Goal: Task Accomplishment & Management: Manage account settings

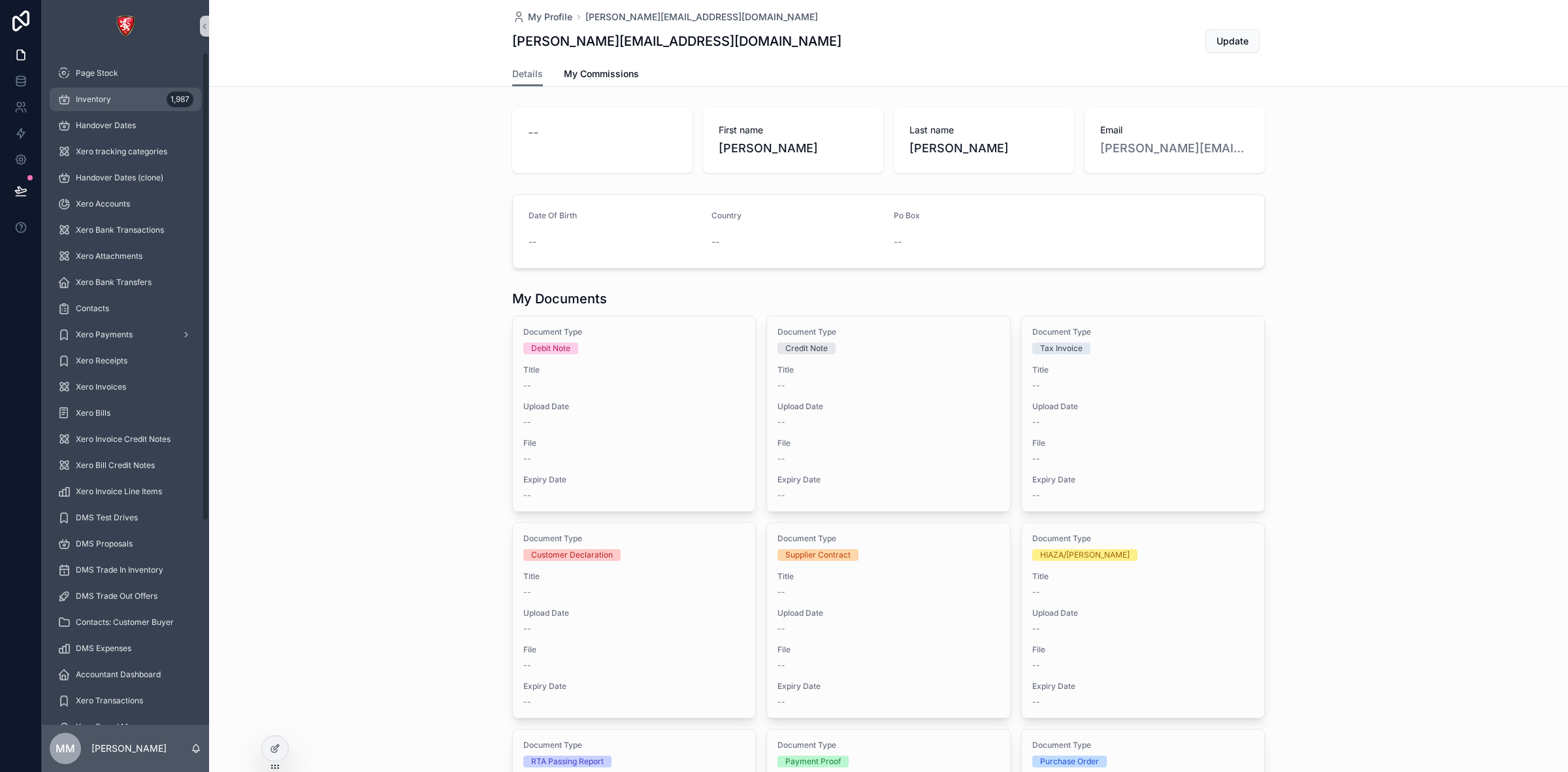
click at [85, 93] on div "Inventory 1,987" at bounding box center [125, 99] width 136 height 21
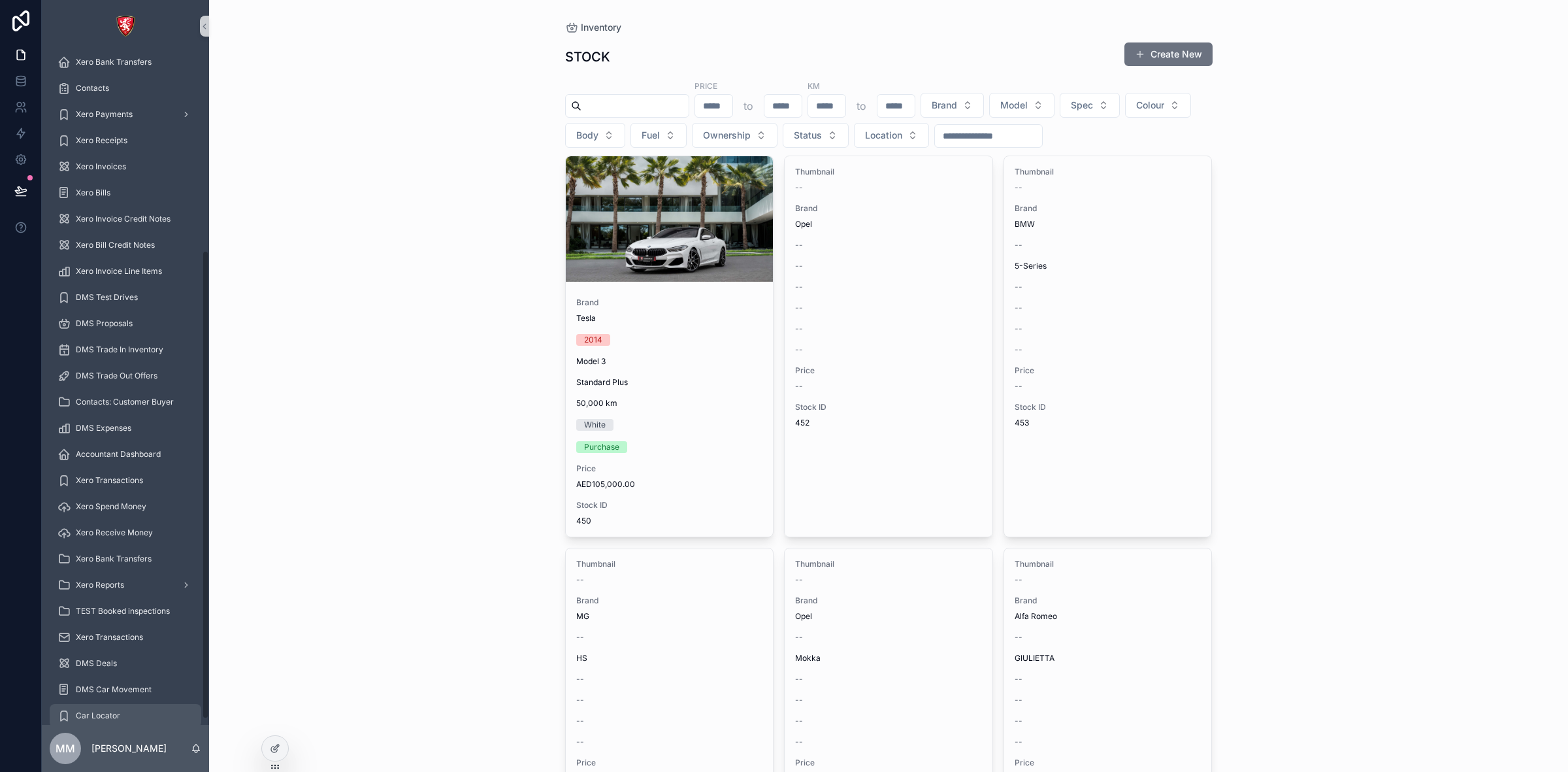
scroll to position [291, 0]
click at [113, 697] on span "Sales Training" at bounding box center [101, 697] width 52 height 11
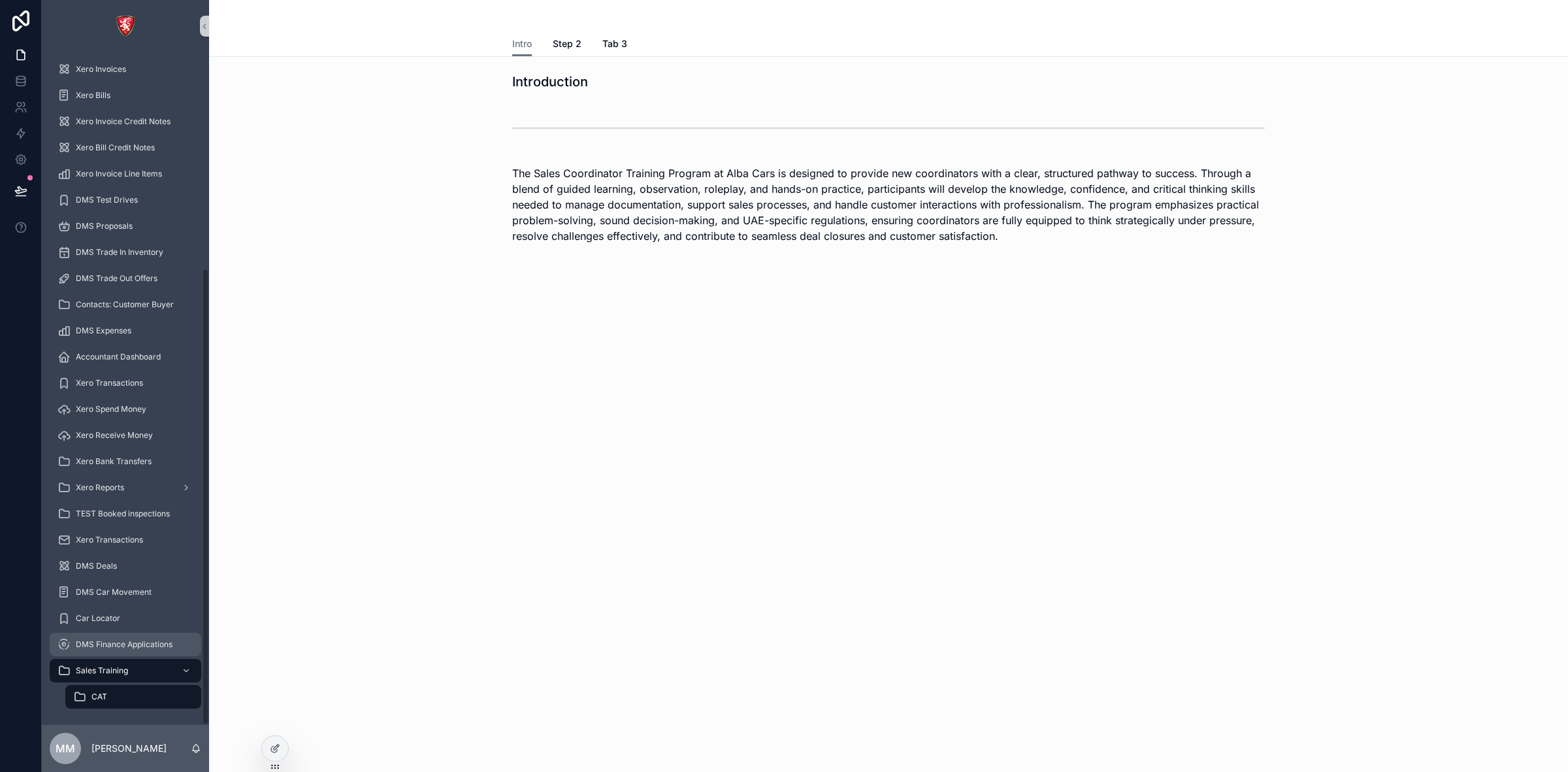
click at [126, 641] on span "DMS Finance Applications" at bounding box center [123, 644] width 97 height 11
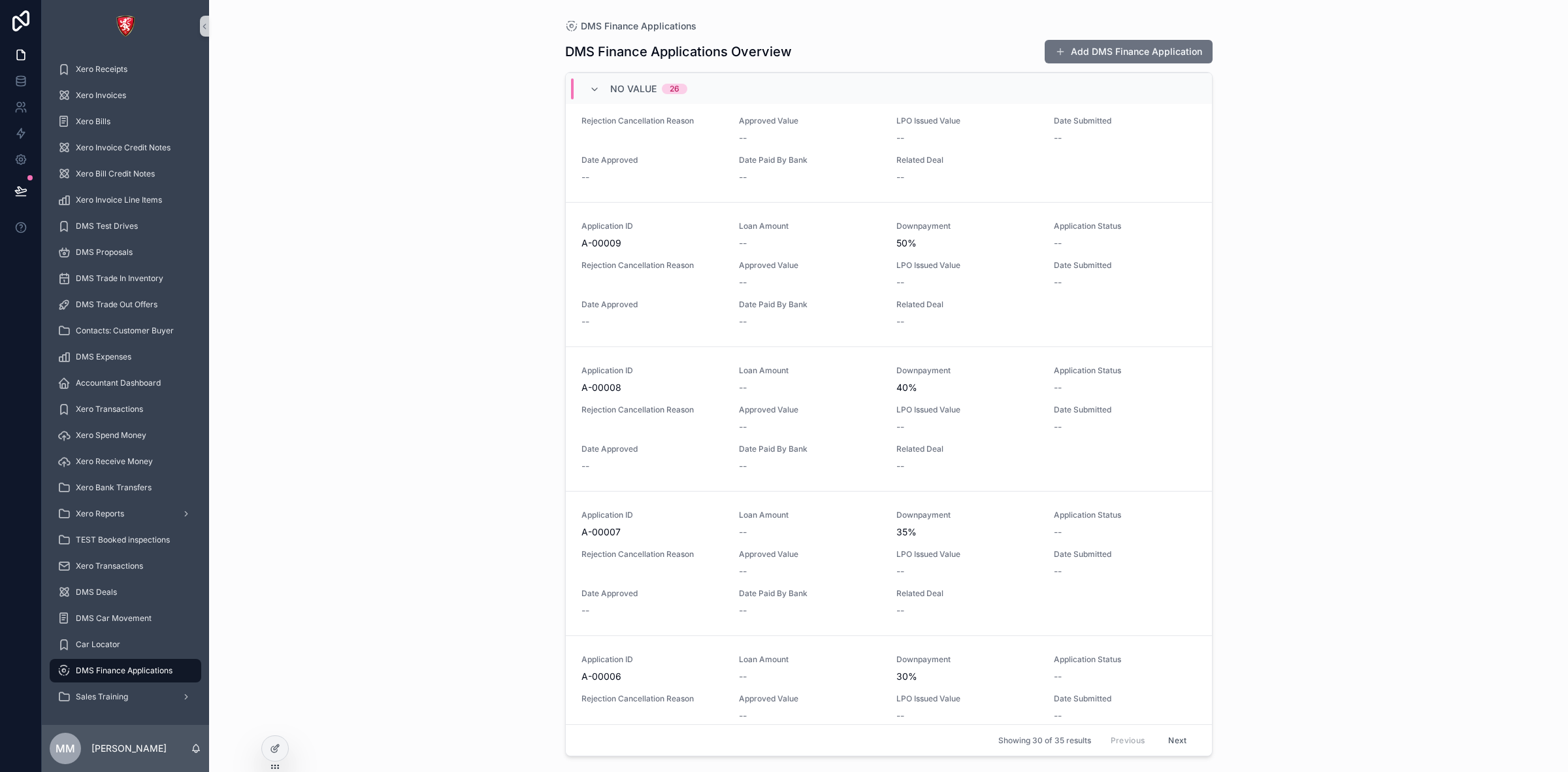
scroll to position [3838, 0]
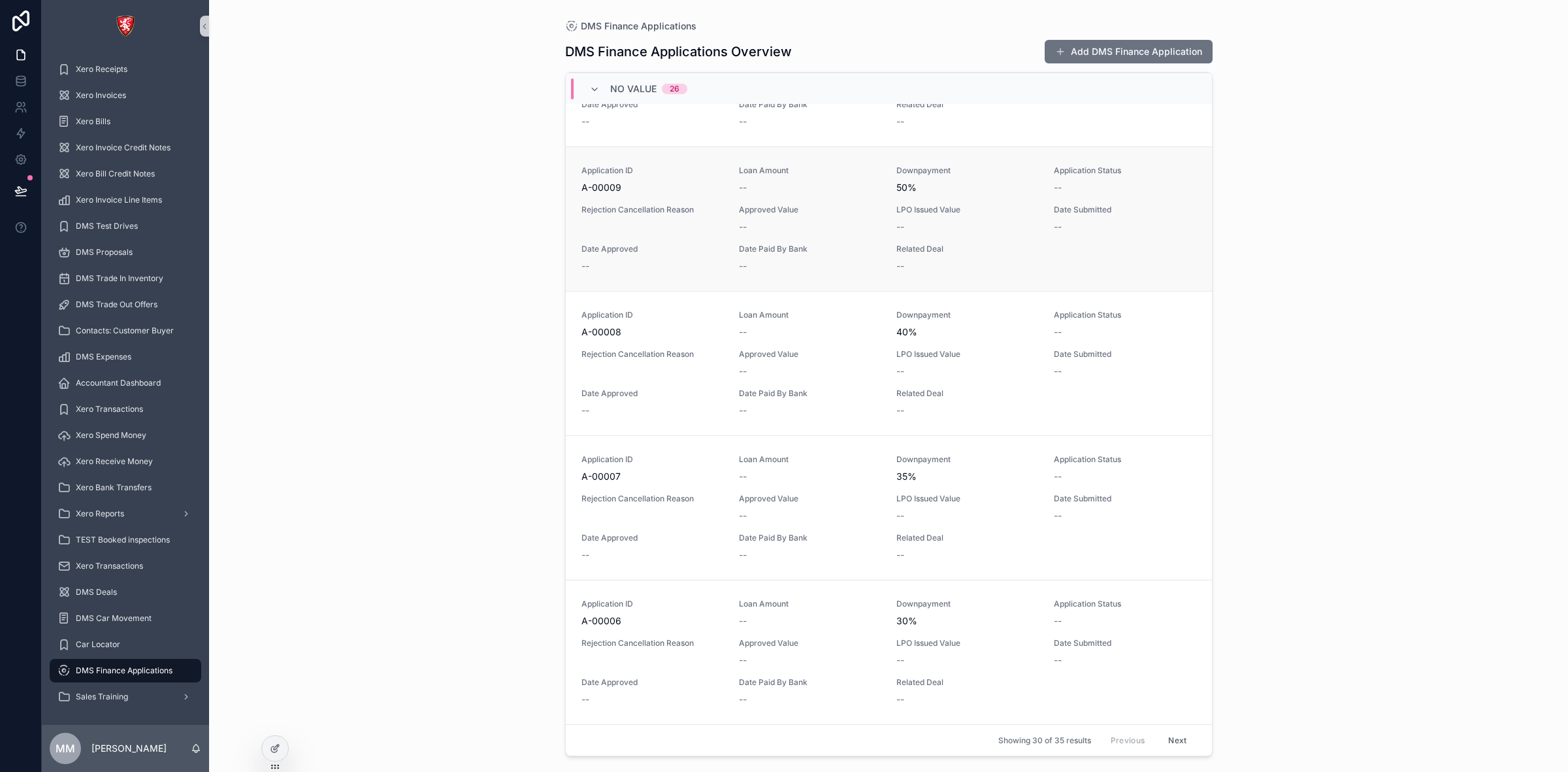
click at [822, 201] on div "Application ID A-00009 Loan Amount -- Downpayment 50% Application Status -- Rej…" at bounding box center [890, 218] width 615 height 107
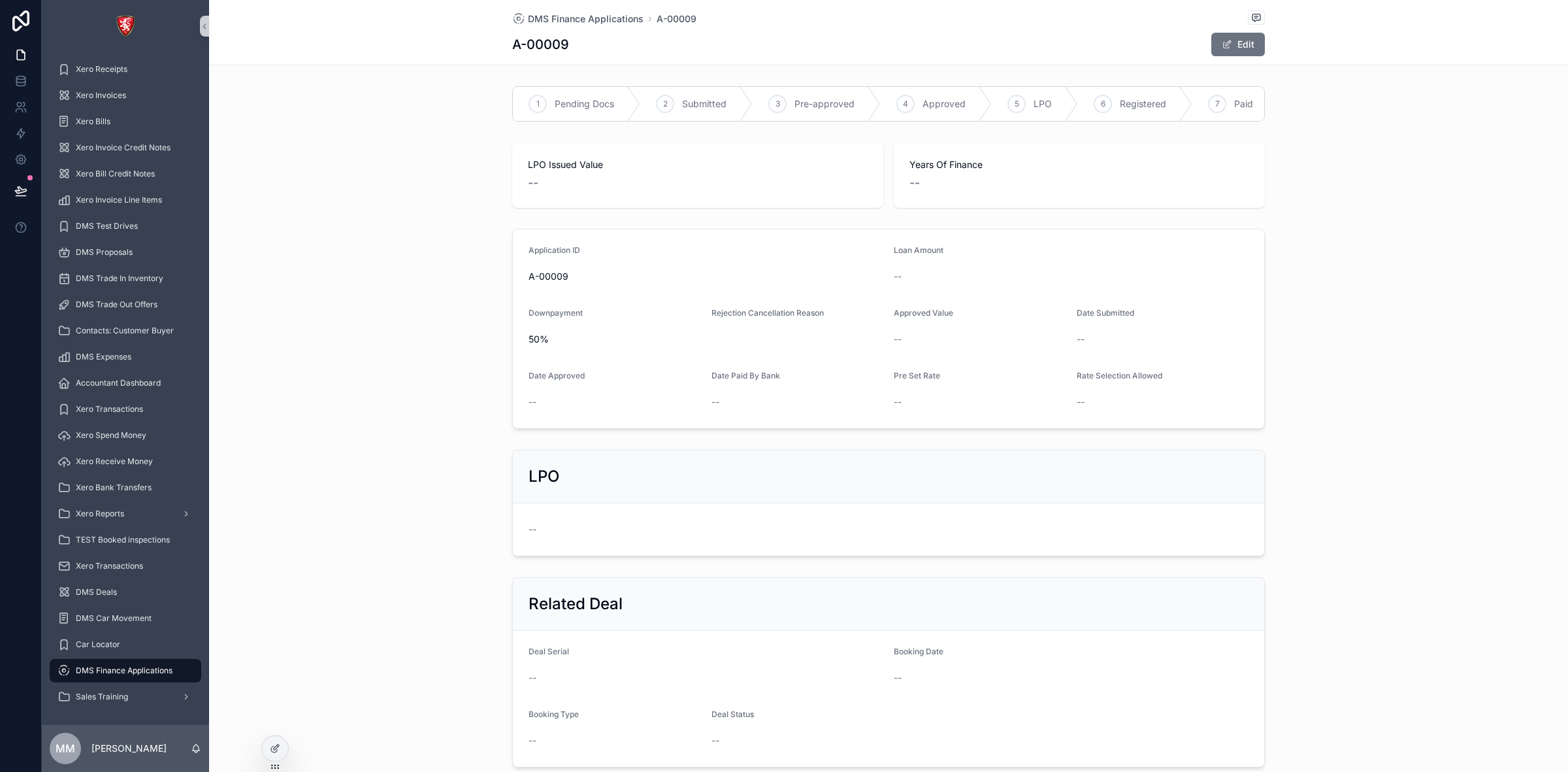
click at [590, 275] on div "Application ID A-00009" at bounding box center [707, 265] width 355 height 42
click at [775, 253] on form "Application ID A-00009 Loan Amount -- Downpayment 50% Rejection Cancellation Re…" at bounding box center [888, 328] width 752 height 199
click at [271, 746] on icon at bounding box center [274, 748] width 11 height 11
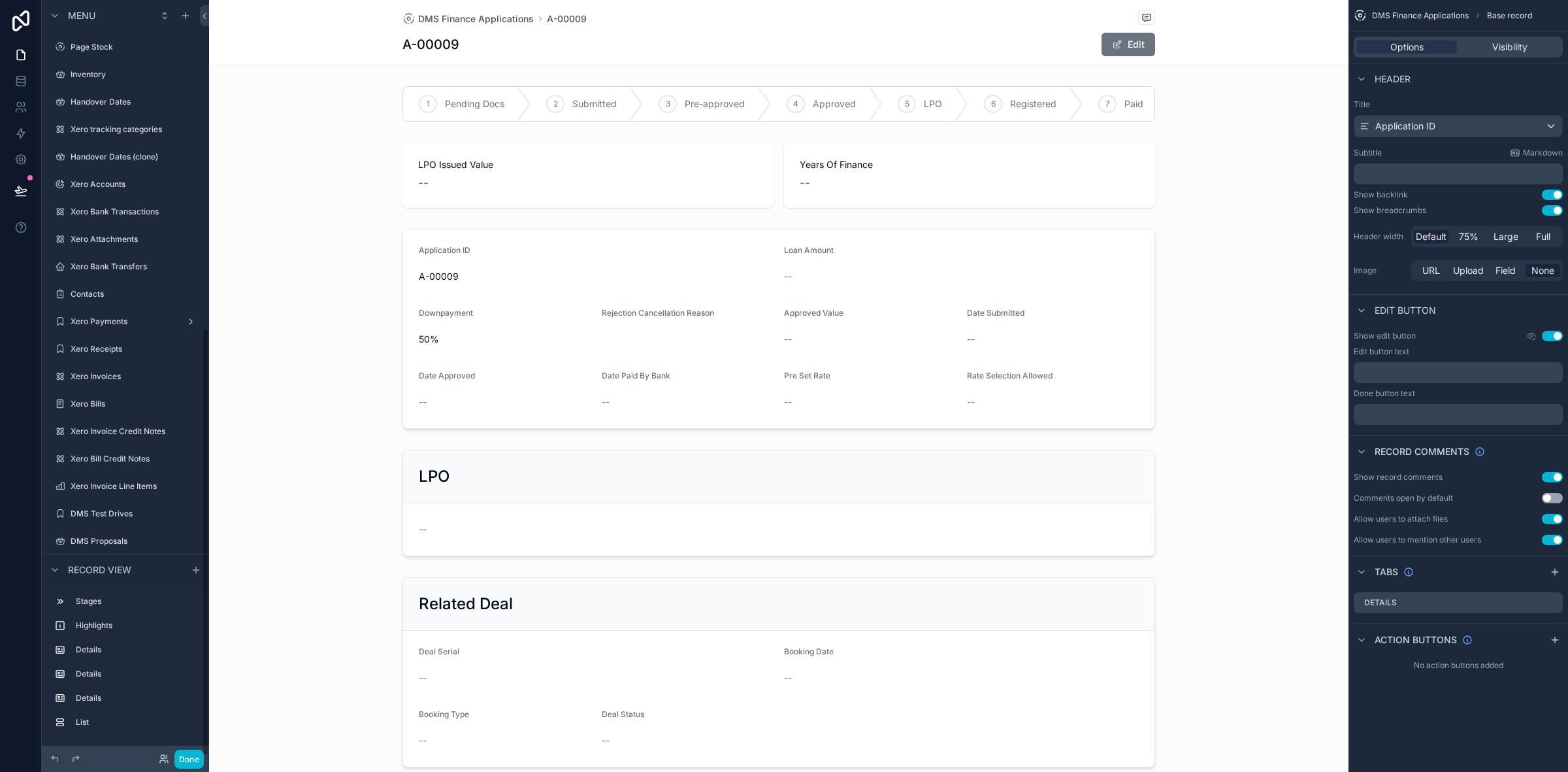
scroll to position [579, 0]
click at [564, 369] on div "scrollable content" at bounding box center [778, 328] width 1140 height 211
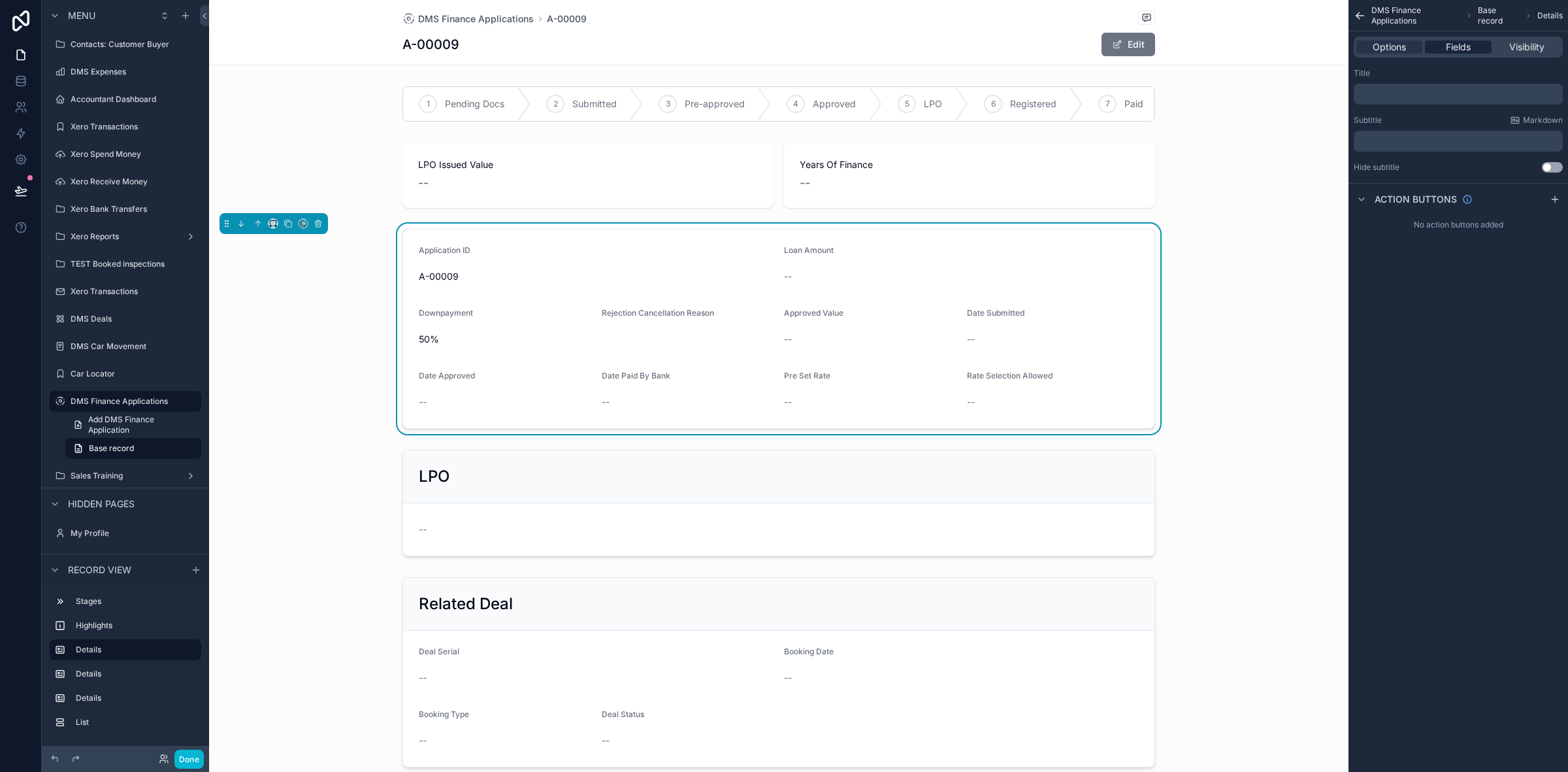
click at [1443, 51] on div "Fields" at bounding box center [1457, 46] width 66 height 13
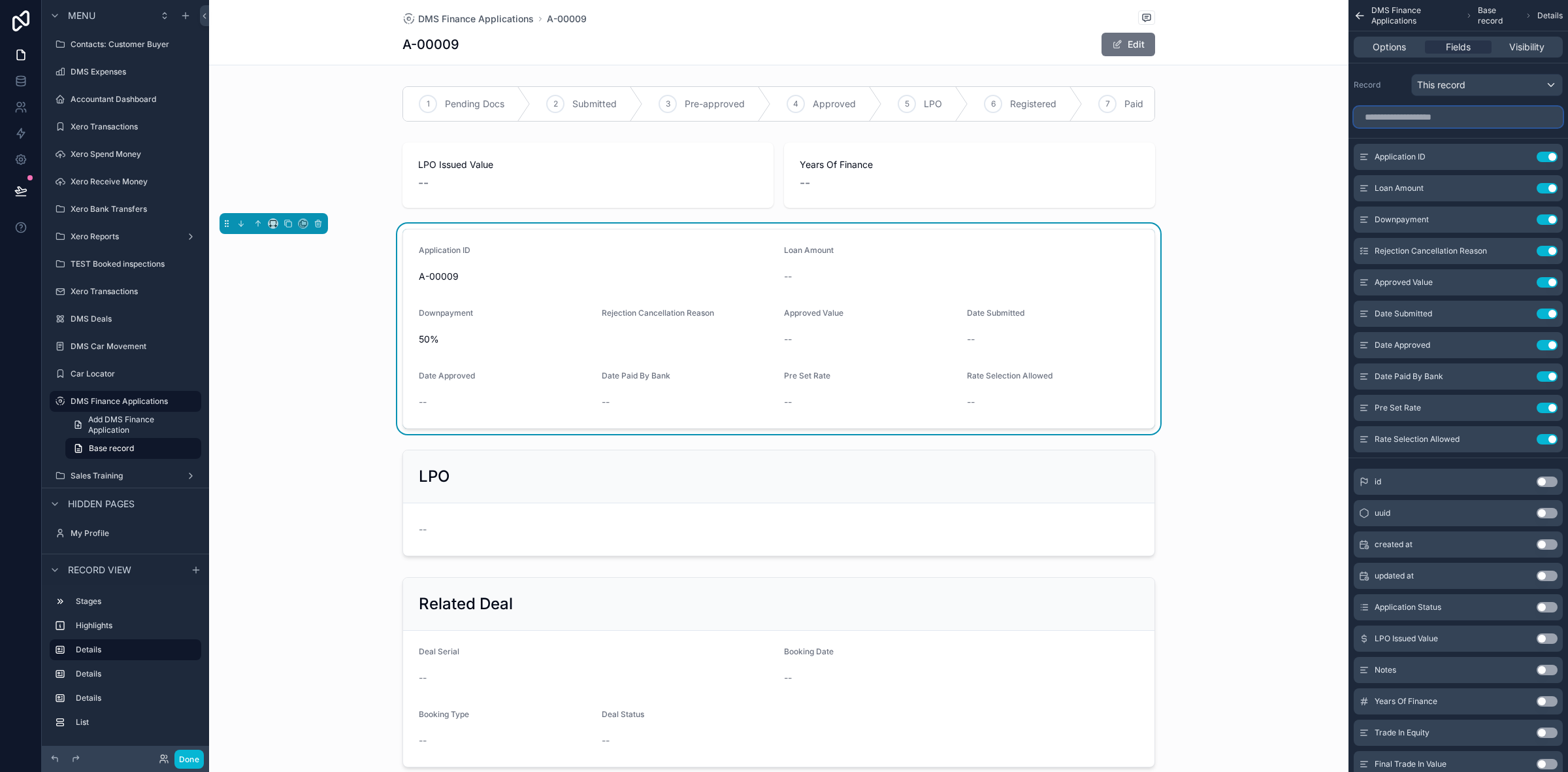
click at [1470, 116] on input "scrollable content" at bounding box center [1458, 117] width 209 height 21
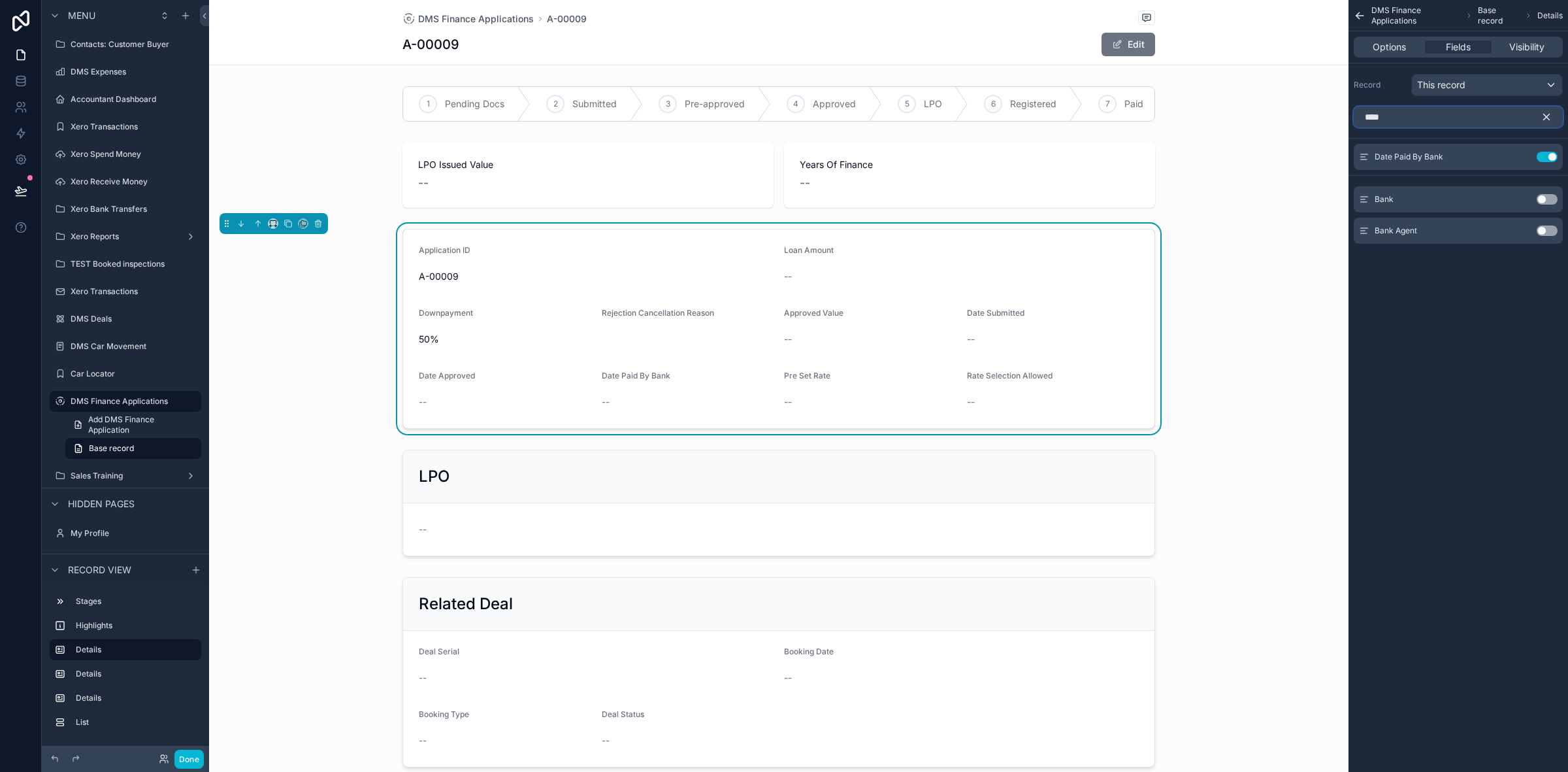
type input "****"
click at [1544, 200] on button "Use setting" at bounding box center [1546, 199] width 21 height 11
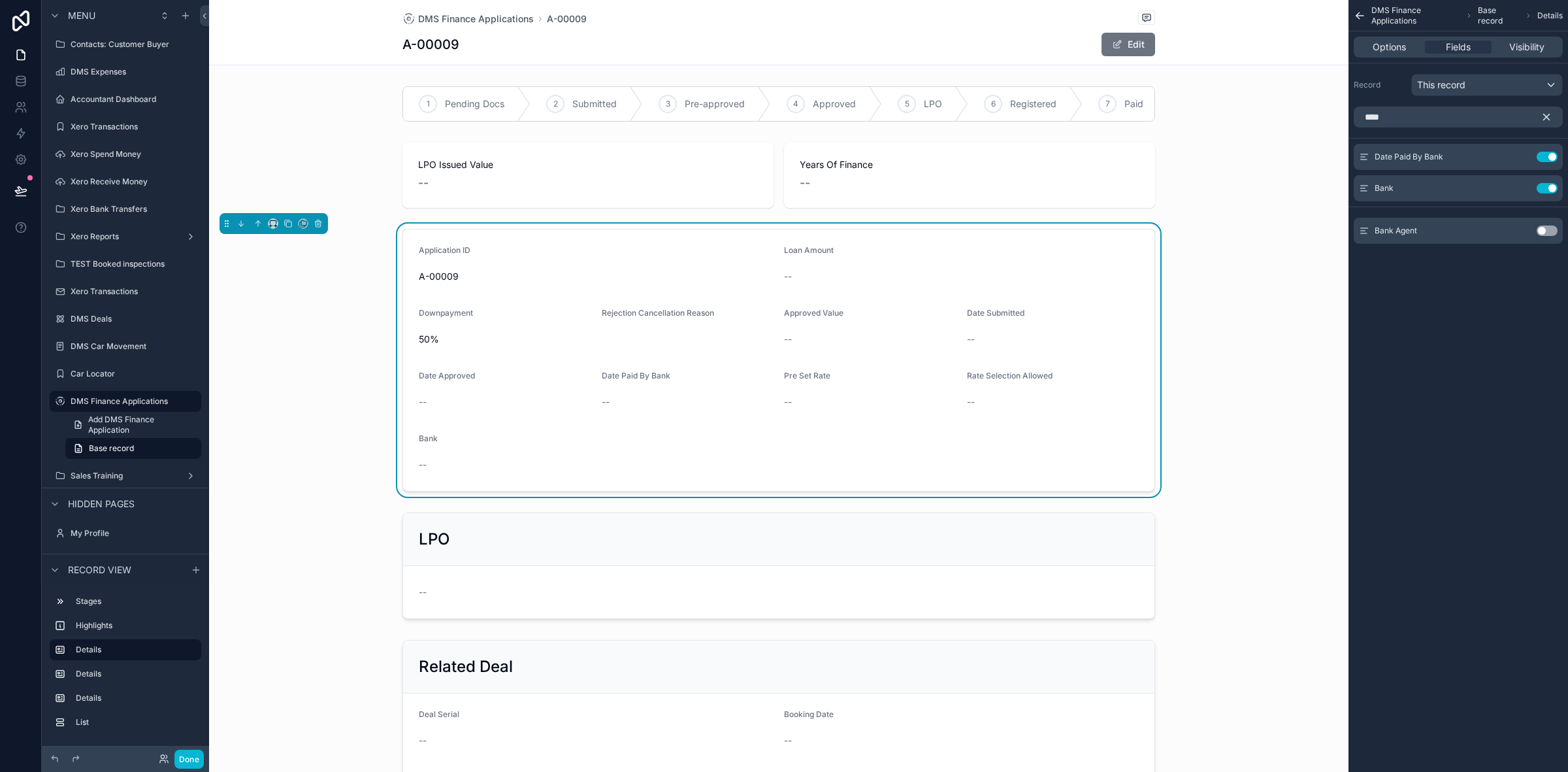
click at [1552, 232] on button "Use setting" at bounding box center [1546, 230] width 21 height 11
drag, startPoint x: 1298, startPoint y: 442, endPoint x: 1209, endPoint y: 452, distance: 89.6
click at [1298, 443] on div "Application ID A-00009 Loan Amount -- Downpayment 50% Rejection Cancellation Re…" at bounding box center [778, 360] width 1140 height 273
click at [304, 118] on div "scrollable content" at bounding box center [778, 104] width 1140 height 46
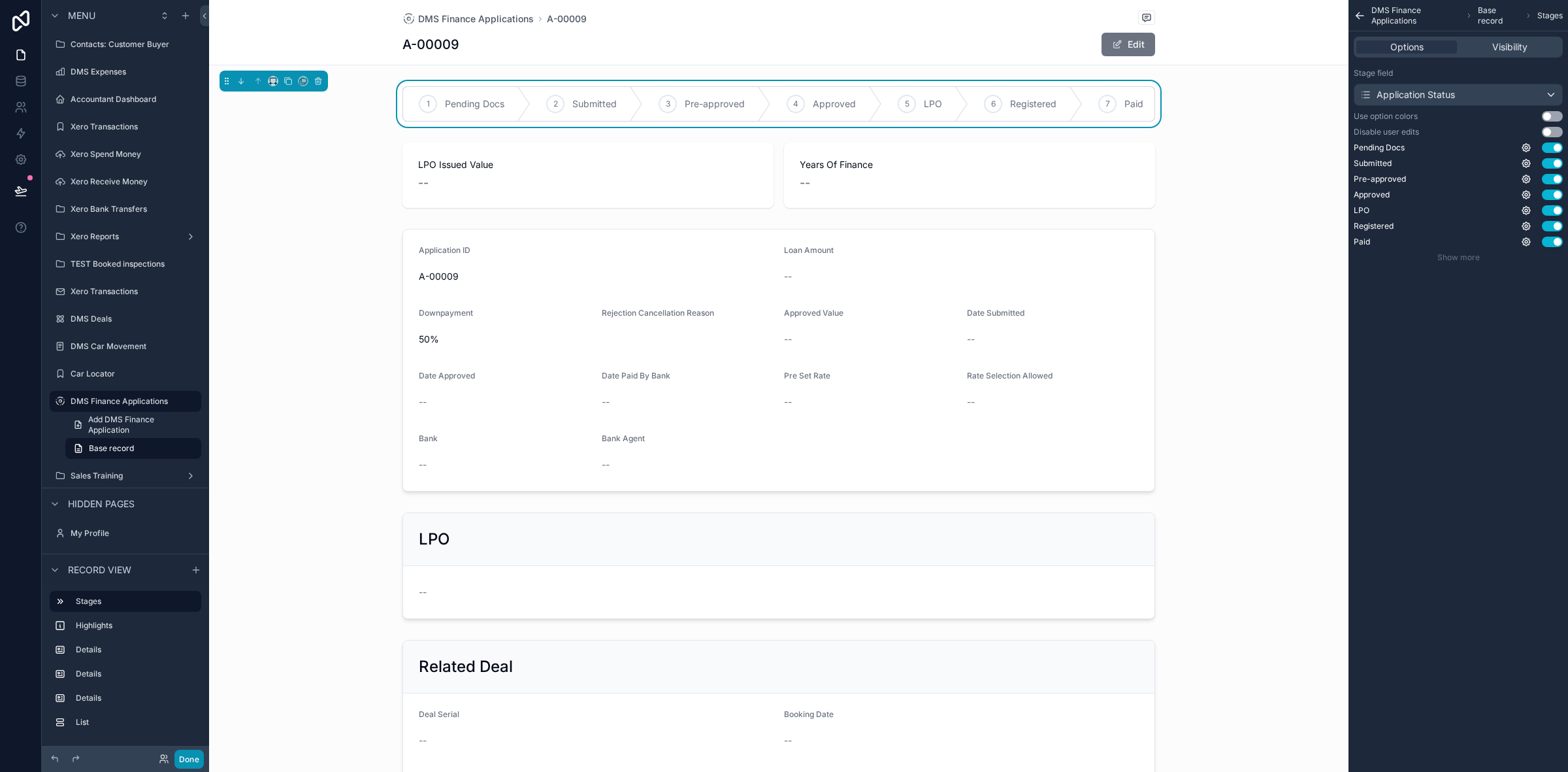
click at [178, 756] on button "Done" at bounding box center [189, 758] width 29 height 19
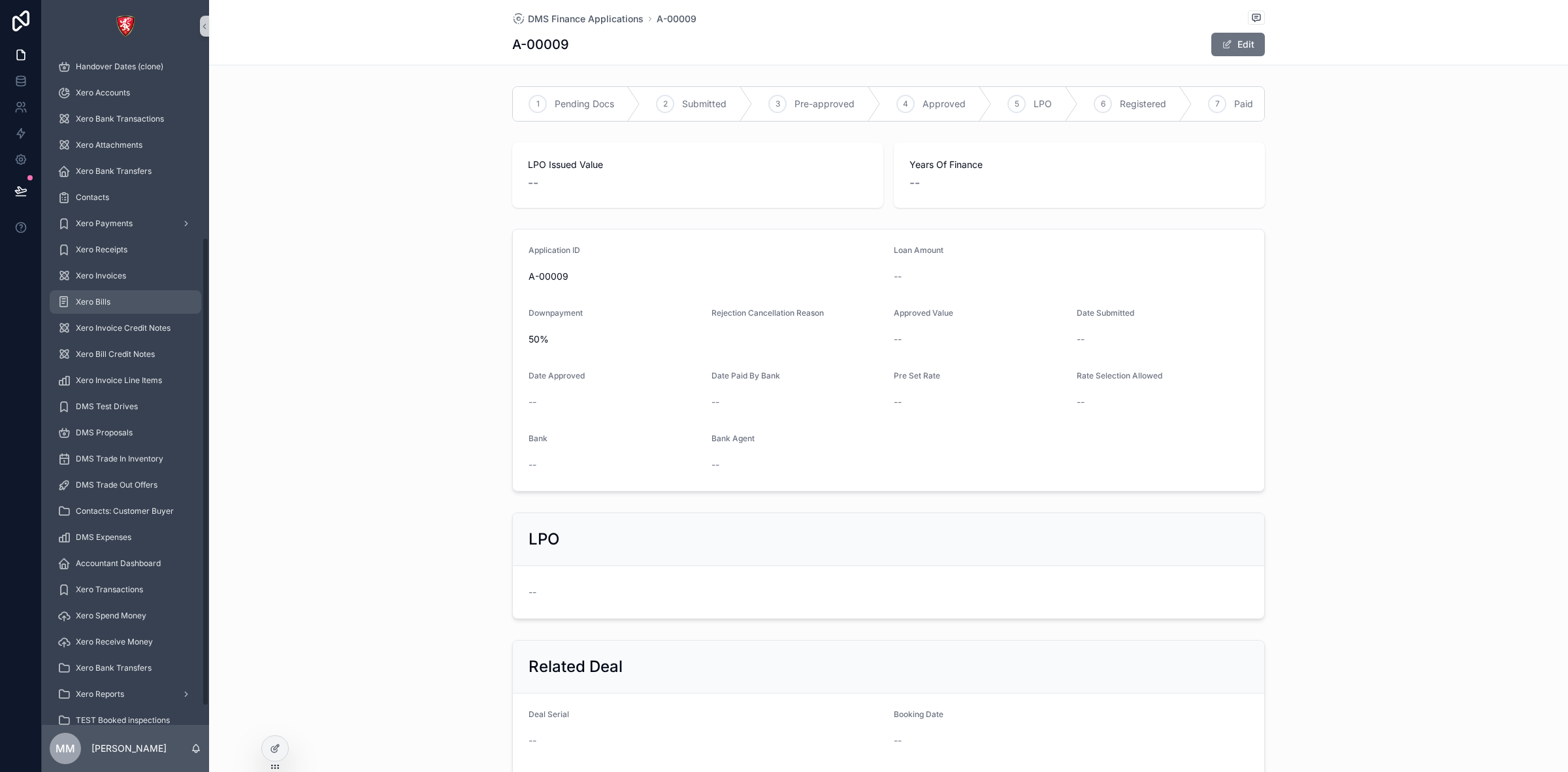
scroll to position [0, 0]
click at [204, 29] on icon "scrollable content" at bounding box center [204, 26] width 9 height 10
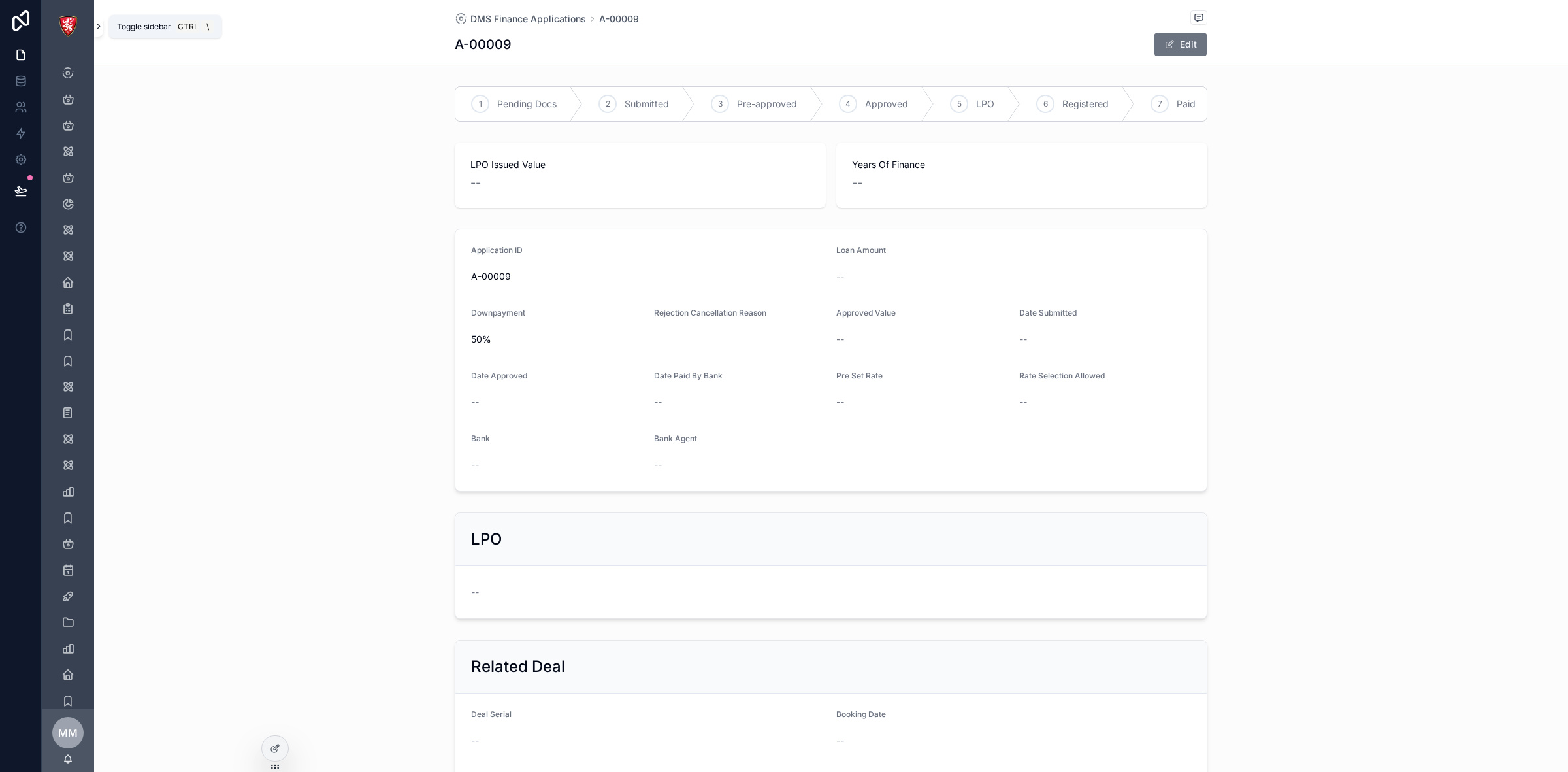
click at [99, 24] on icon "scrollable content" at bounding box center [98, 26] width 9 height 10
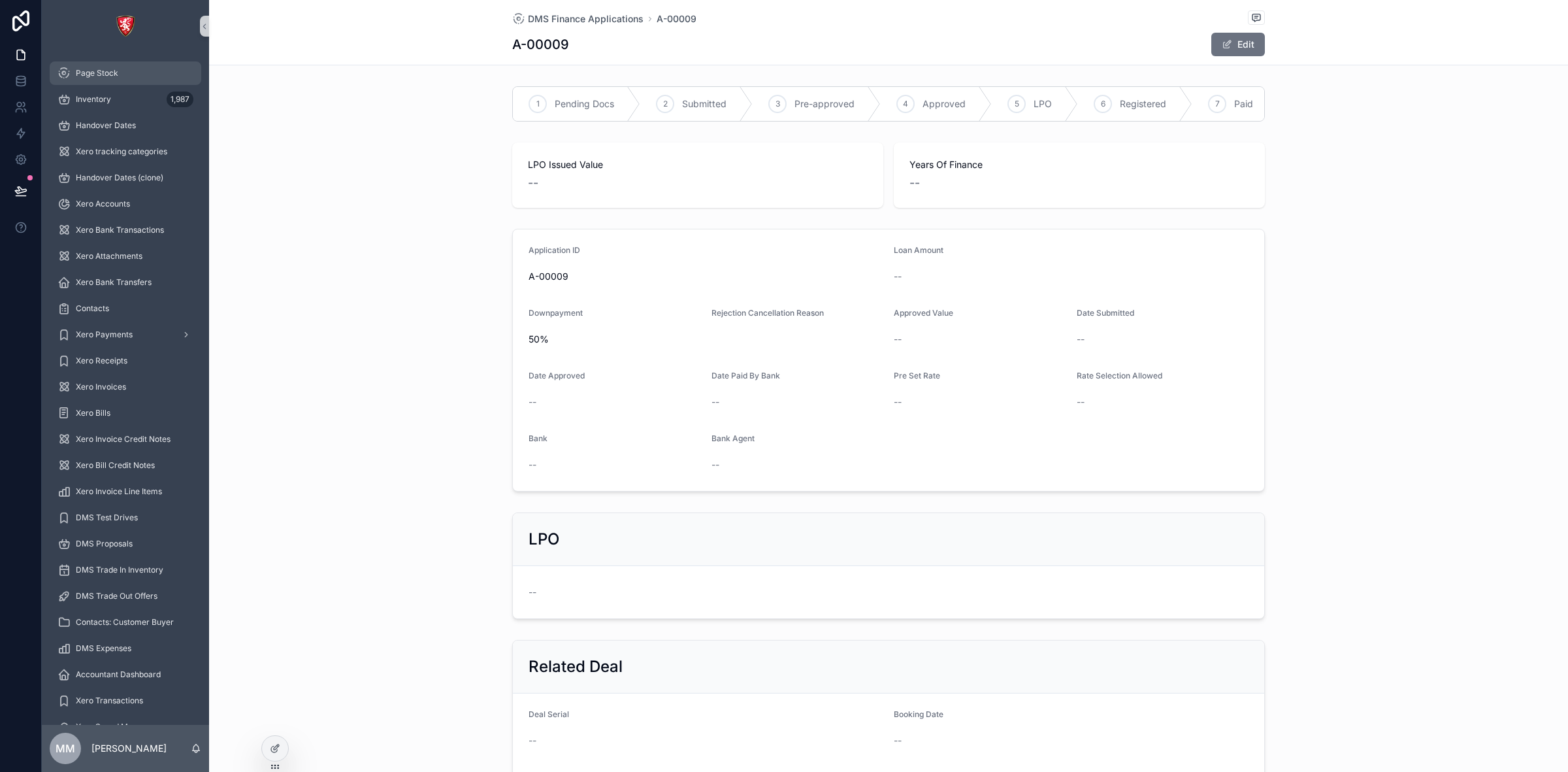
click at [134, 75] on div "Page Stock" at bounding box center [125, 72] width 136 height 21
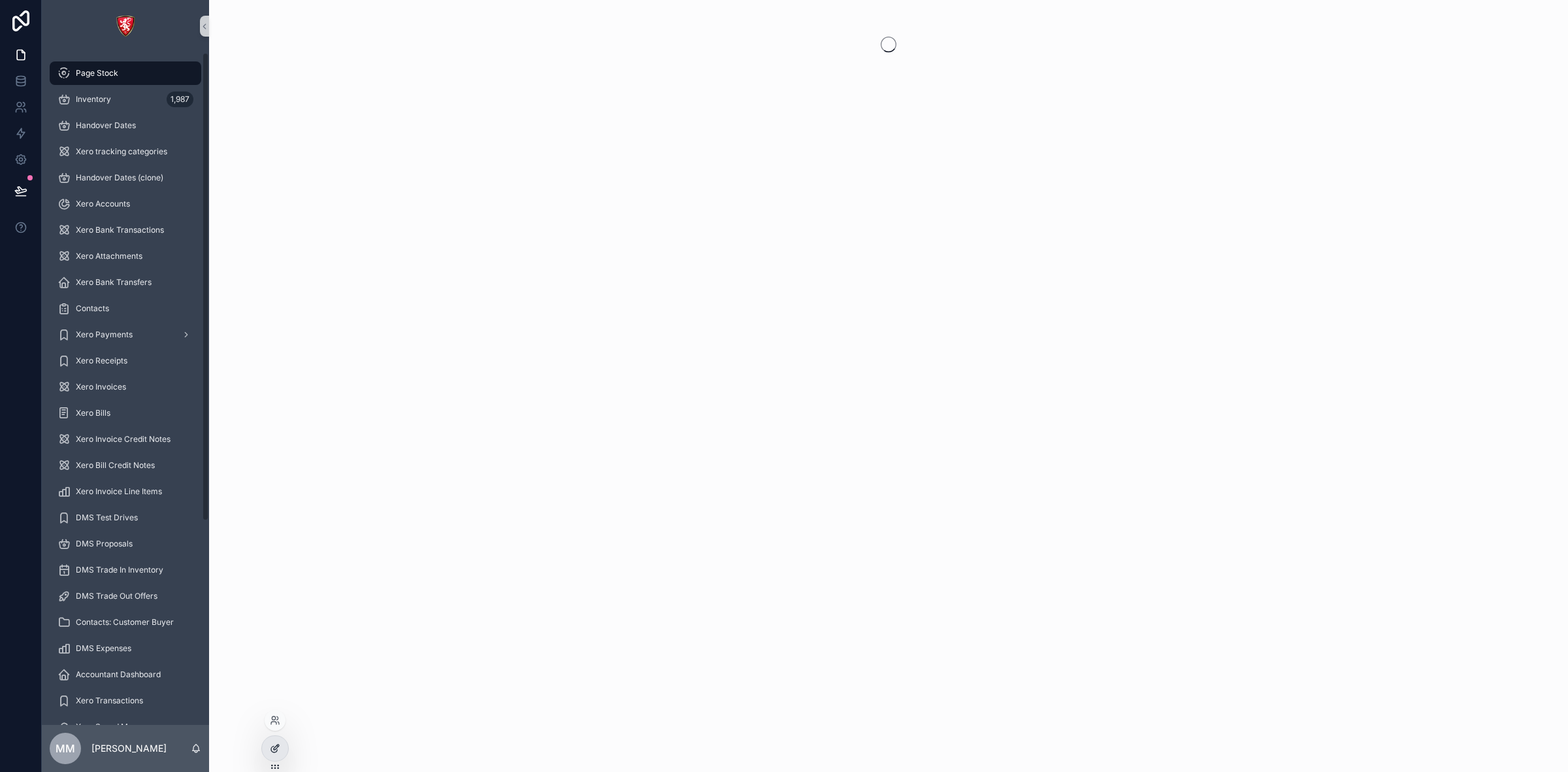
click at [281, 748] on div at bounding box center [274, 748] width 26 height 24
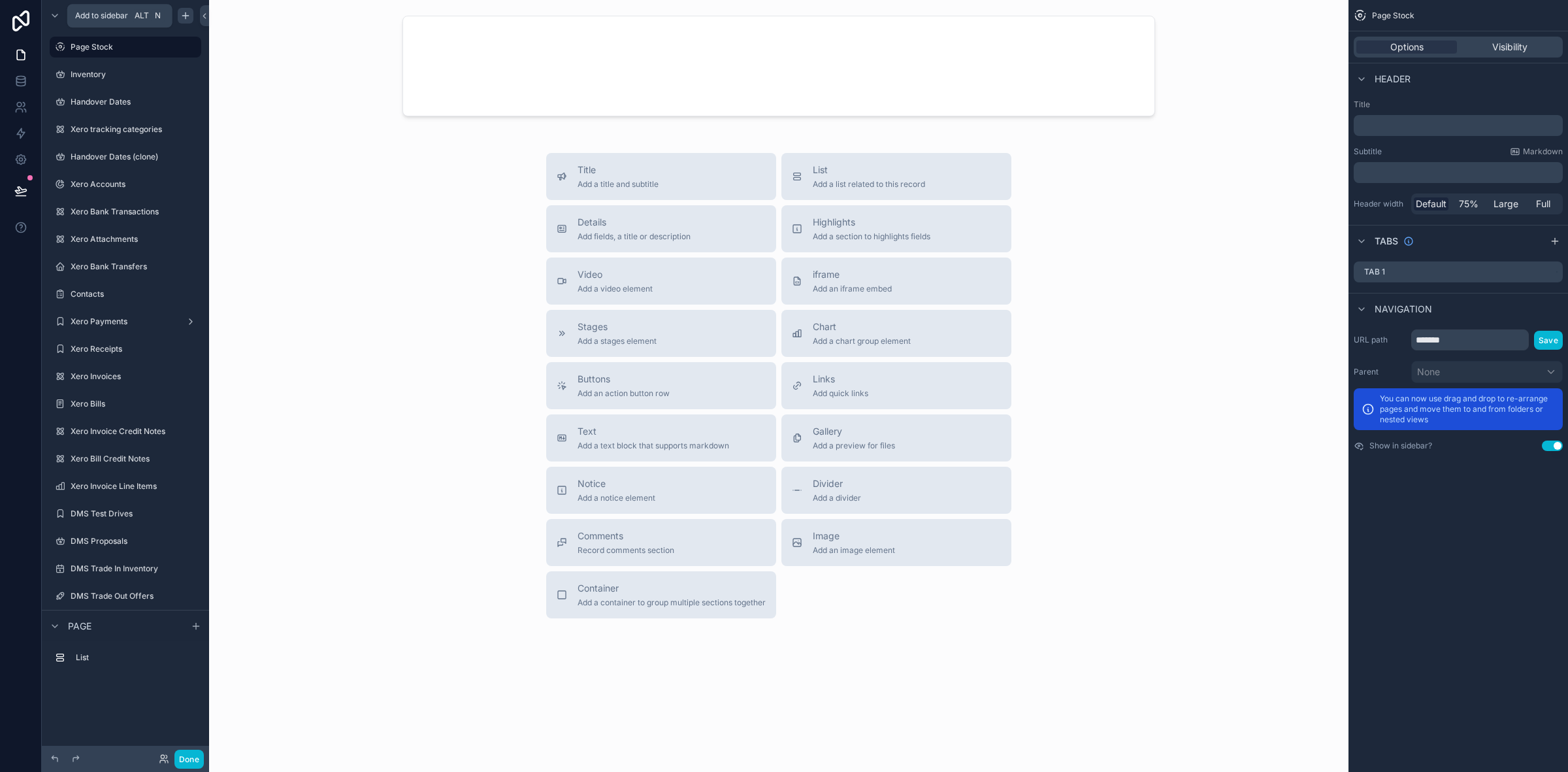
click at [189, 17] on icon "scrollable content" at bounding box center [185, 16] width 11 height 11
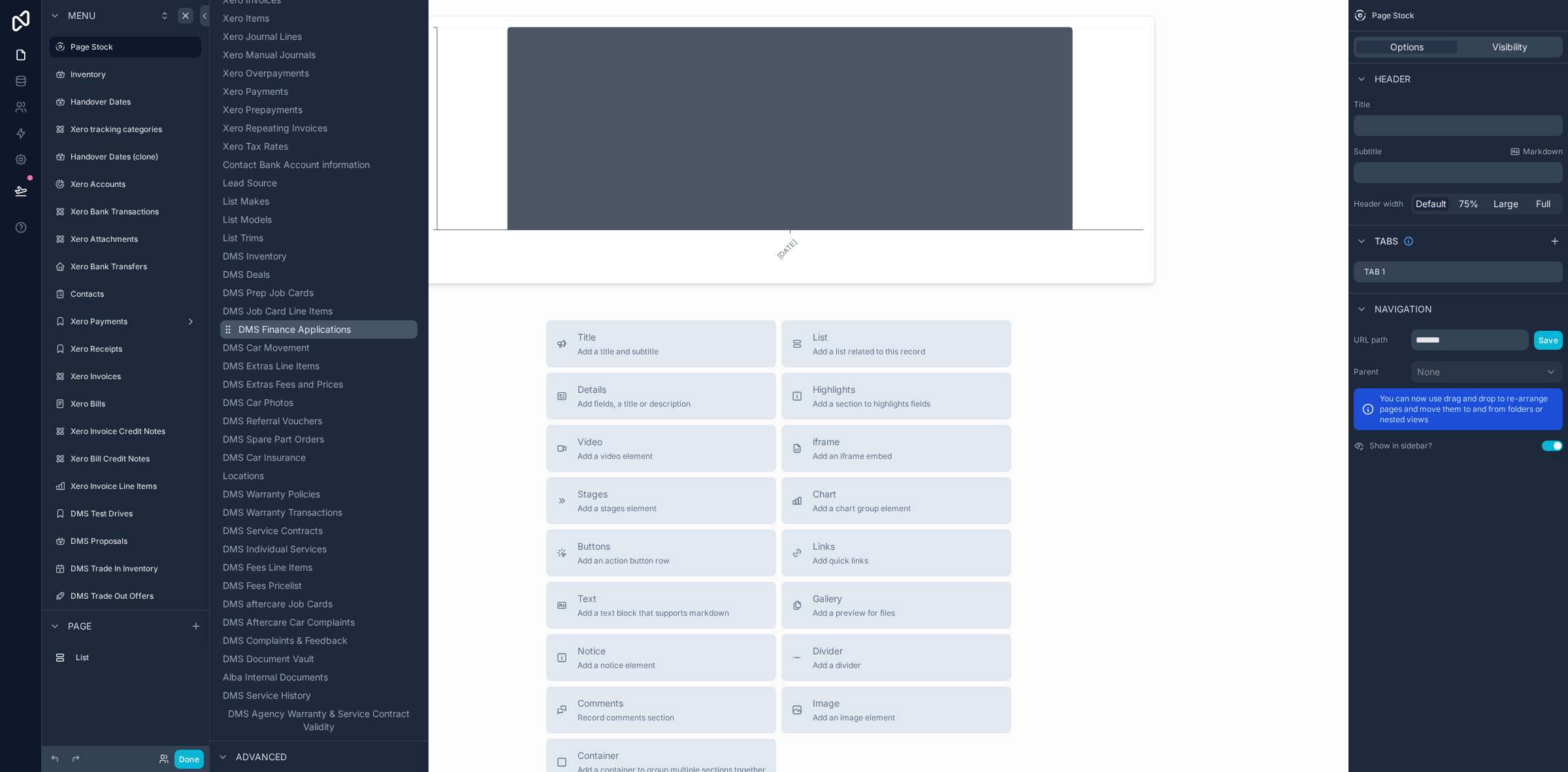
scroll to position [326, 0]
click at [287, 454] on span "DMS Car Insurance" at bounding box center [279, 450] width 83 height 13
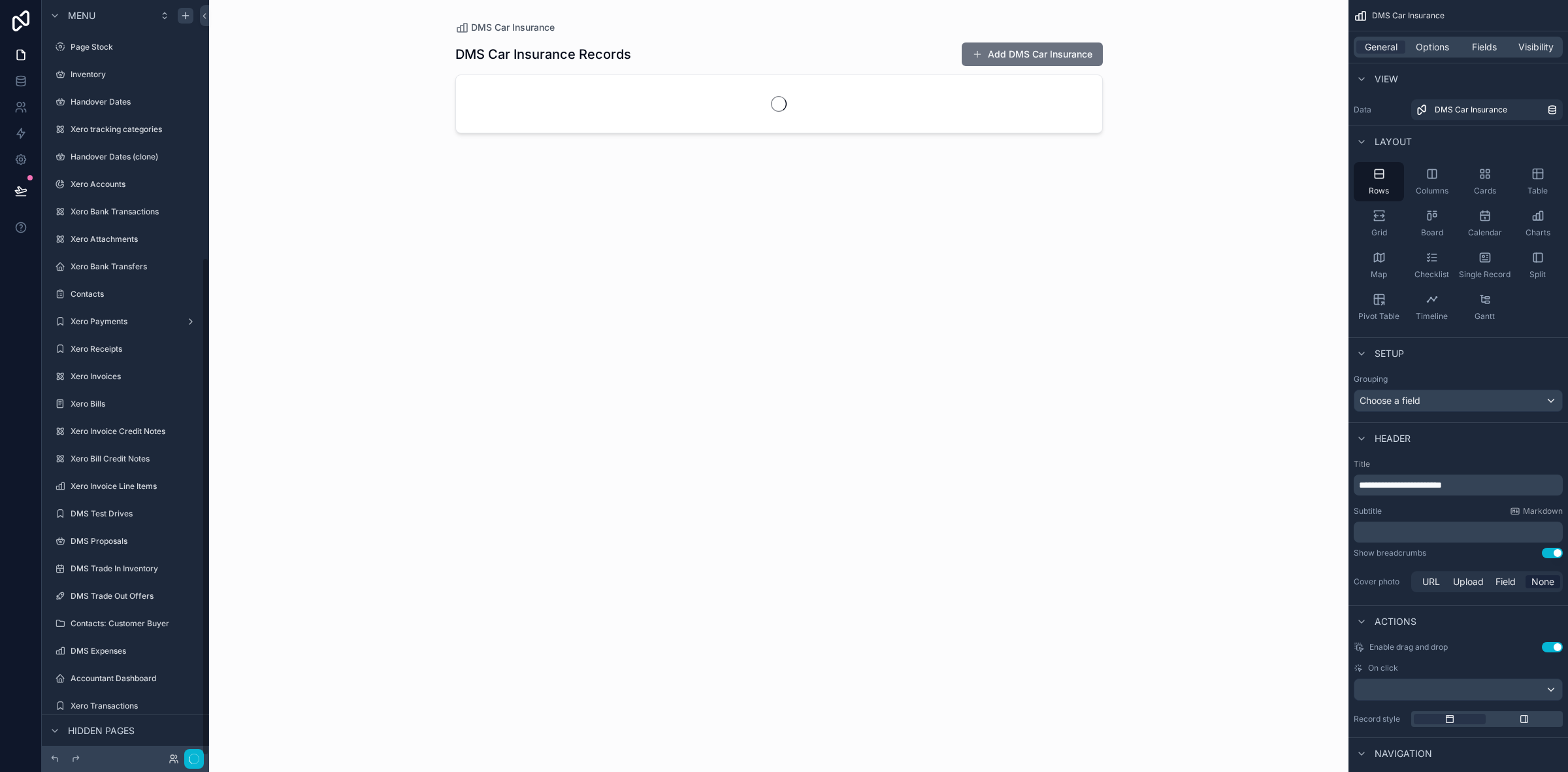
scroll to position [391, 0]
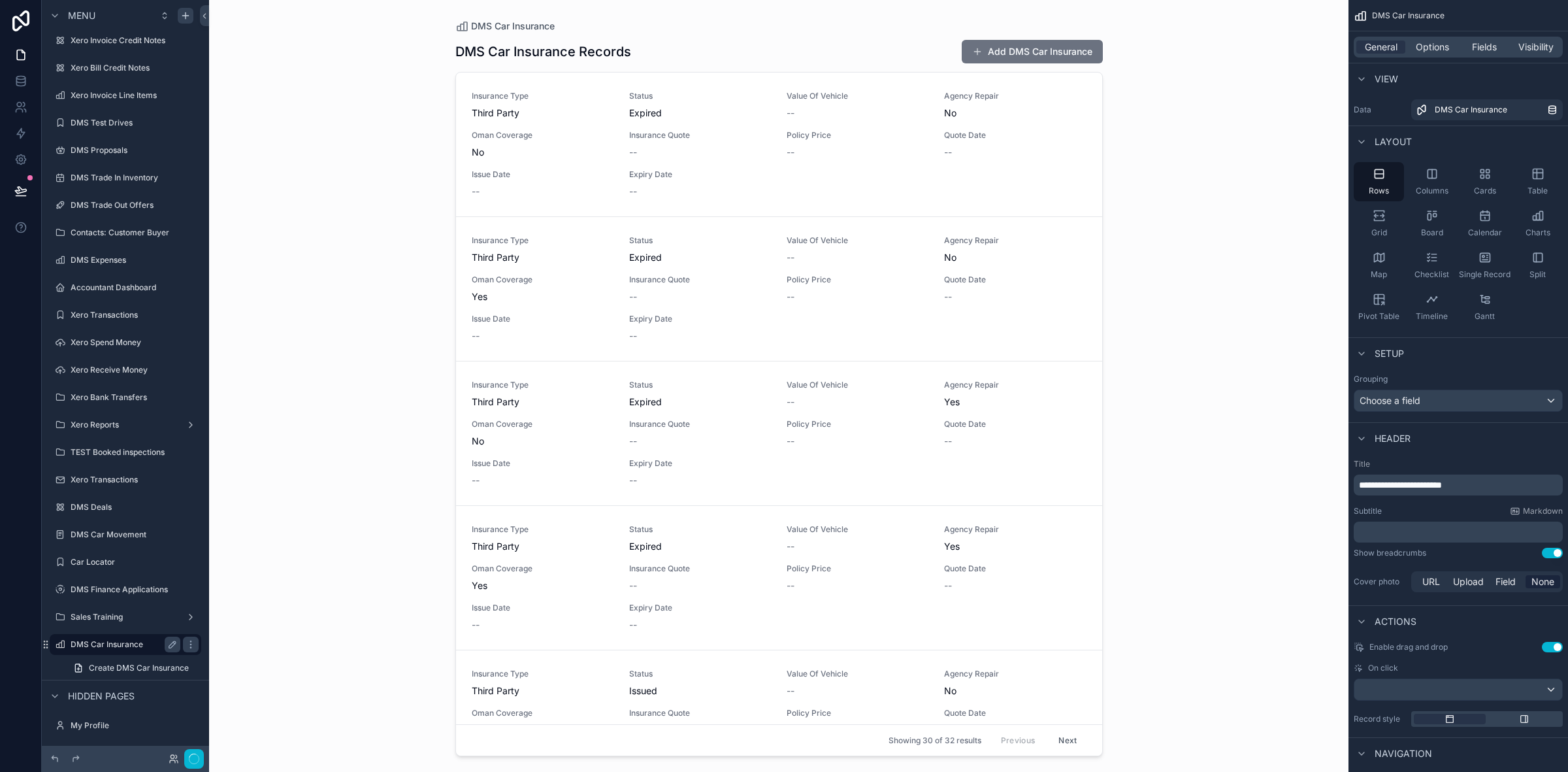
click at [127, 639] on label "DMS Car Insurance" at bounding box center [122, 644] width 105 height 11
click at [1474, 48] on span "Fields" at bounding box center [1484, 46] width 24 height 13
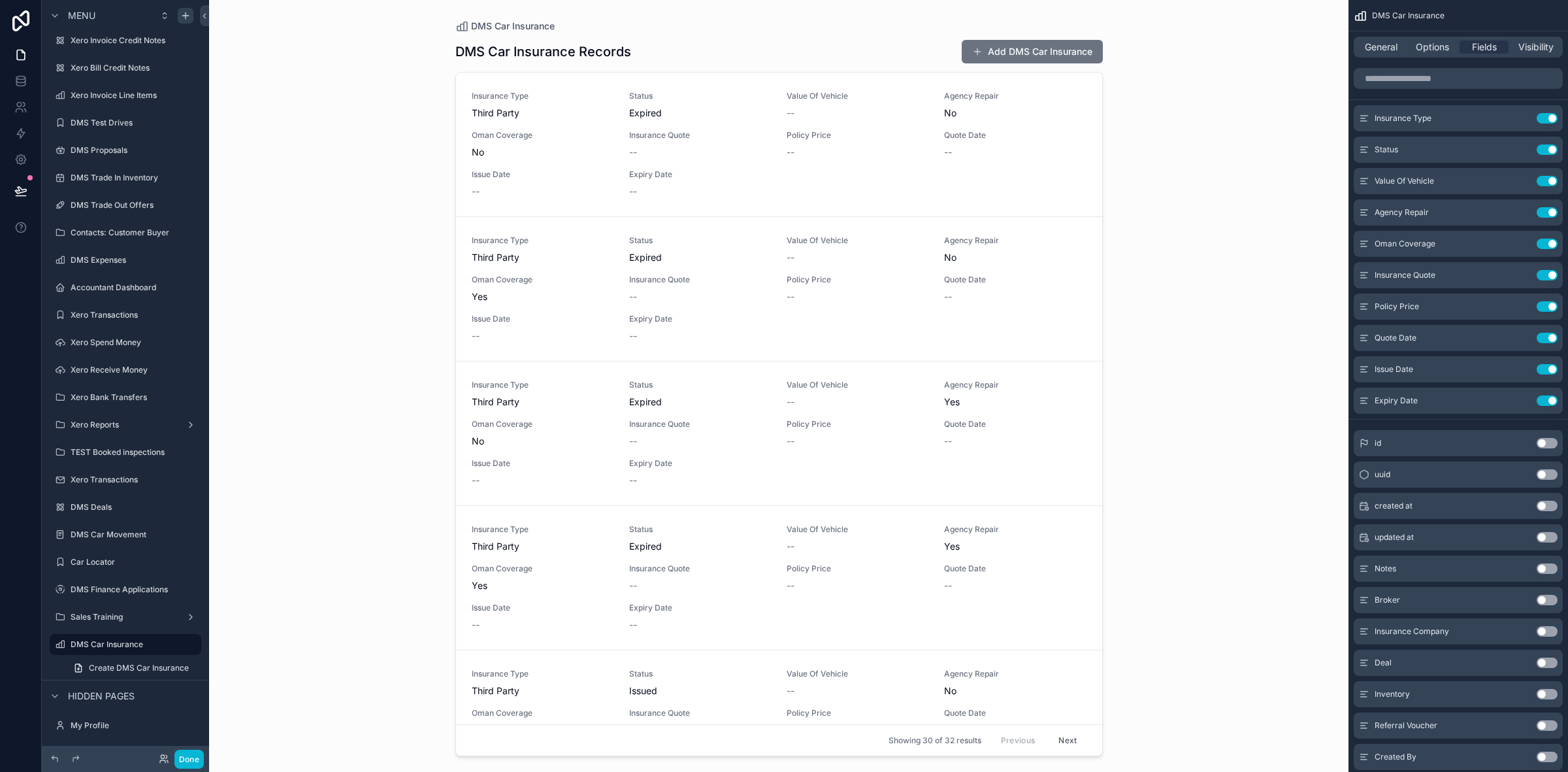
click at [1435, 57] on div "General Options Fields Visibility" at bounding box center [1458, 46] width 209 height 21
click at [1433, 43] on span "Options" at bounding box center [1433, 46] width 33 height 13
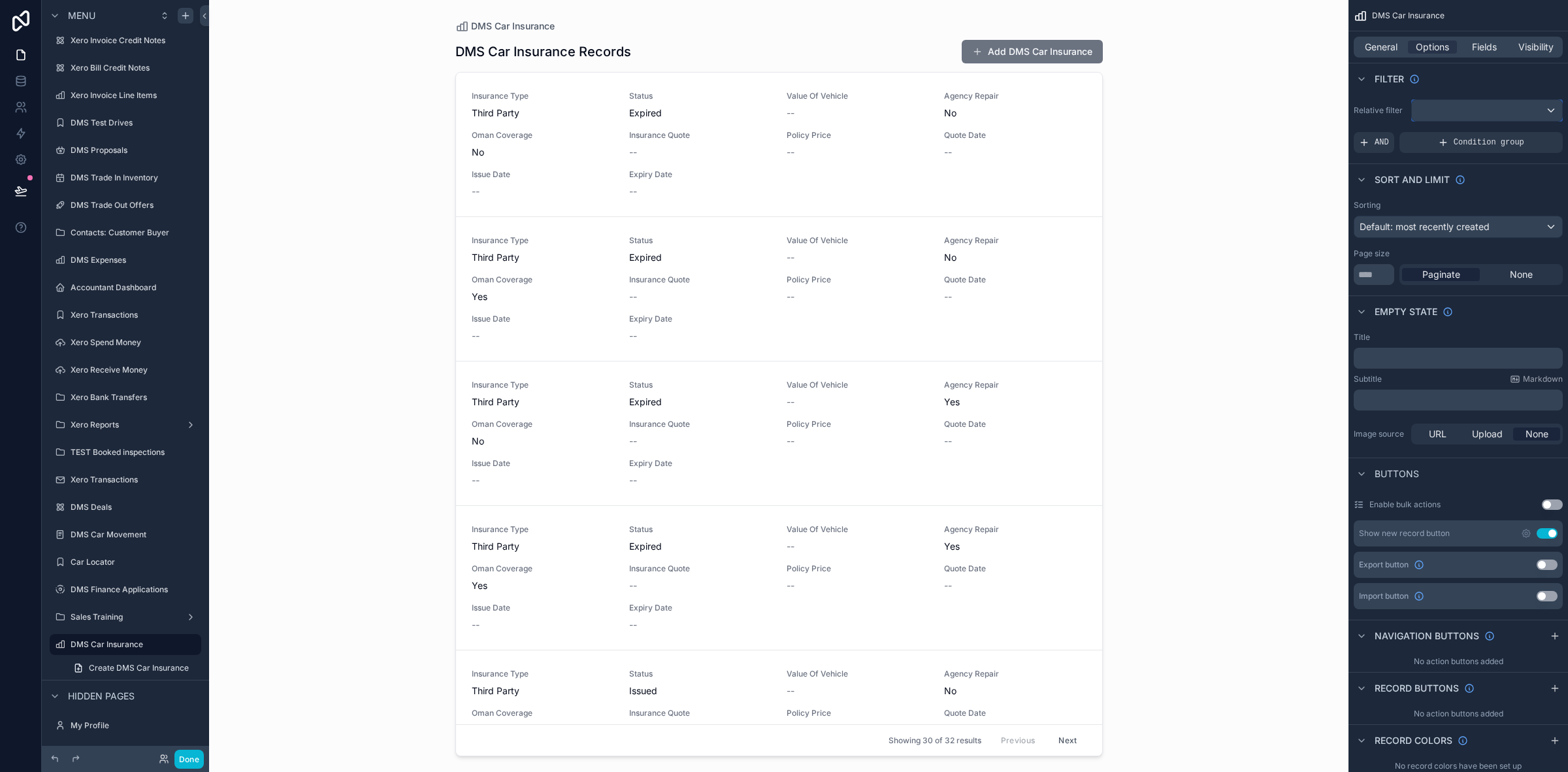
click at [1467, 108] on div "scrollable content" at bounding box center [1487, 110] width 150 height 21
click at [1488, 150] on input "text" at bounding box center [1486, 142] width 138 height 21
click at [1475, 217] on span "The current user's values" at bounding box center [1477, 222] width 108 height 13
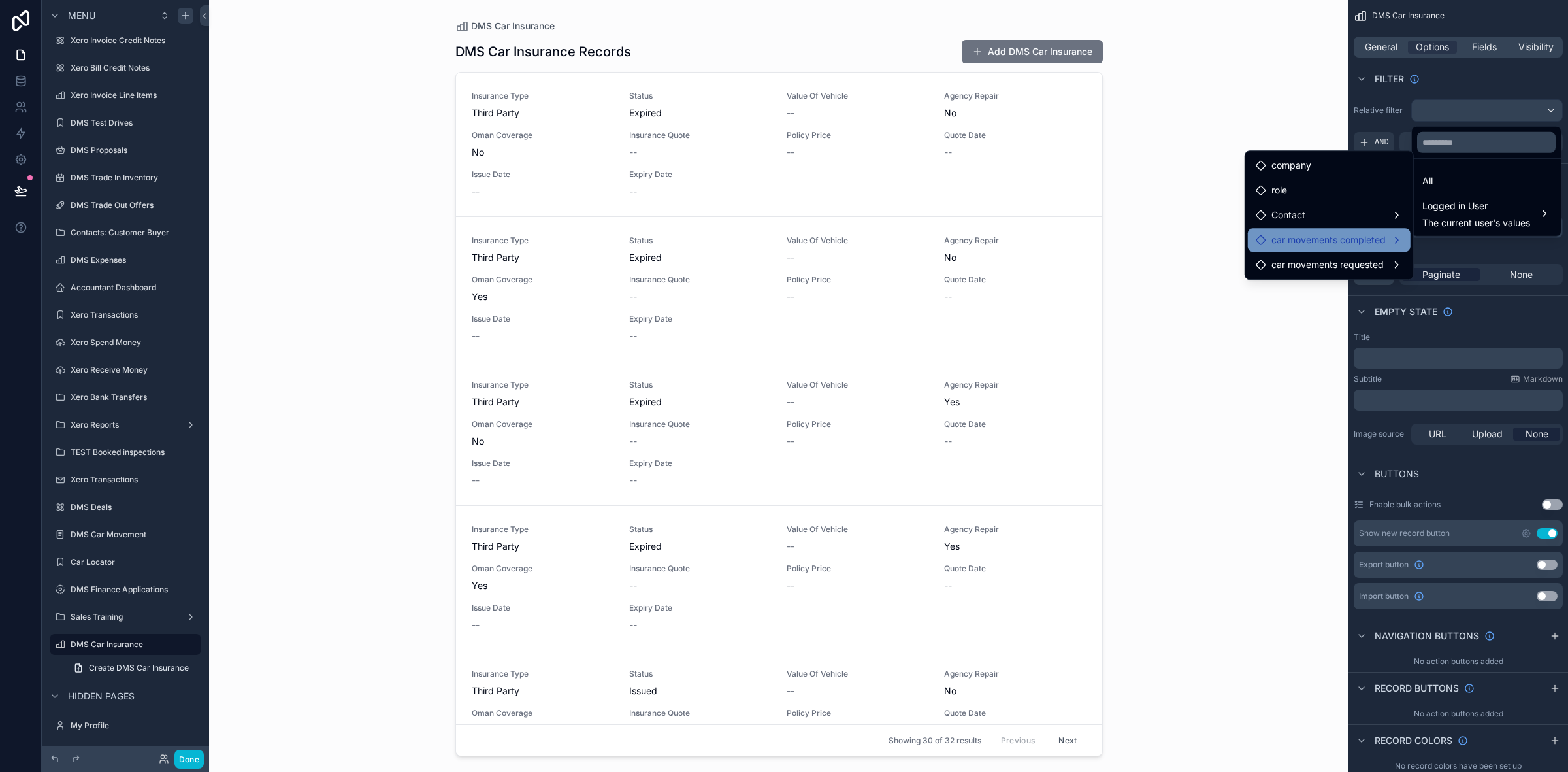
click at [1337, 246] on span "car movements completed" at bounding box center [1329, 240] width 115 height 16
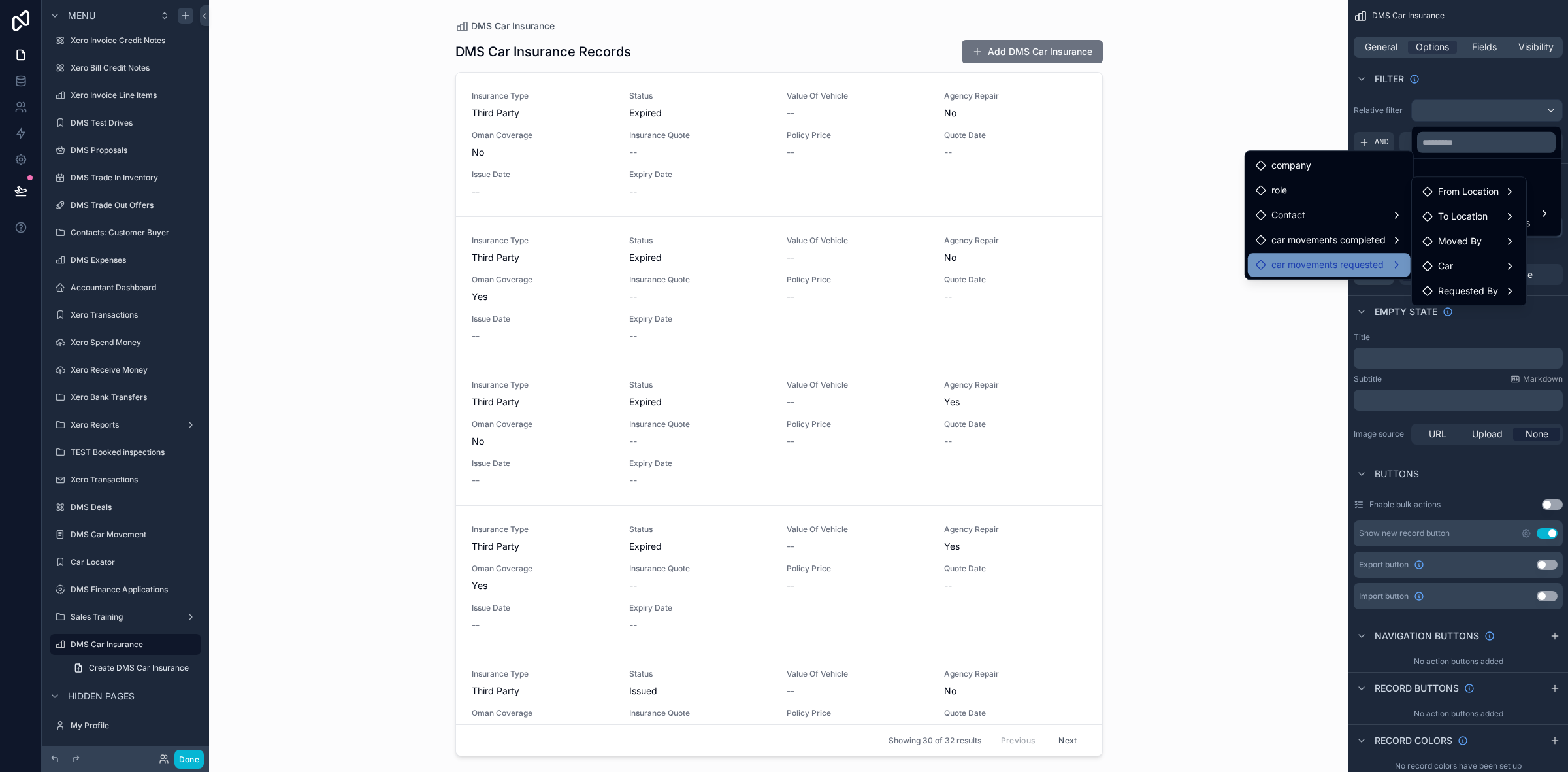
click at [1328, 267] on span "car movements requested" at bounding box center [1328, 265] width 113 height 16
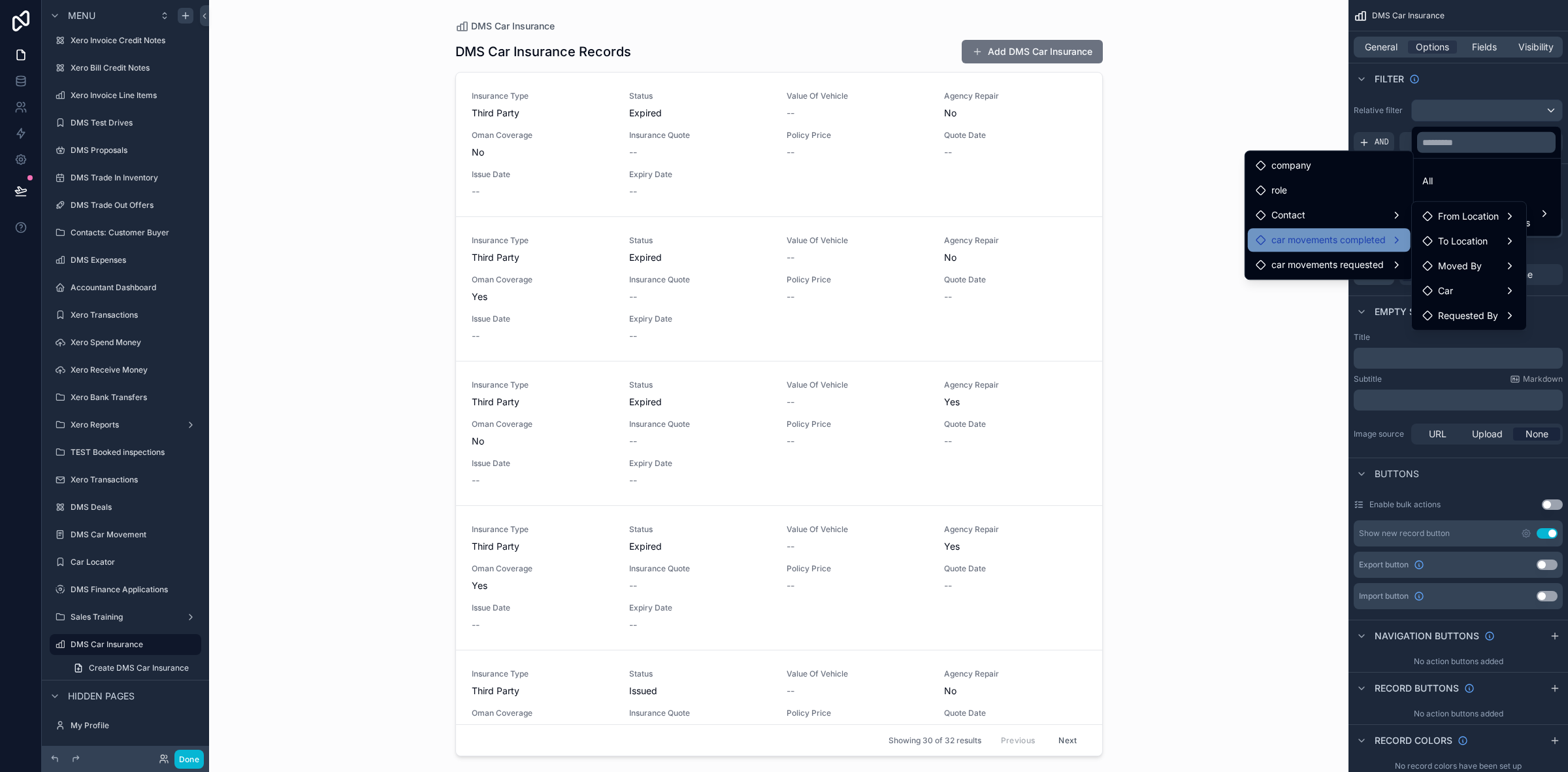
click at [1366, 237] on span "car movements completed" at bounding box center [1329, 240] width 115 height 16
click at [1276, 364] on div "DMS Car Insurance DMS Car Insurance Records Add DMS Car Insurance Insurance Typ…" at bounding box center [778, 386] width 1140 height 772
click at [1281, 421] on div "DMS Car Insurance DMS Car Insurance Records Add DMS Car Insurance Insurance Typ…" at bounding box center [778, 386] width 1140 height 772
click at [1201, 111] on div "DMS Car Insurance DMS Car Insurance Records Add DMS Car Insurance Insurance Typ…" at bounding box center [778, 386] width 1140 height 772
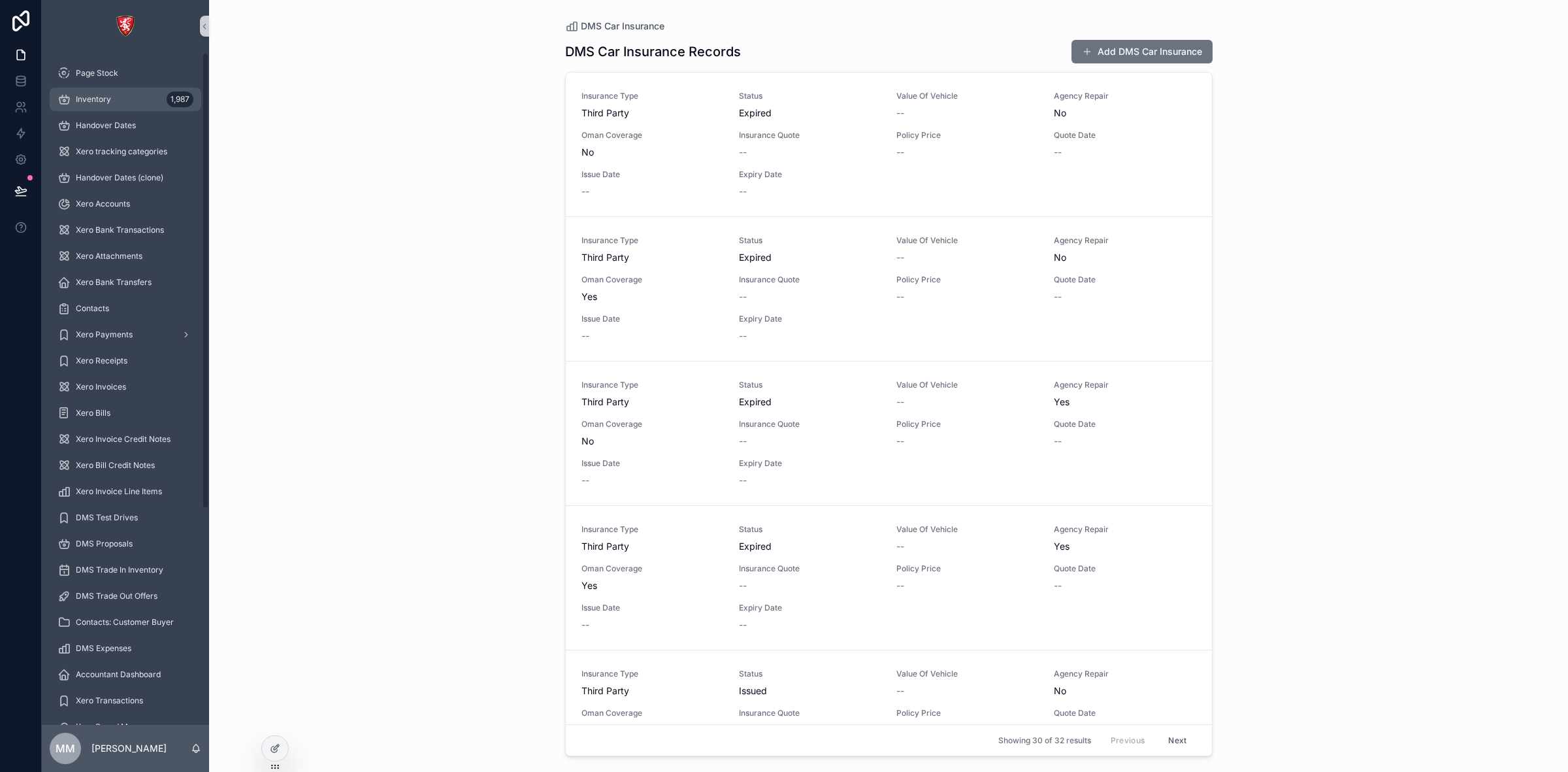
click at [126, 92] on div "Inventory 1,987" at bounding box center [125, 99] width 136 height 21
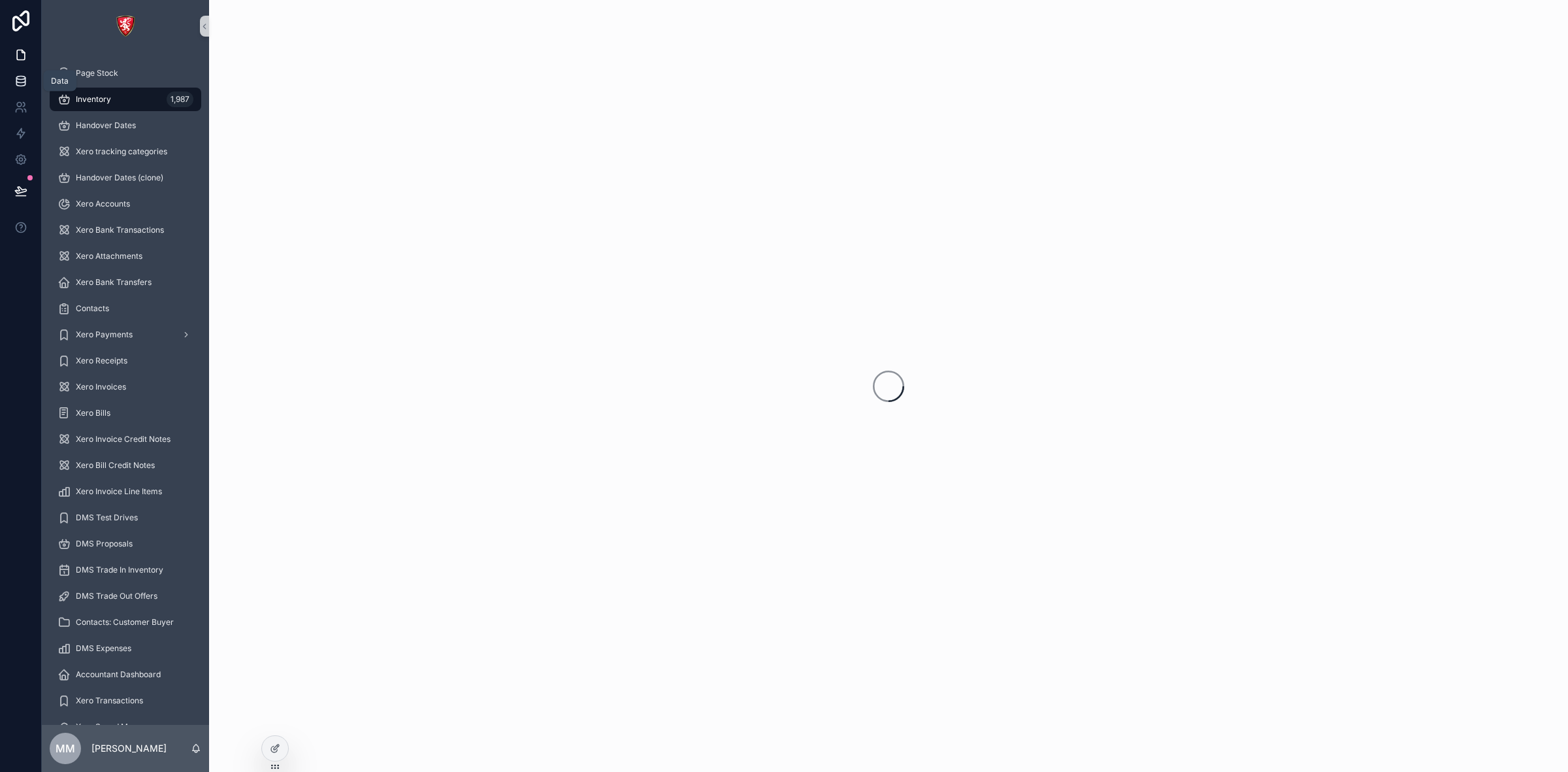
click at [24, 83] on icon at bounding box center [21, 83] width 9 height 5
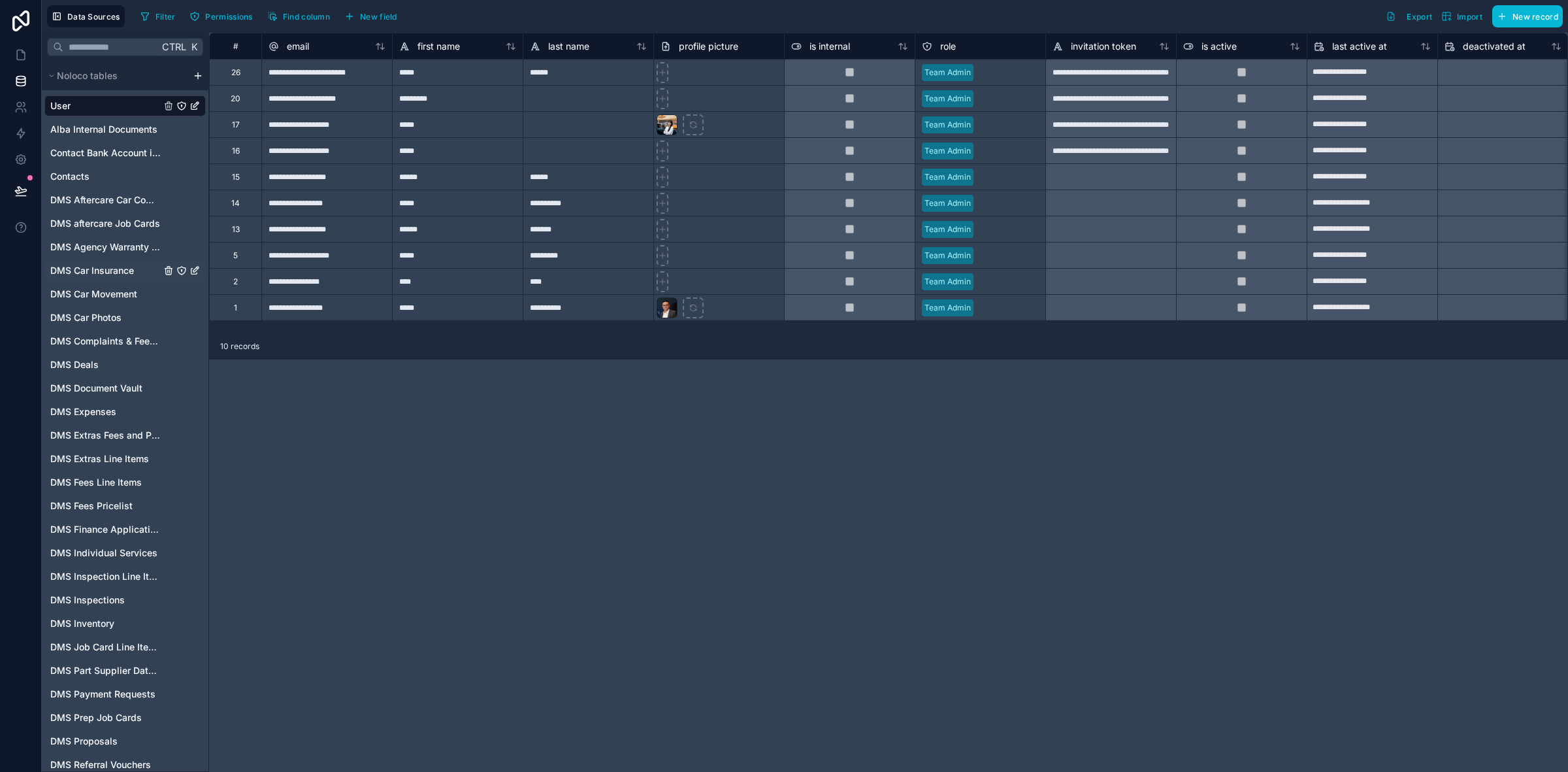
click at [112, 272] on span "DMS Car Insurance" at bounding box center [91, 269] width 83 height 13
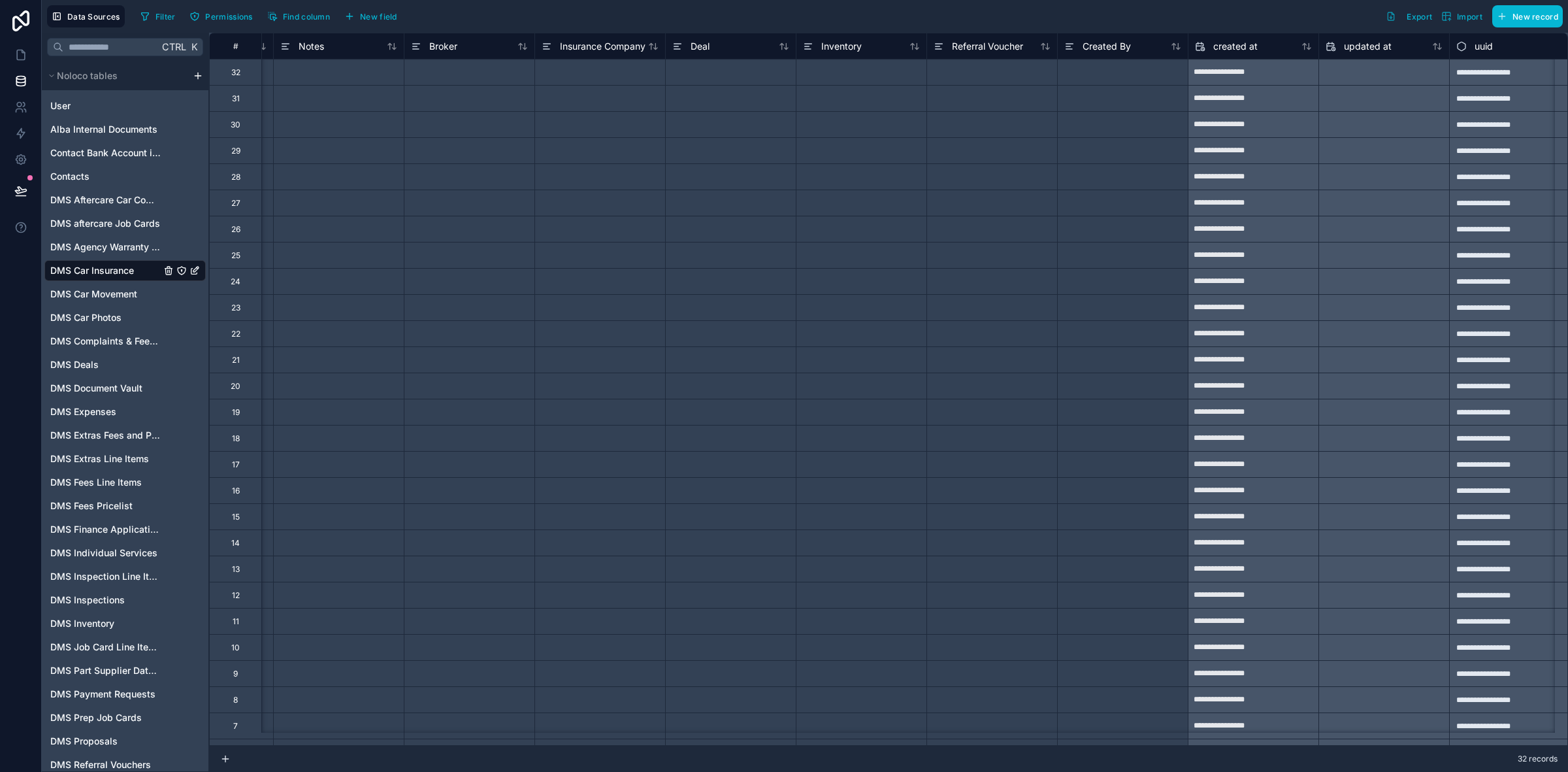
scroll to position [0, 1320]
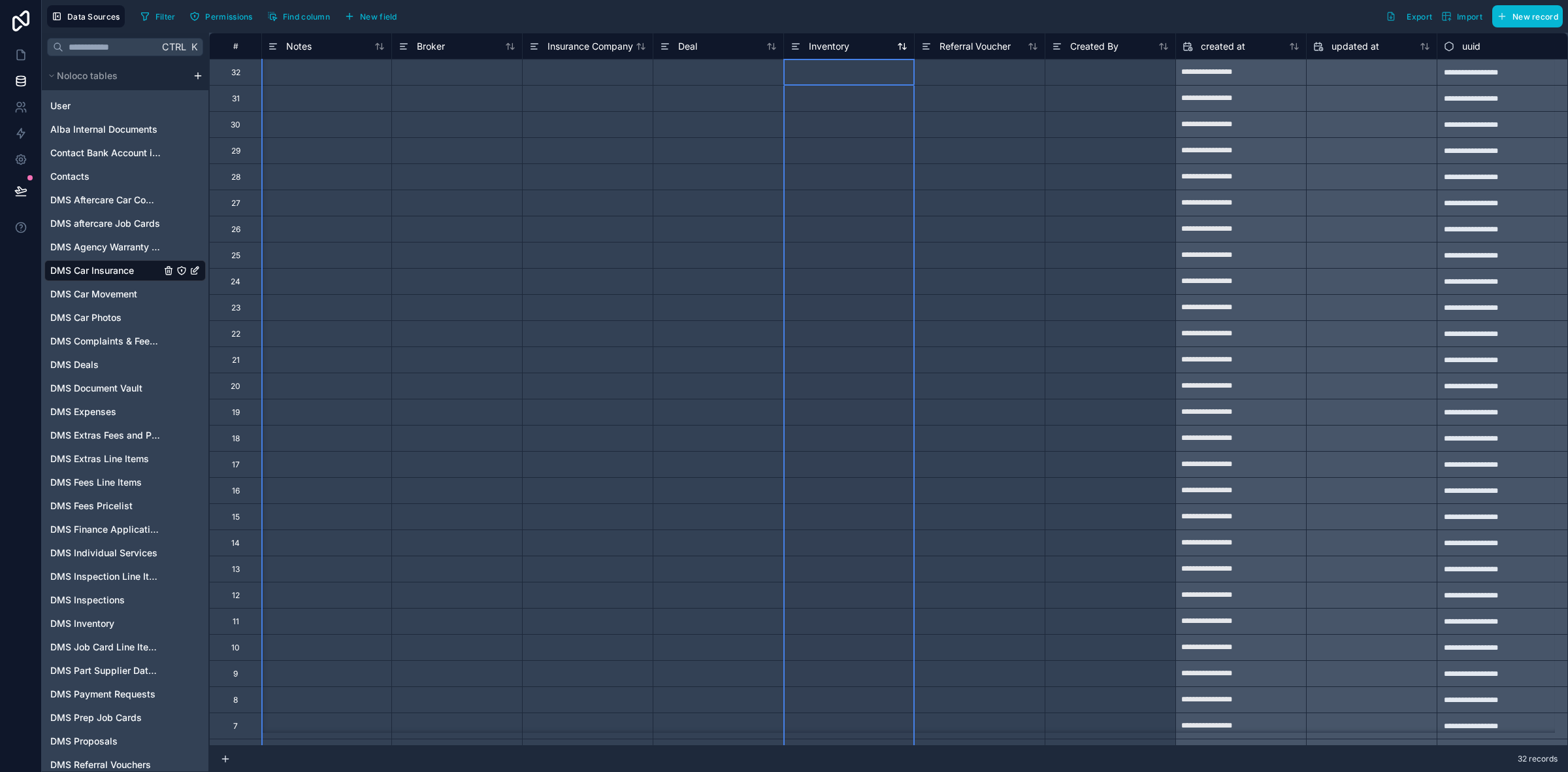
click at [835, 50] on span "Inventory" at bounding box center [829, 46] width 40 height 13
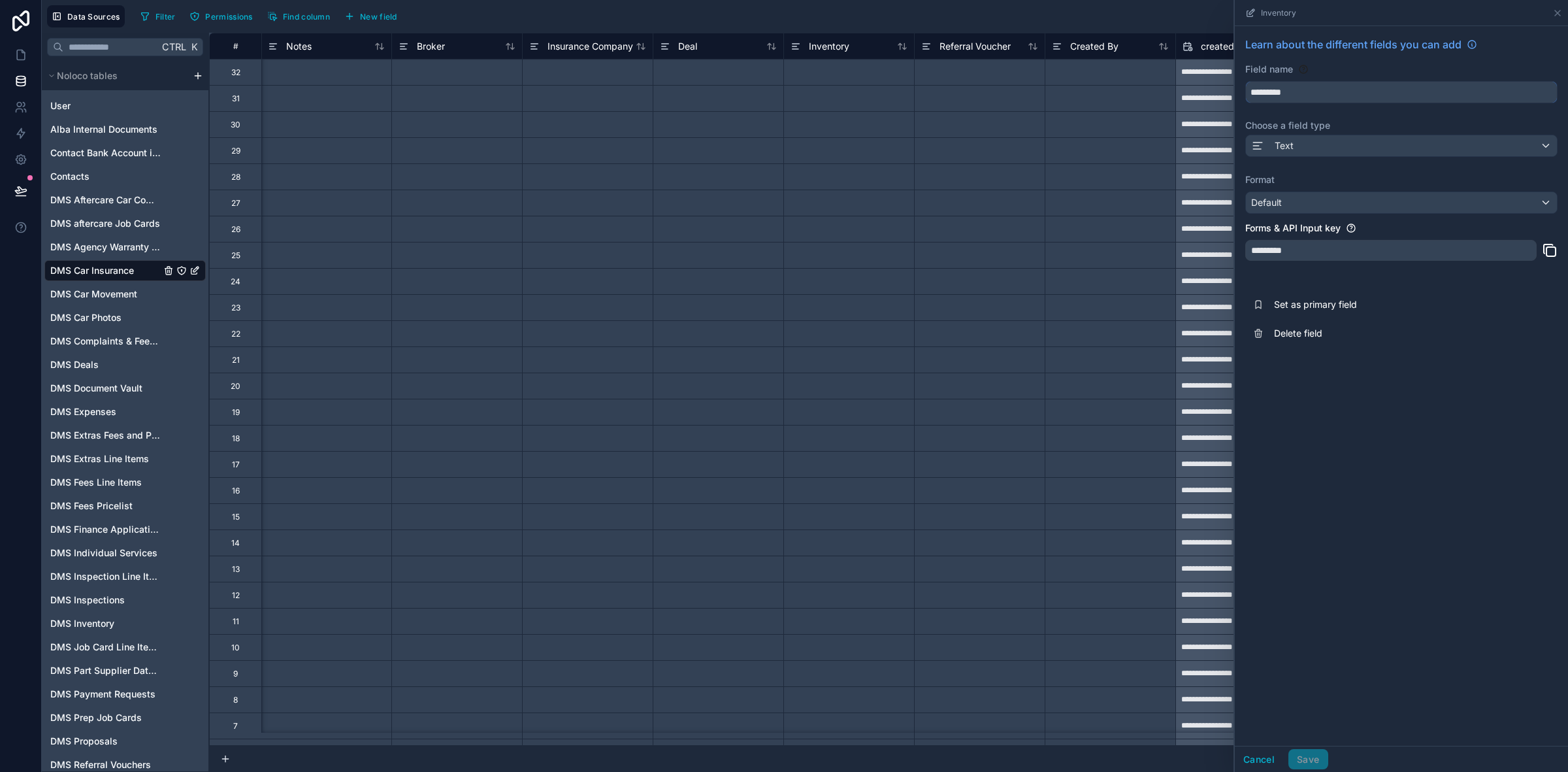
click at [1390, 91] on input "*********" at bounding box center [1401, 91] width 311 height 21
click at [1347, 142] on div "Text" at bounding box center [1401, 145] width 311 height 21
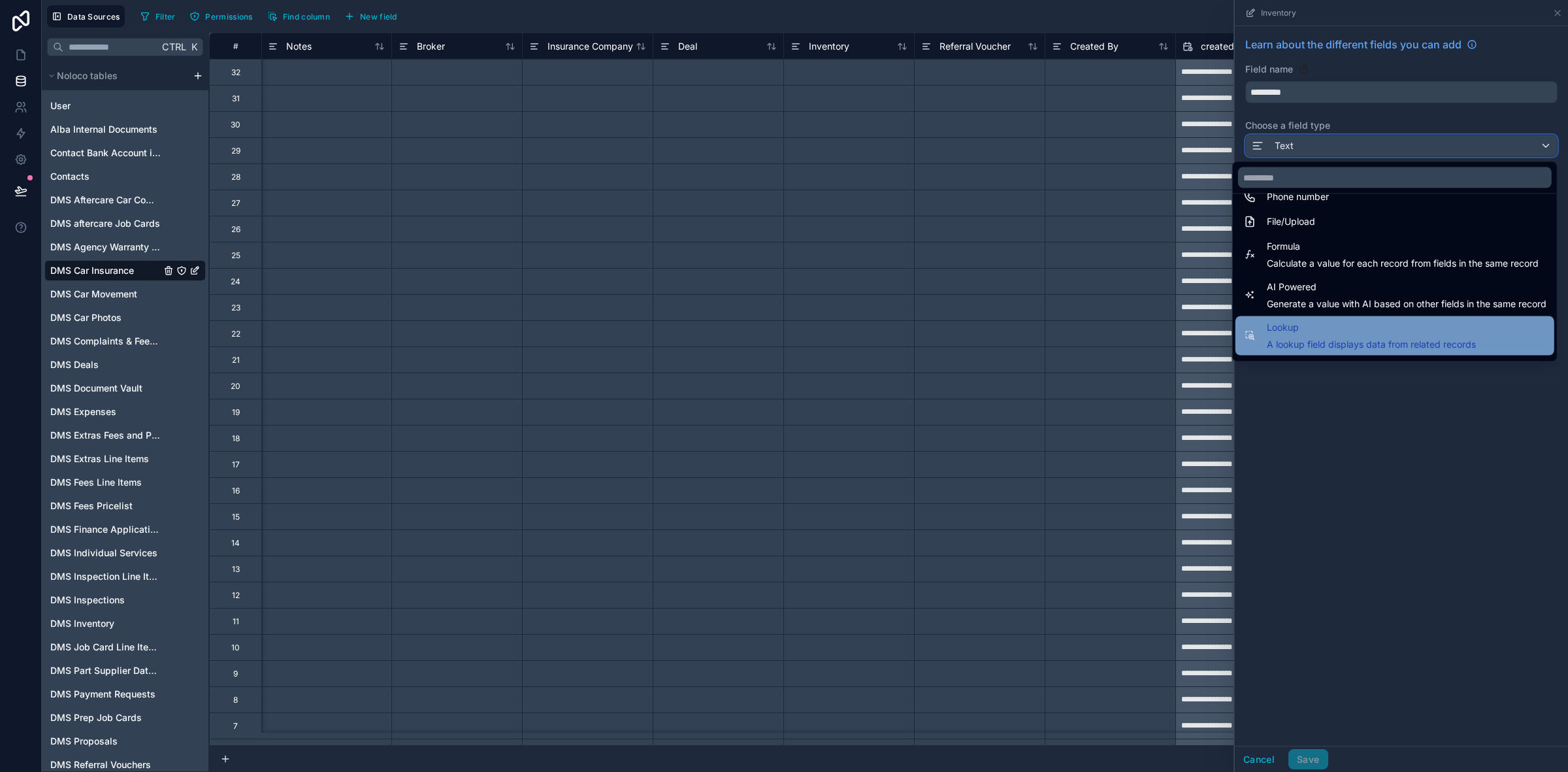
scroll to position [379, 0]
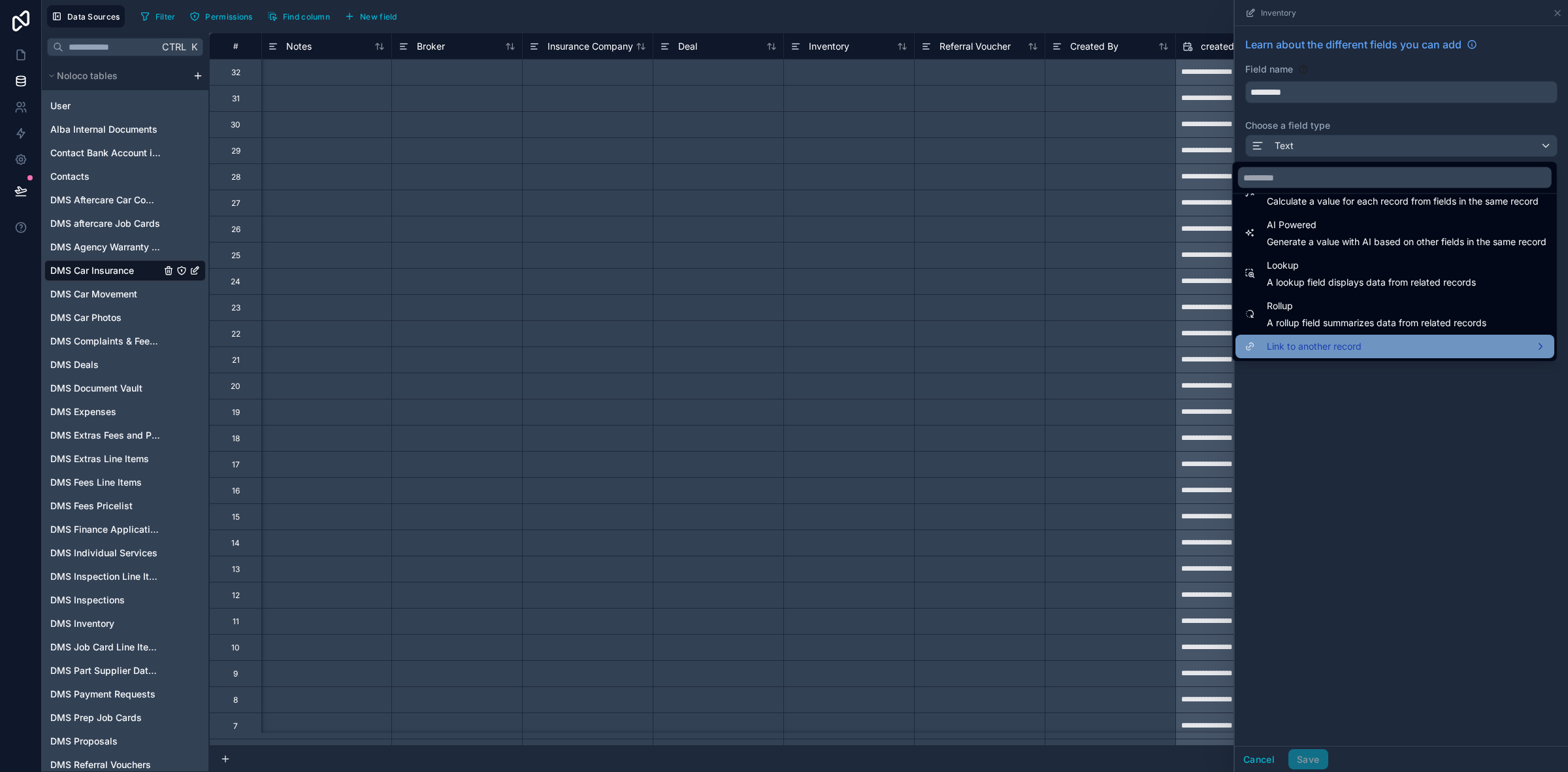
click at [1321, 348] on span "Link to another record" at bounding box center [1314, 347] width 95 height 16
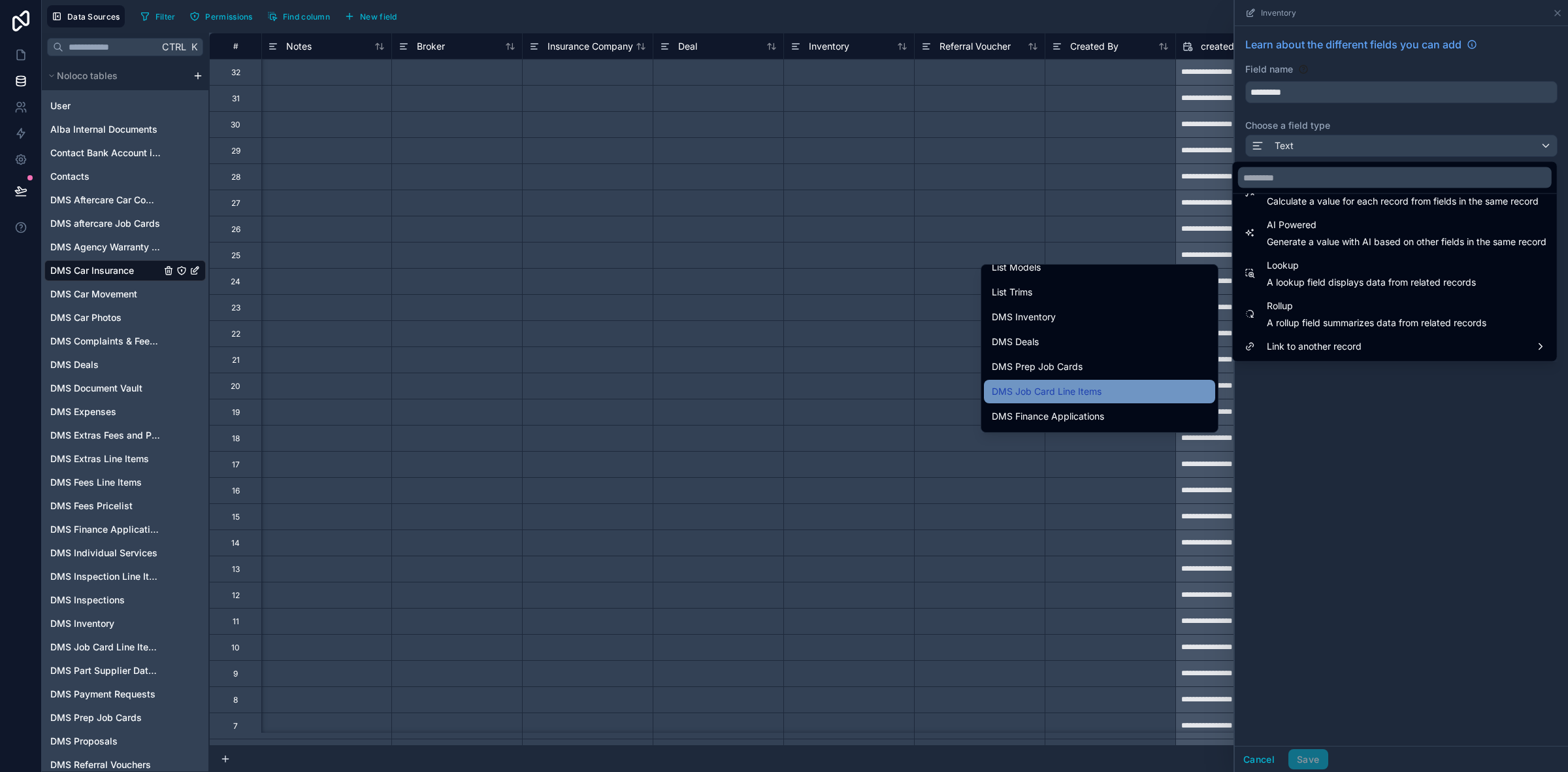
scroll to position [653, 0]
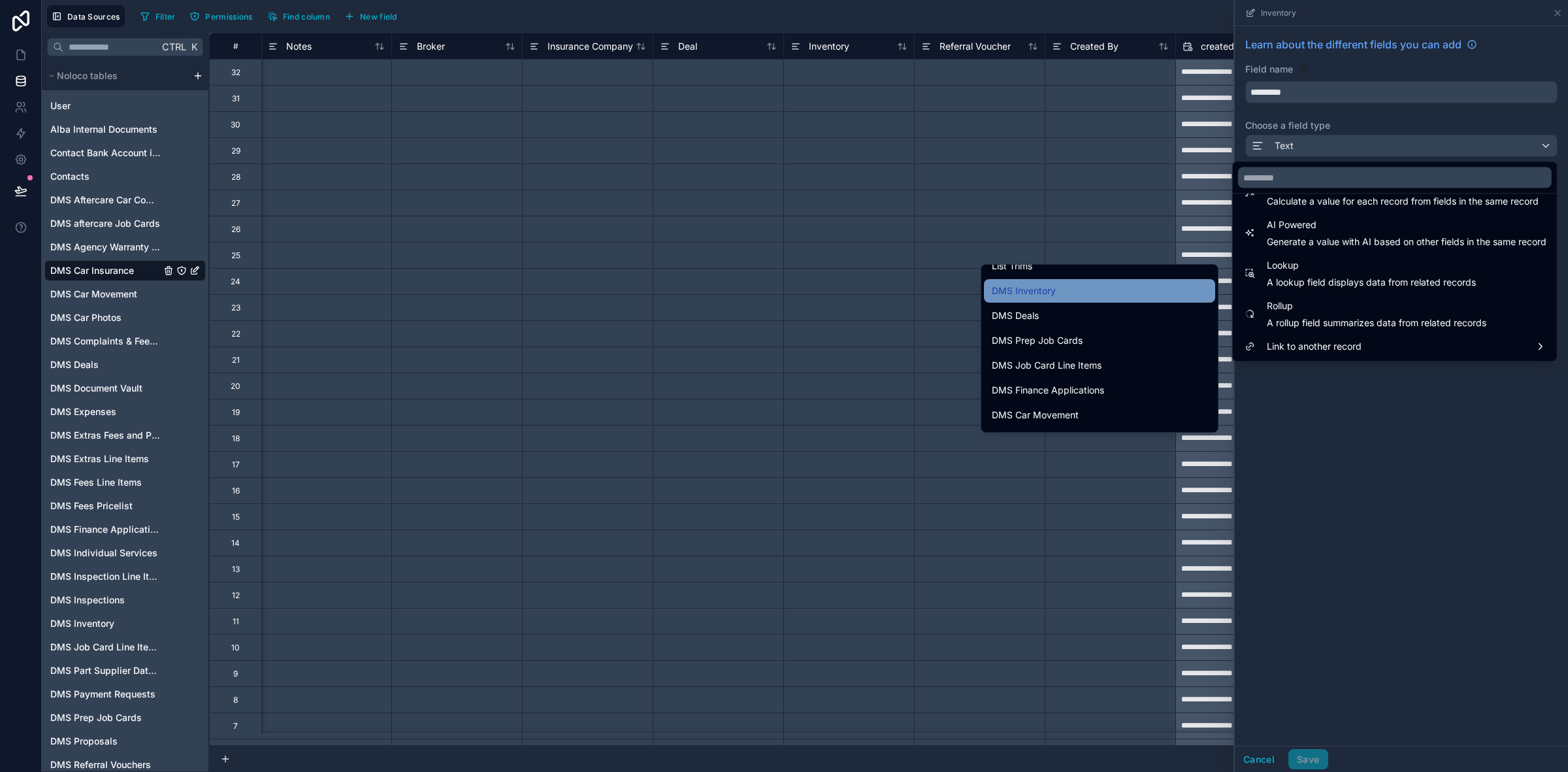
click at [1067, 289] on div "DMS Inventory" at bounding box center [1100, 291] width 216 height 16
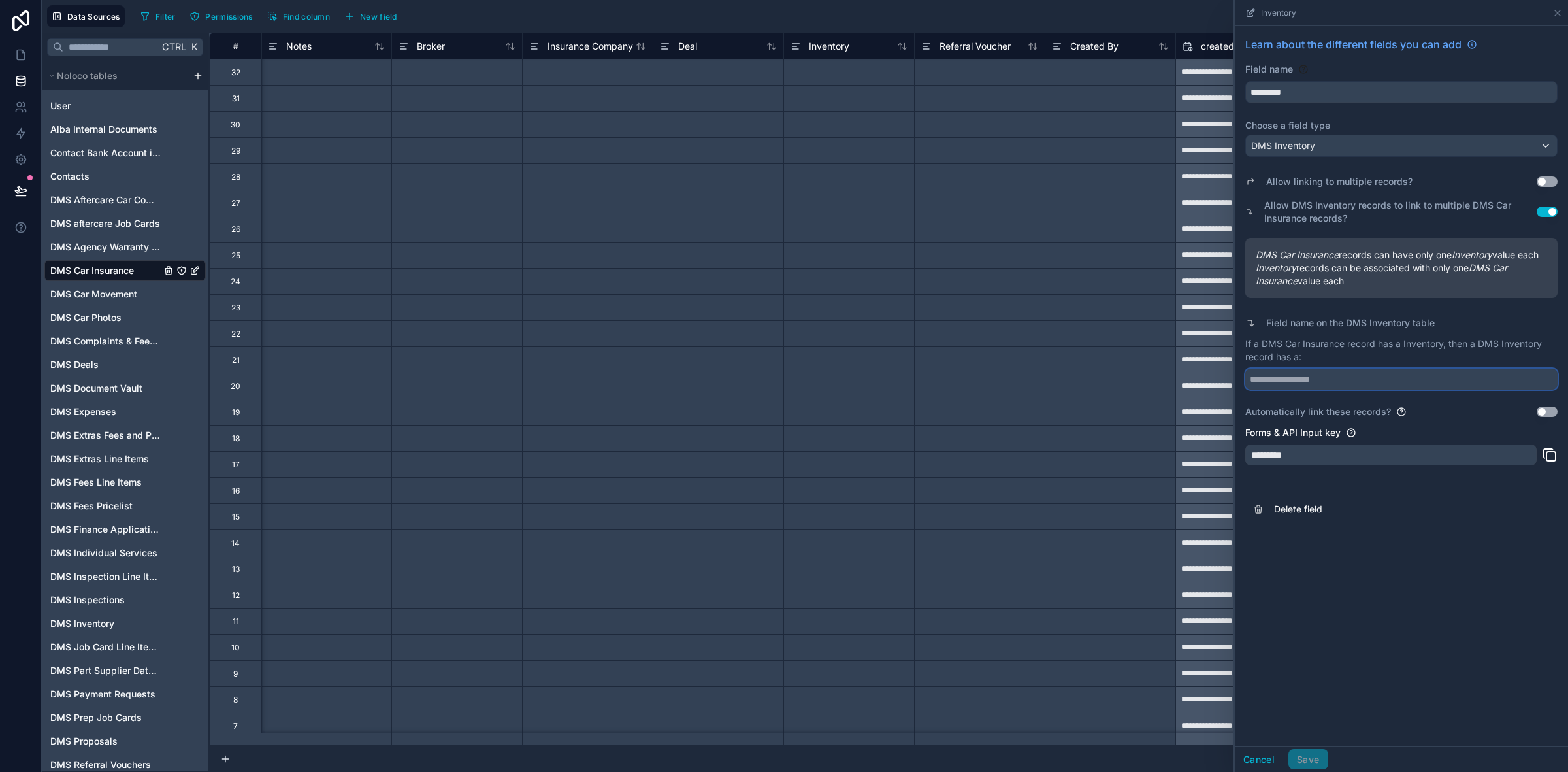
click at [1335, 389] on input "text" at bounding box center [1401, 378] width 313 height 21
click at [1350, 389] on input "text" at bounding box center [1401, 378] width 313 height 21
type input "**********"
click at [1432, 688] on div "**********" at bounding box center [1401, 386] width 333 height 719
click at [1315, 760] on button "Save" at bounding box center [1308, 758] width 39 height 21
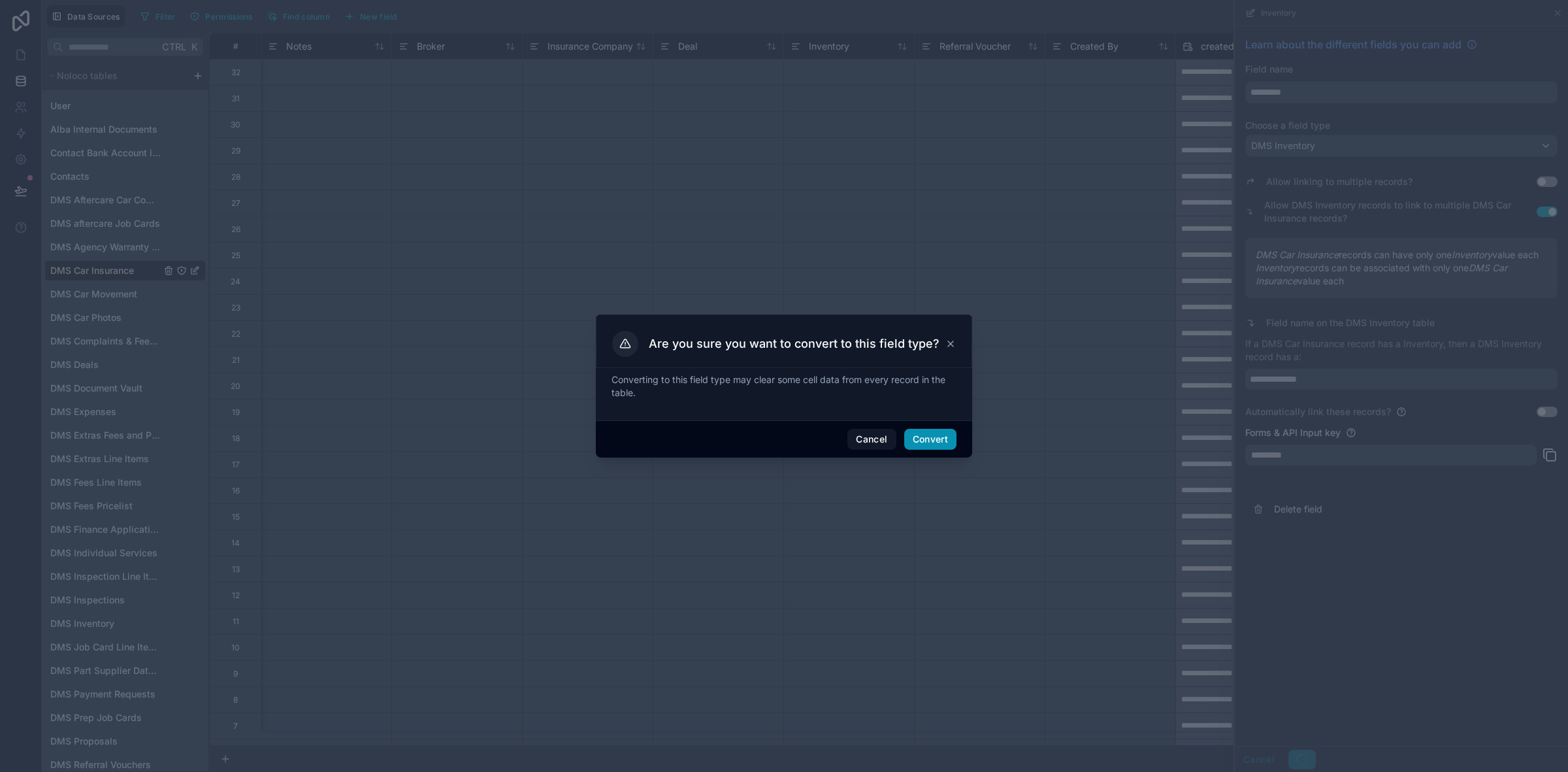
click at [926, 436] on button "Convert" at bounding box center [930, 438] width 52 height 21
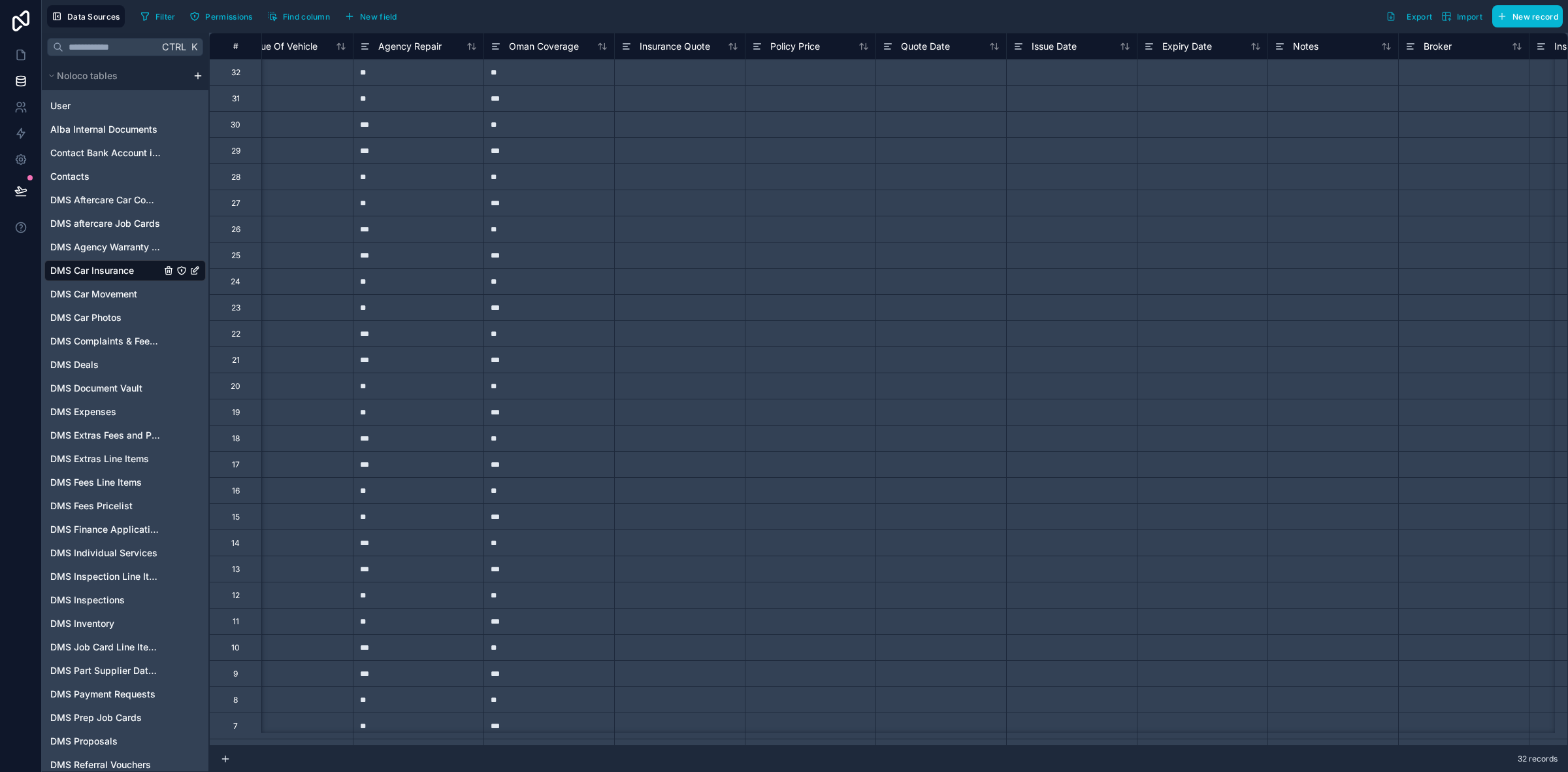
scroll to position [0, 1320]
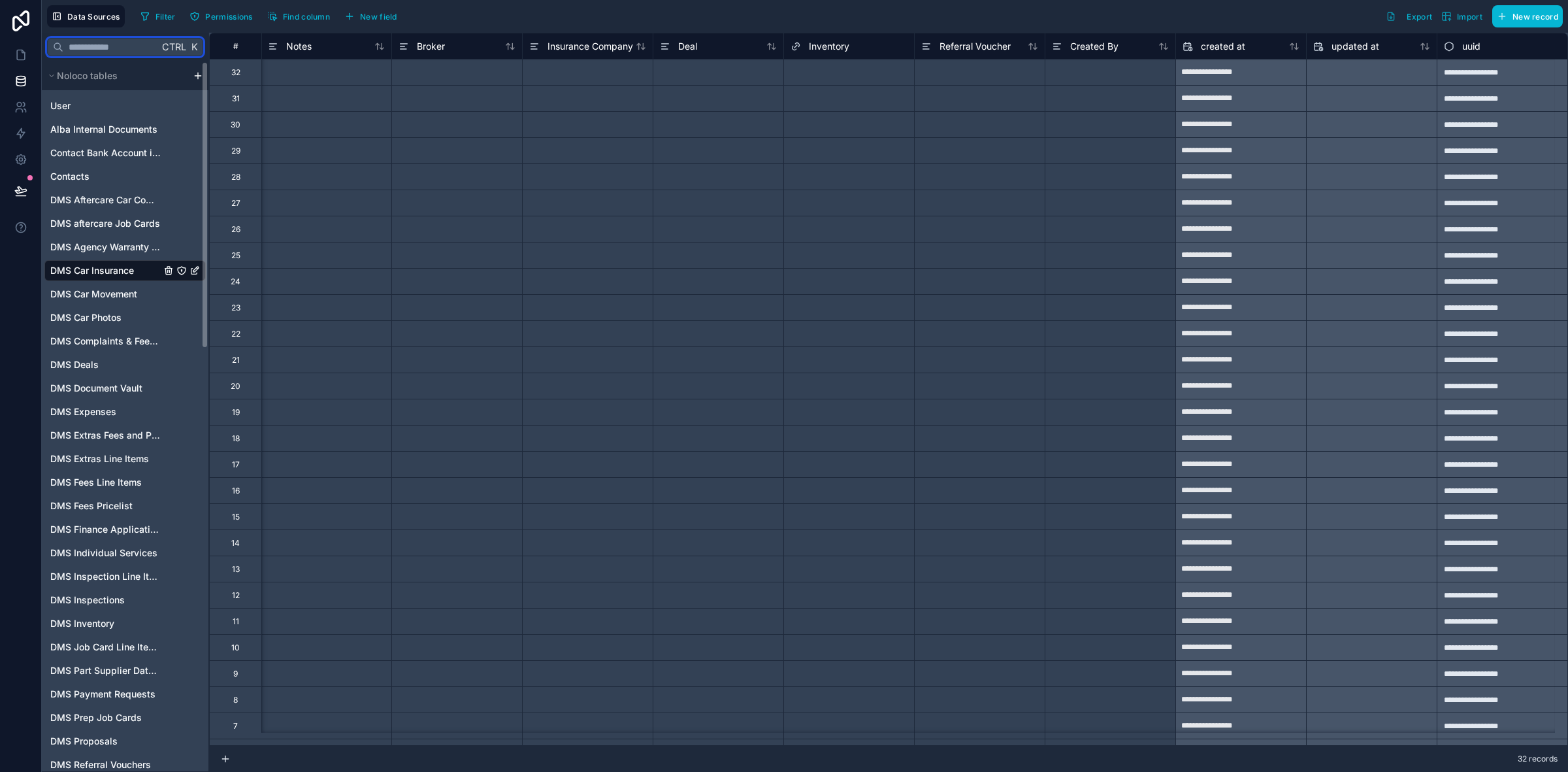
click at [118, 54] on input "text" at bounding box center [111, 47] width 95 height 24
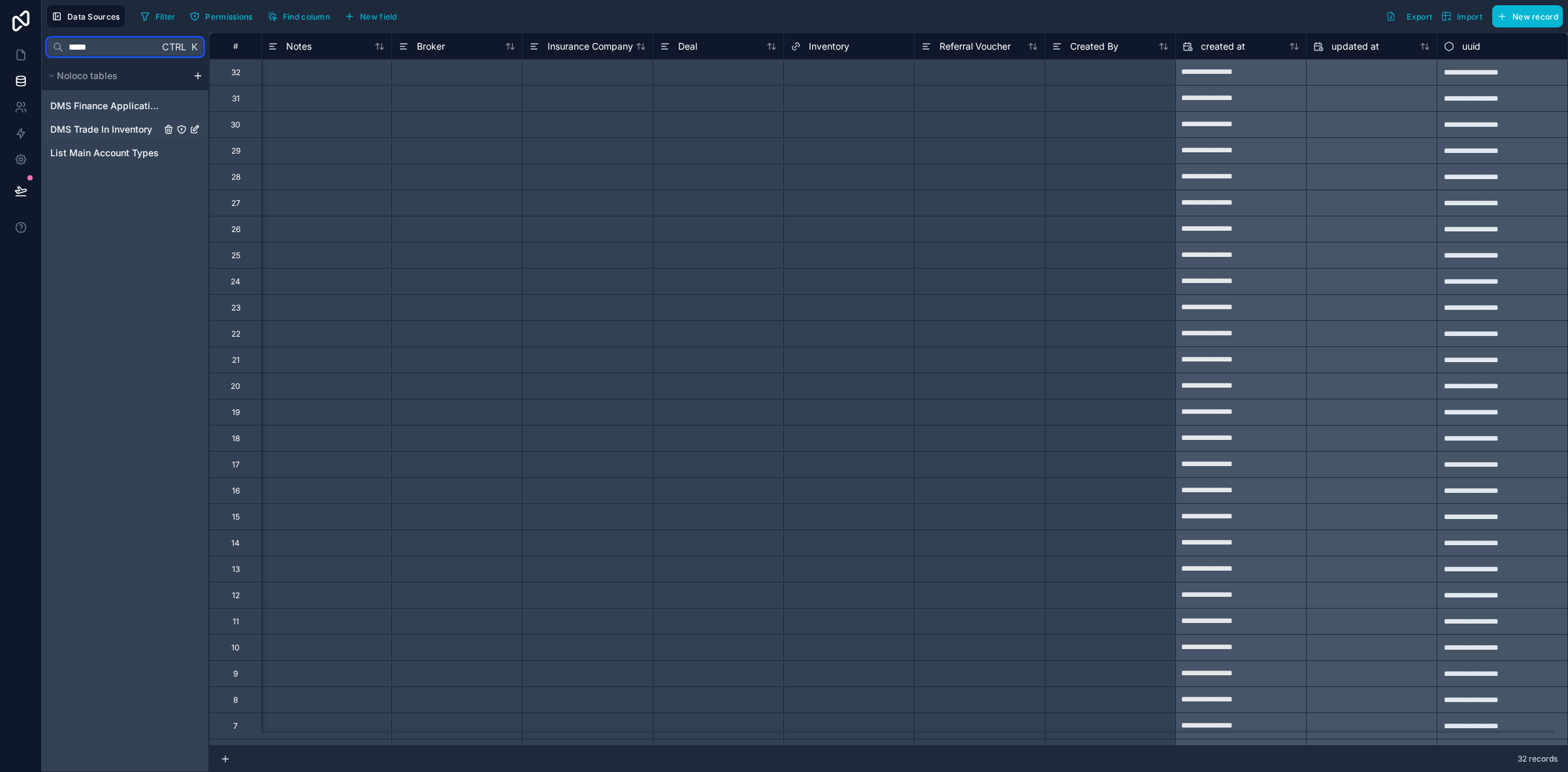
type input "*****"
click at [148, 120] on div "DMS Trade In Inventory" at bounding box center [124, 128] width 162 height 21
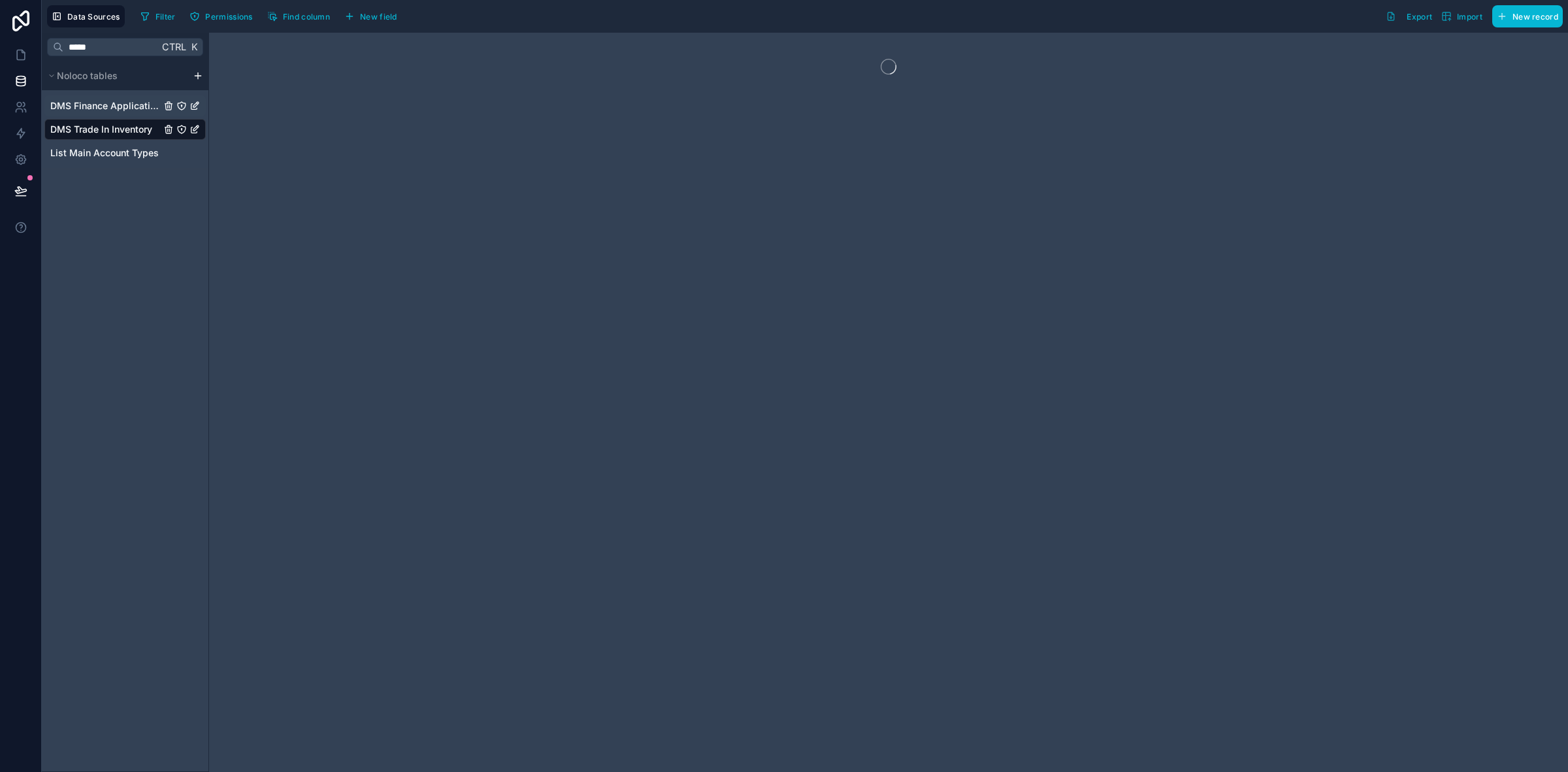
click at [135, 98] on div "DMS Finance Applications" at bounding box center [124, 105] width 162 height 21
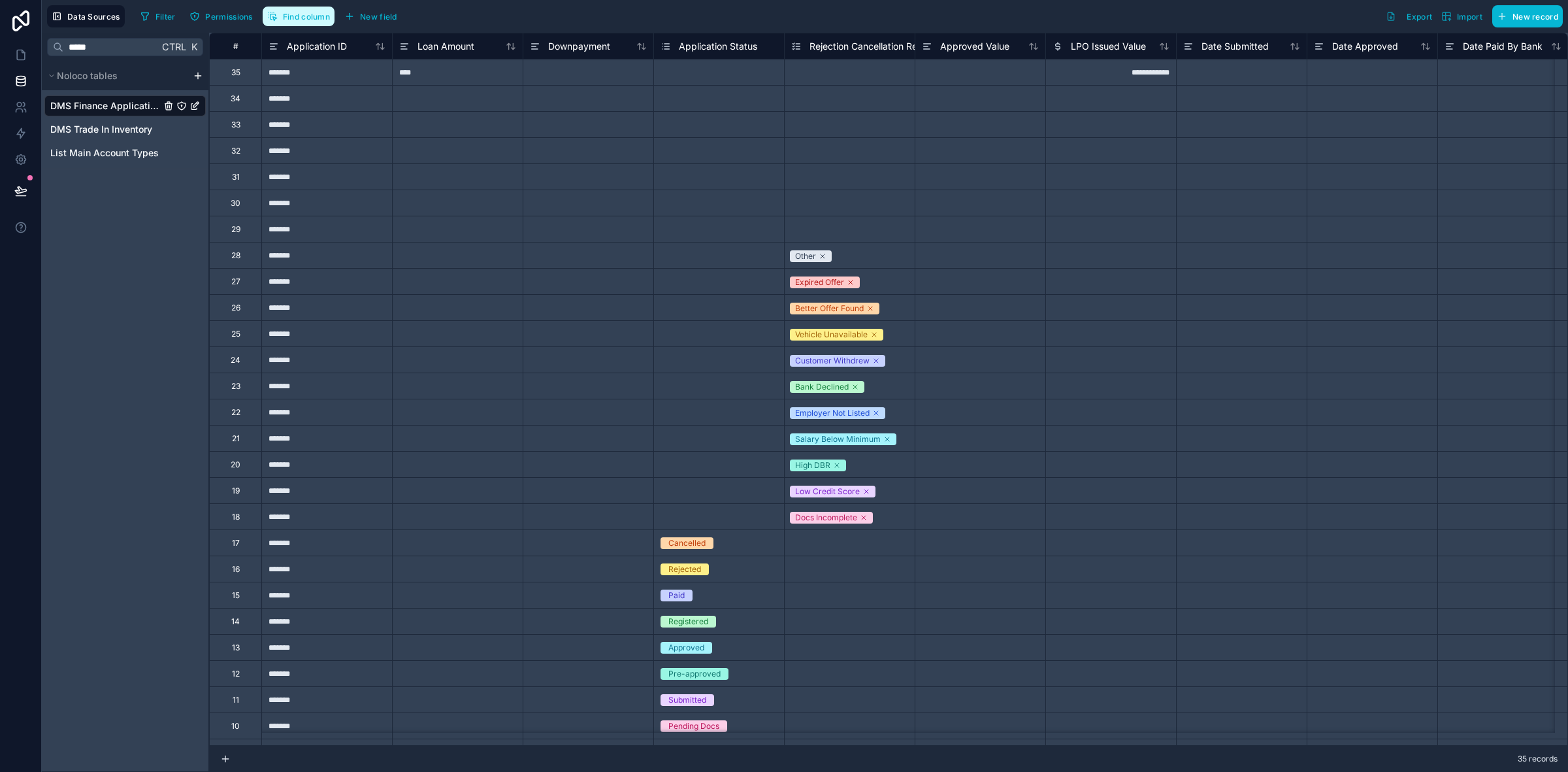
click at [315, 17] on span "Find column" at bounding box center [307, 17] width 47 height 10
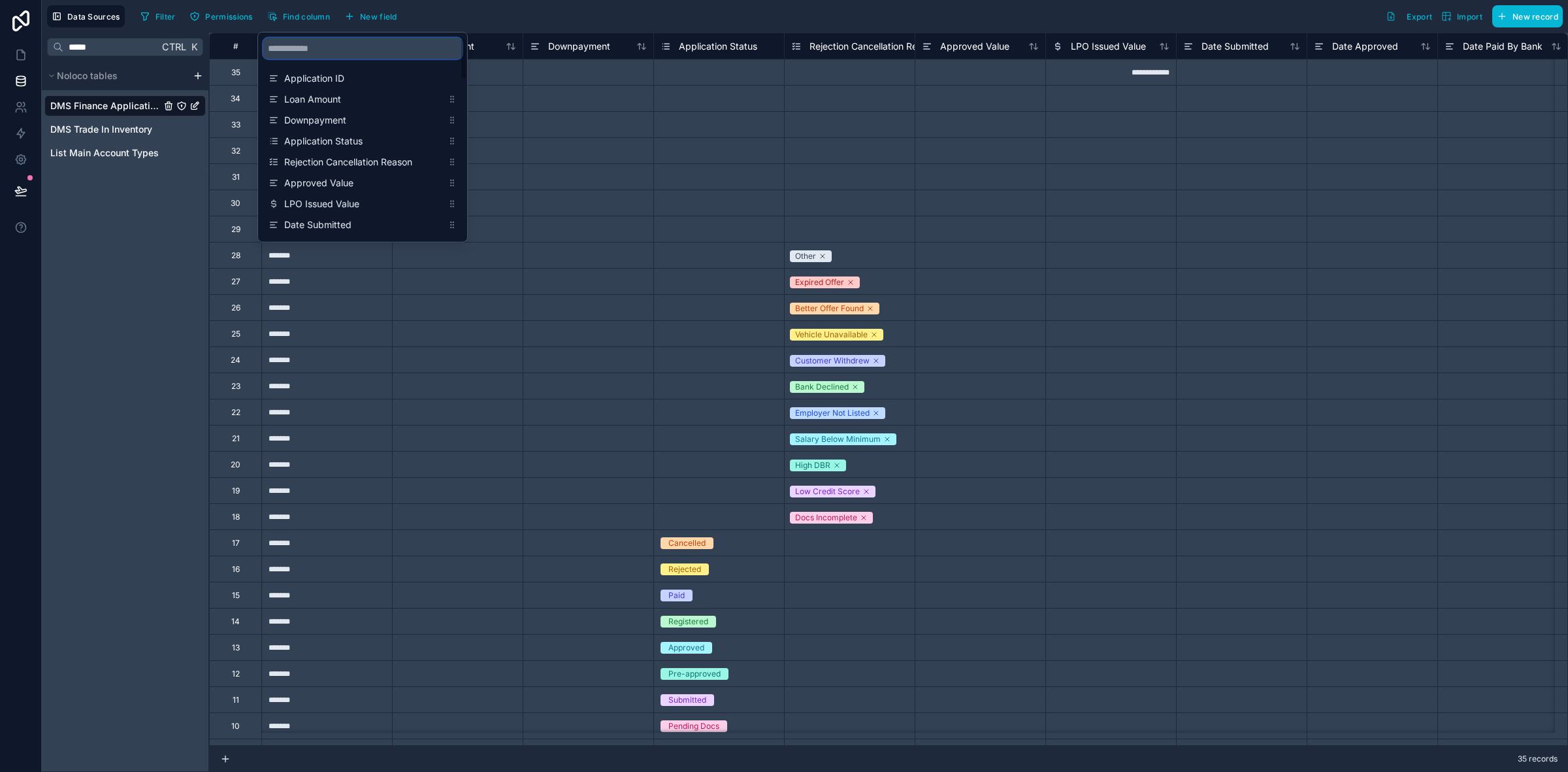
click at [311, 44] on input "scrollable content" at bounding box center [363, 48] width 199 height 21
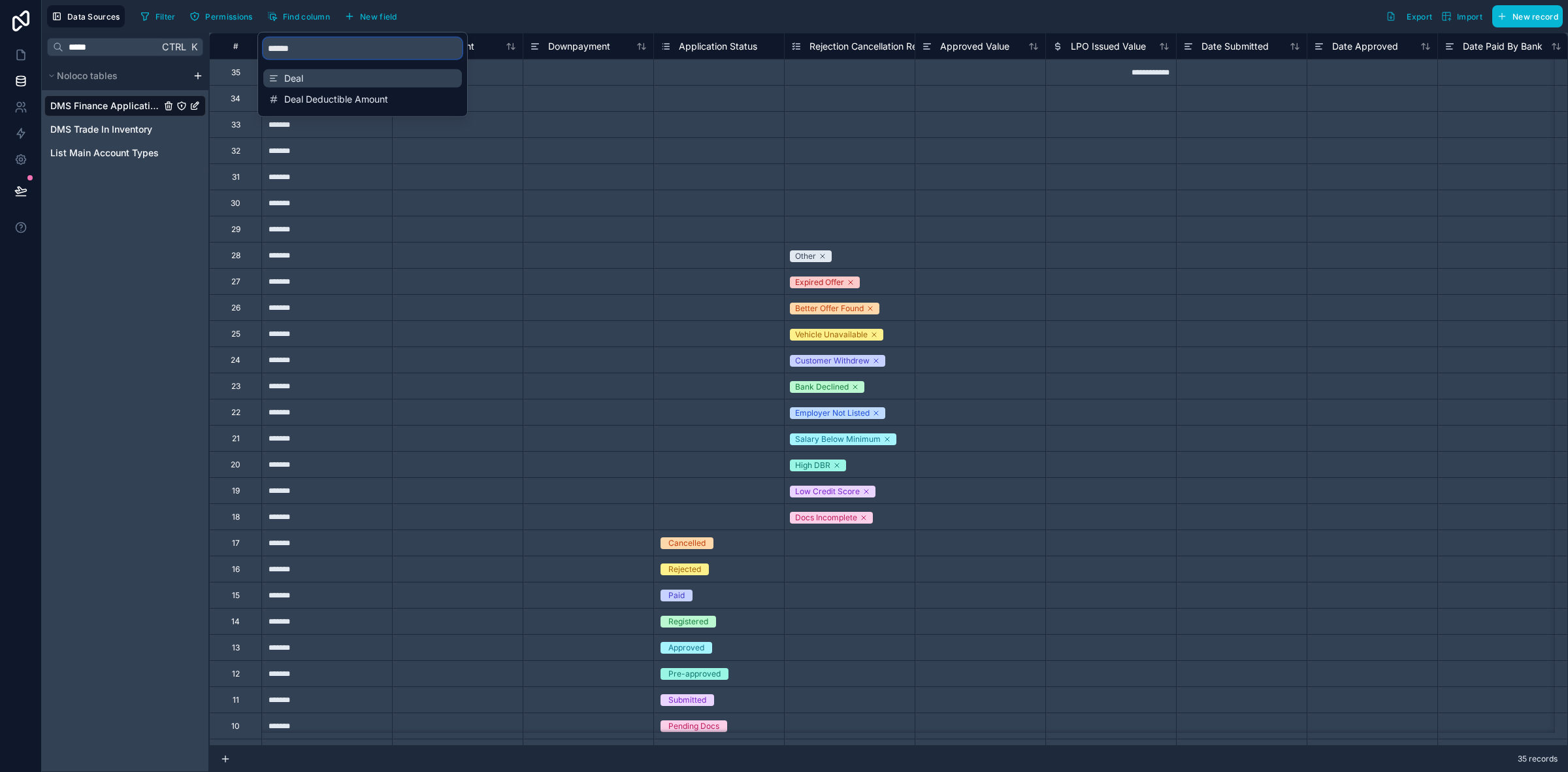
type input "******"
click at [309, 73] on span "Deal" at bounding box center [363, 77] width 158 height 13
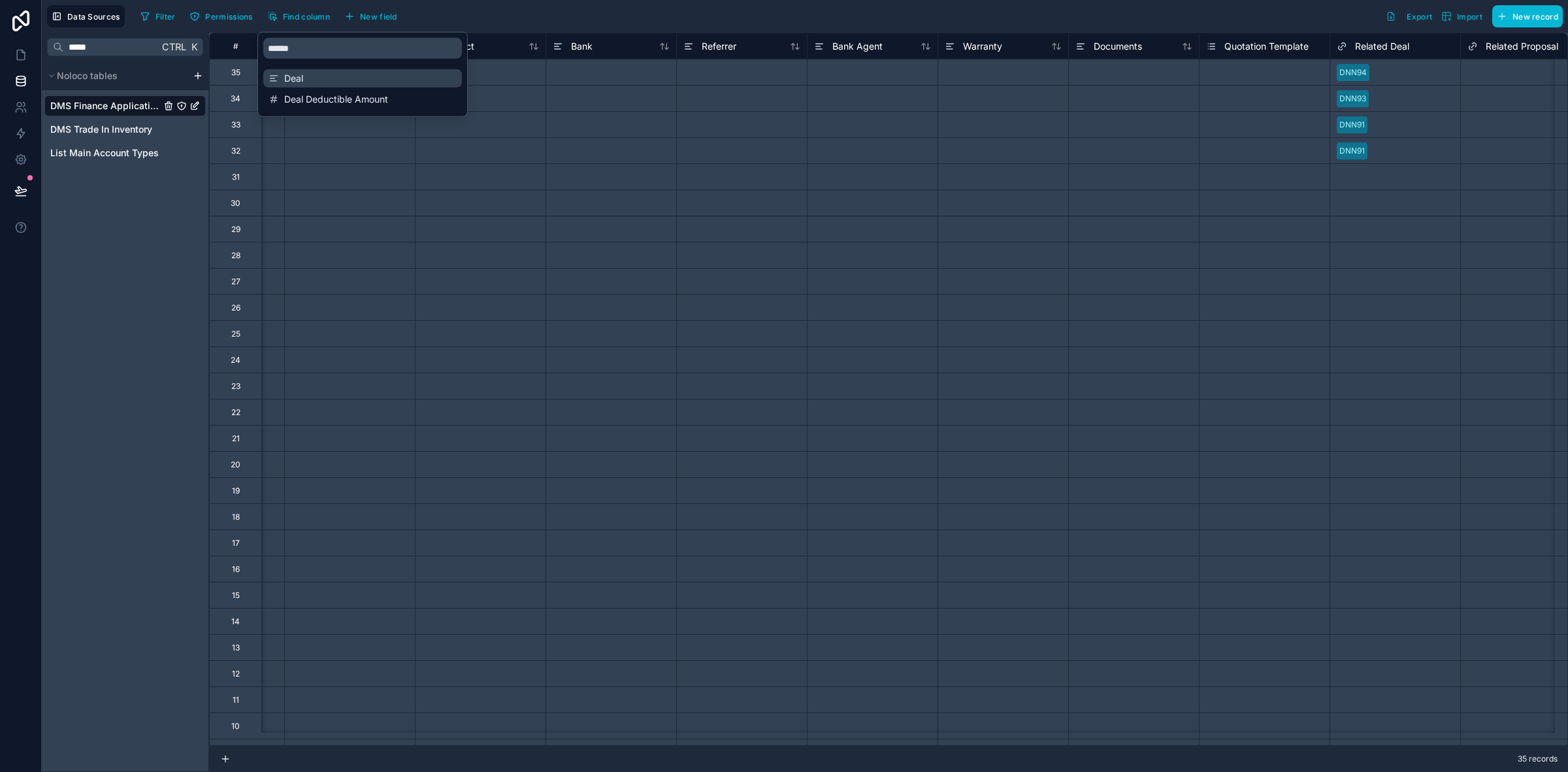
scroll to position [0, 3007]
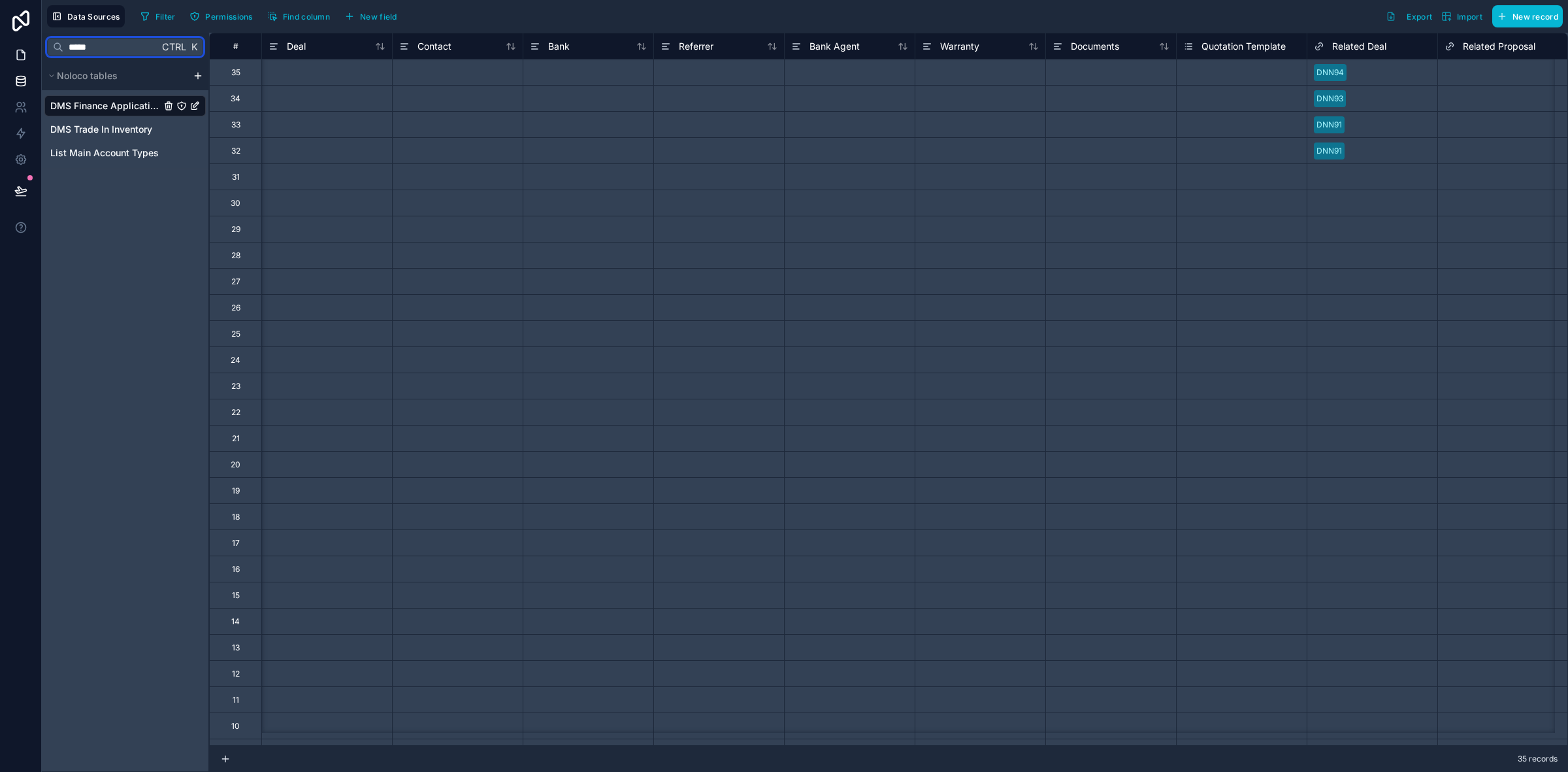
drag, startPoint x: 152, startPoint y: 46, endPoint x: 38, endPoint y: 50, distance: 114.1
click at [38, 50] on div "Data Sources Filter Permissions Find column New field Export Import New record …" at bounding box center [784, 386] width 1568 height 772
type input "******"
click at [148, 97] on div "DMS Car Insurance" at bounding box center [124, 105] width 162 height 21
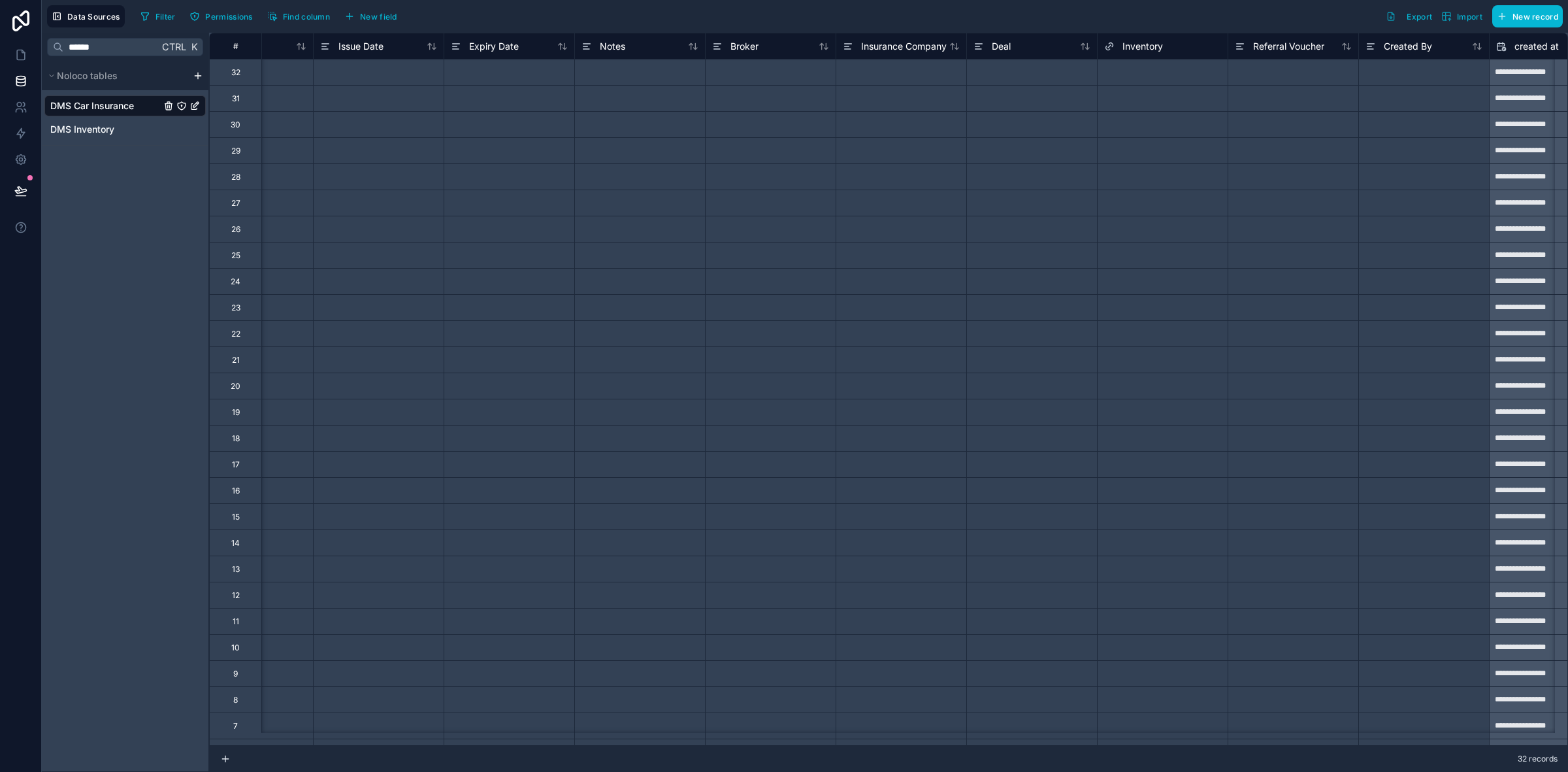
scroll to position [0, 996]
click at [1020, 58] on div "Deal" at bounding box center [1030, 45] width 130 height 26
click at [1021, 49] on div "Deal" at bounding box center [1030, 46] width 117 height 16
click at [992, 48] on span "Deal" at bounding box center [1000, 46] width 19 height 13
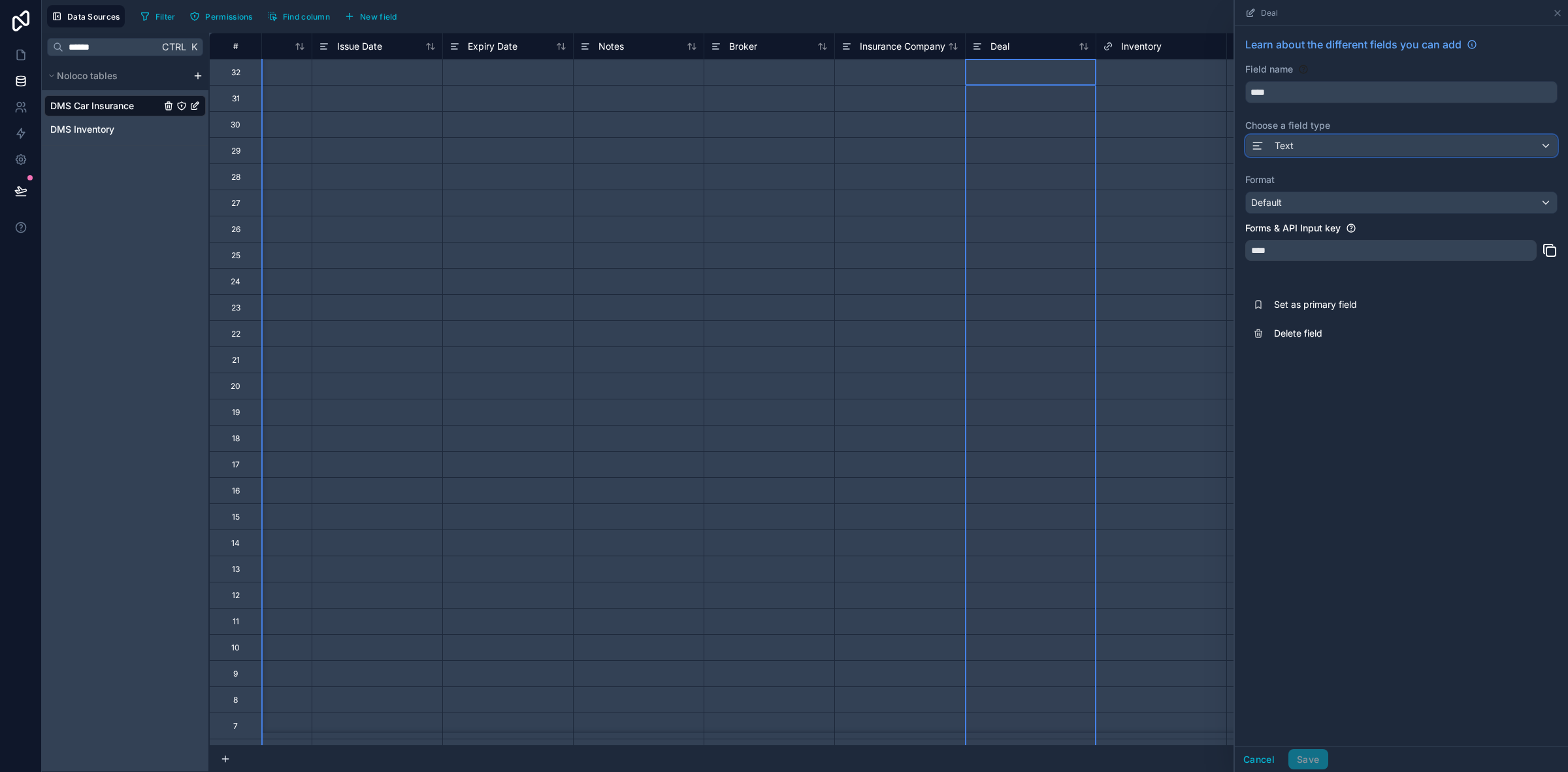
click at [1339, 154] on div "Text" at bounding box center [1401, 145] width 311 height 21
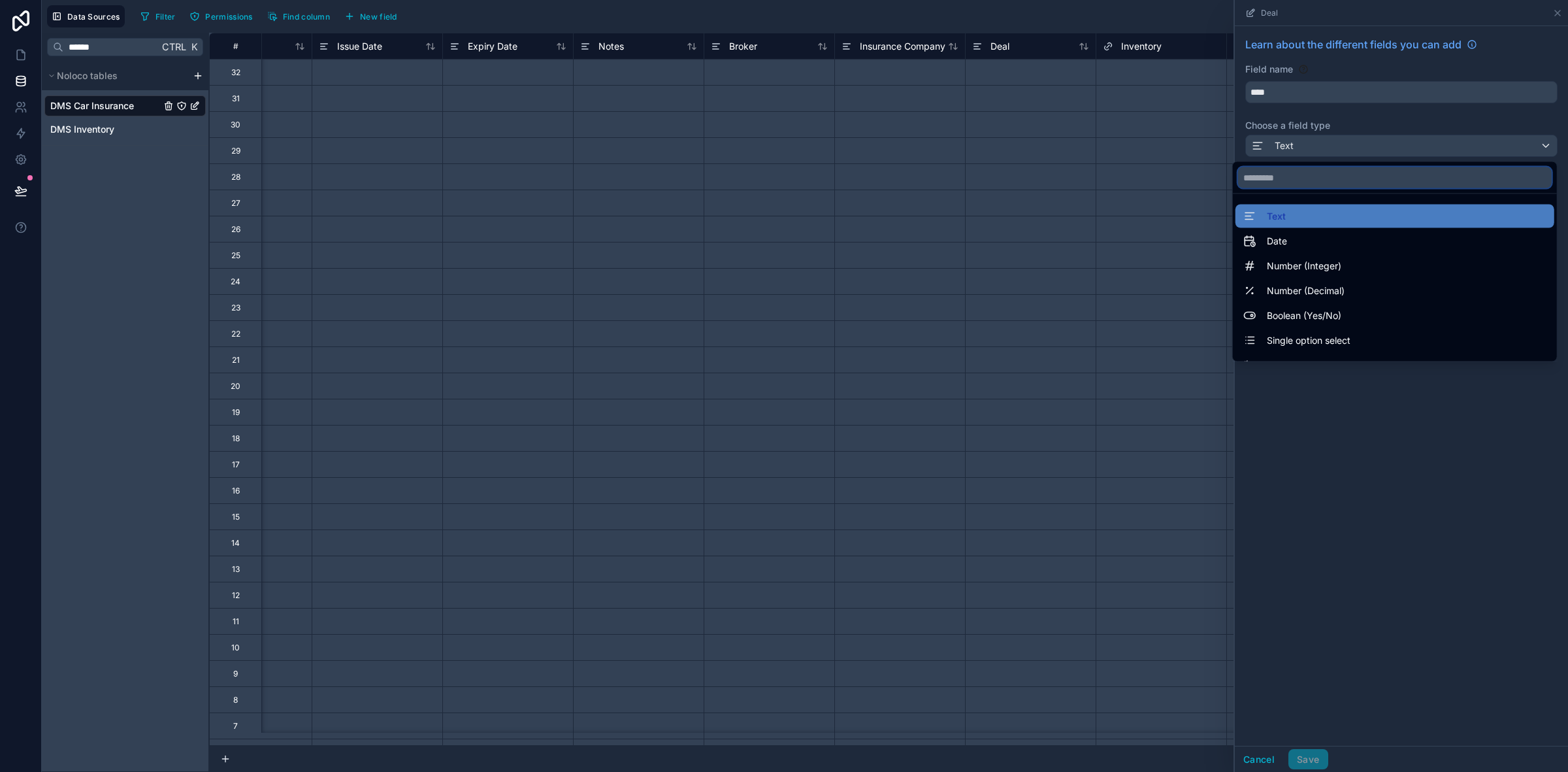
click at [1315, 177] on input "text" at bounding box center [1396, 177] width 314 height 21
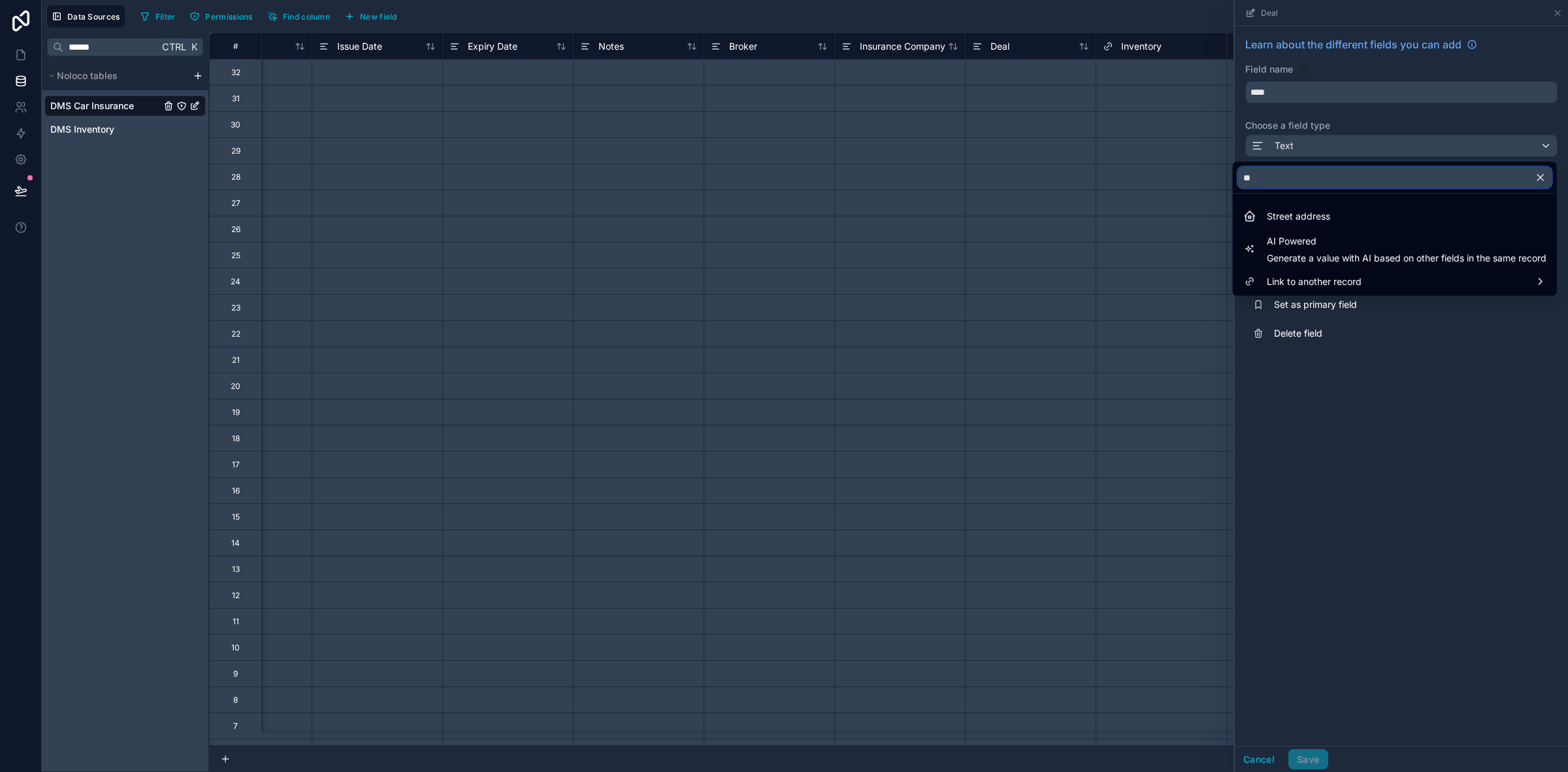
type input "*"
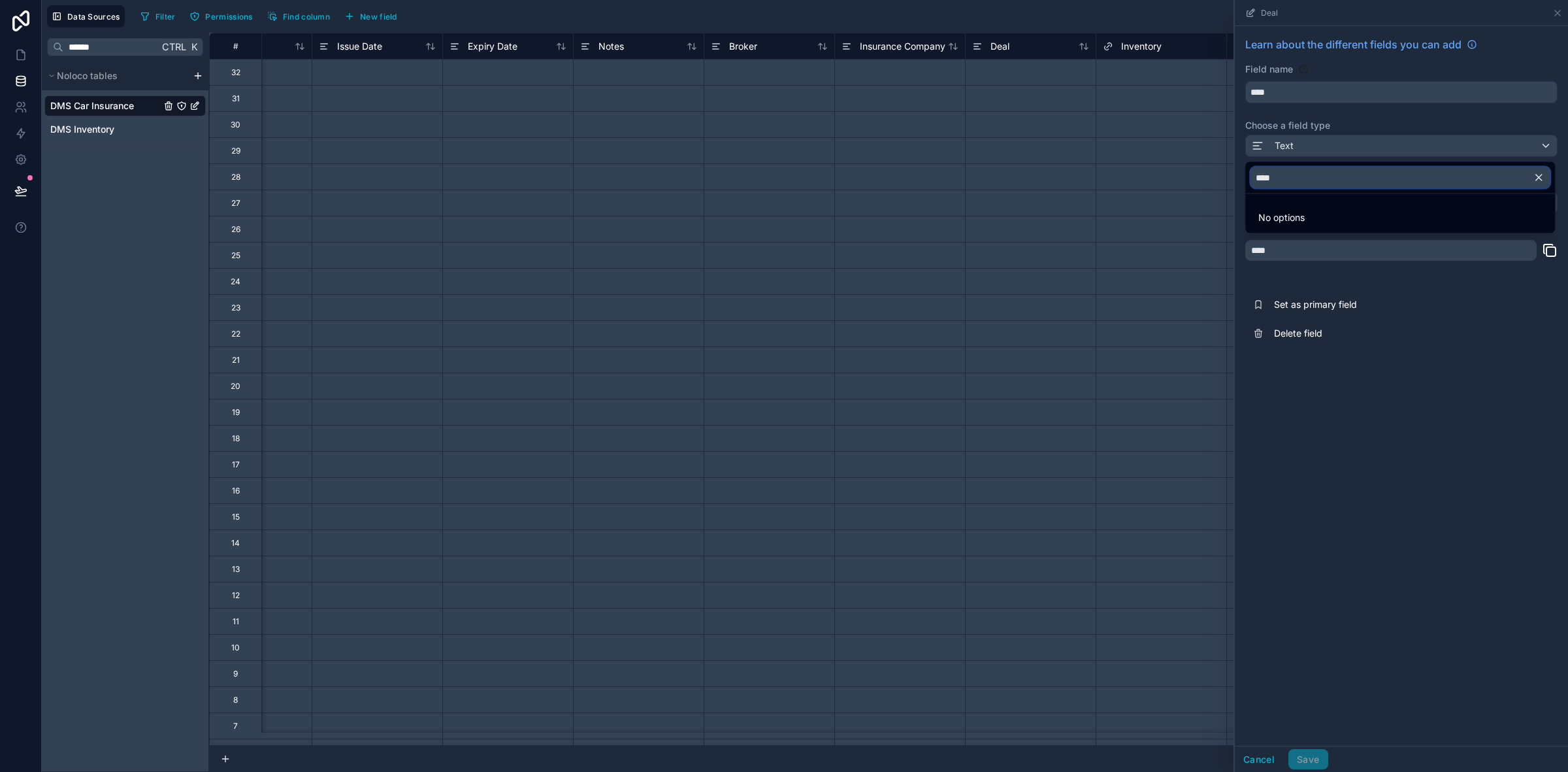
drag, startPoint x: 1317, startPoint y: 177, endPoint x: 1138, endPoint y: 165, distance: 179.4
click at [1138, 165] on div "**********" at bounding box center [806, 386] width 1527 height 772
type input "***"
click at [1381, 224] on div "Link to another record" at bounding box center [1400, 217] width 305 height 24
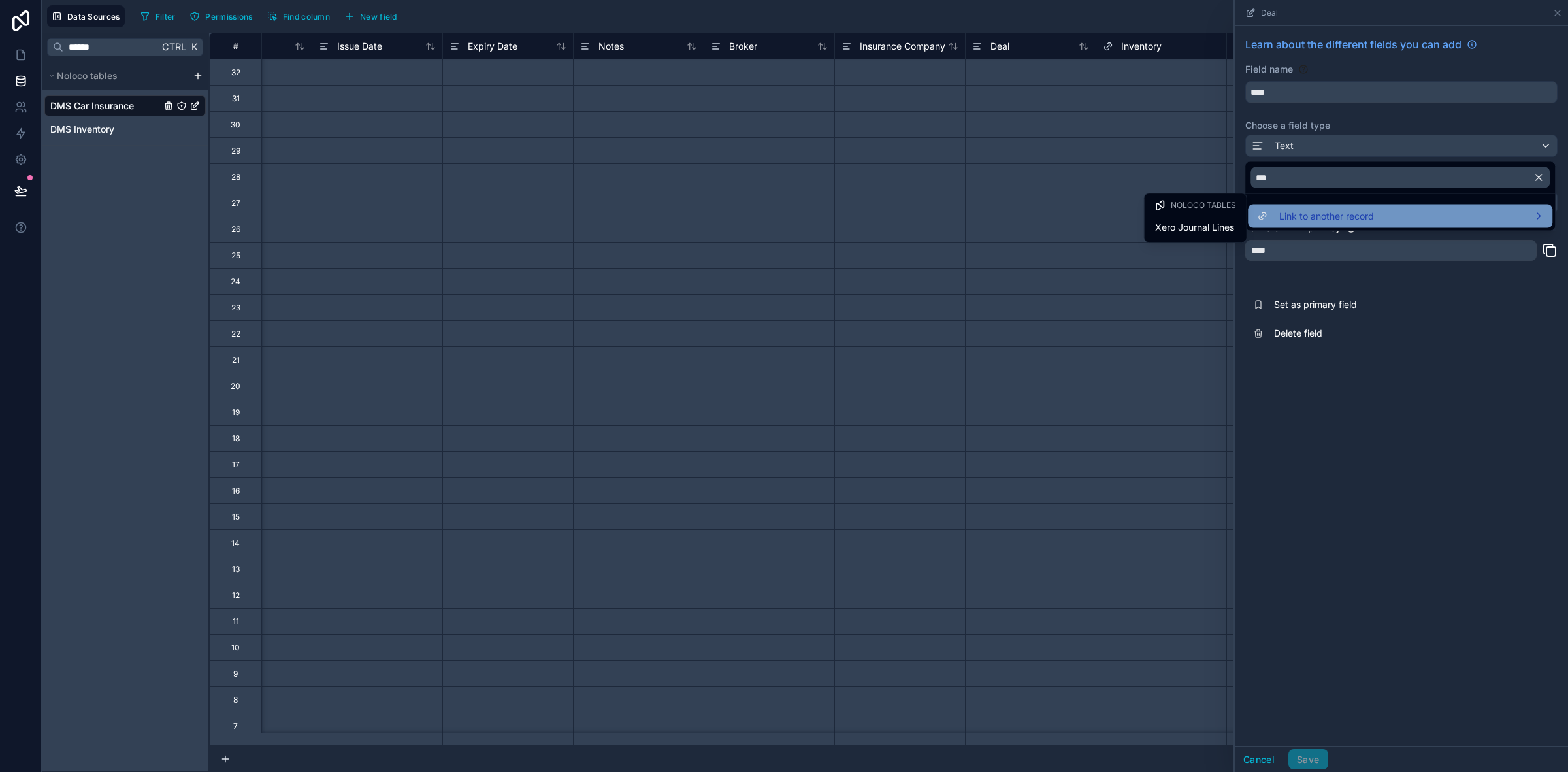
click at [1325, 213] on span "Link to another record" at bounding box center [1327, 217] width 95 height 16
click at [1340, 217] on span "Link to another record" at bounding box center [1327, 217] width 95 height 16
click at [1315, 207] on div "Link to another record" at bounding box center [1400, 217] width 305 height 24
click at [1315, 206] on div "Link to another record" at bounding box center [1400, 217] width 305 height 24
click at [1472, 465] on div at bounding box center [1401, 386] width 333 height 772
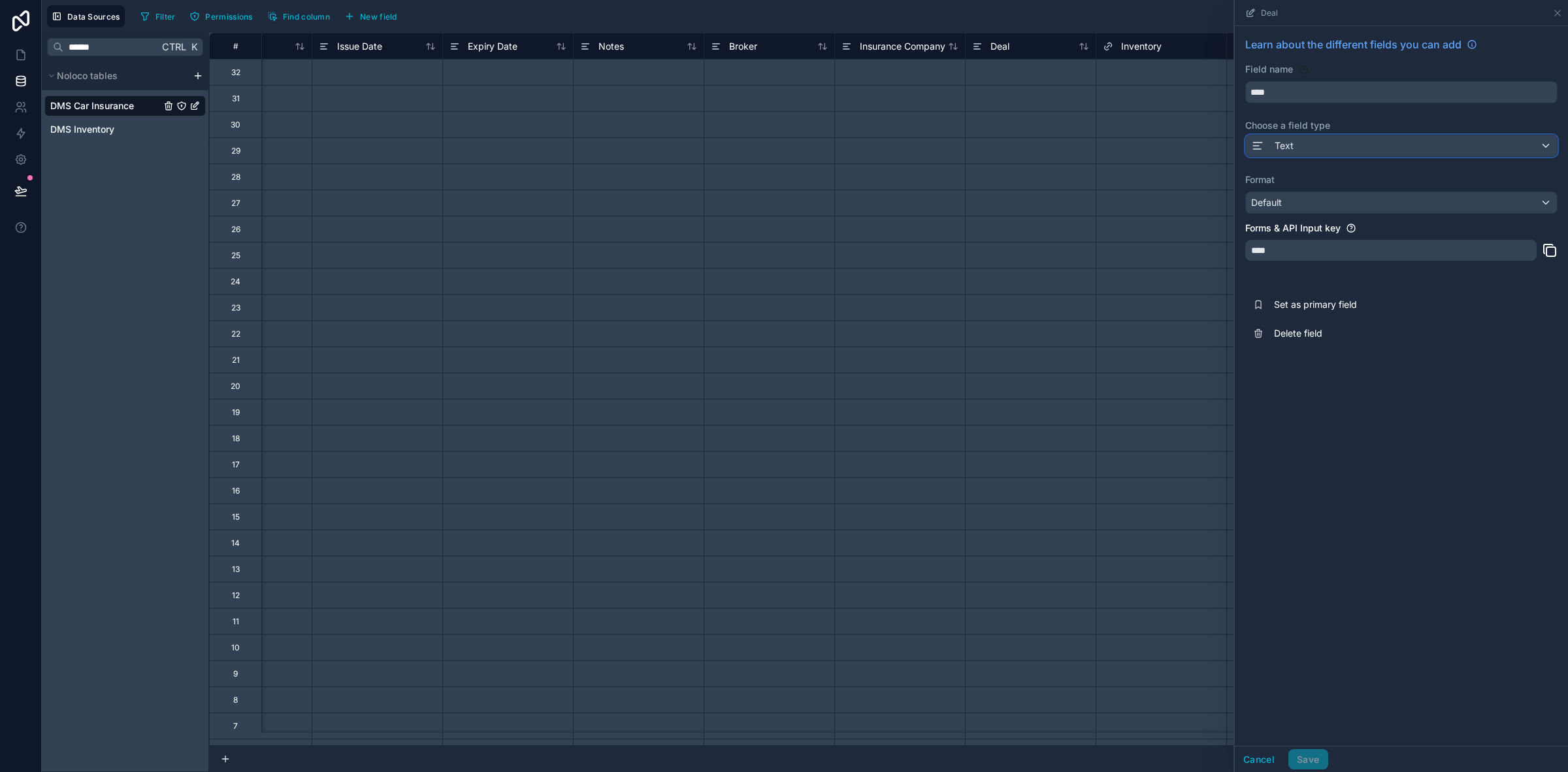
click at [1354, 138] on div "Text" at bounding box center [1401, 145] width 311 height 21
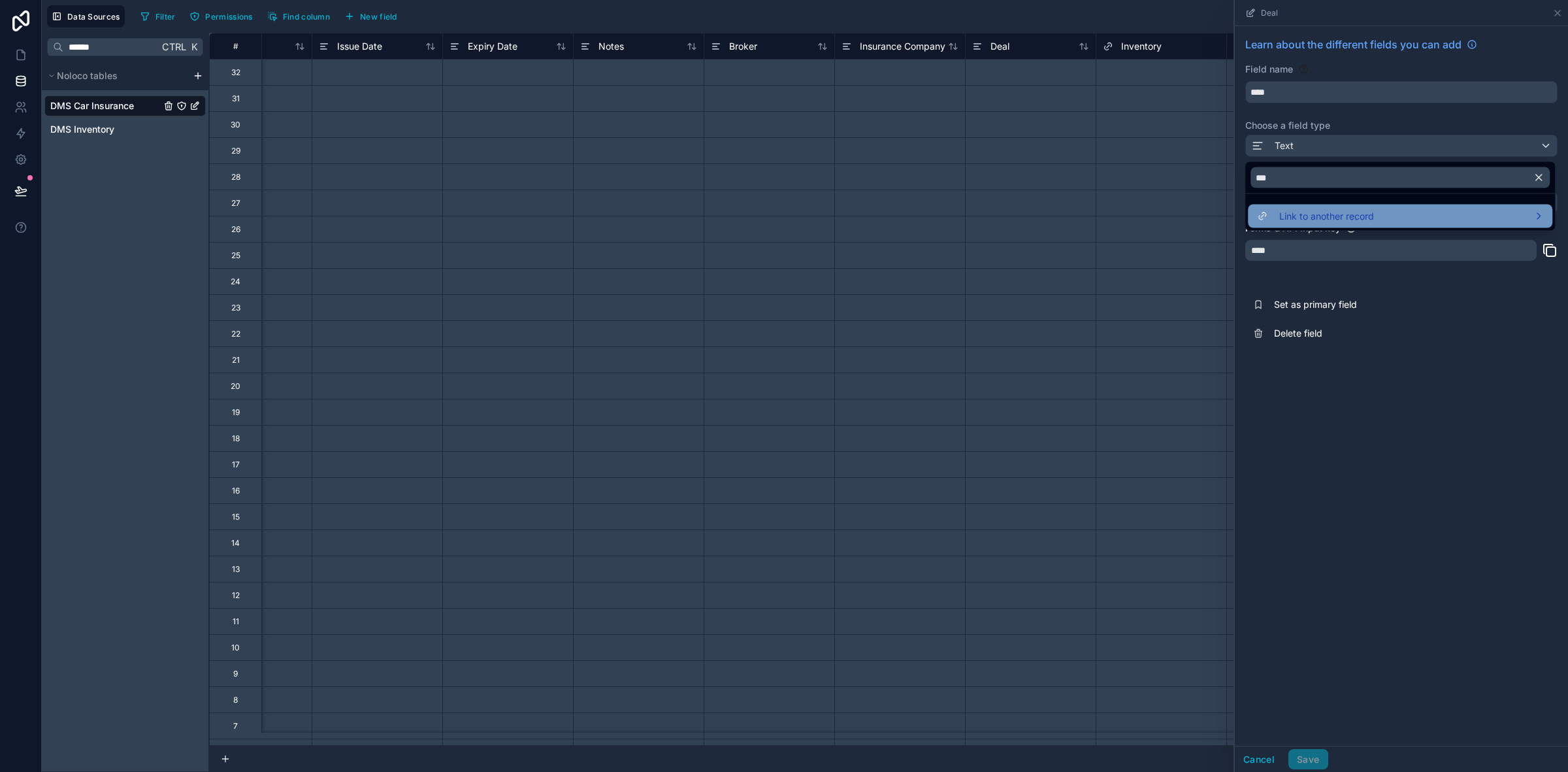
click at [1544, 216] on div "Link to another record" at bounding box center [1400, 217] width 289 height 16
click at [1544, 215] on div "Link to another record" at bounding box center [1400, 217] width 289 height 16
click at [1303, 209] on span "Link to another record" at bounding box center [1327, 217] width 95 height 16
click at [1305, 209] on span "Link to another record" at bounding box center [1327, 217] width 95 height 16
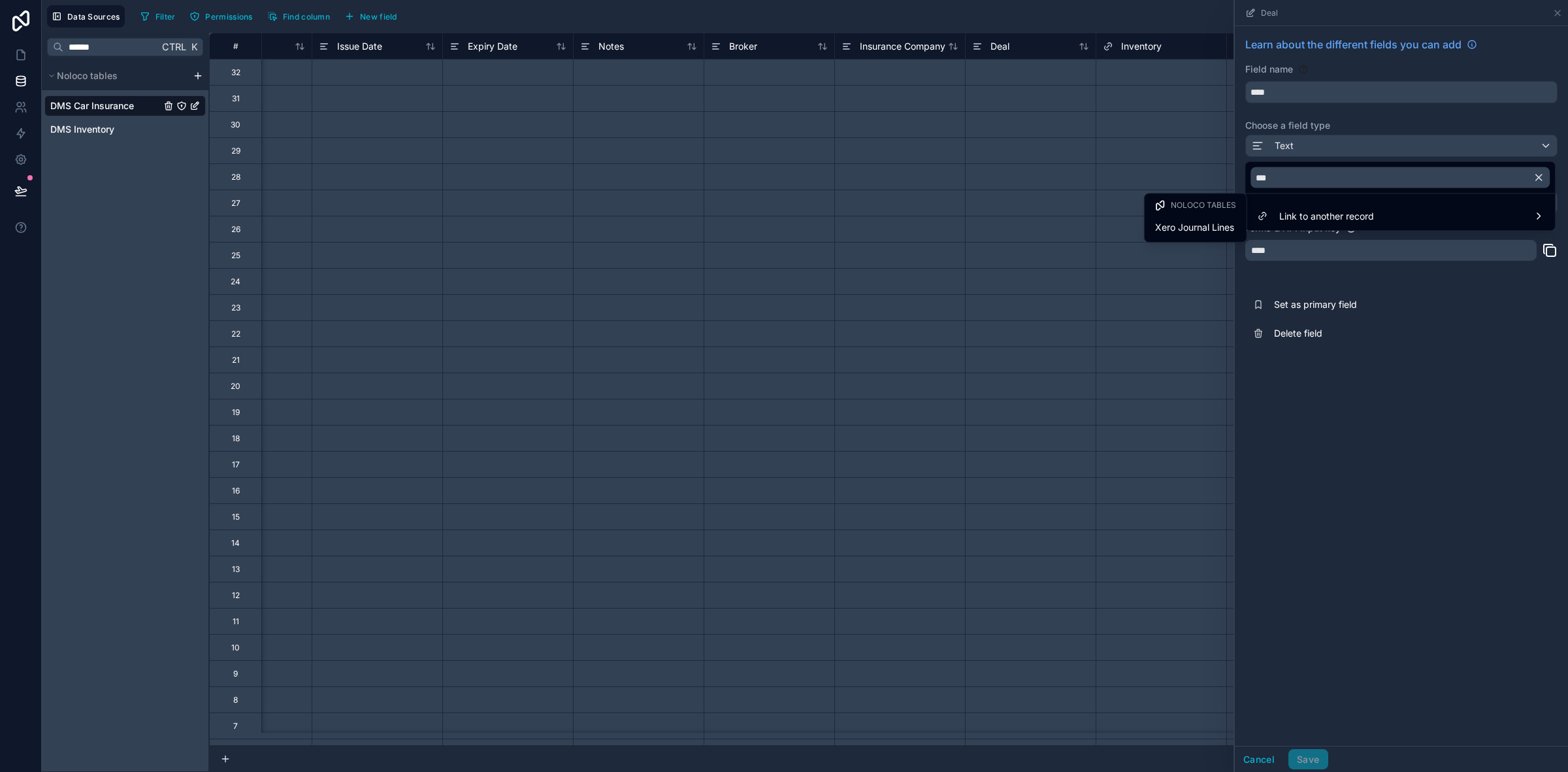
click at [1364, 510] on div at bounding box center [1401, 386] width 333 height 772
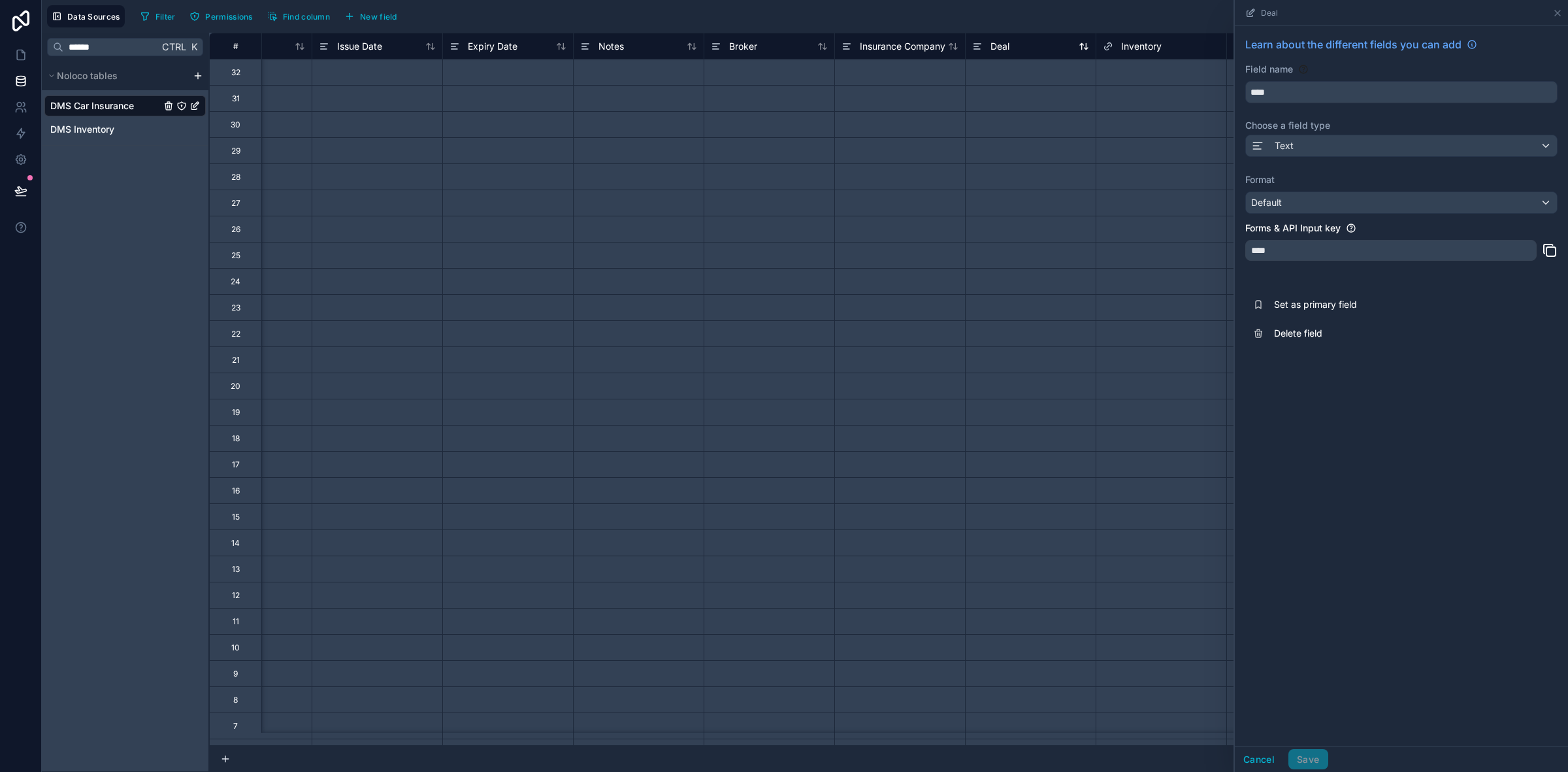
click at [1008, 46] on span "Deal" at bounding box center [1000, 46] width 19 height 13
click at [1366, 139] on div "Text" at bounding box center [1401, 145] width 311 height 21
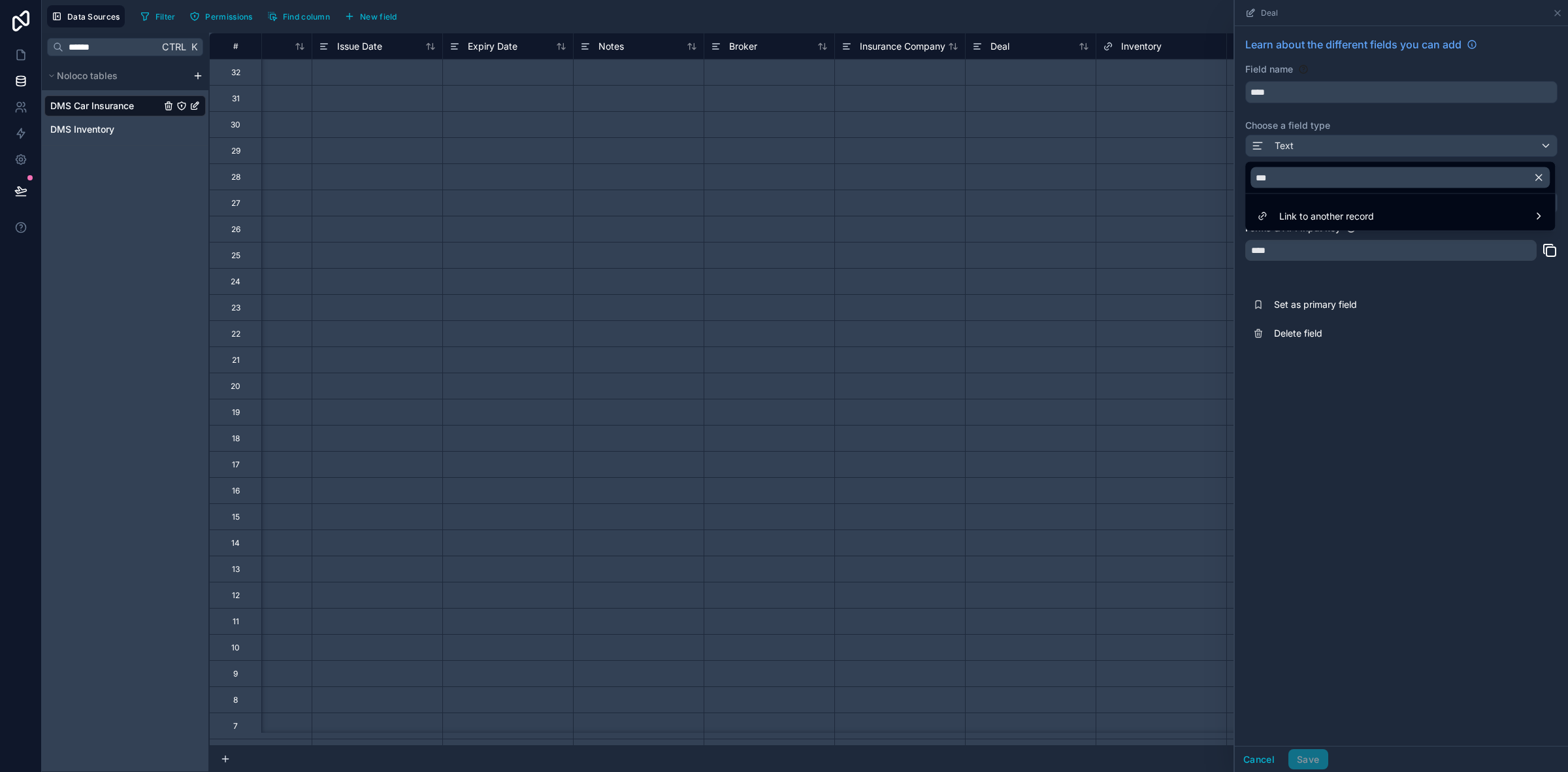
click at [1324, 190] on div "***" at bounding box center [1400, 177] width 310 height 31
drag, startPoint x: 1320, startPoint y: 183, endPoint x: 1011, endPoint y: 171, distance: 309.2
click at [1045, 171] on div "**********" at bounding box center [806, 386] width 1527 height 772
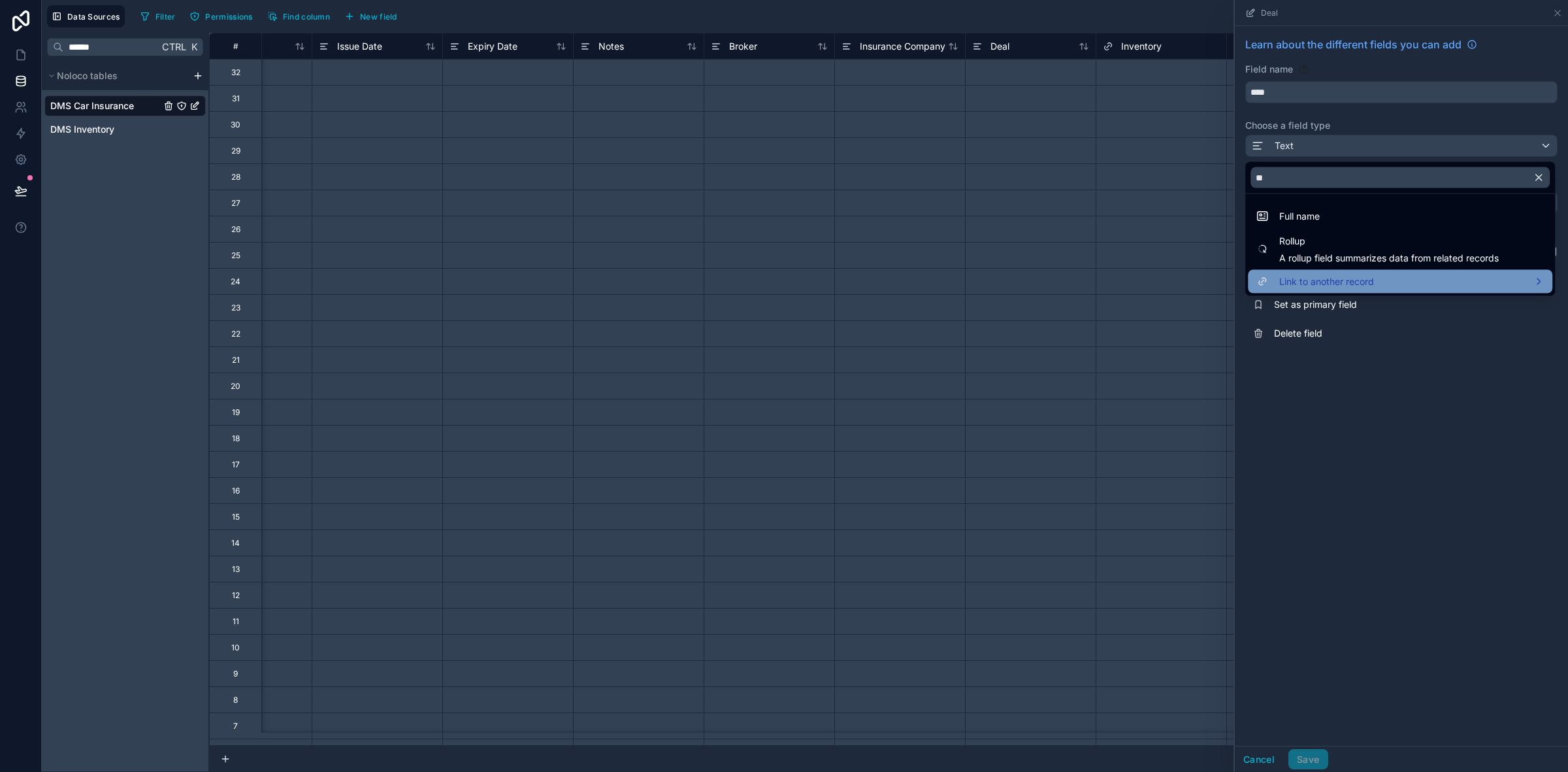
click at [1413, 281] on div "Link to another record" at bounding box center [1400, 281] width 289 height 16
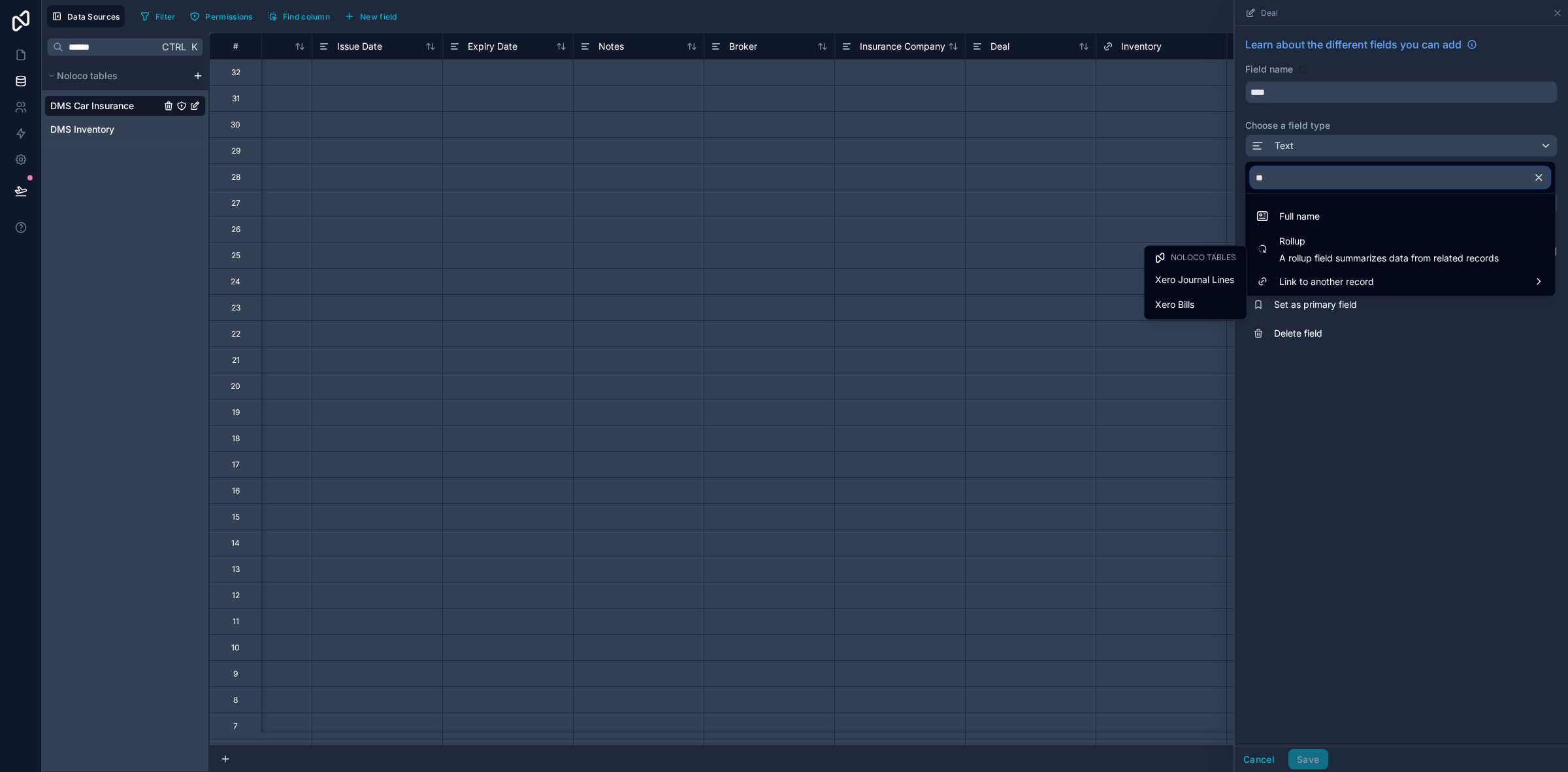
drag, startPoint x: 1233, startPoint y: 177, endPoint x: 1172, endPoint y: 187, distance: 61.8
click at [1205, 177] on div "**********" at bounding box center [806, 386] width 1527 height 772
type input "*"
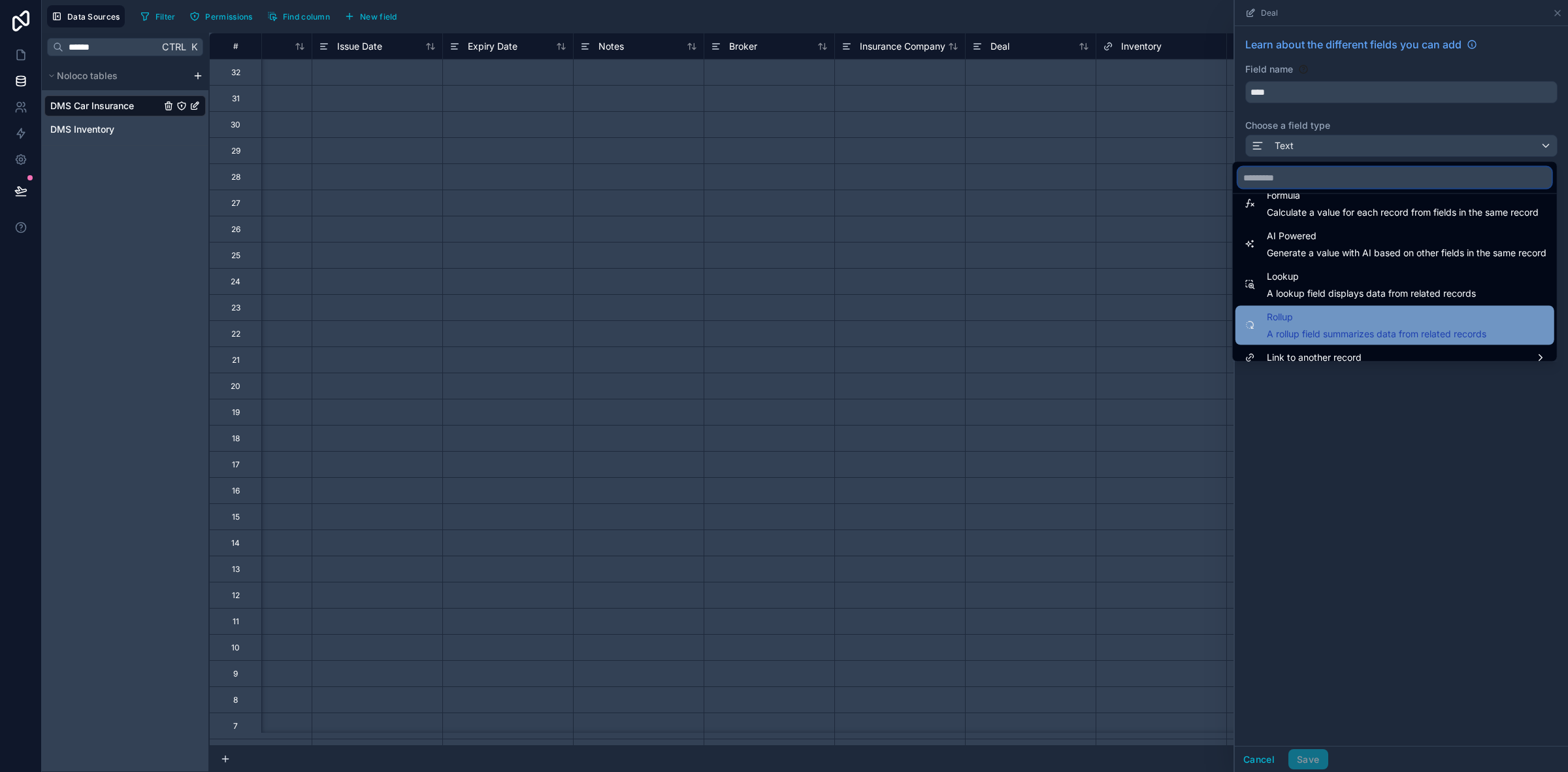
scroll to position [379, 0]
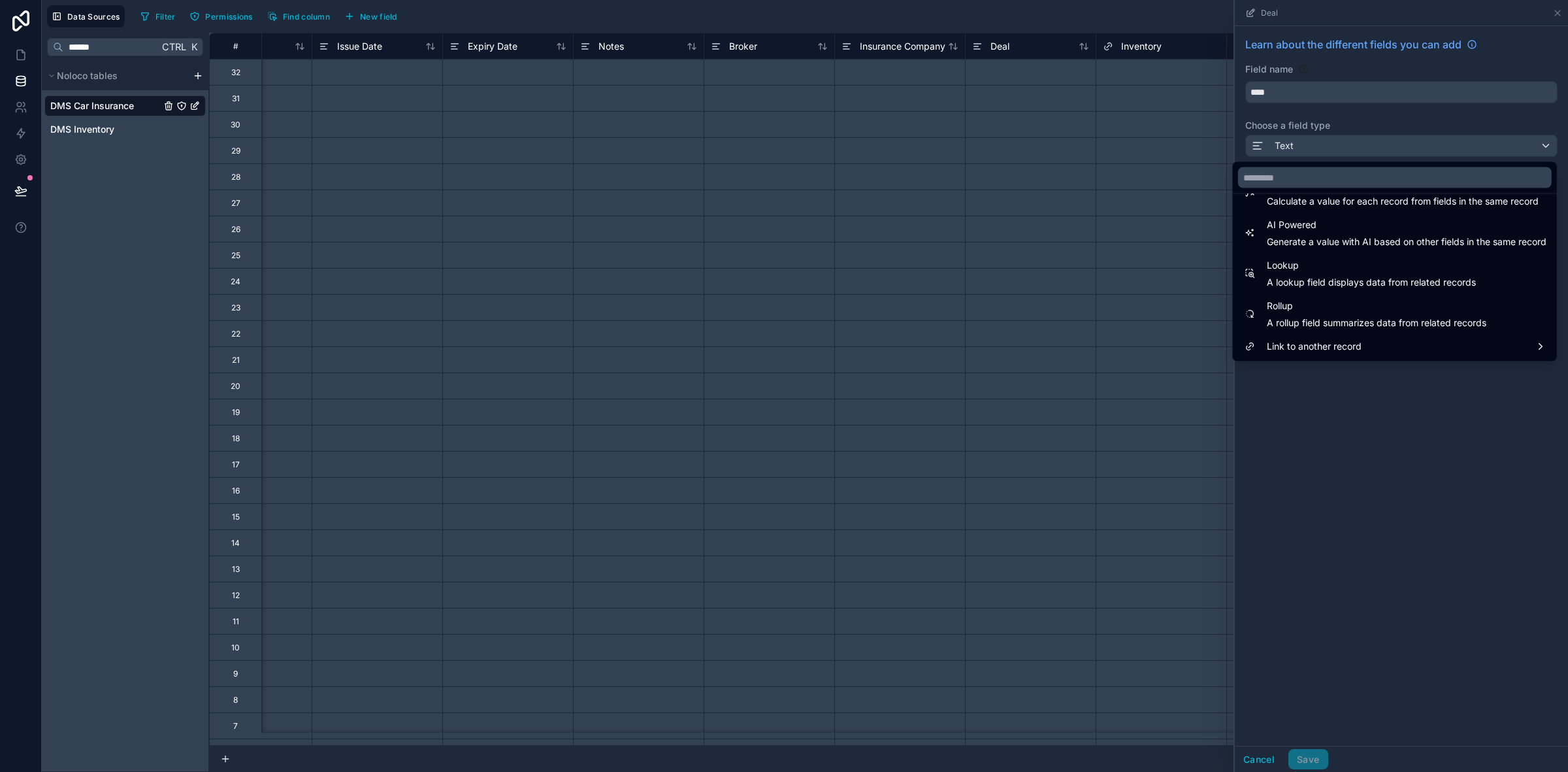
click at [1347, 405] on div at bounding box center [1401, 386] width 333 height 772
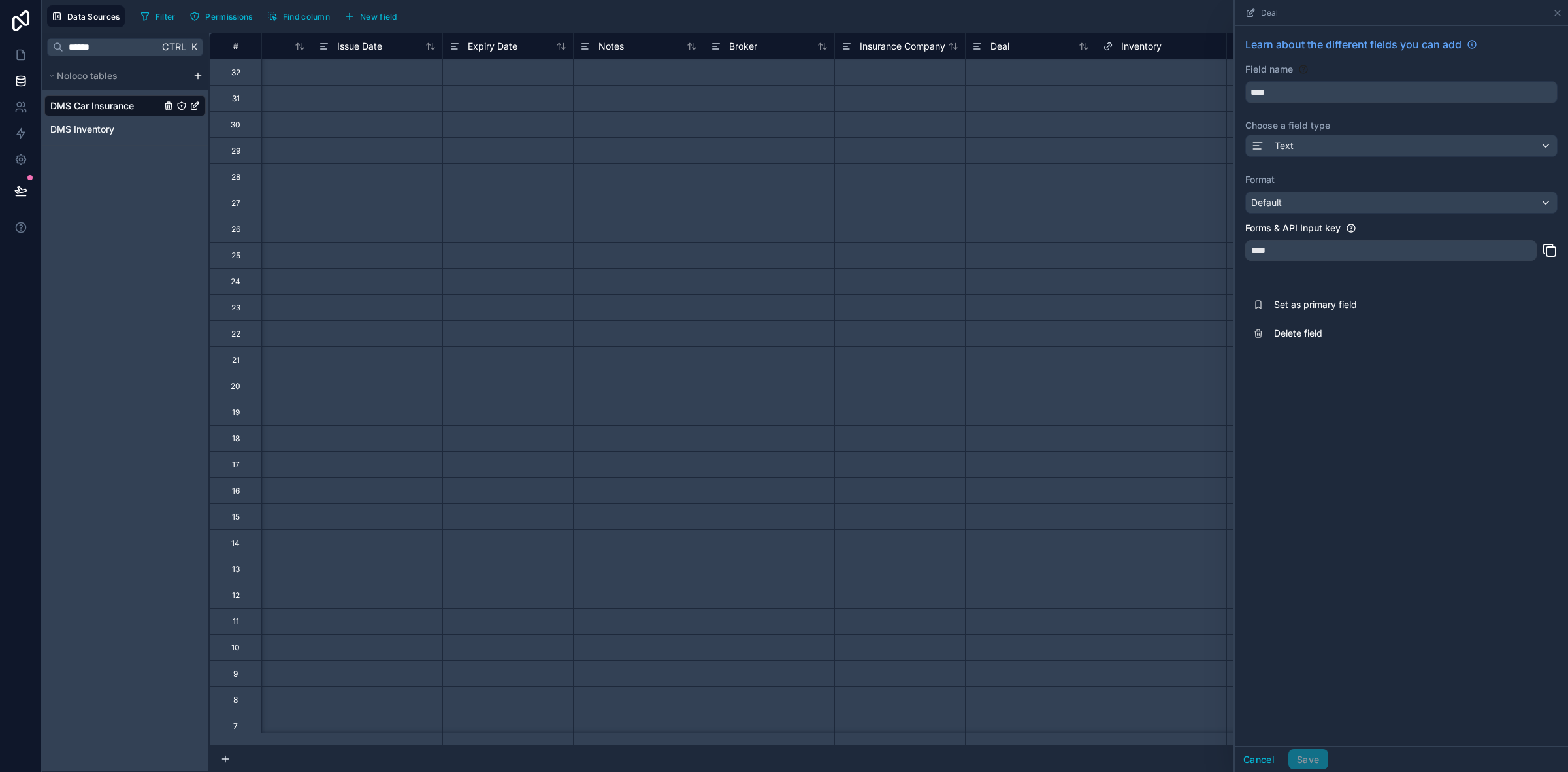
click at [1147, 41] on span "Inventory" at bounding box center [1141, 46] width 40 height 13
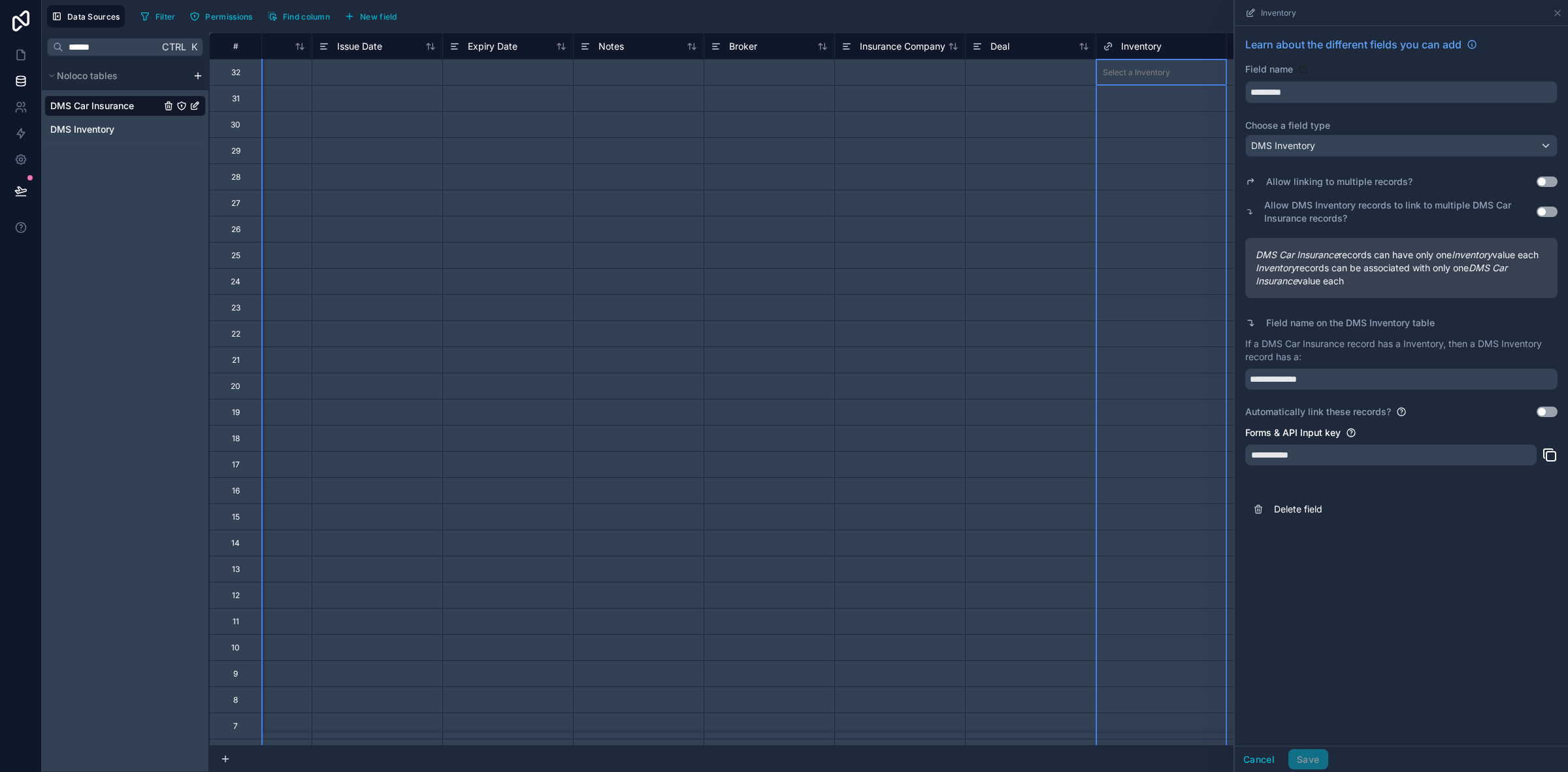
click at [1158, 42] on span "Inventory" at bounding box center [1141, 46] width 40 height 13
click at [1345, 142] on div "DMS Inventory" at bounding box center [1401, 145] width 311 height 21
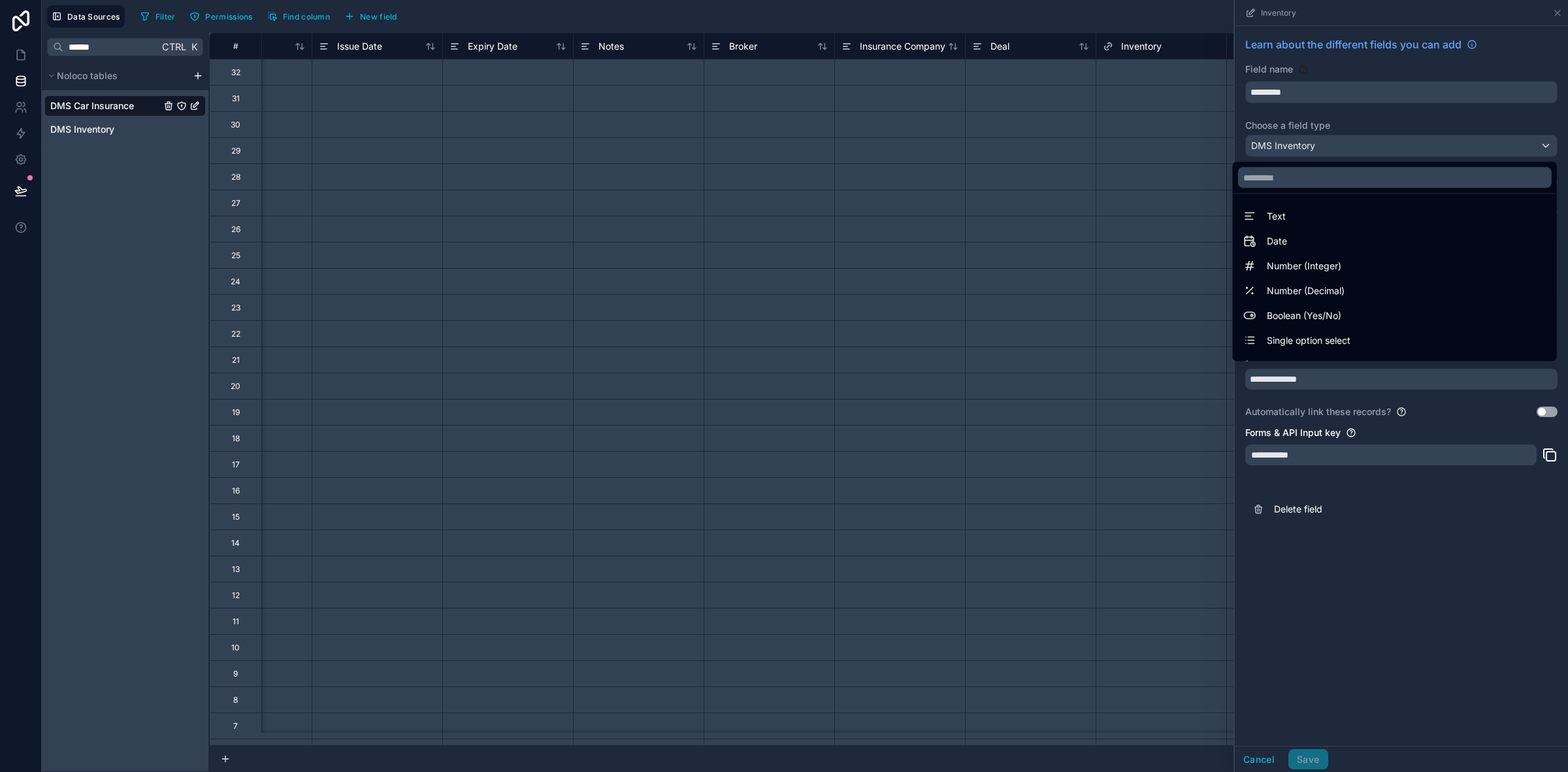
click at [1343, 144] on div at bounding box center [1401, 386] width 333 height 772
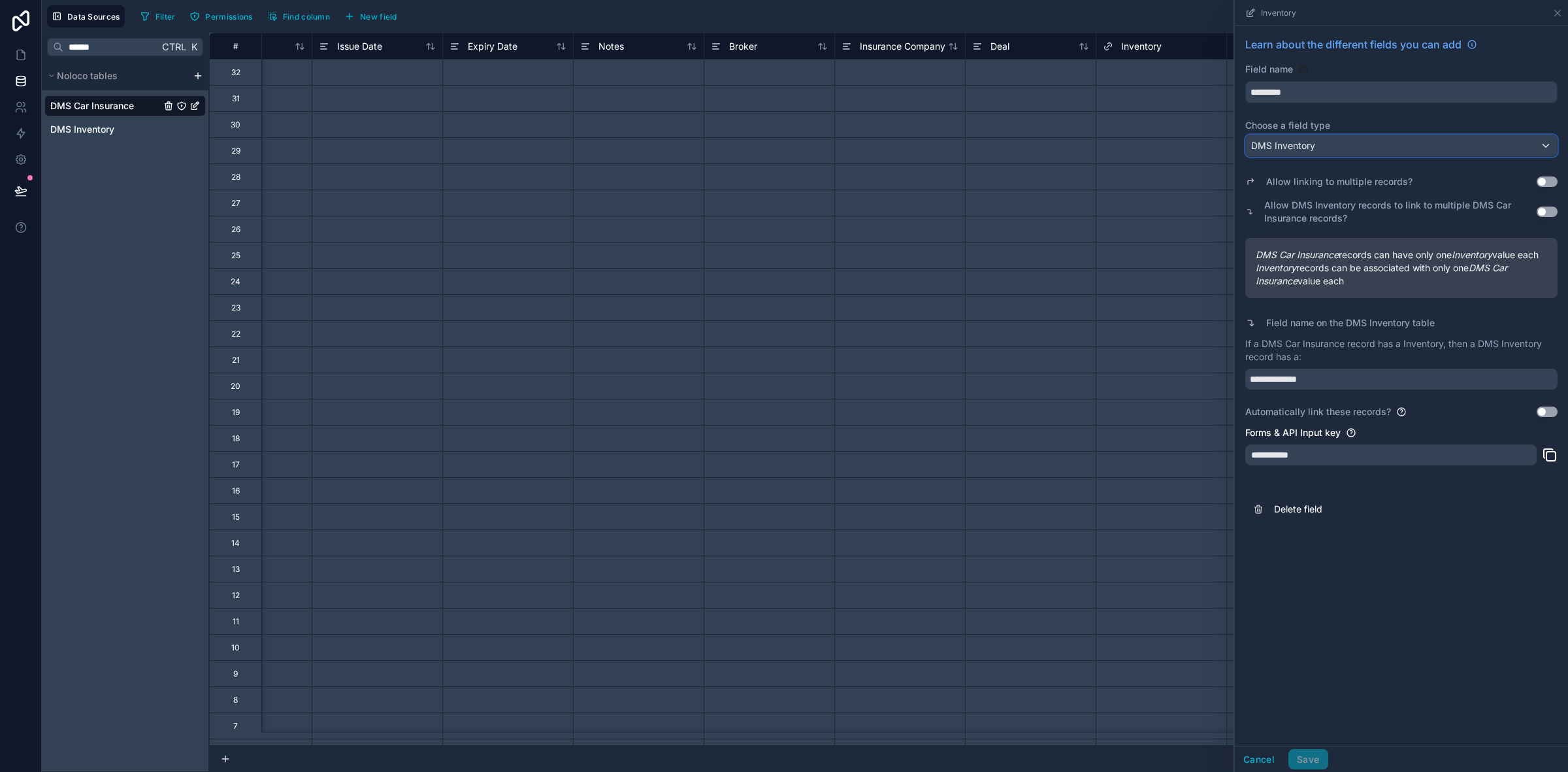
click at [1343, 144] on div "DMS Inventory" at bounding box center [1401, 145] width 311 height 21
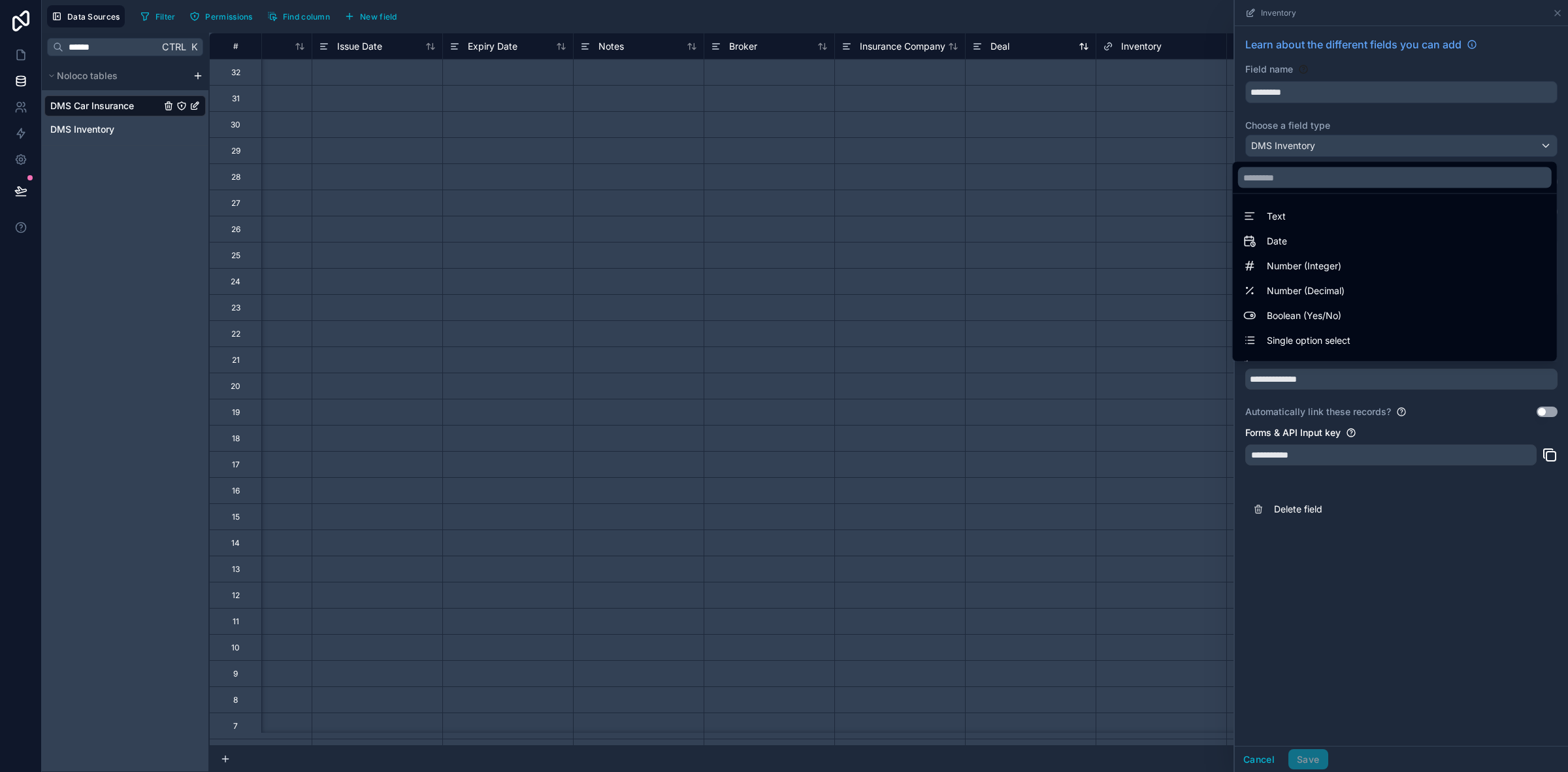
click at [1031, 51] on div "Deal" at bounding box center [1030, 46] width 117 height 16
click at [988, 38] on div "Deal" at bounding box center [991, 46] width 37 height 16
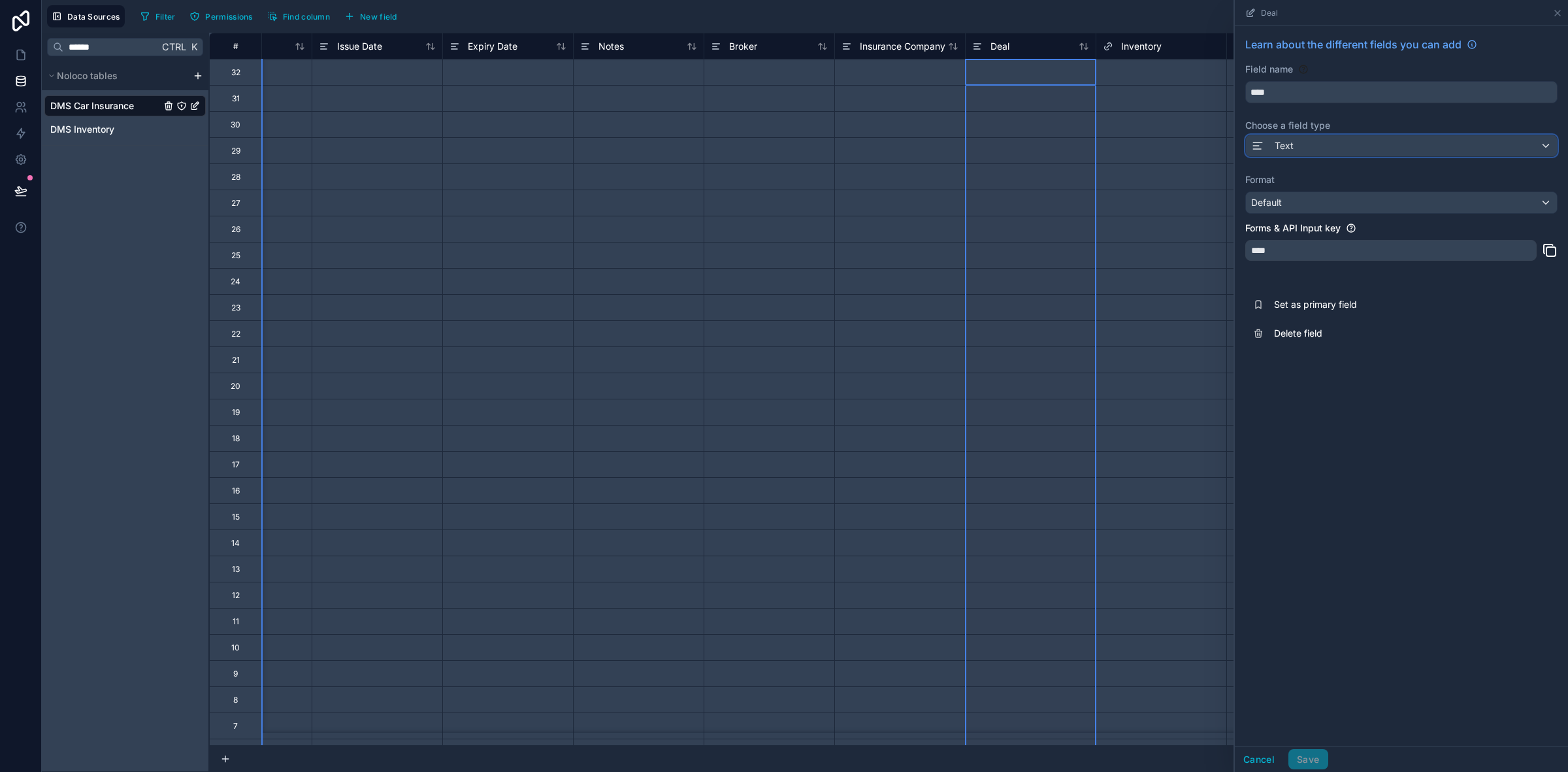
click at [1396, 135] on div "Text" at bounding box center [1401, 145] width 311 height 21
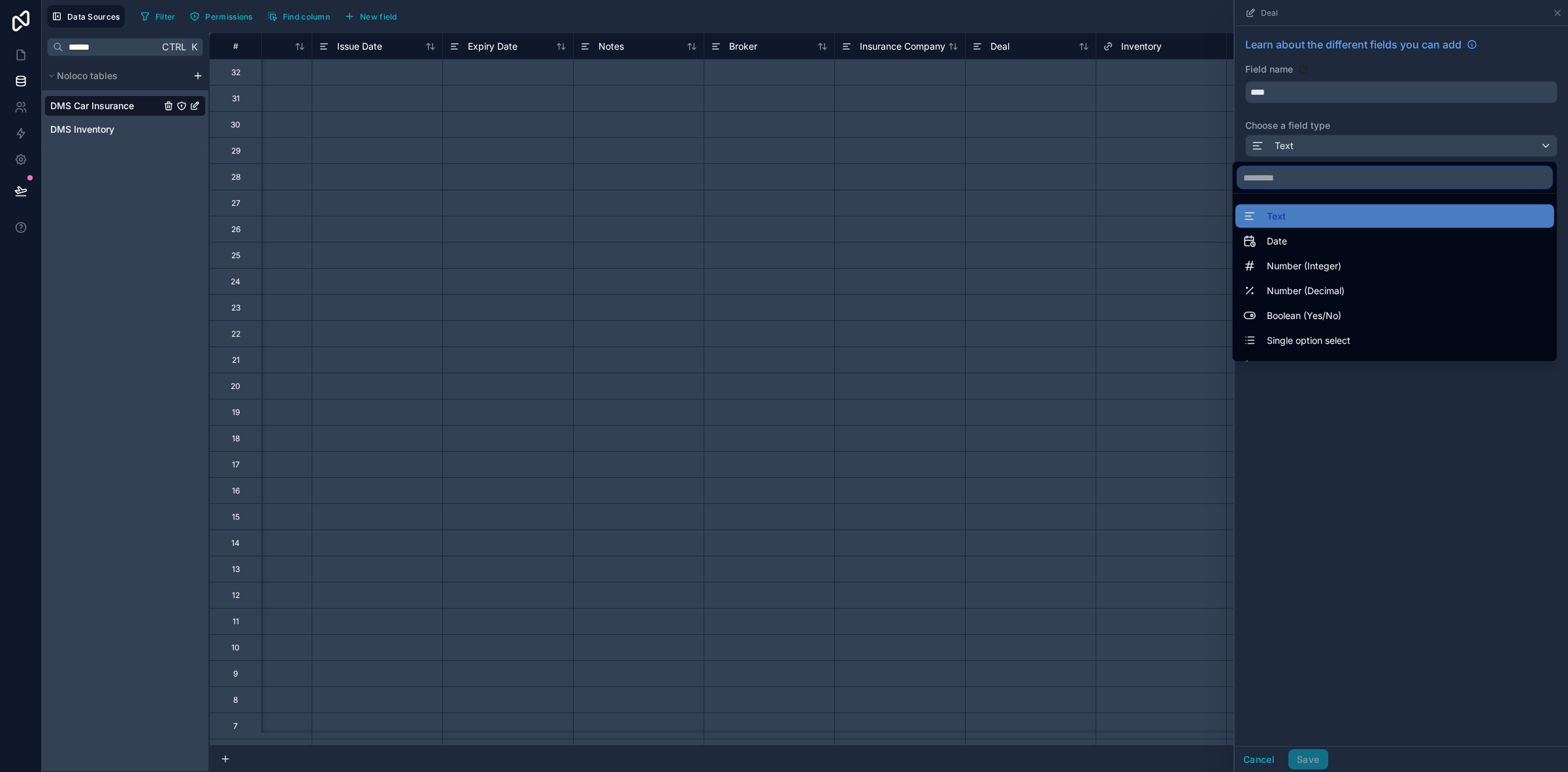
click at [1361, 179] on input "text" at bounding box center [1396, 177] width 314 height 21
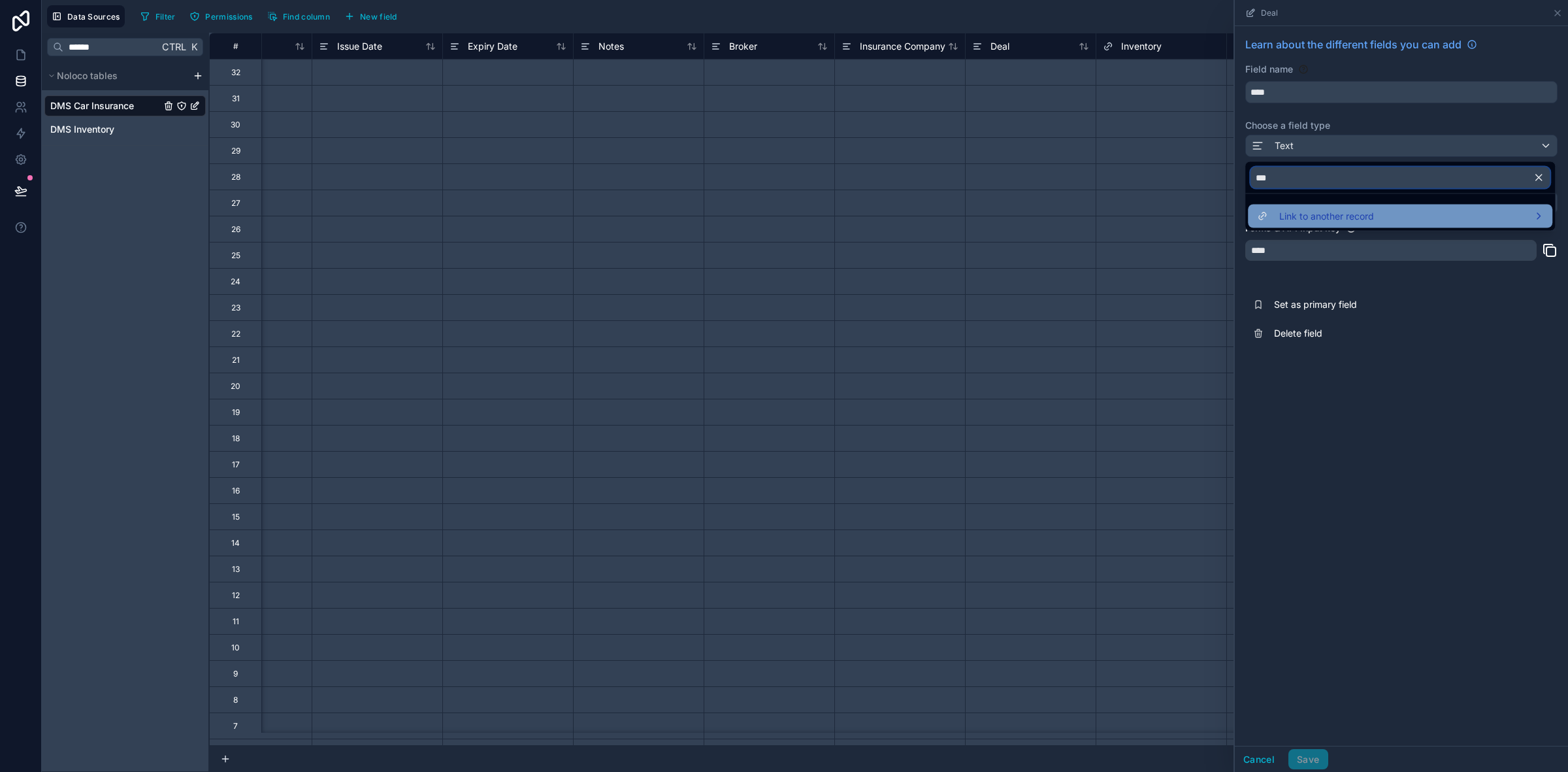
type input "***"
click at [1292, 211] on span "Link to another record" at bounding box center [1327, 217] width 95 height 16
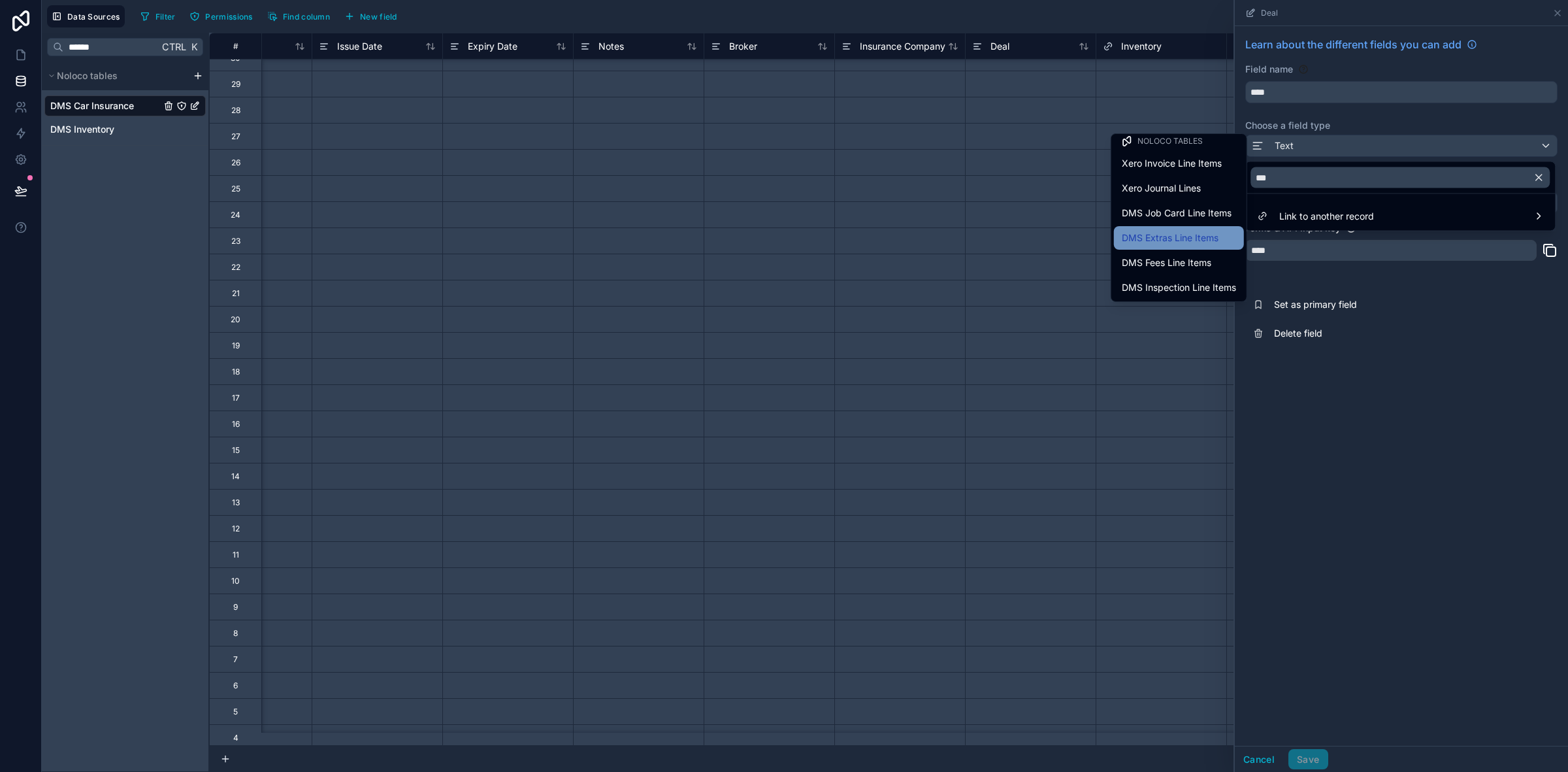
scroll to position [162, 996]
click at [1443, 555] on div at bounding box center [1401, 386] width 333 height 772
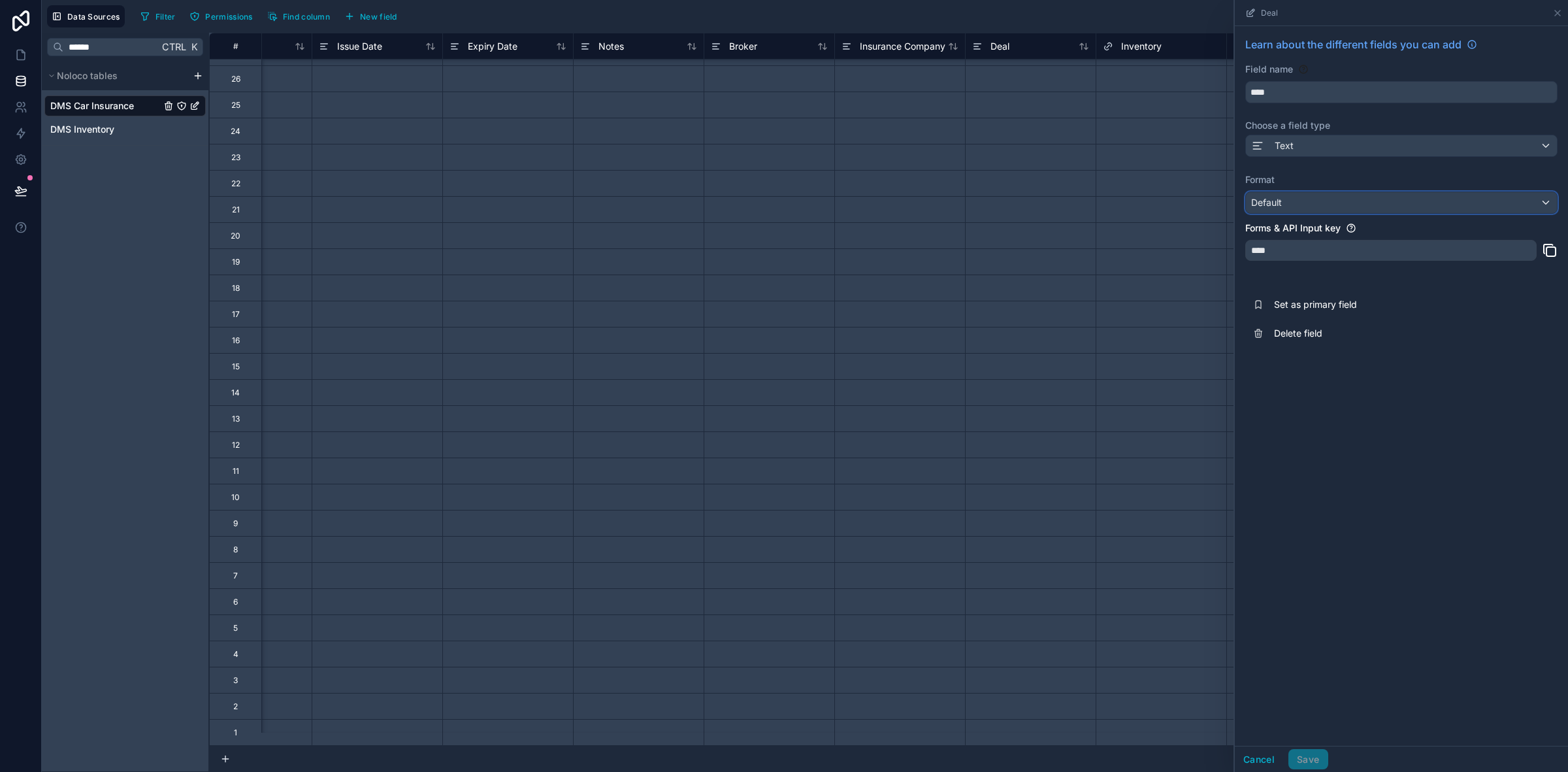
click at [1388, 203] on div "Default" at bounding box center [1401, 202] width 311 height 21
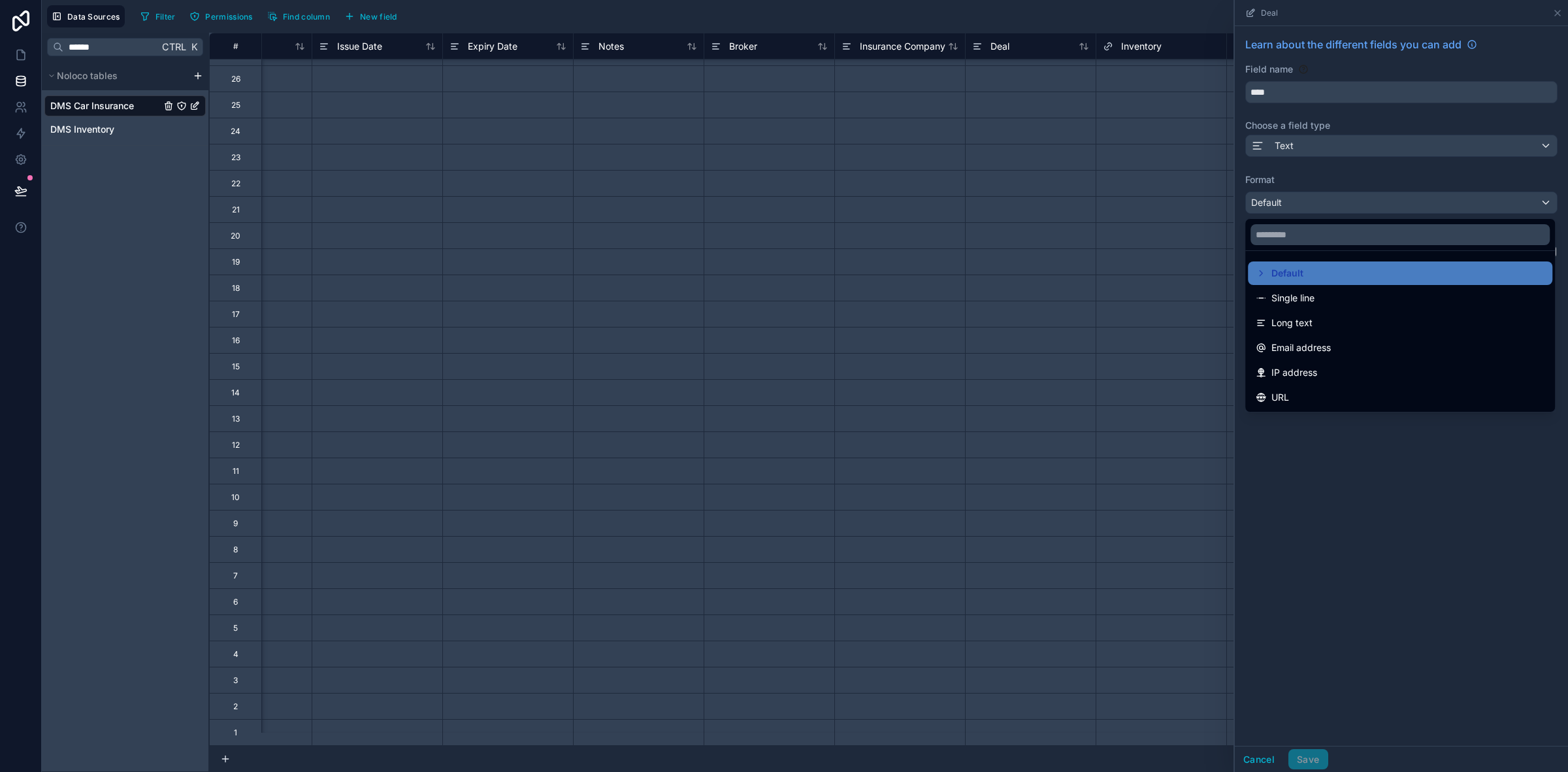
click at [1310, 157] on div at bounding box center [1401, 386] width 333 height 772
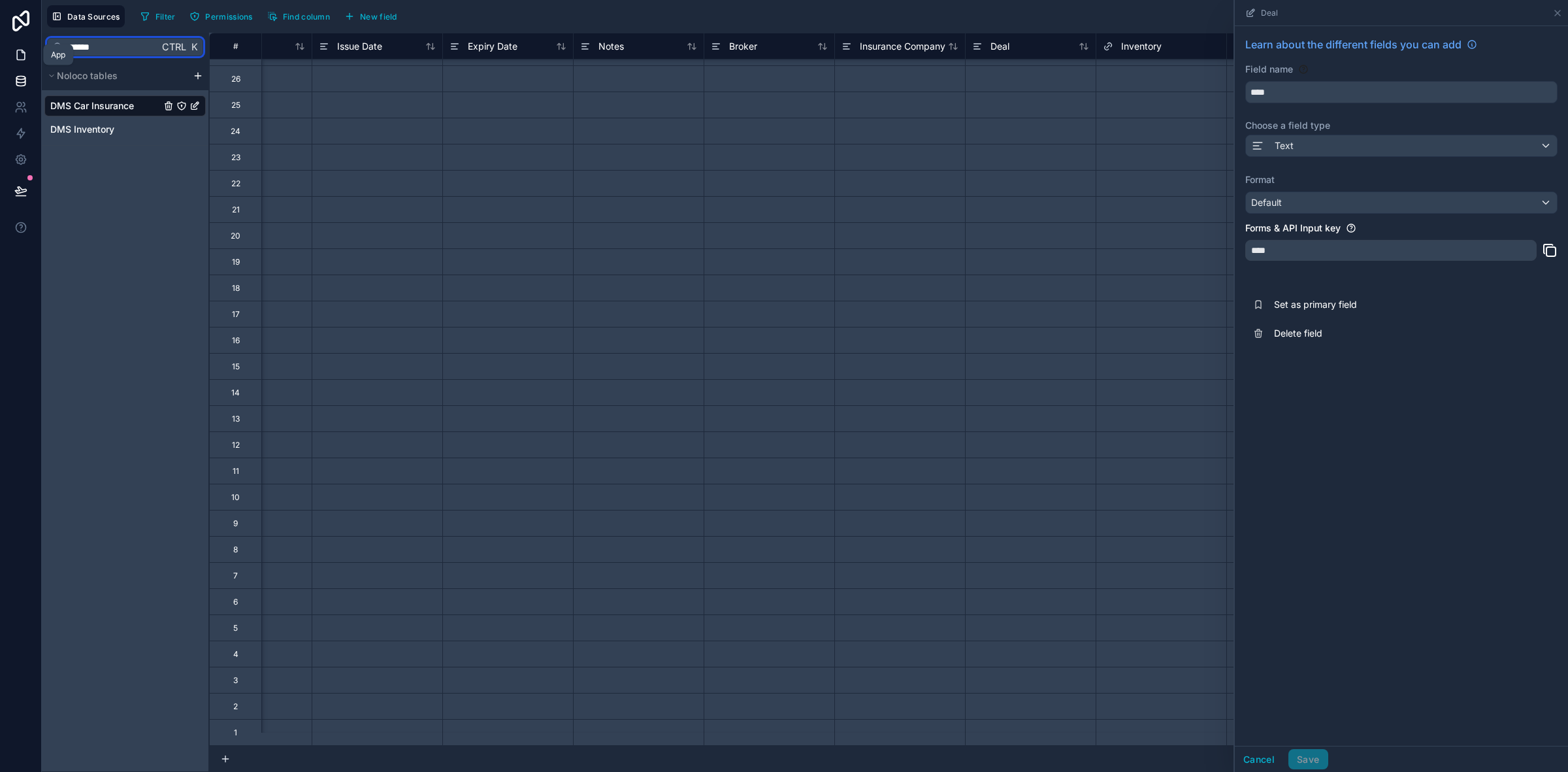
click at [0, 44] on div "**********" at bounding box center [784, 386] width 1568 height 772
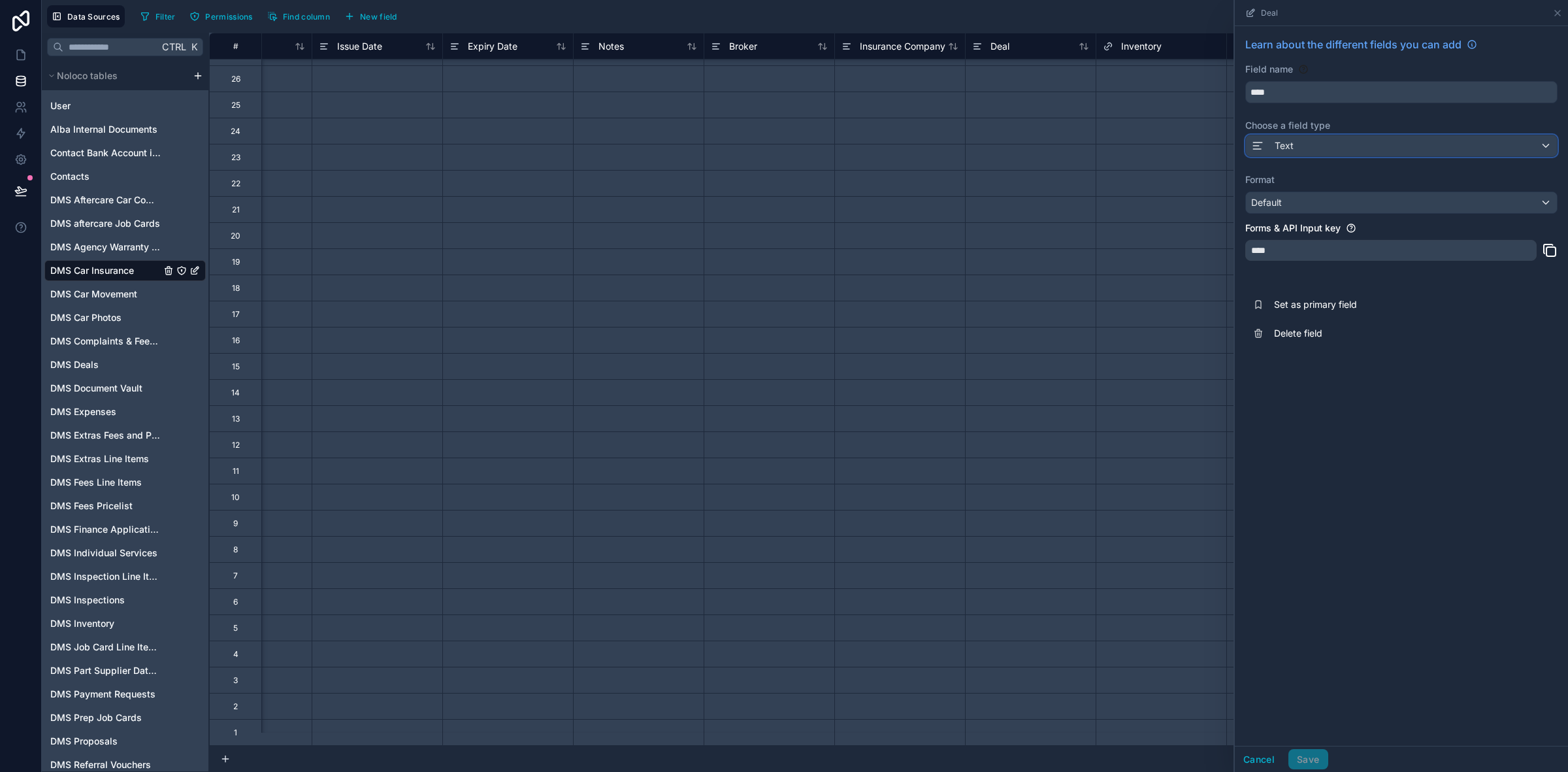
click at [1354, 155] on div "Text" at bounding box center [1401, 145] width 311 height 21
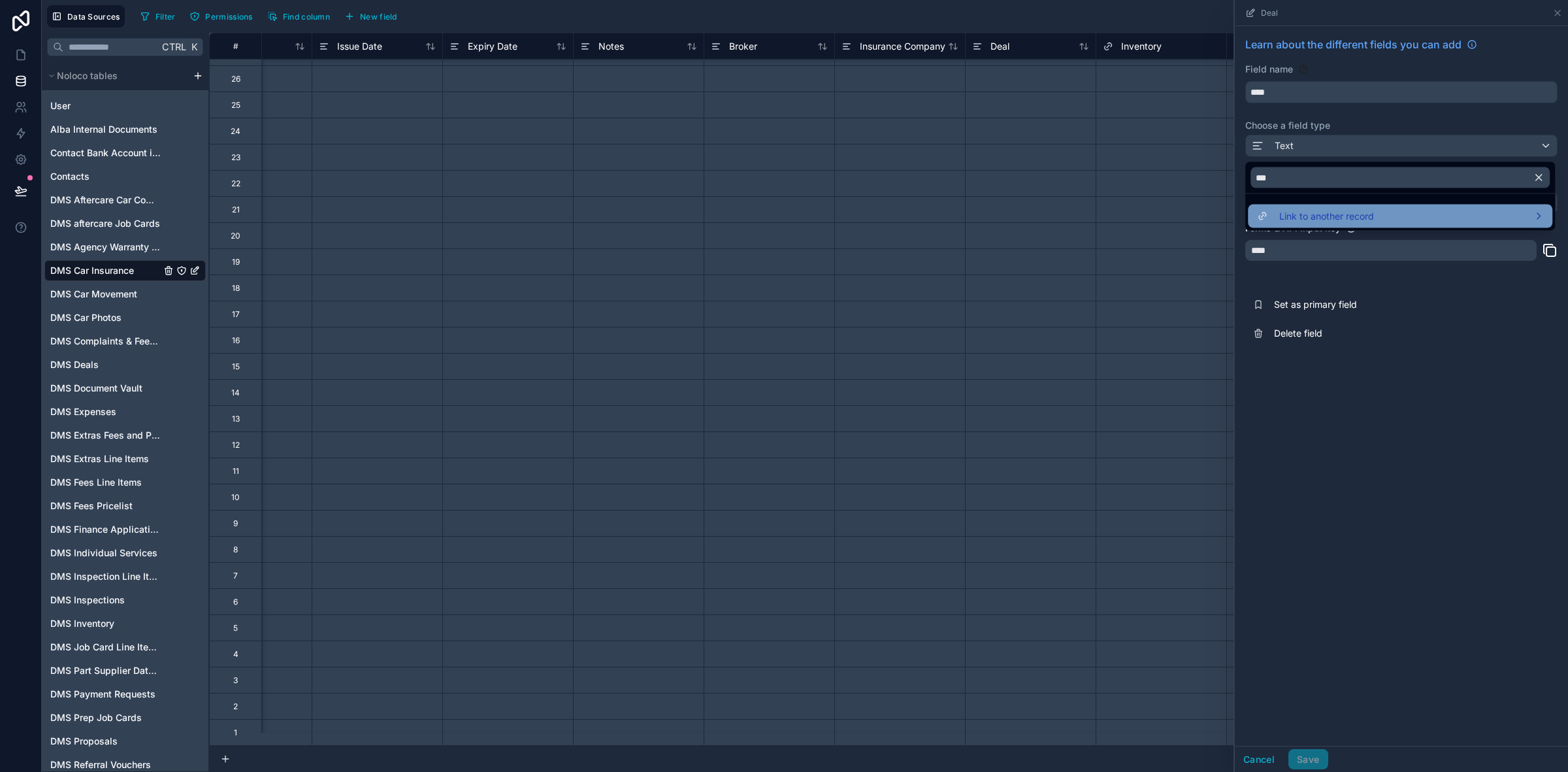
click at [1305, 217] on span "Link to another record" at bounding box center [1327, 217] width 95 height 16
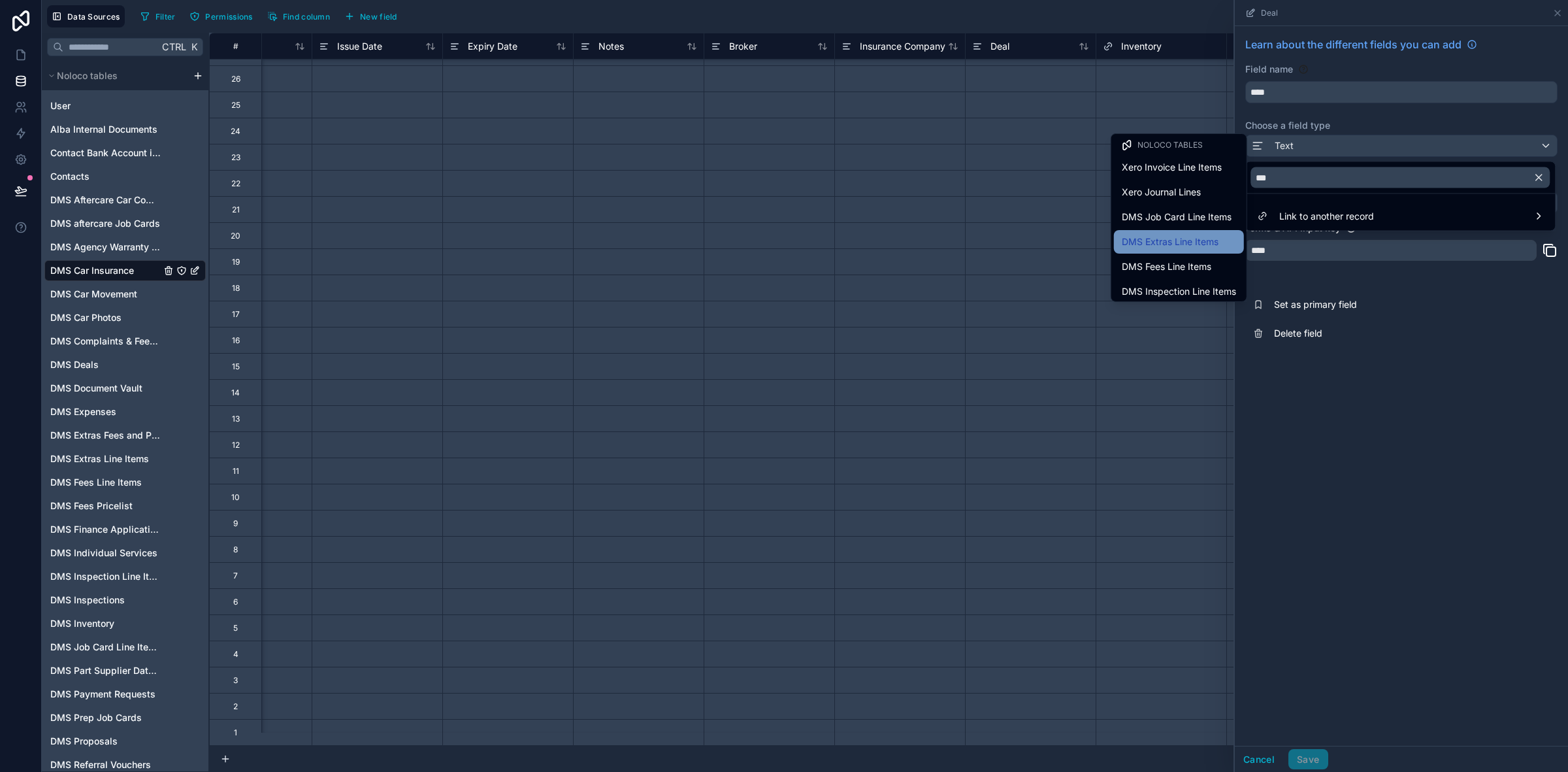
scroll to position [0, 0]
click at [1389, 428] on div at bounding box center [1401, 386] width 333 height 772
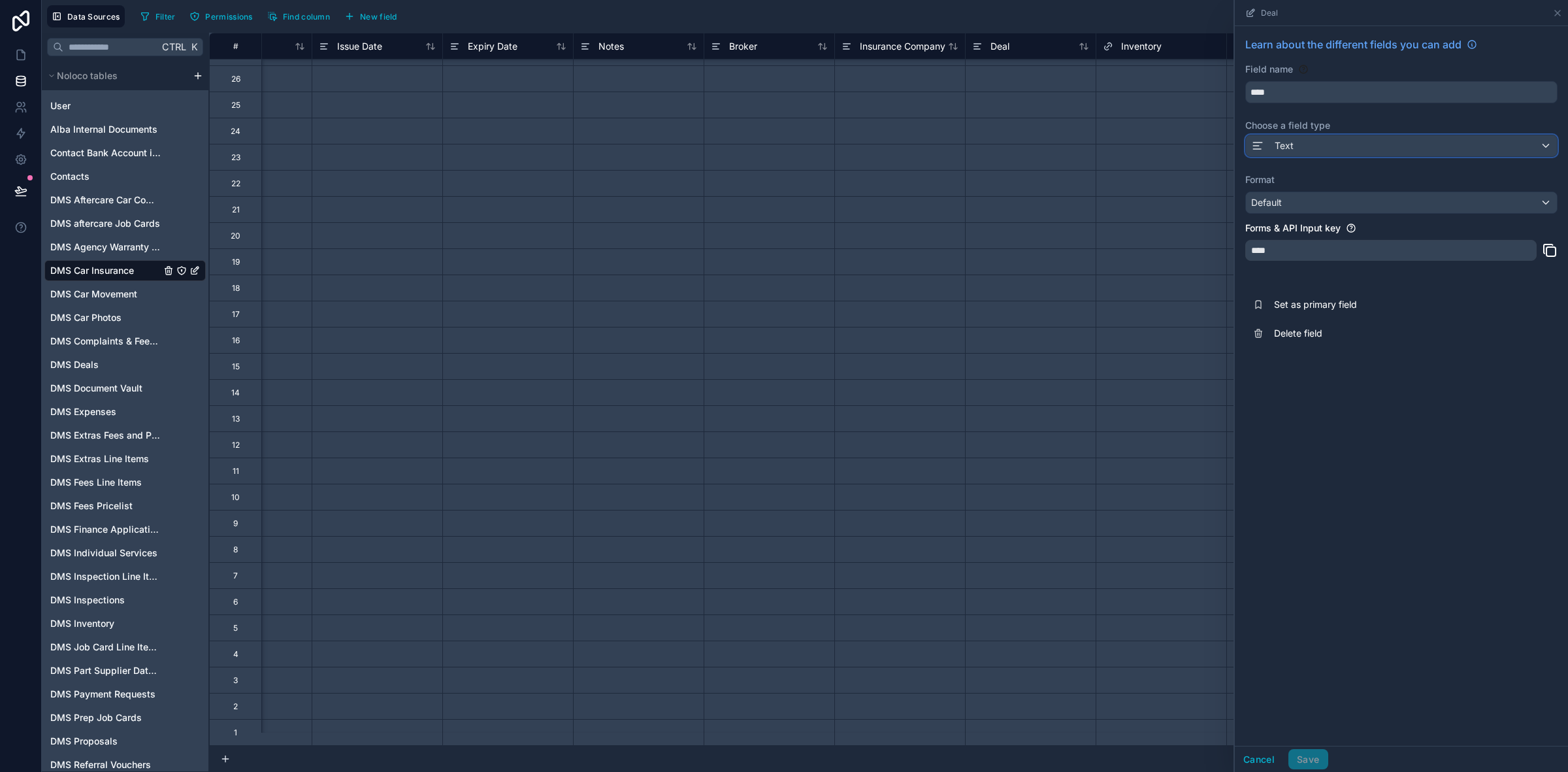
click at [1337, 142] on div "Text" at bounding box center [1401, 145] width 311 height 21
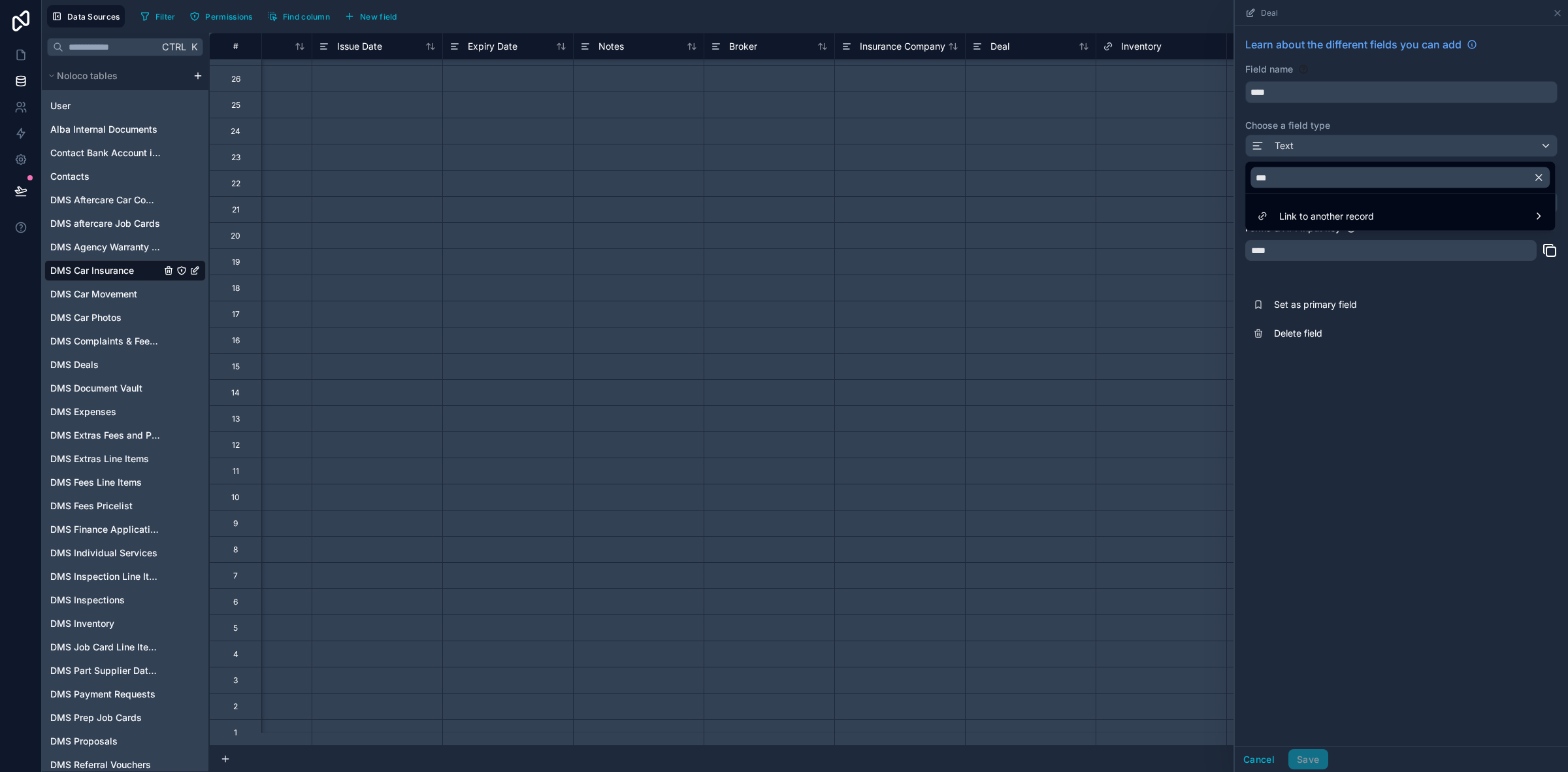
click at [1537, 177] on icon "button" at bounding box center [1539, 177] width 12 height 12
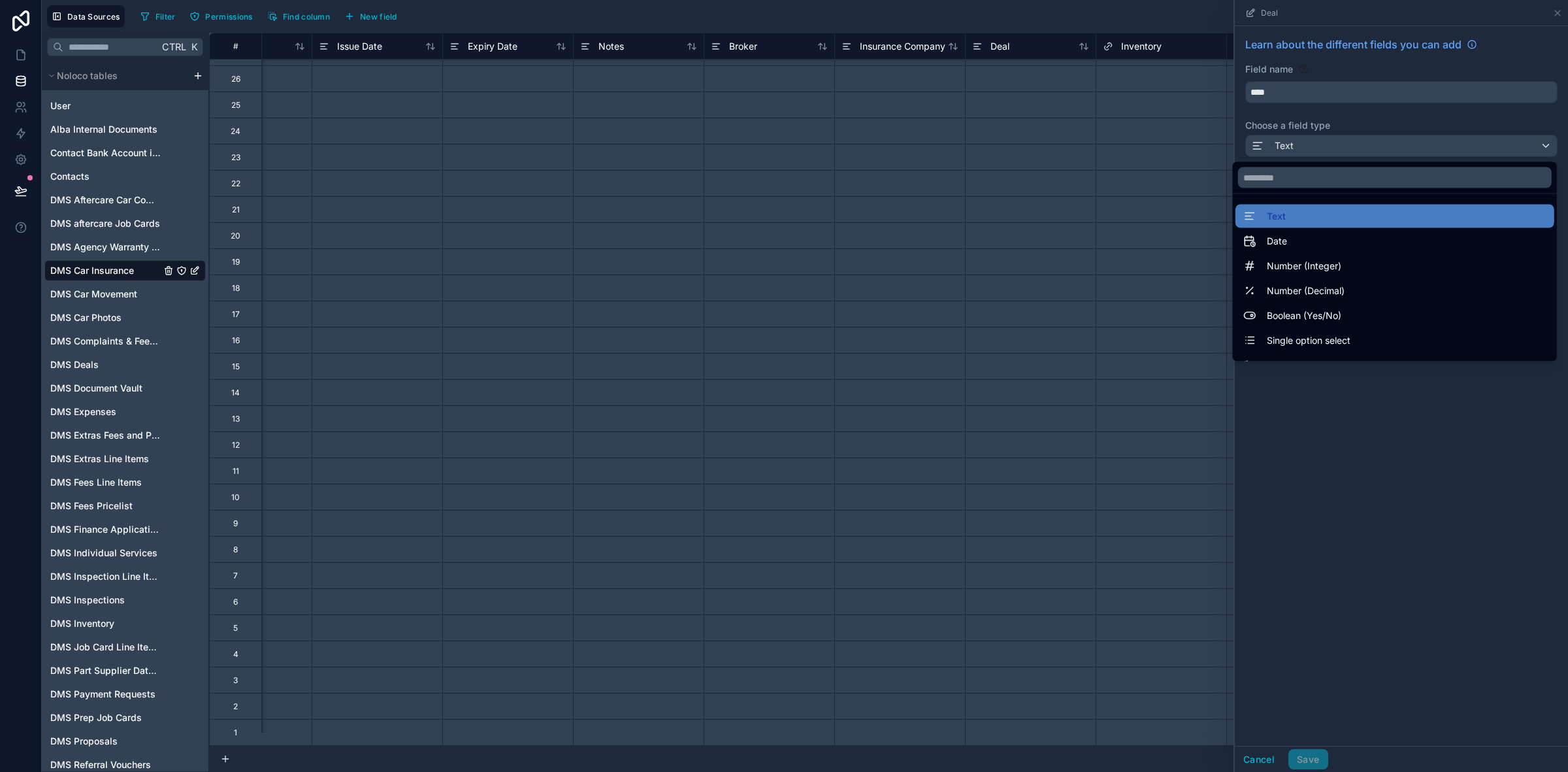
click at [1393, 534] on div at bounding box center [1401, 386] width 333 height 772
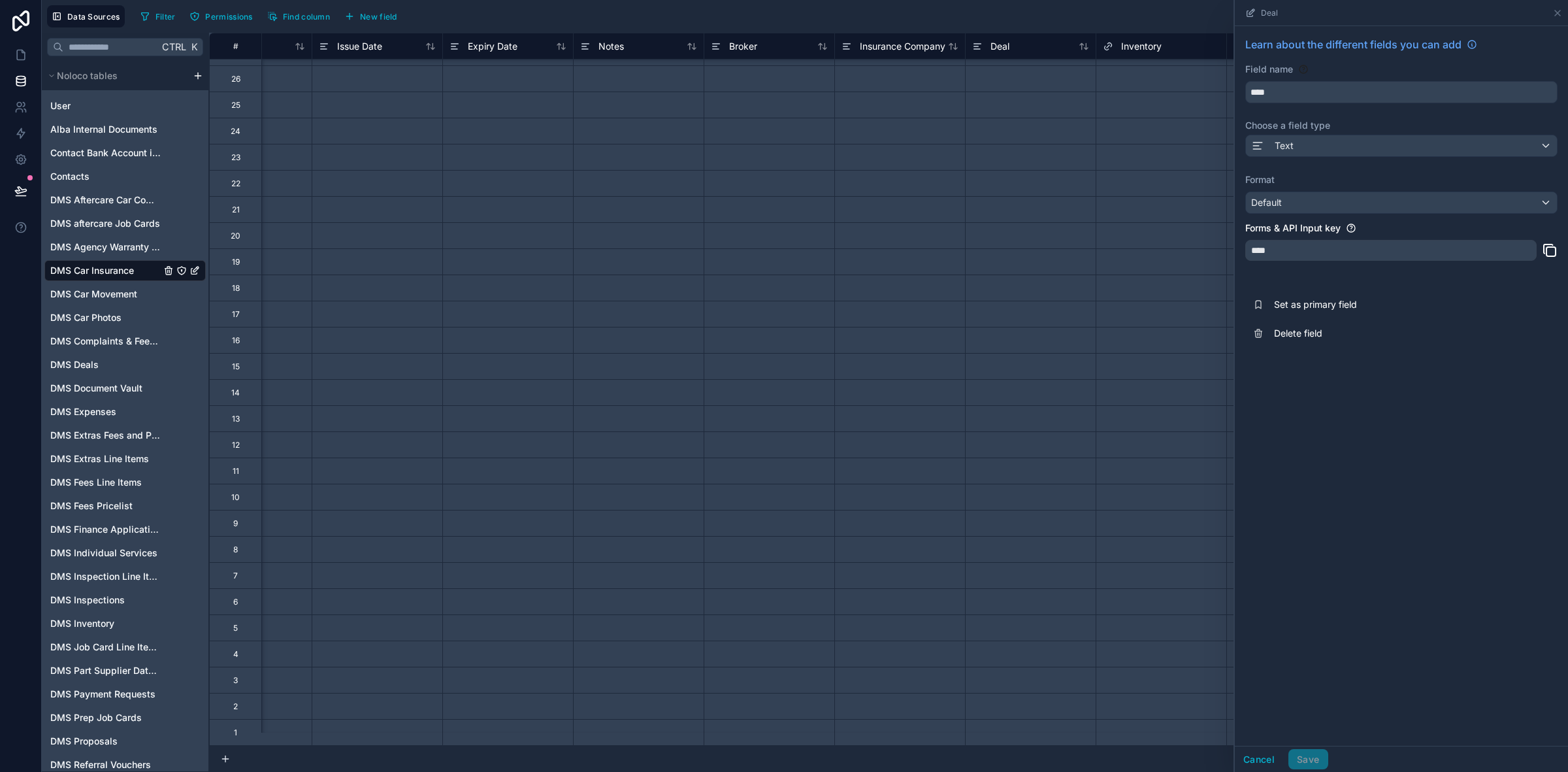
click at [904, 256] on div at bounding box center [900, 261] width 130 height 26
click at [1019, 42] on div "Deal" at bounding box center [1030, 46] width 117 height 16
click at [1002, 50] on span "Deal" at bounding box center [1000, 46] width 19 height 13
click at [1376, 147] on div "Text" at bounding box center [1401, 145] width 311 height 21
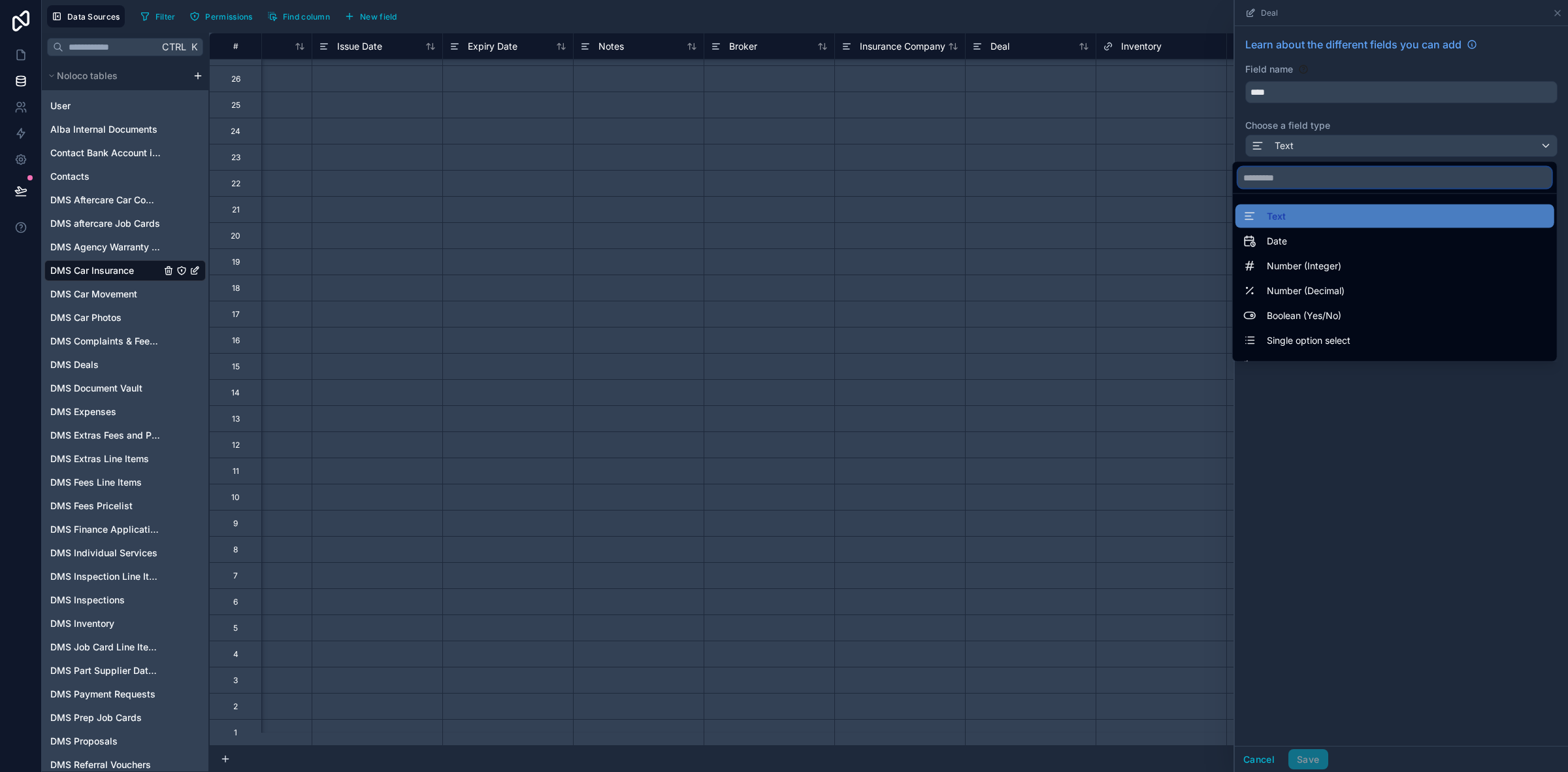
click at [1325, 185] on input "text" at bounding box center [1396, 177] width 314 height 21
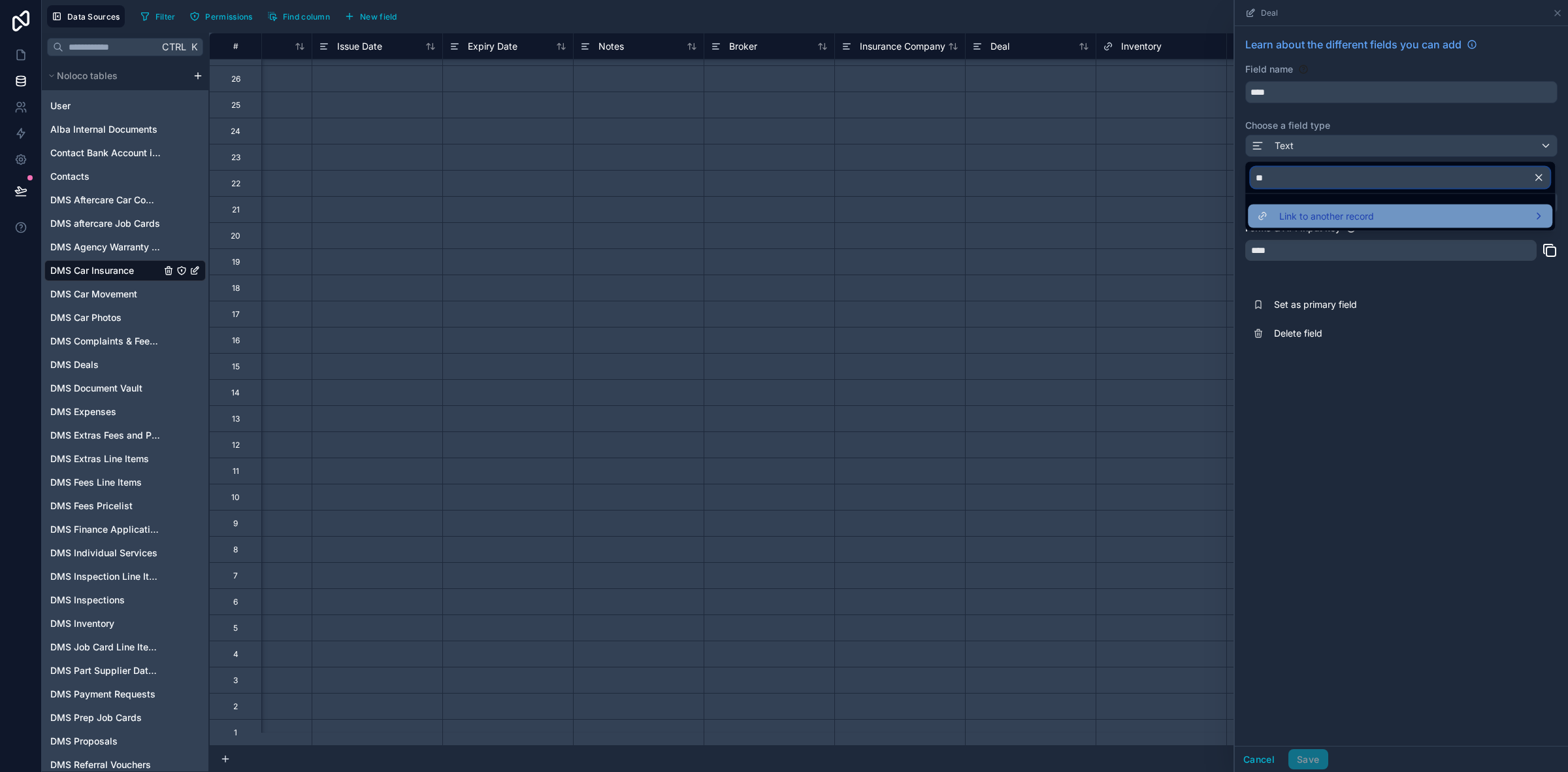
type input "**"
click at [1397, 213] on div "Link to another record" at bounding box center [1400, 217] width 289 height 16
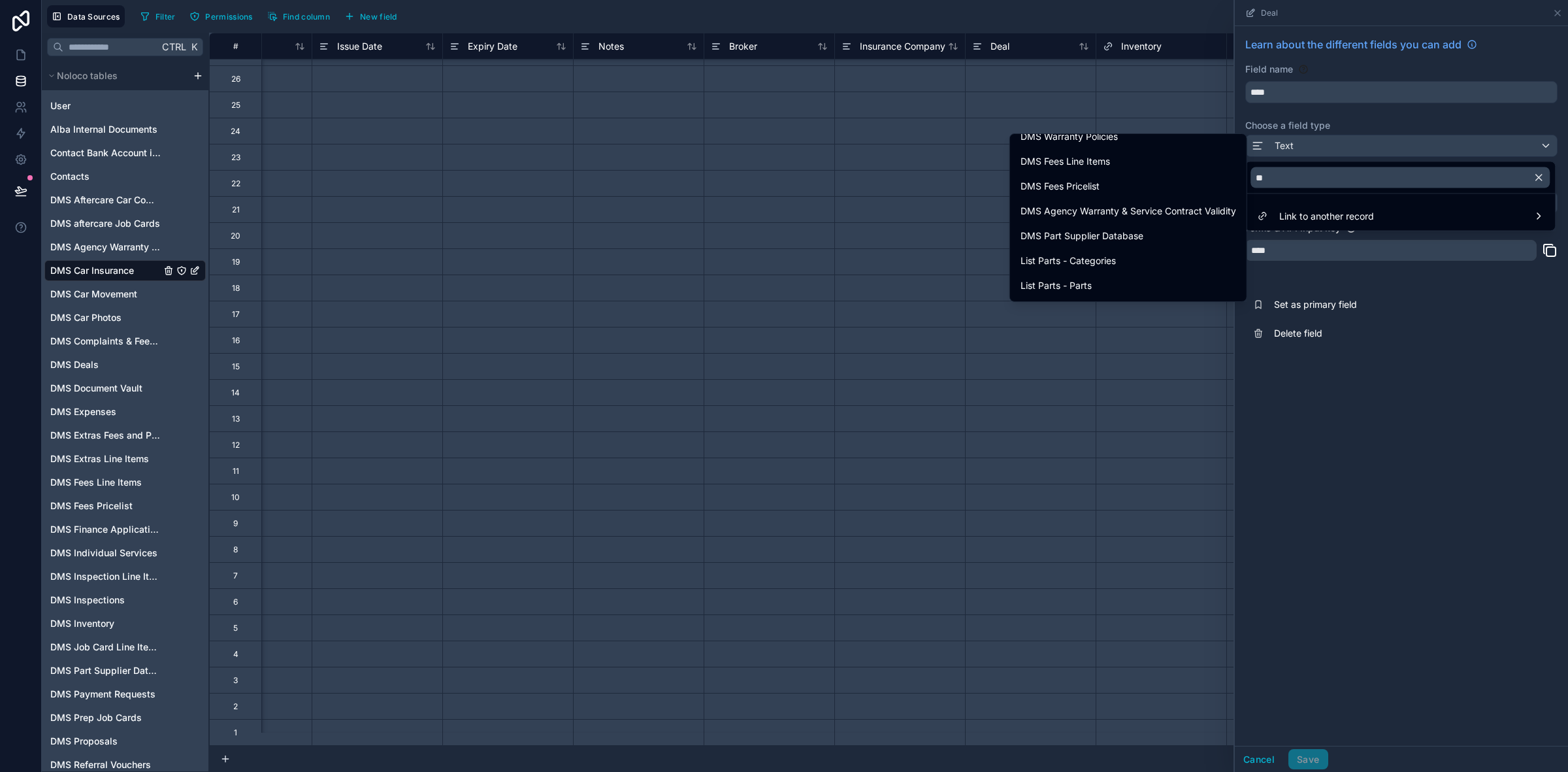
scroll to position [402, 0]
click at [1295, 436] on div at bounding box center [1401, 386] width 333 height 772
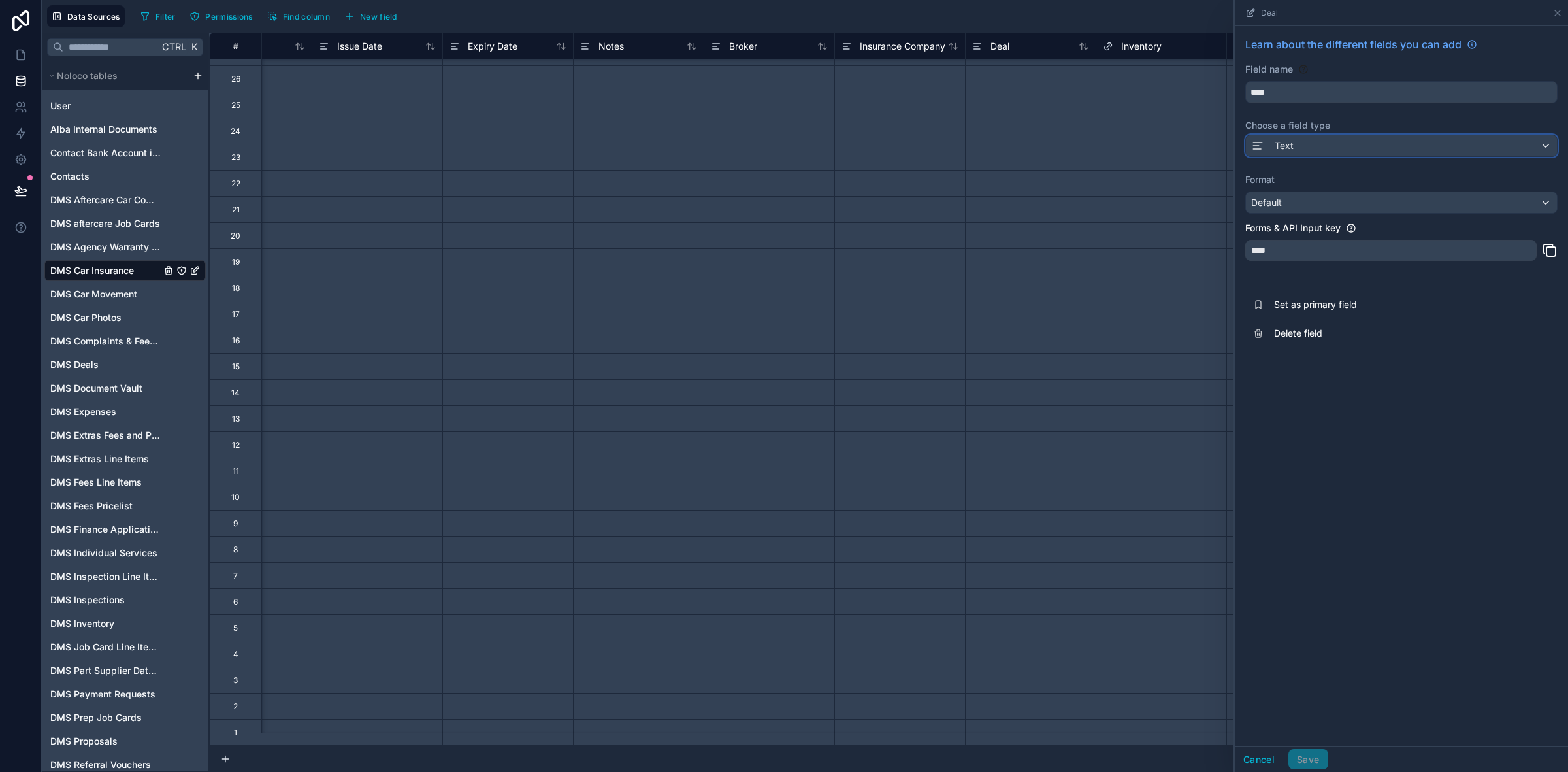
click at [1305, 148] on div "Text" at bounding box center [1401, 145] width 311 height 21
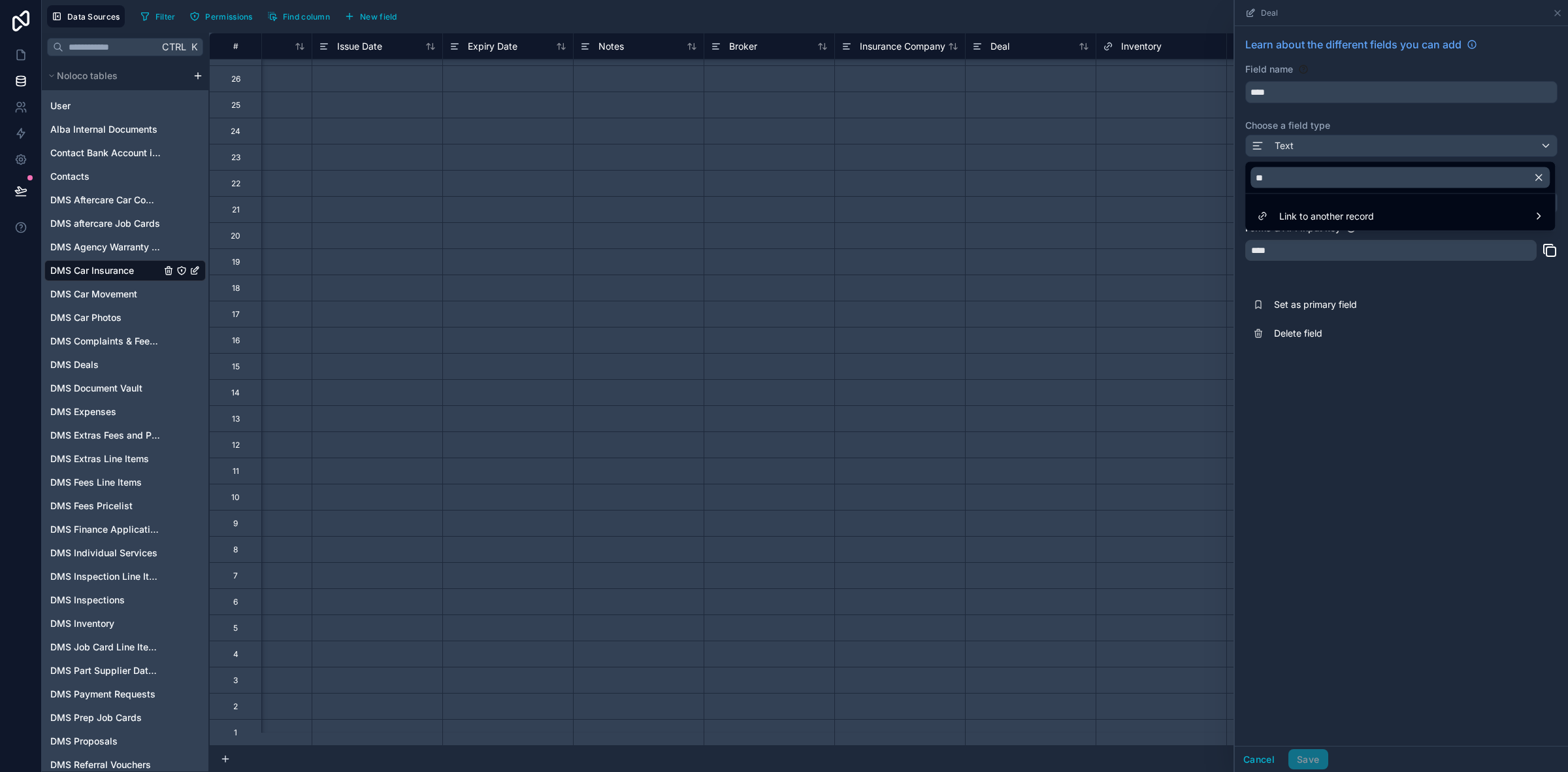
click at [1497, 471] on div at bounding box center [1401, 386] width 333 height 772
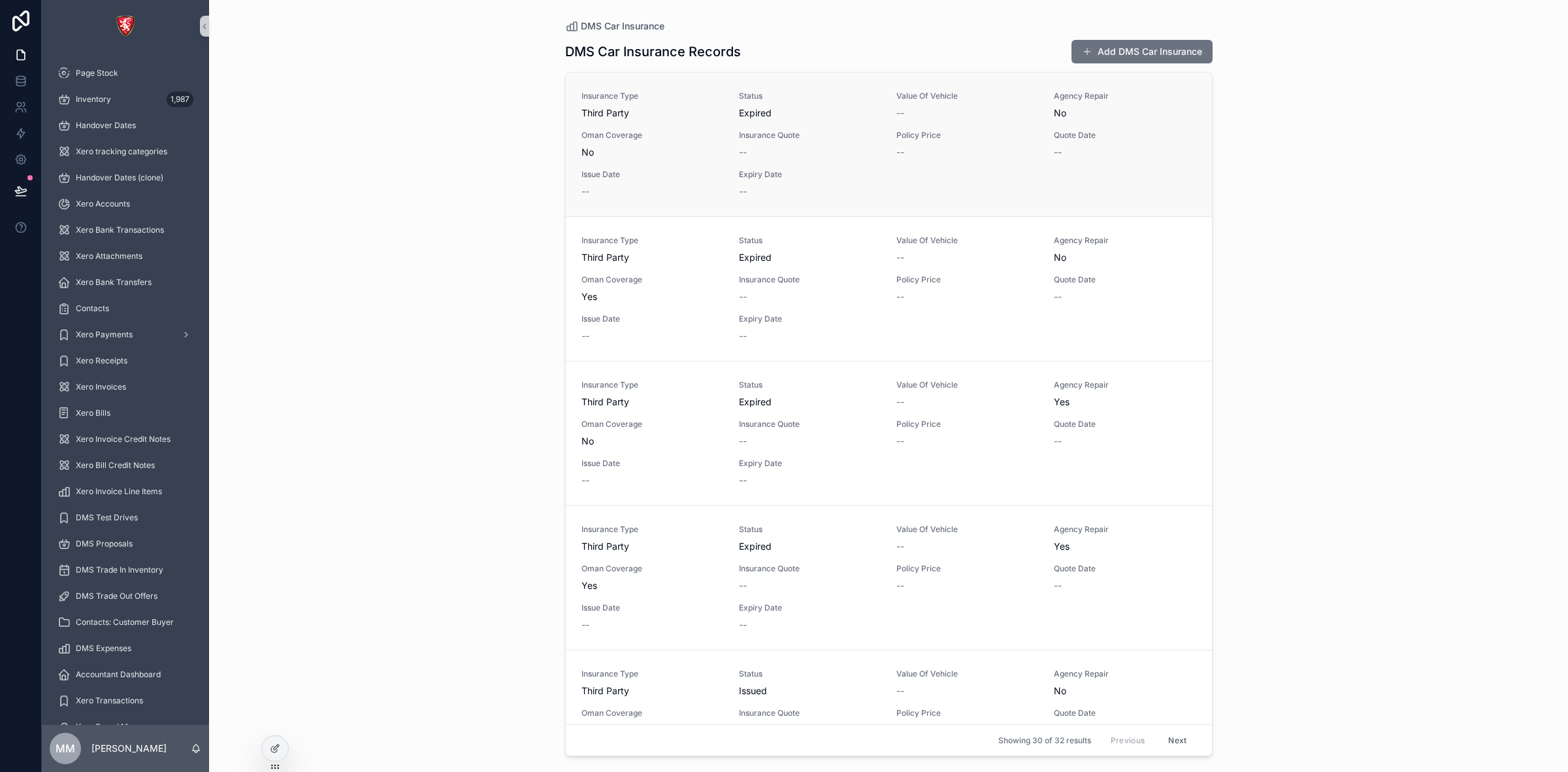
click at [955, 122] on div "Insurance Type Third Party Status Expired Value Of Vehicle -- Agency Repair No …" at bounding box center [890, 144] width 615 height 107
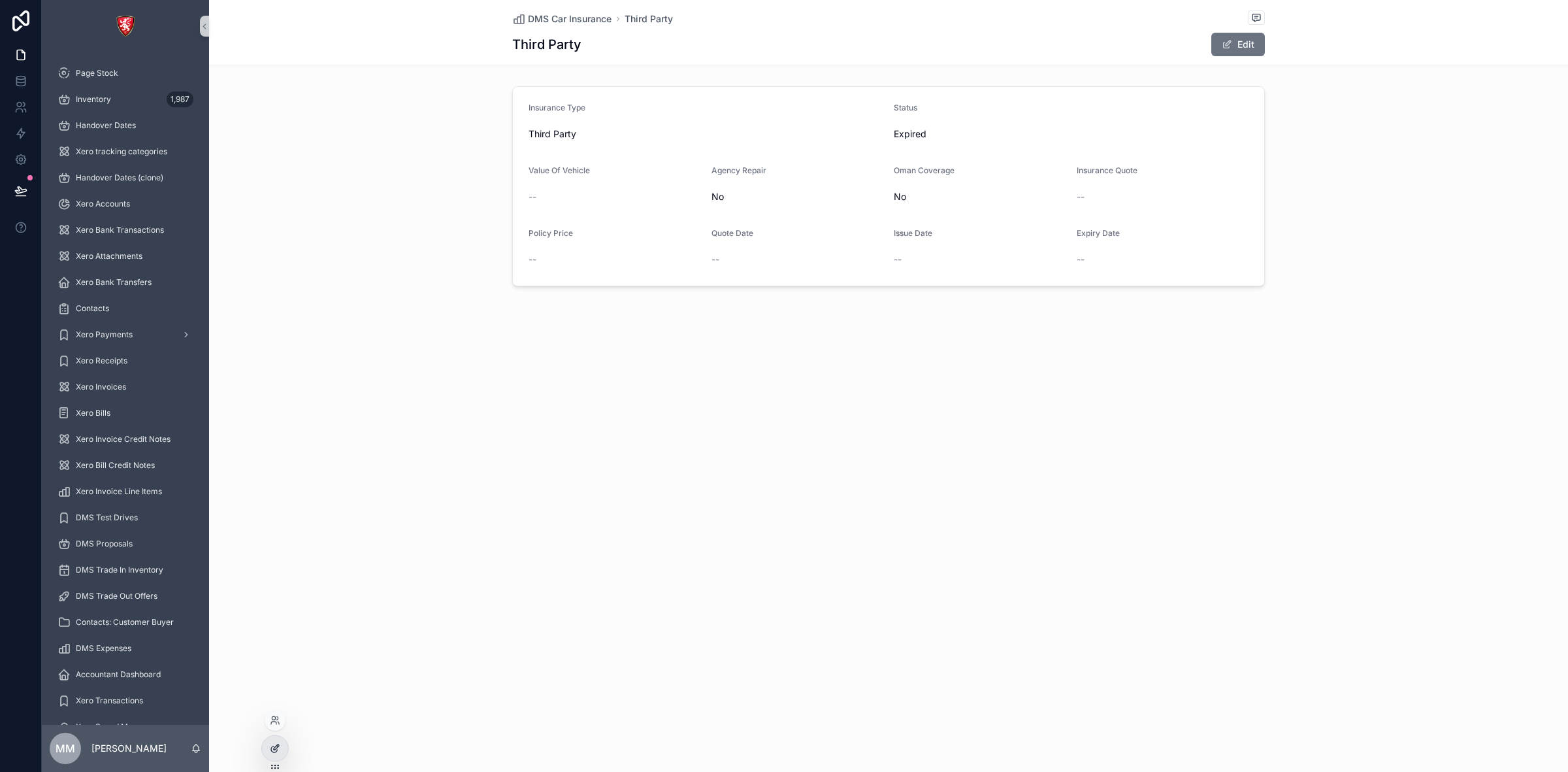
click at [269, 741] on div at bounding box center [274, 748] width 26 height 24
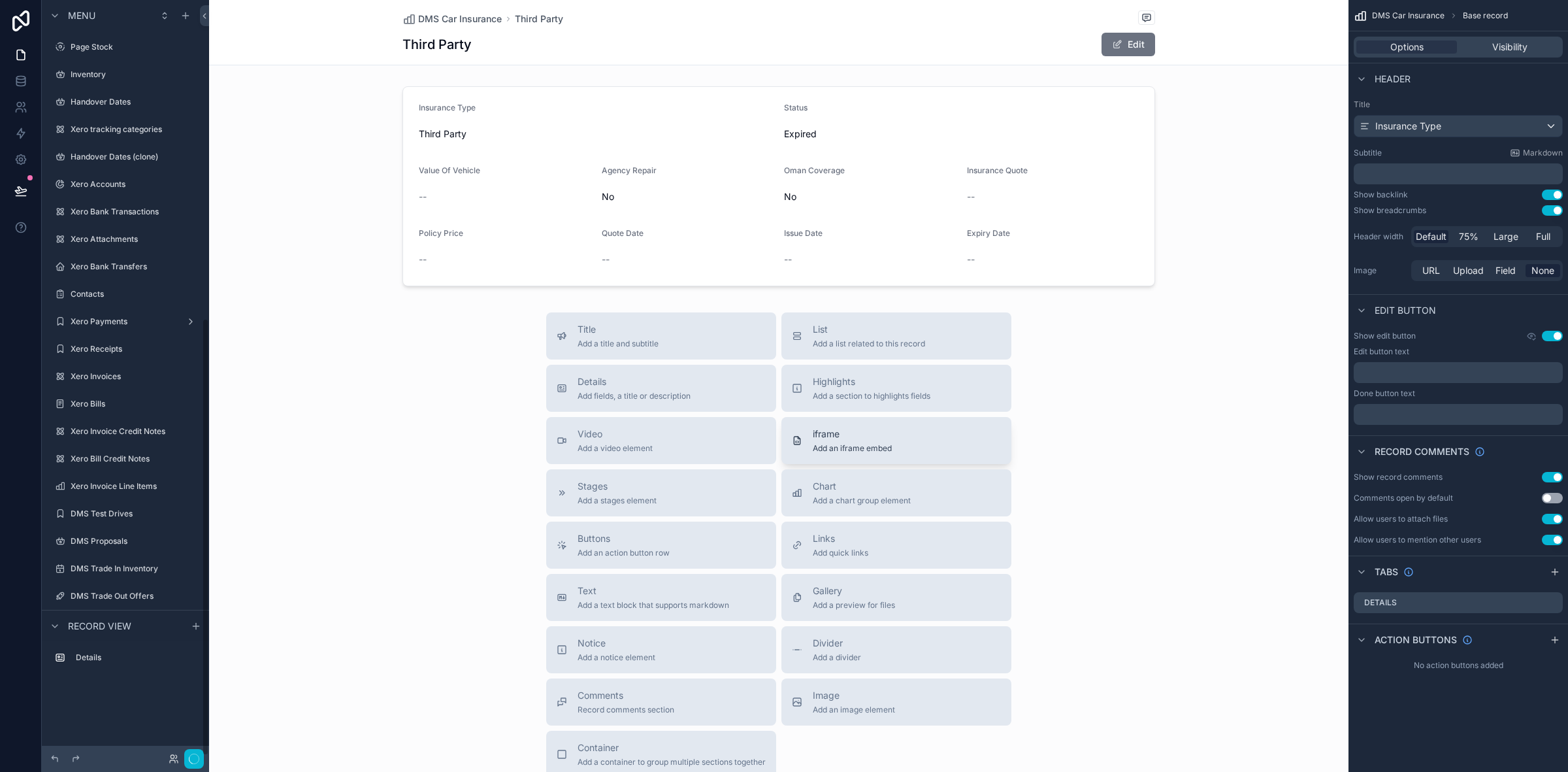
scroll to position [551, 0]
click at [779, 213] on div "scrollable content" at bounding box center [778, 186] width 1140 height 211
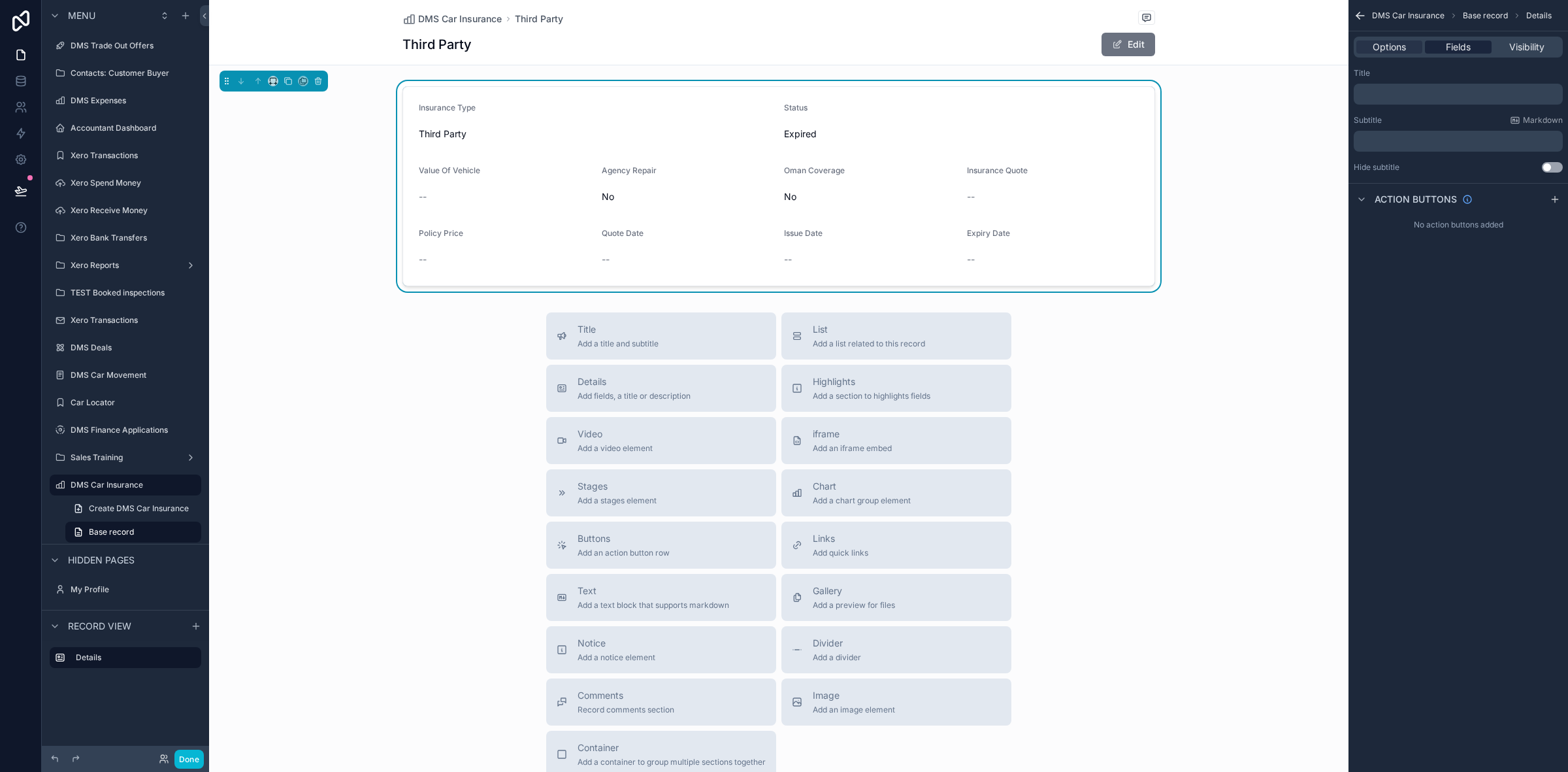
click at [1452, 46] on span "Fields" at bounding box center [1458, 46] width 24 height 13
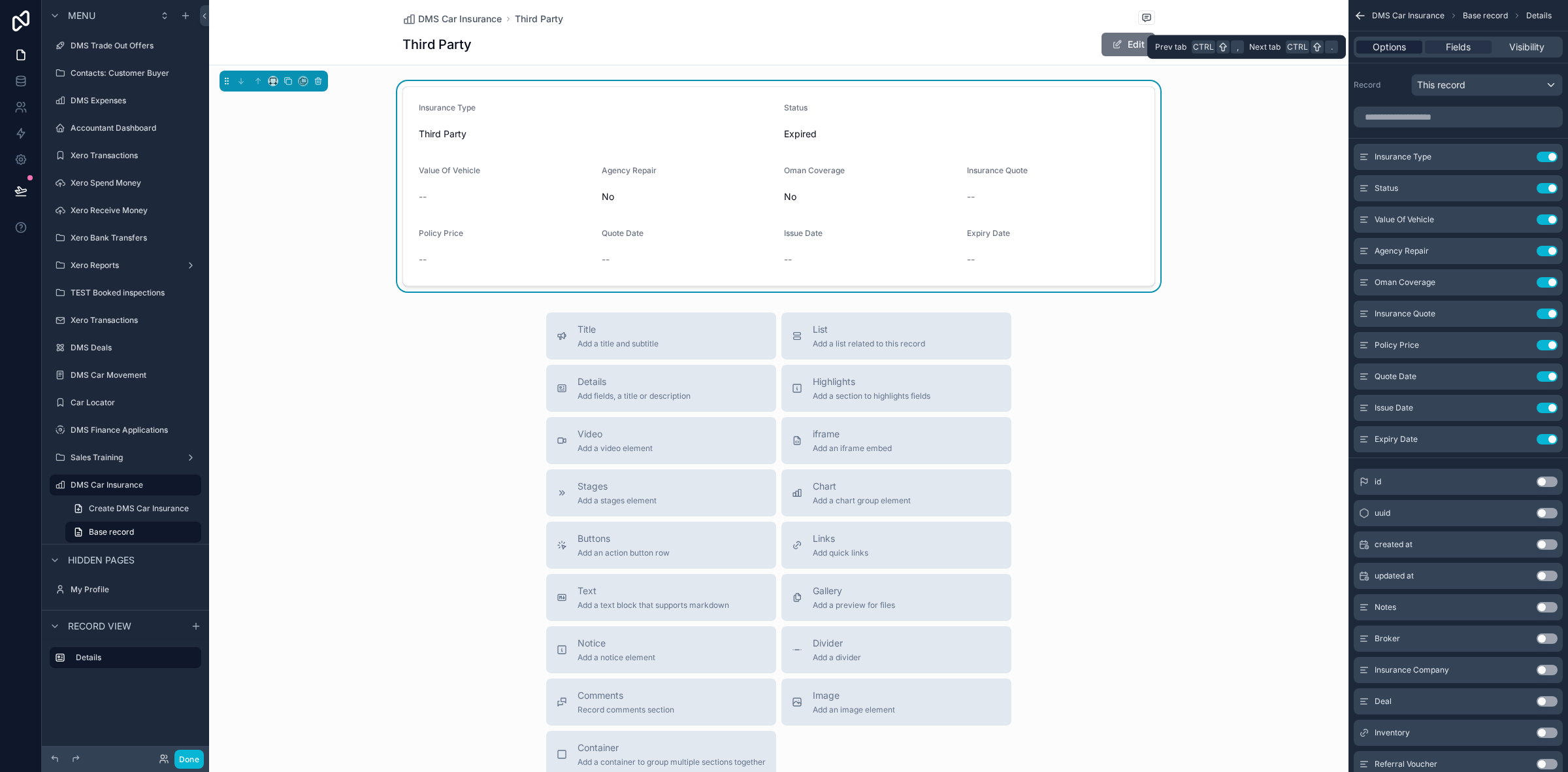
click at [1396, 50] on span "Options" at bounding box center [1390, 46] width 33 height 13
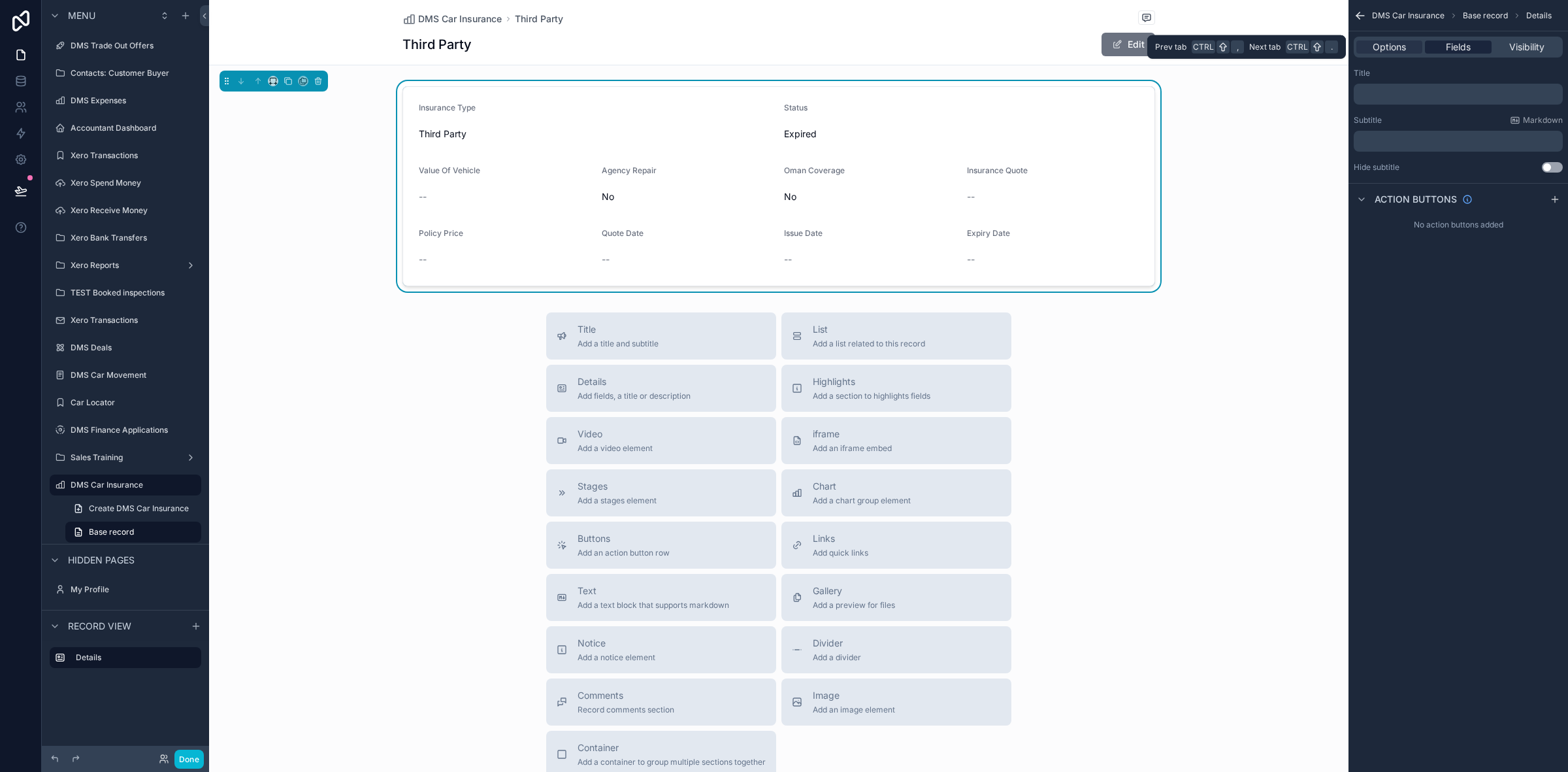
click at [1459, 44] on span "Fields" at bounding box center [1458, 46] width 24 height 13
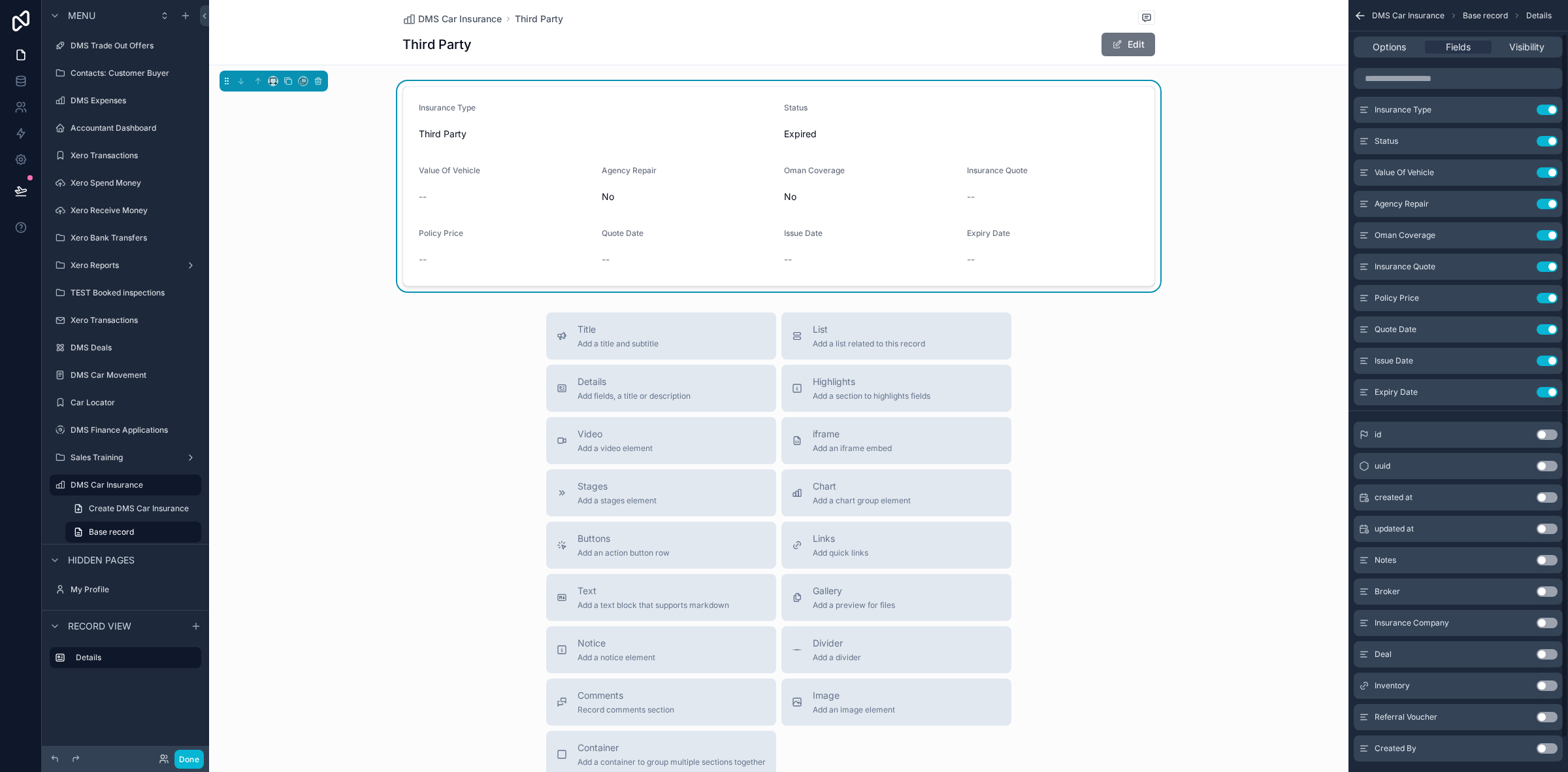
scroll to position [73, 0]
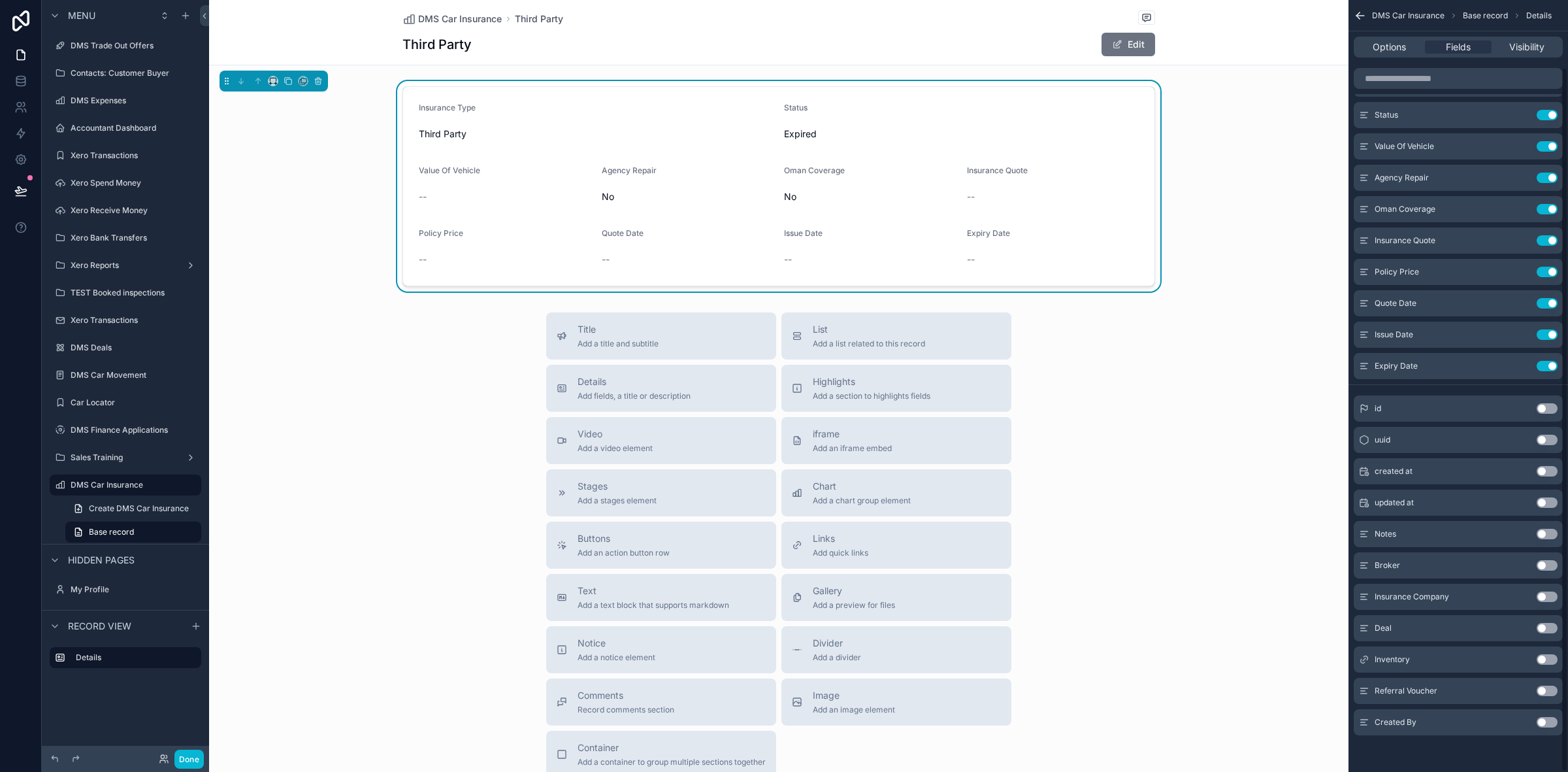
click at [1076, 654] on div "Title Add a title and subtitle List Add a list related to this record Details A…" at bounding box center [778, 545] width 1140 height 465
click at [424, 22] on span "DMS Car Insurance" at bounding box center [460, 19] width 83 height 13
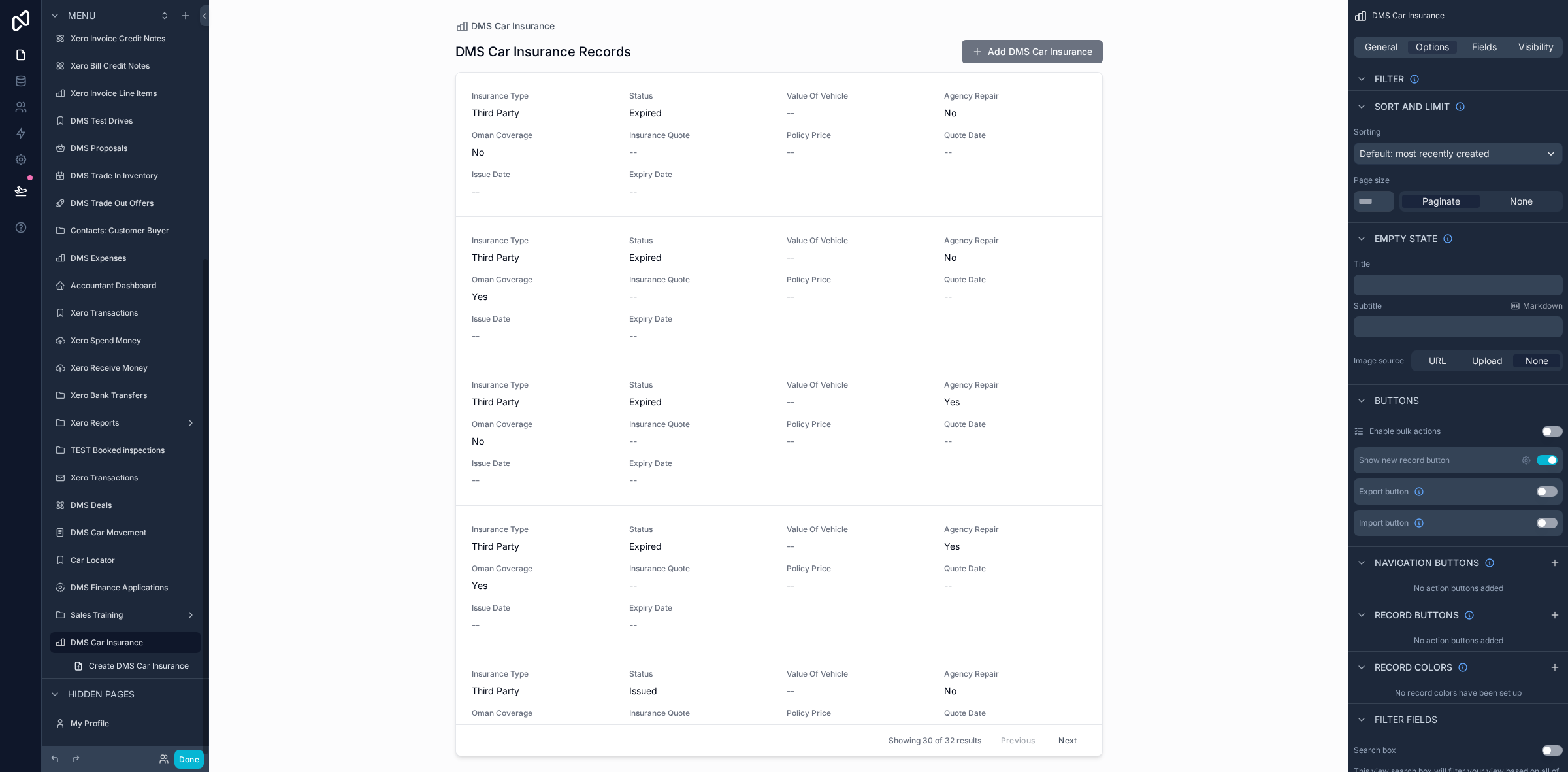
scroll to position [391, 0]
click at [796, 120] on div "Insurance Type Third Party Status Expired Value Of Vehicle -- Agency Repair No …" at bounding box center [779, 144] width 615 height 107
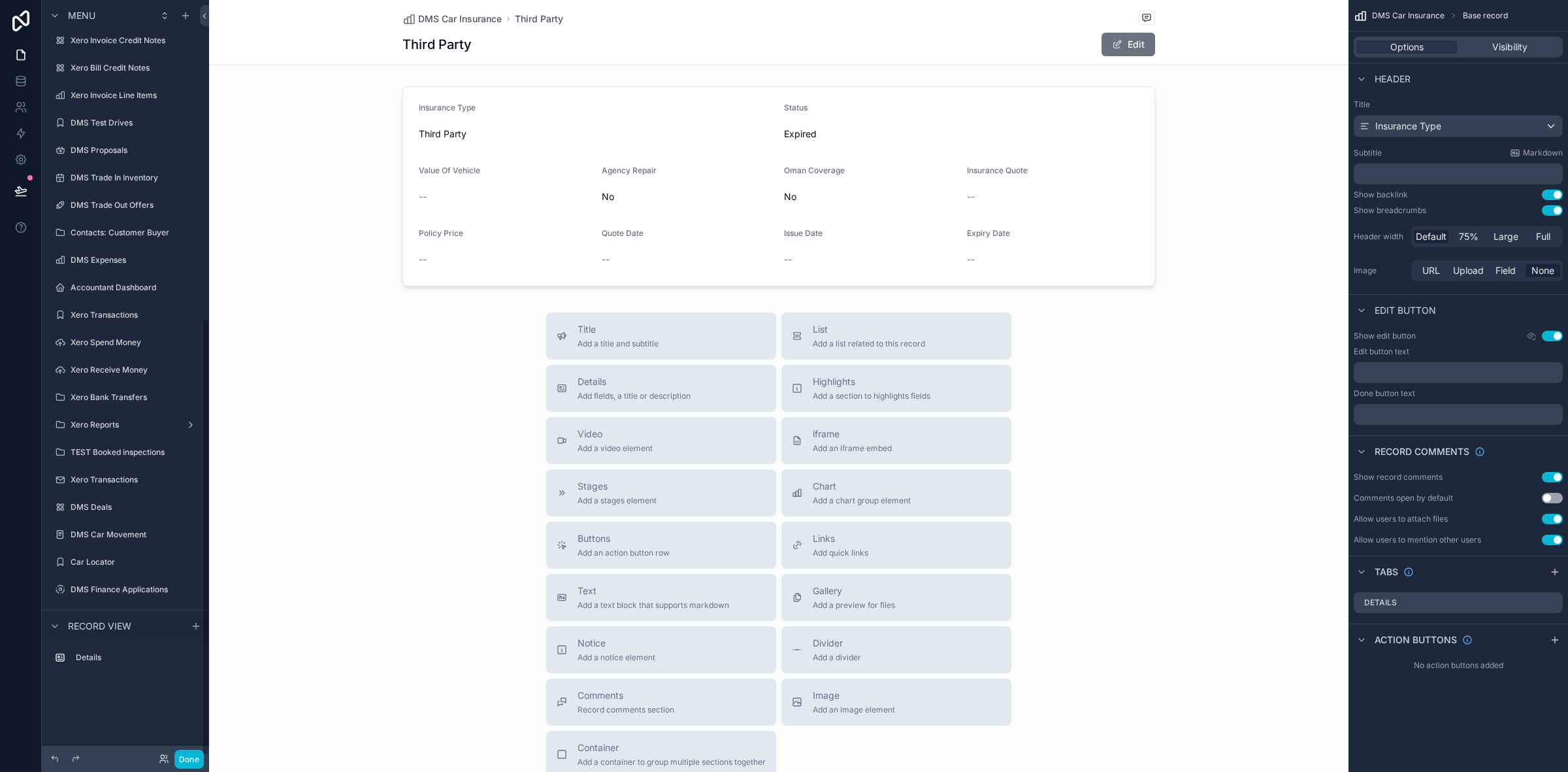
scroll to position [551, 0]
click at [465, 17] on span "DMS Car Insurance" at bounding box center [460, 19] width 83 height 13
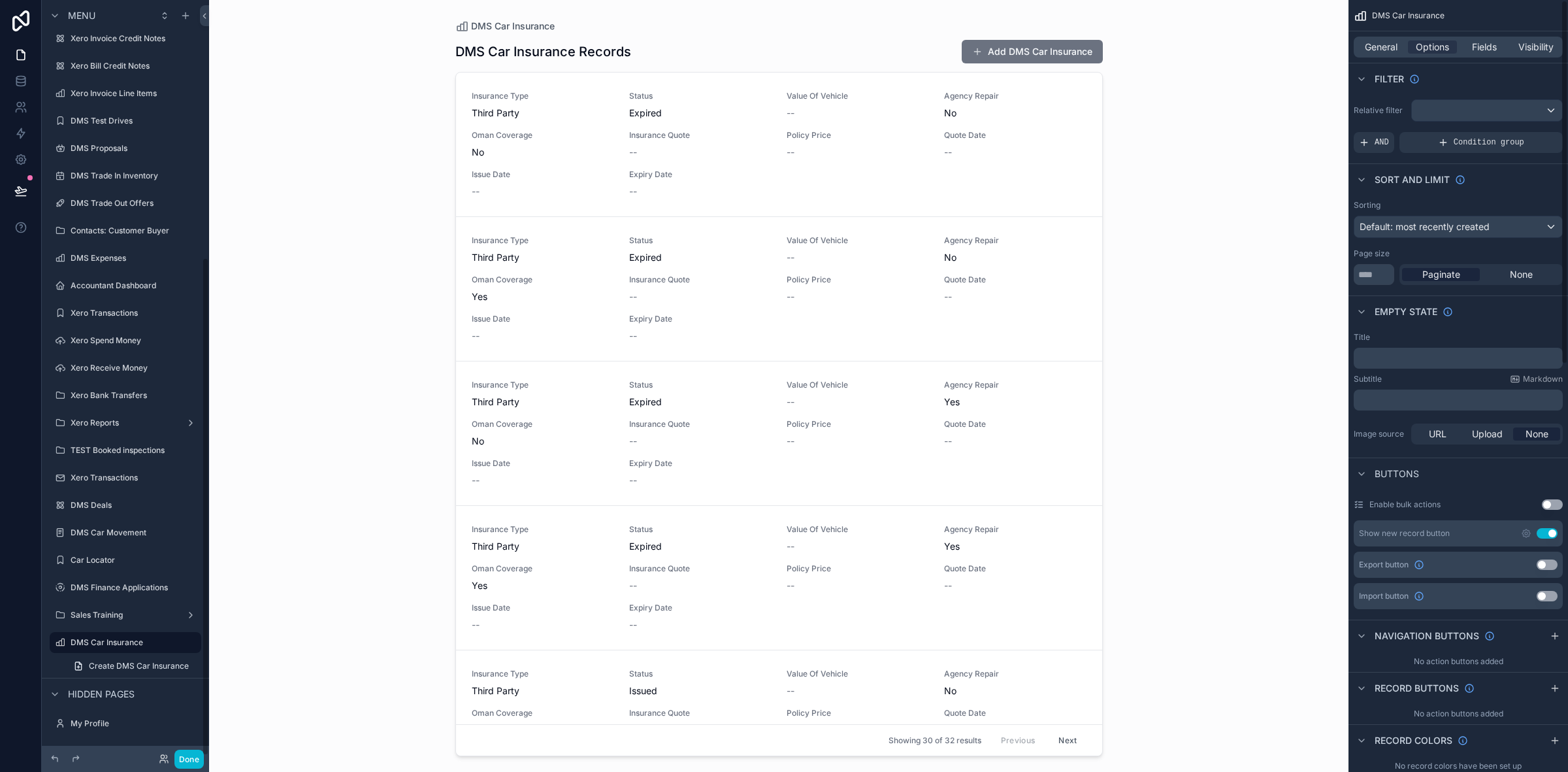
scroll to position [391, 0]
click at [1437, 98] on div "Relative filter AND Condition group" at bounding box center [1458, 125] width 220 height 64
drag, startPoint x: 1429, startPoint y: 122, endPoint x: 1431, endPoint y: 115, distance: 7.3
click at [1429, 121] on div "Relative filter AND Condition group" at bounding box center [1458, 125] width 220 height 64
click at [1431, 115] on div "scrollable content" at bounding box center [1487, 110] width 150 height 21
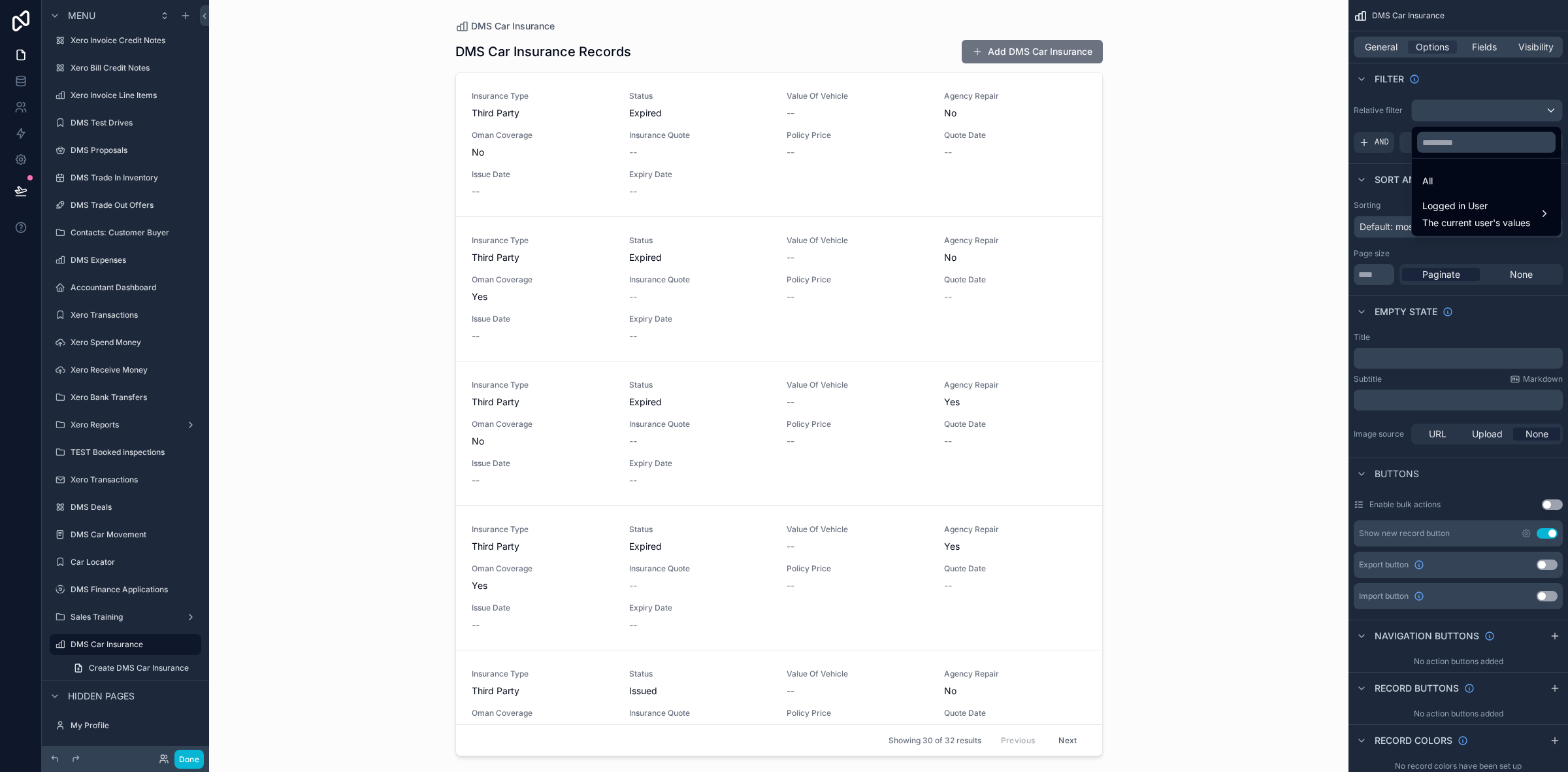
click at [1431, 115] on div "scrollable content" at bounding box center [784, 386] width 1568 height 772
click at [1431, 115] on div "scrollable content" at bounding box center [1487, 110] width 150 height 21
click at [1448, 147] on input "text" at bounding box center [1486, 142] width 138 height 21
type input "***"
click at [1384, 46] on div "scrollable content" at bounding box center [784, 386] width 1568 height 772
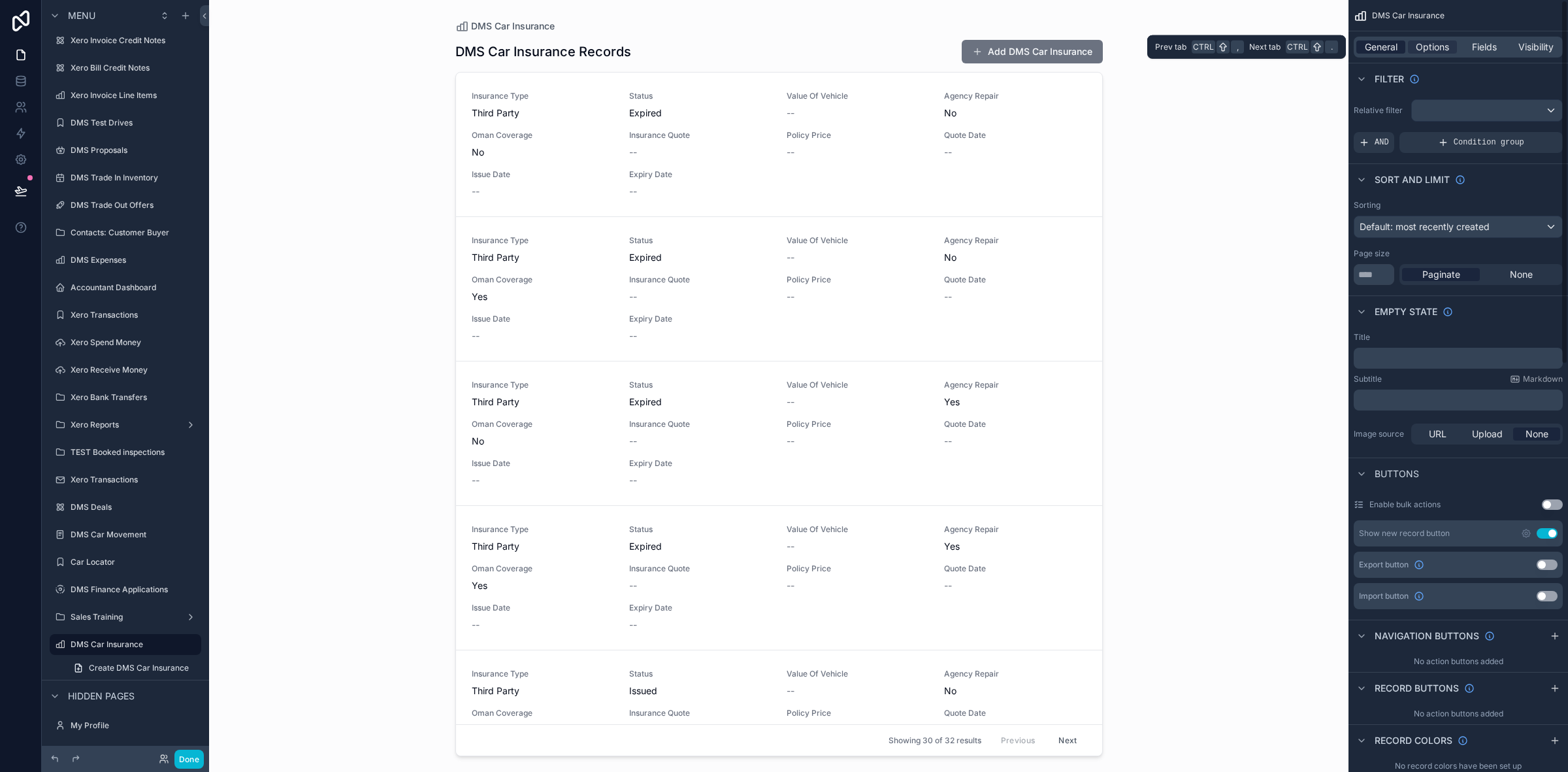
click at [1384, 46] on span "General" at bounding box center [1381, 46] width 32 height 13
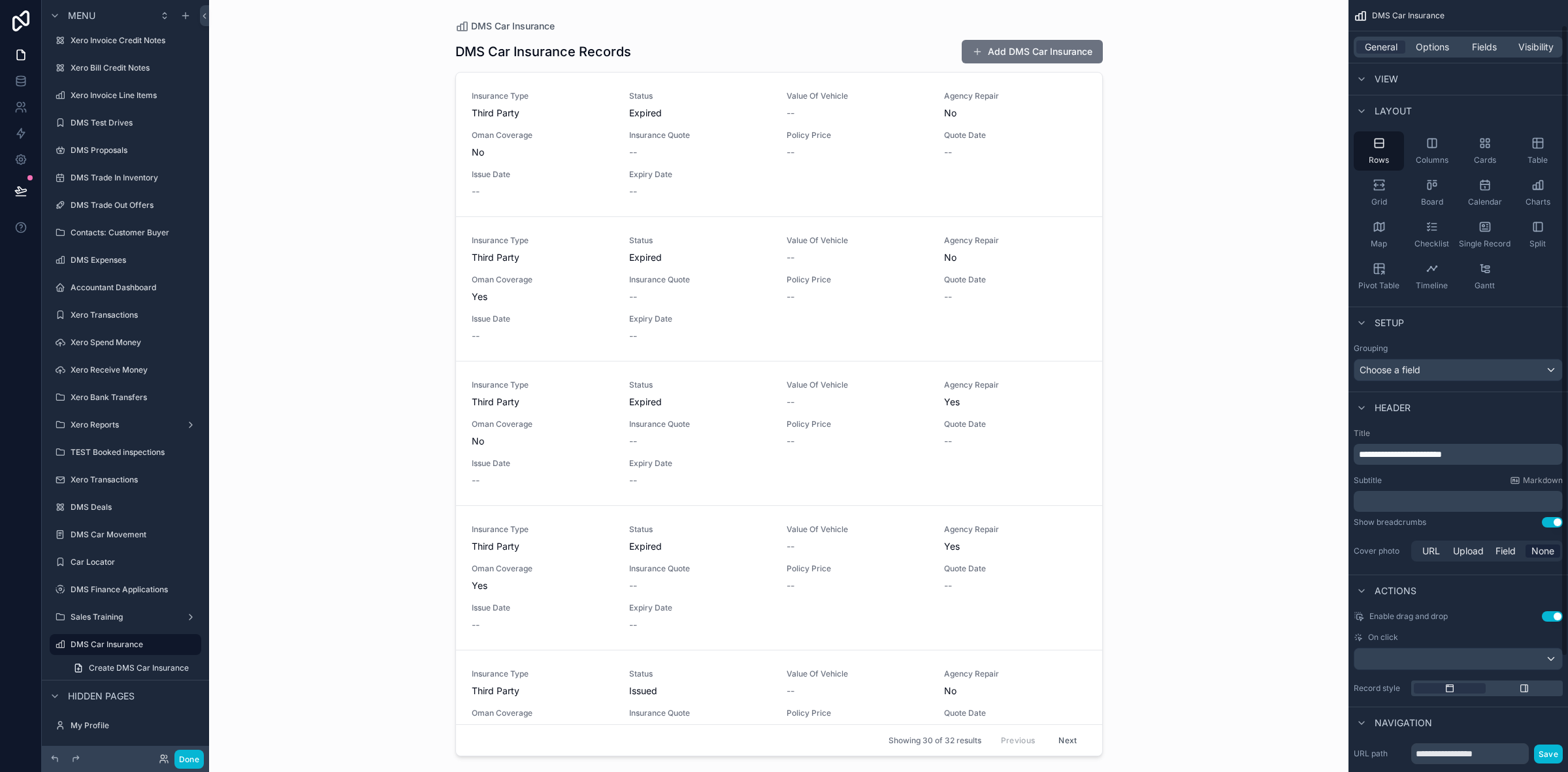
scroll to position [0, 0]
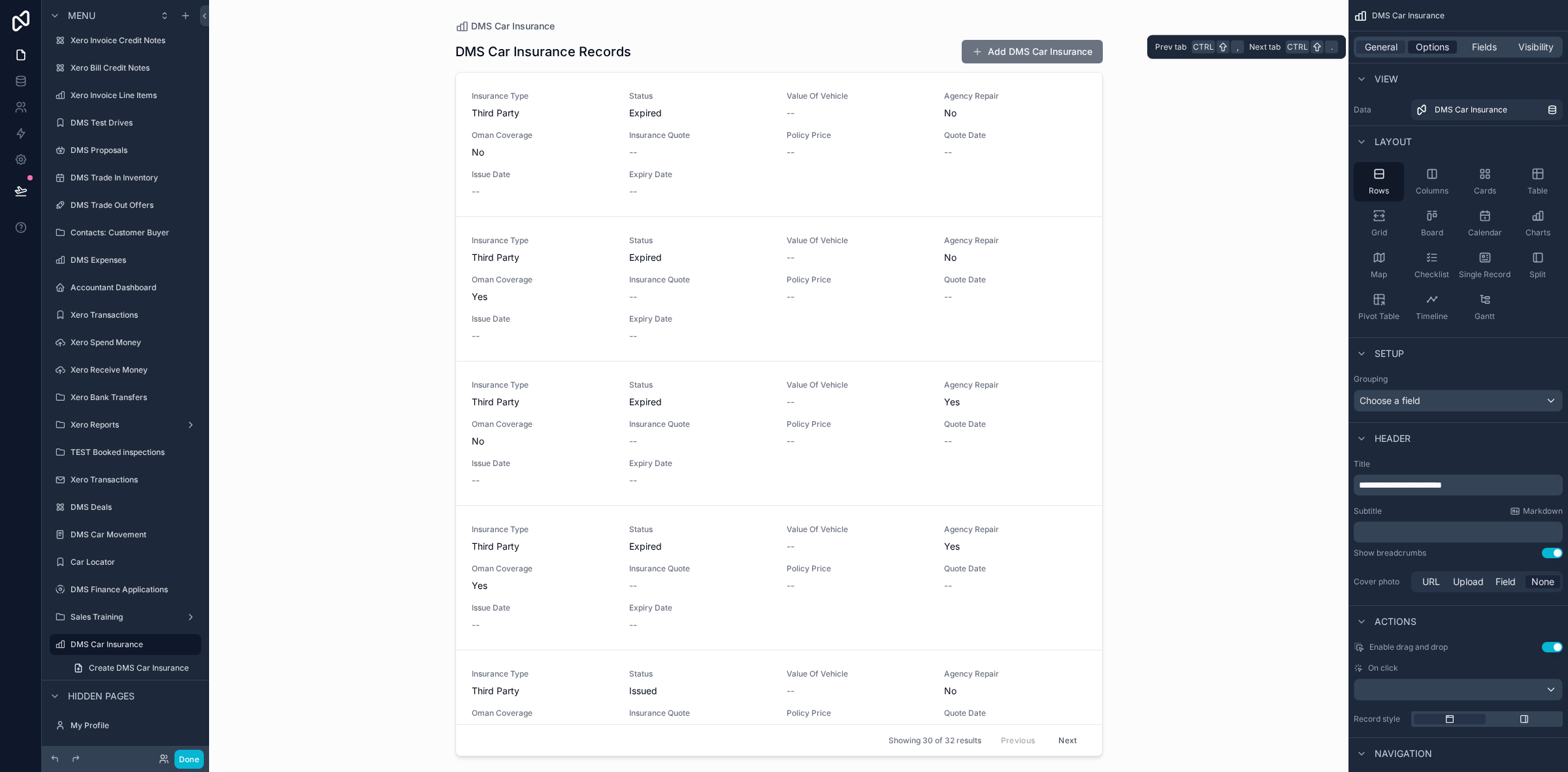
click at [1418, 40] on span "Options" at bounding box center [1433, 46] width 33 height 13
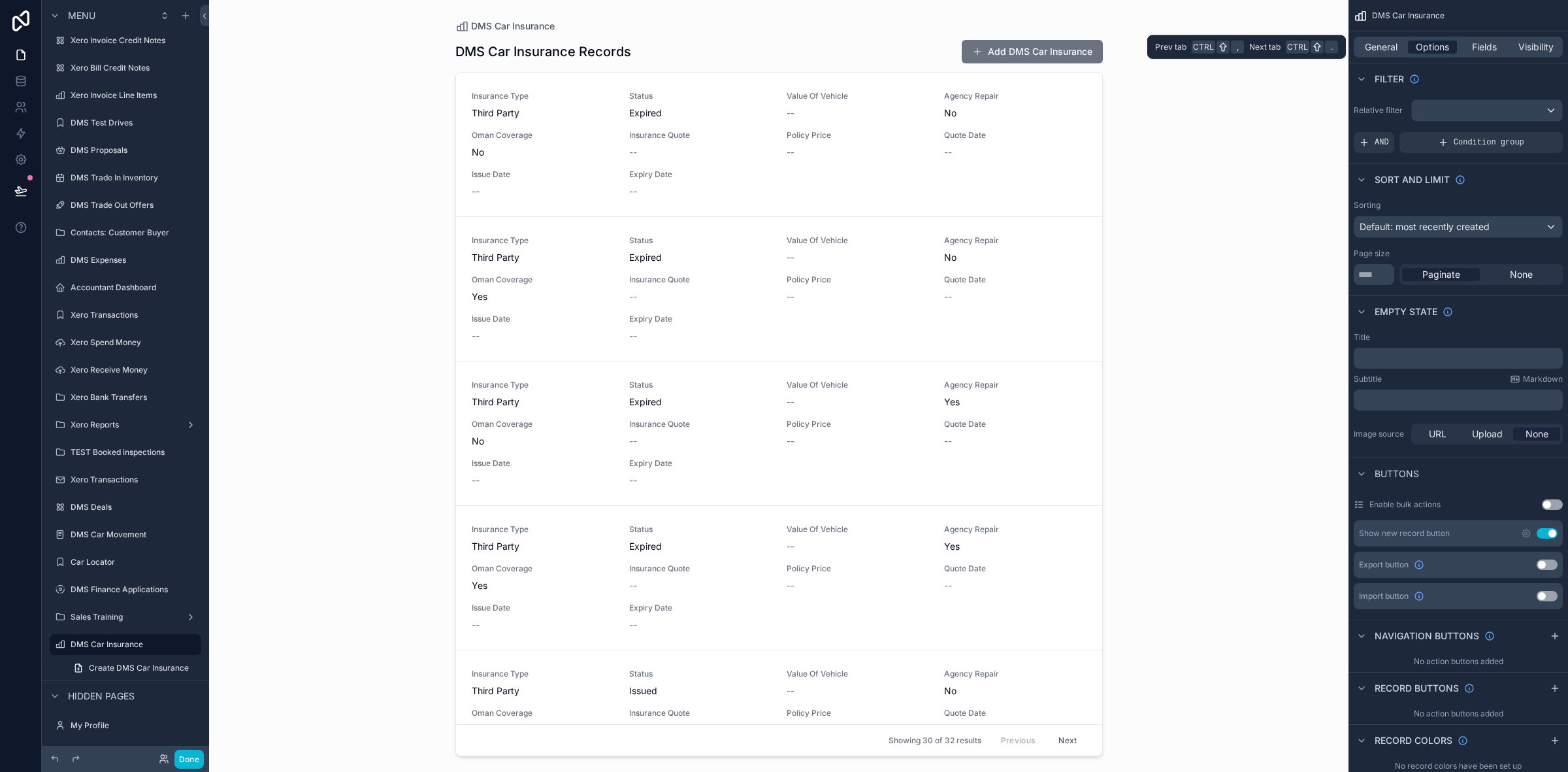
click at [1428, 46] on span "Options" at bounding box center [1433, 46] width 33 height 13
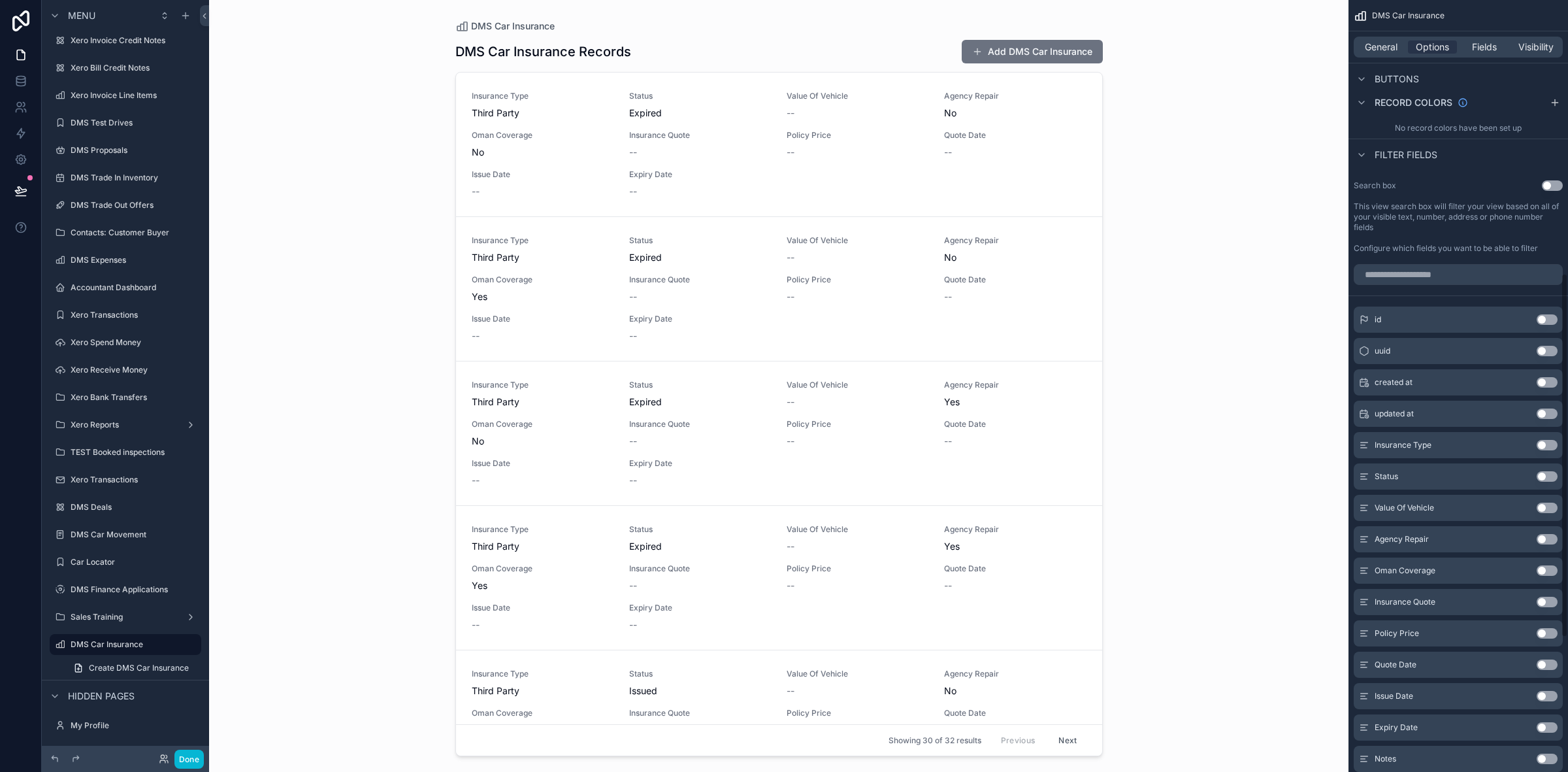
scroll to position [653, 0]
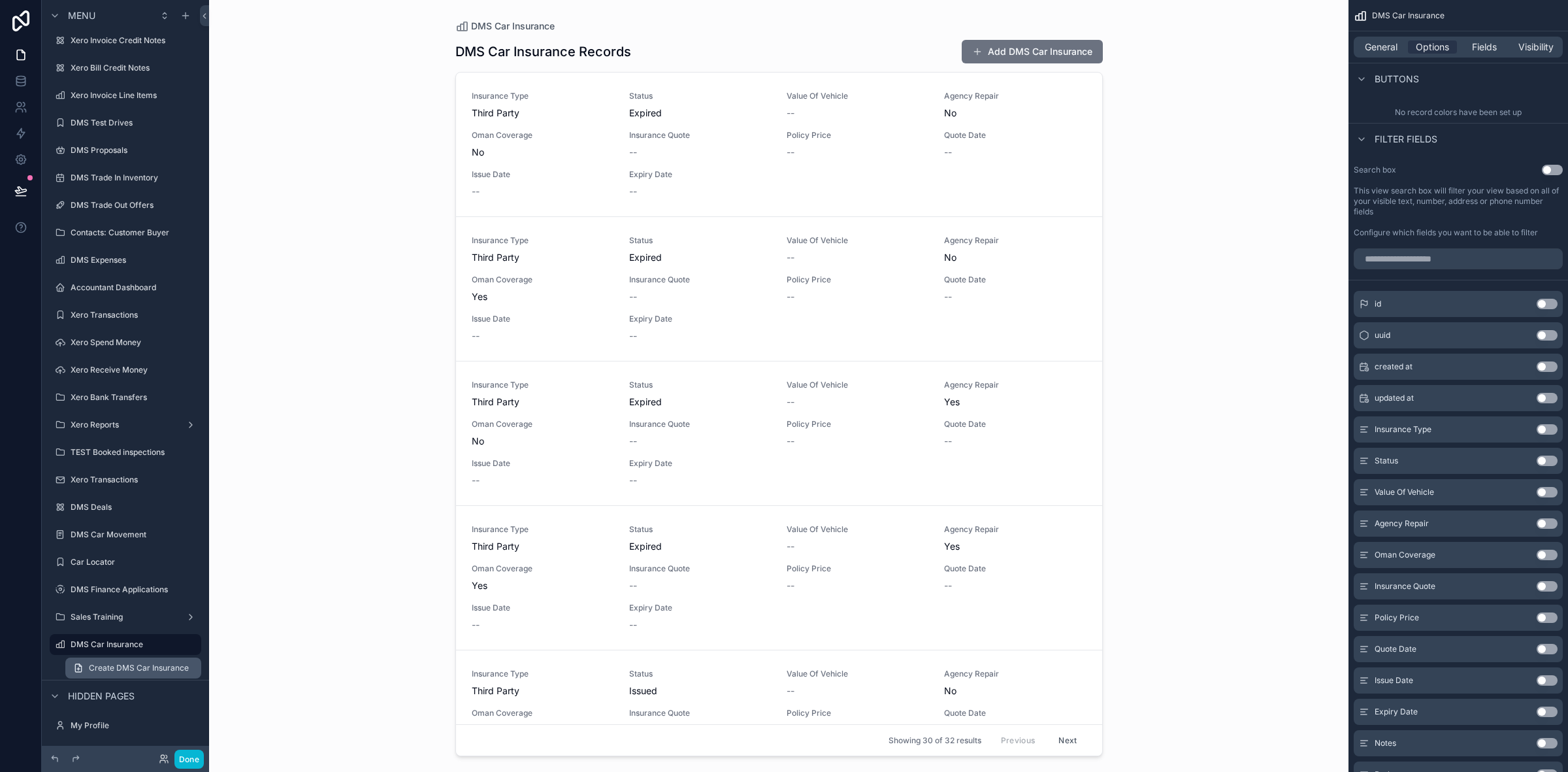
click at [122, 662] on span "Create DMS Car Insurance" at bounding box center [139, 667] width 100 height 11
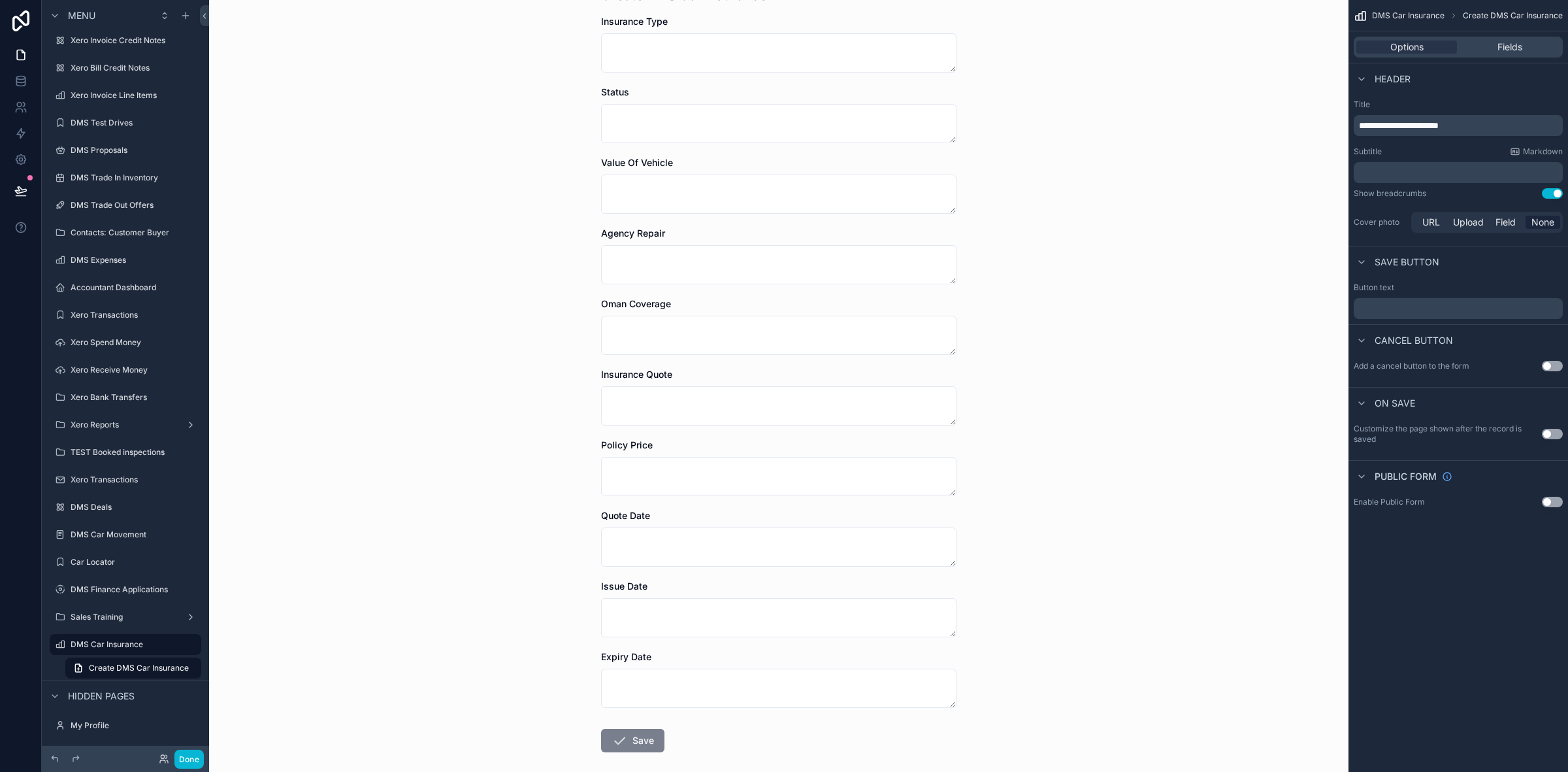
scroll to position [127, 0]
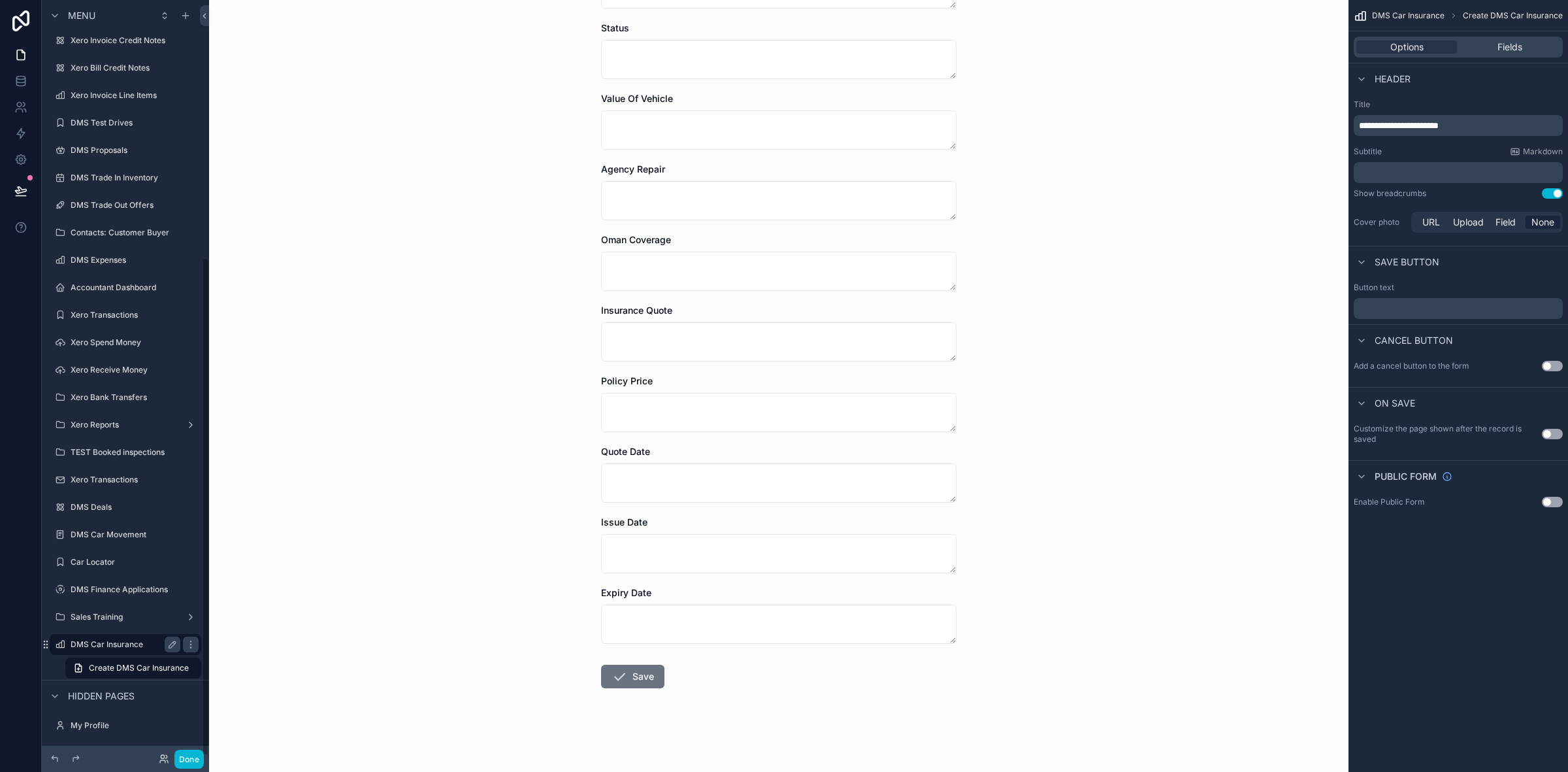
click at [108, 639] on label "DMS Car Insurance" at bounding box center [122, 644] width 105 height 11
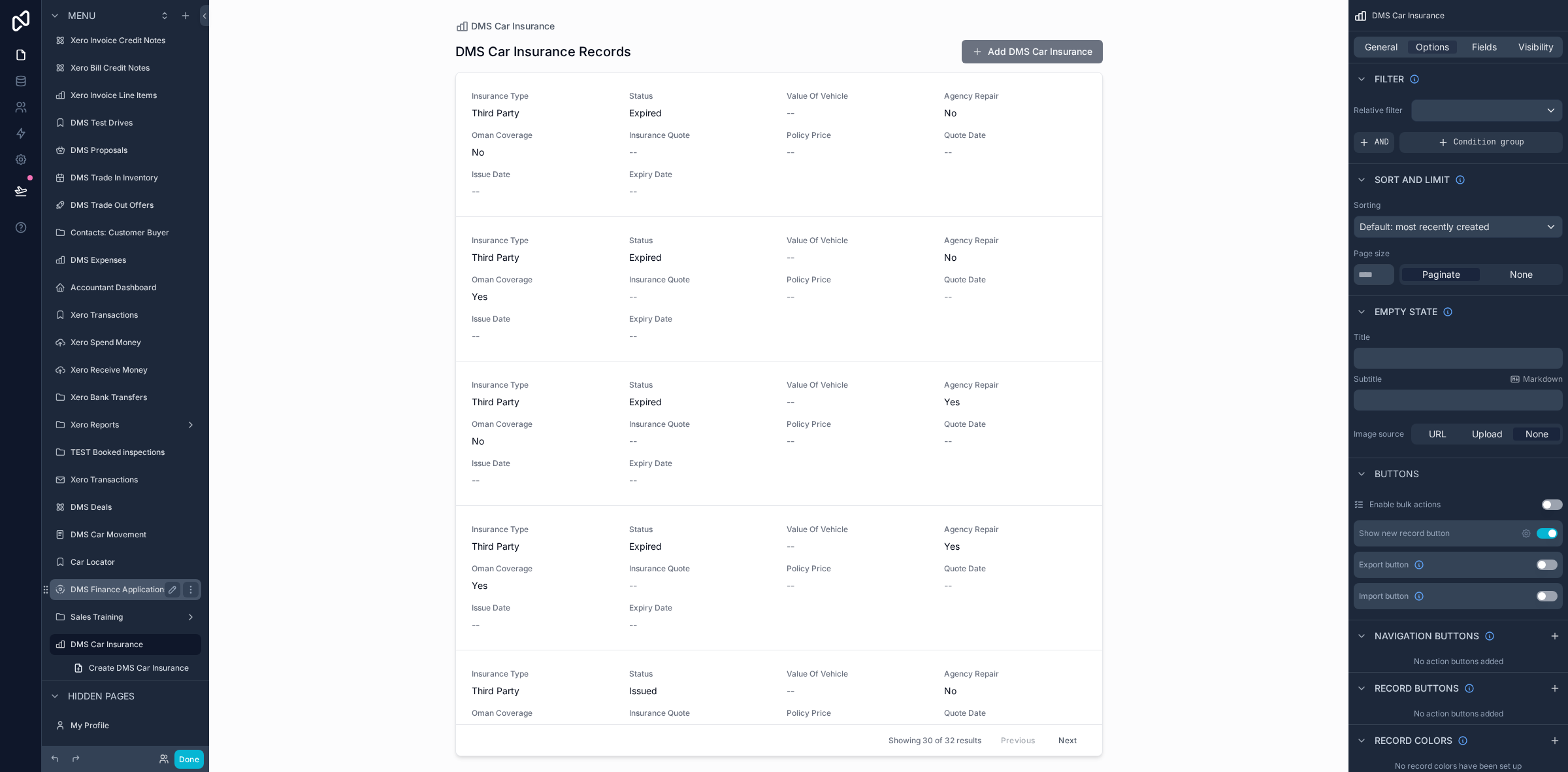
click at [110, 587] on label "DMS Finance Applications" at bounding box center [122, 589] width 105 height 11
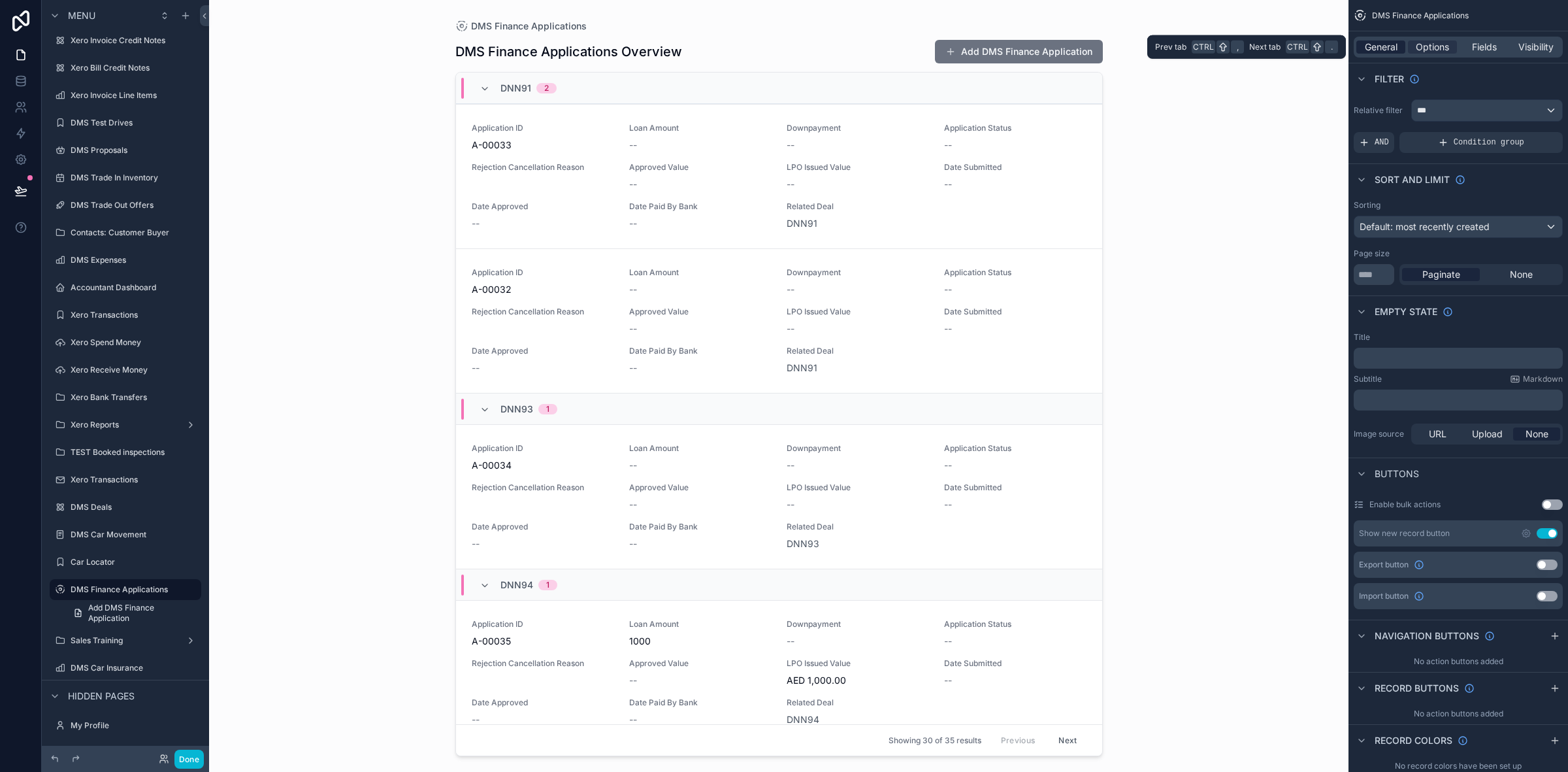
click at [1382, 46] on span "General" at bounding box center [1381, 46] width 32 height 13
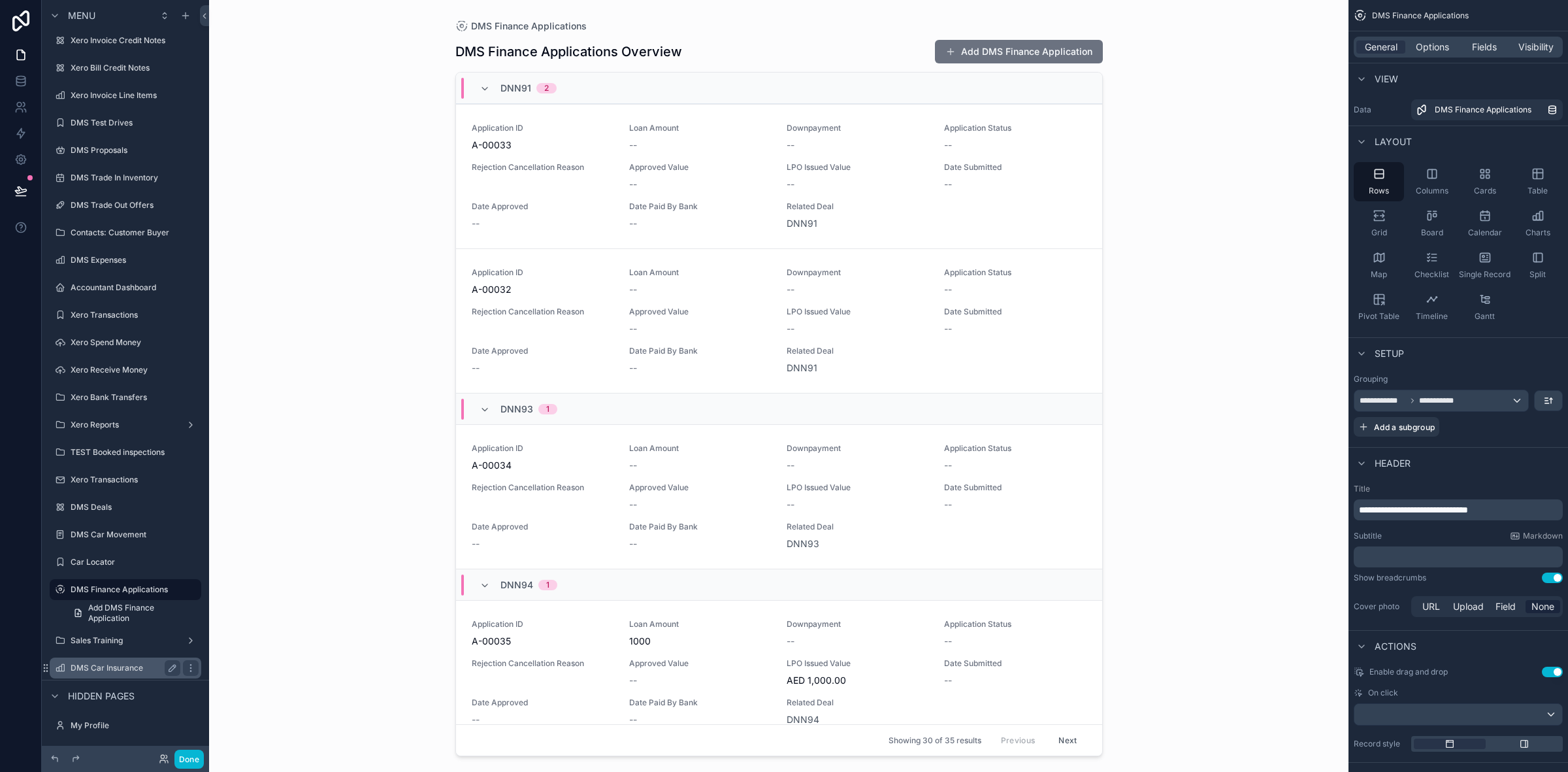
click at [109, 664] on label "DMS Car Insurance" at bounding box center [122, 667] width 105 height 11
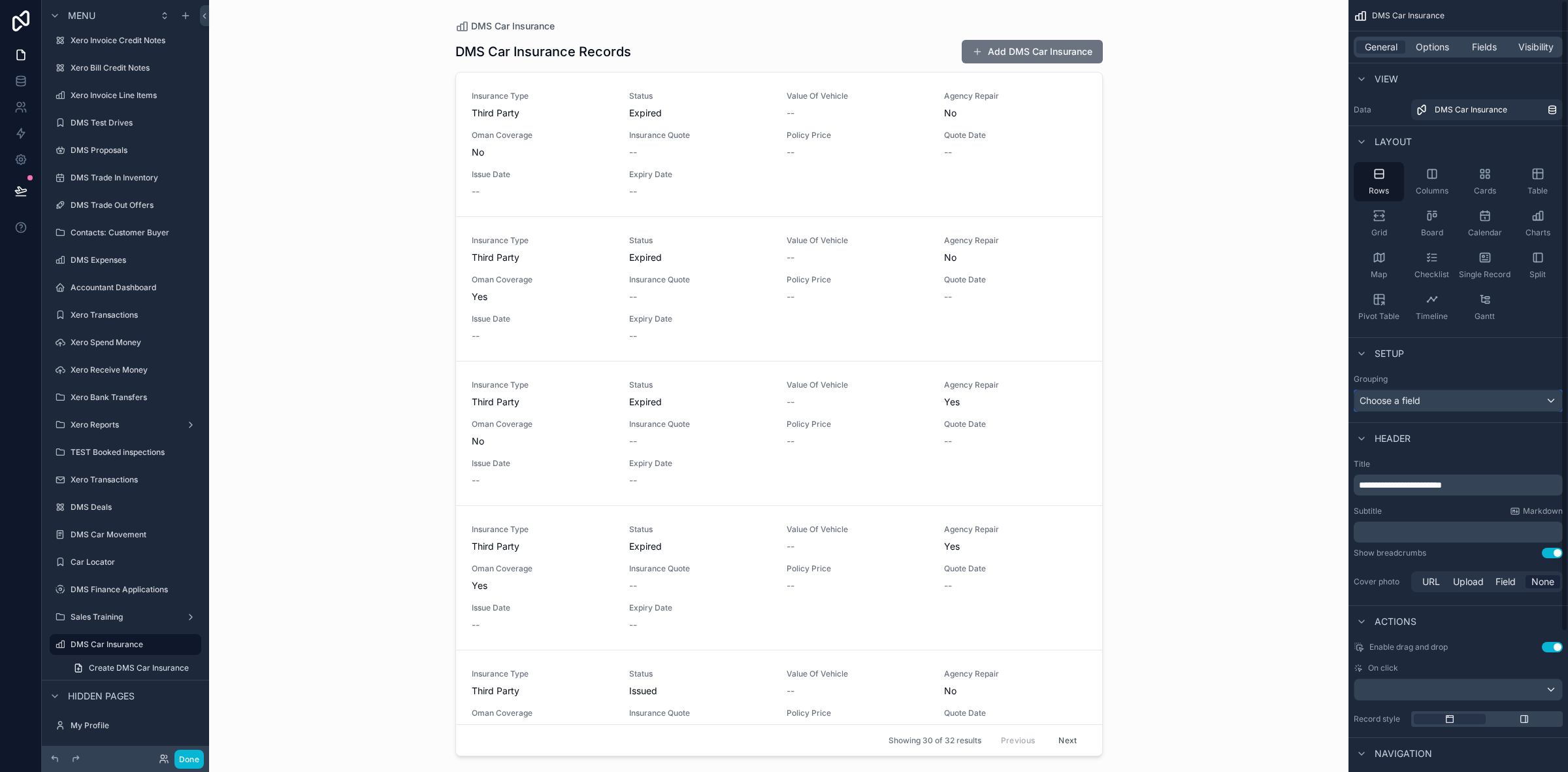
click at [1409, 399] on span "Choose a field" at bounding box center [1391, 400] width 61 height 11
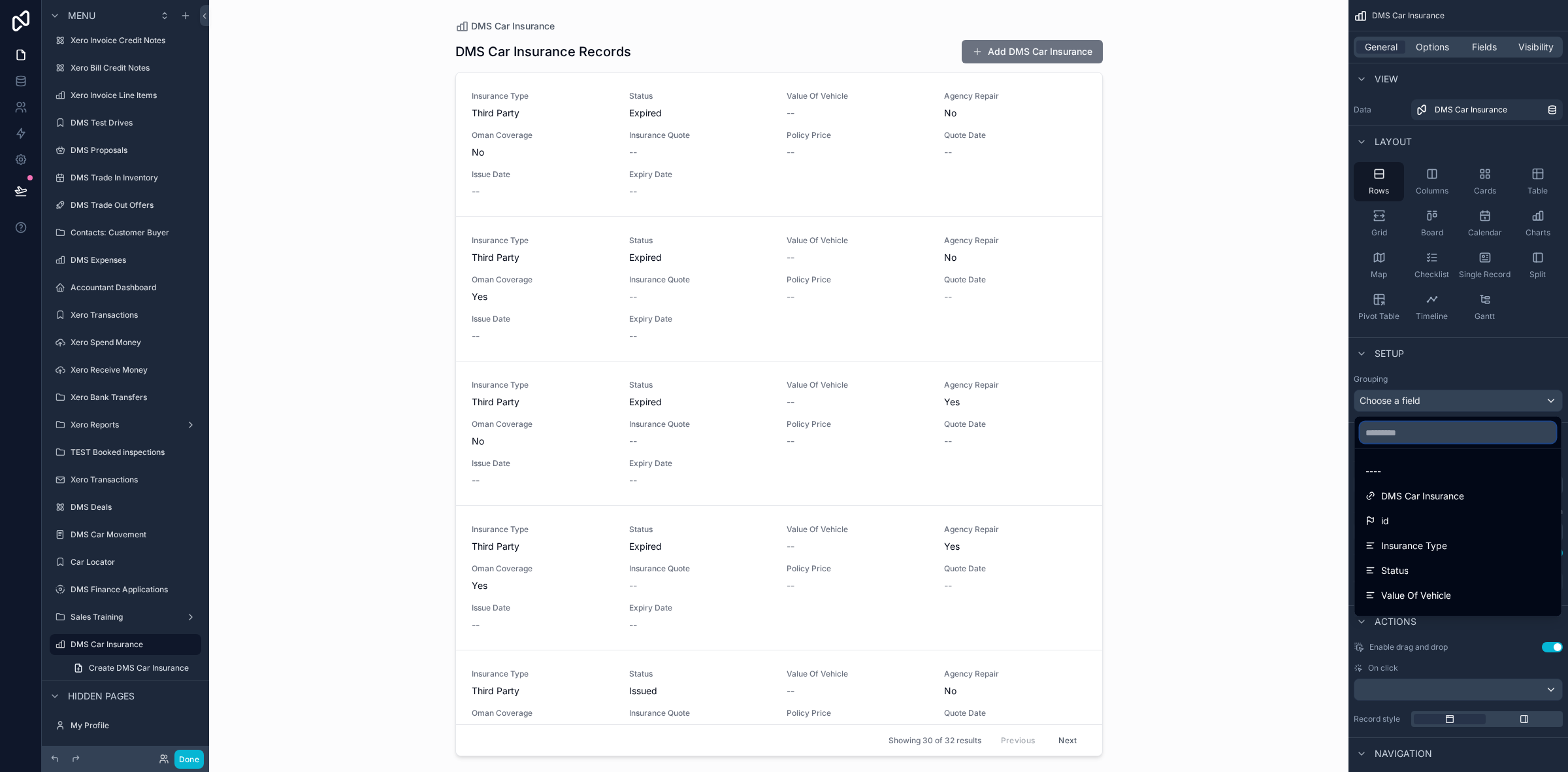
click at [1410, 433] on input "text" at bounding box center [1458, 432] width 196 height 21
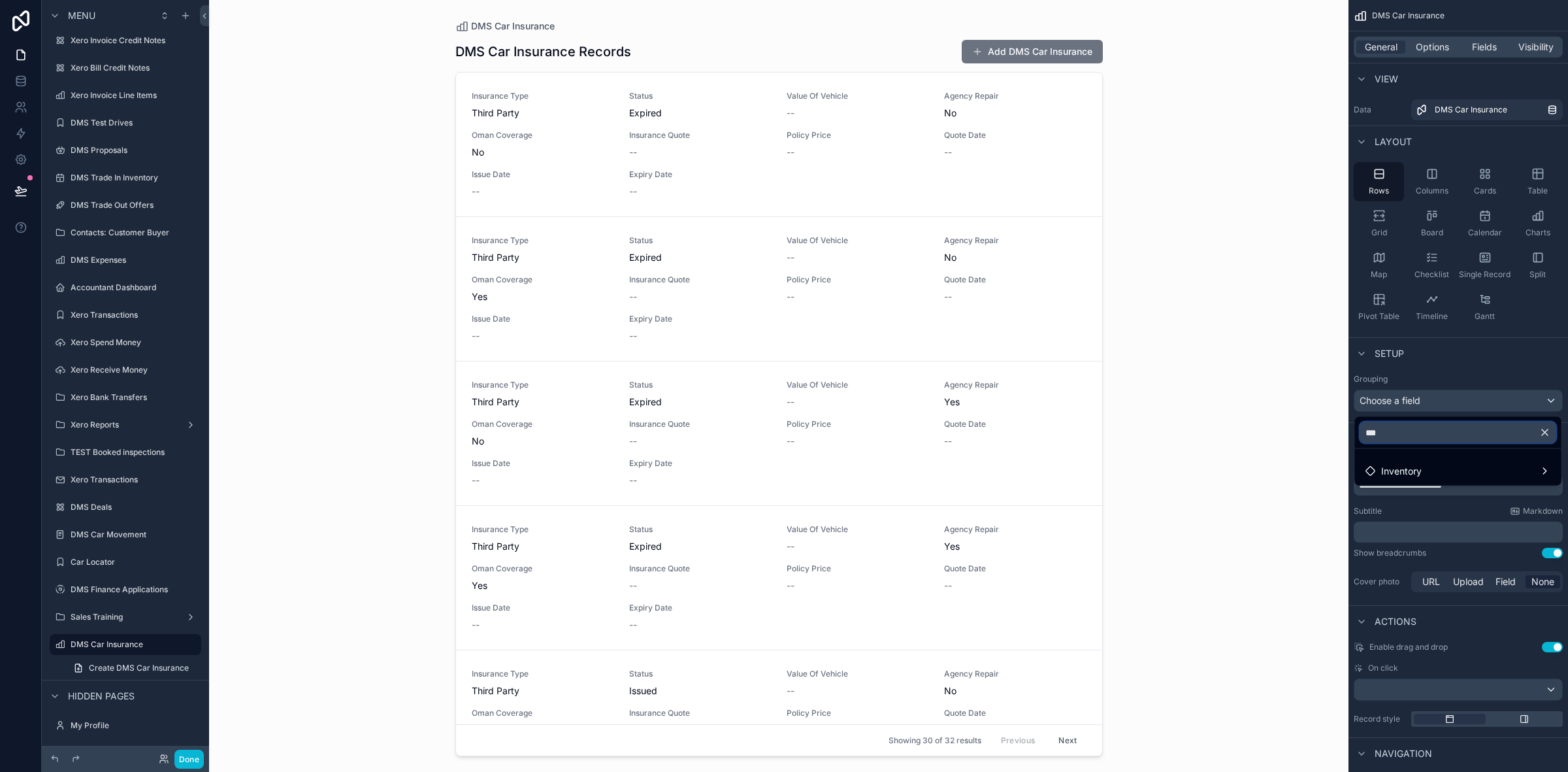
drag, startPoint x: 1384, startPoint y: 426, endPoint x: 1207, endPoint y: 423, distance: 177.0
click at [1213, 426] on div "*** Inventory Menu Page Stock Inventory Handover Dates Xero tracking categories…" at bounding box center [784, 386] width 1568 height 772
type input "*"
type input "***"
drag, startPoint x: 1303, startPoint y: 480, endPoint x: 1274, endPoint y: 495, distance: 32.6
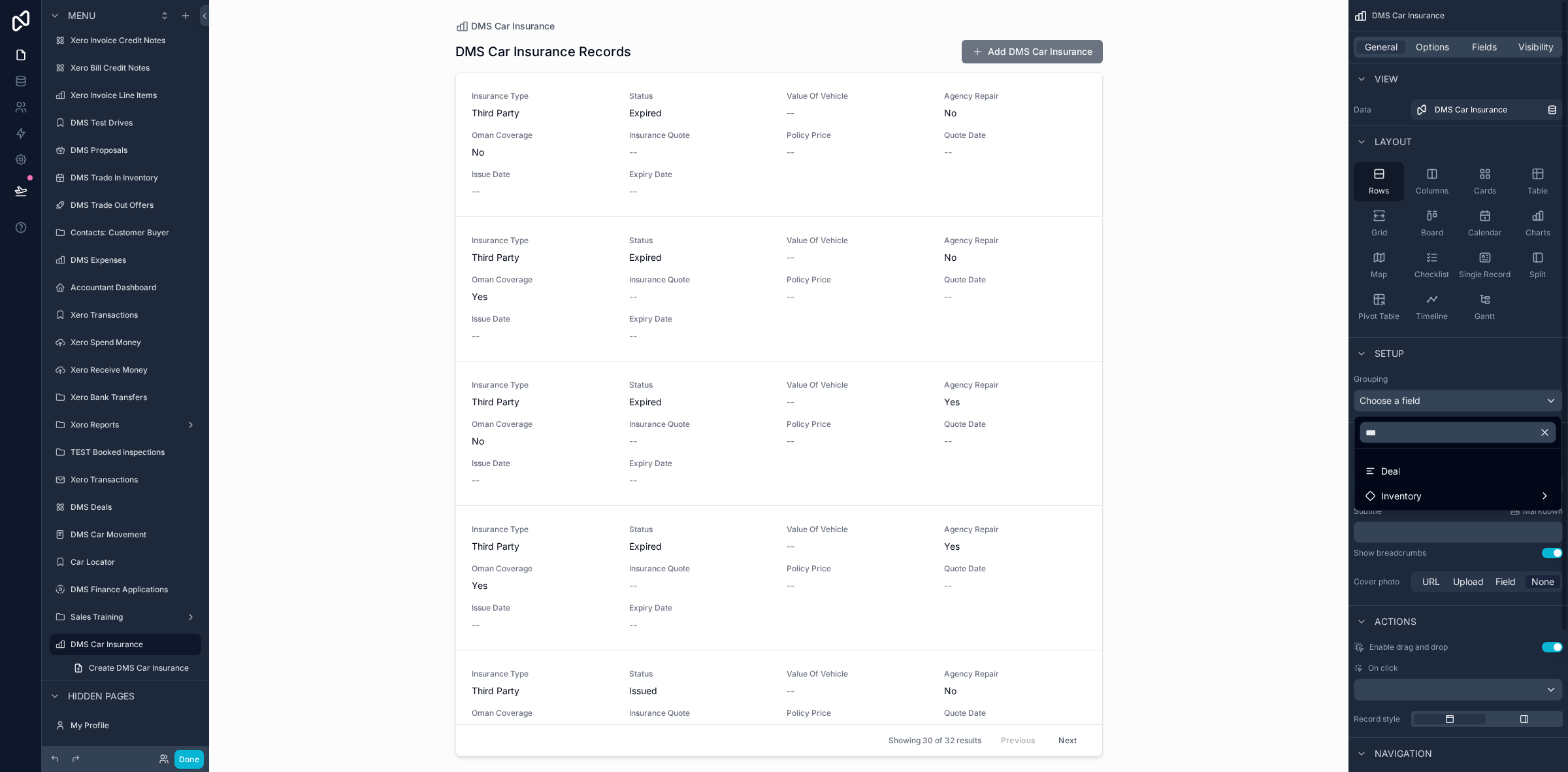
click at [1301, 480] on div "DMS Car Insurance DMS Car Insurance Records Add DMS Car Insurance Insurance Typ…" at bounding box center [778, 386] width 1140 height 772
click at [1548, 433] on icon "button" at bounding box center [1545, 432] width 12 height 12
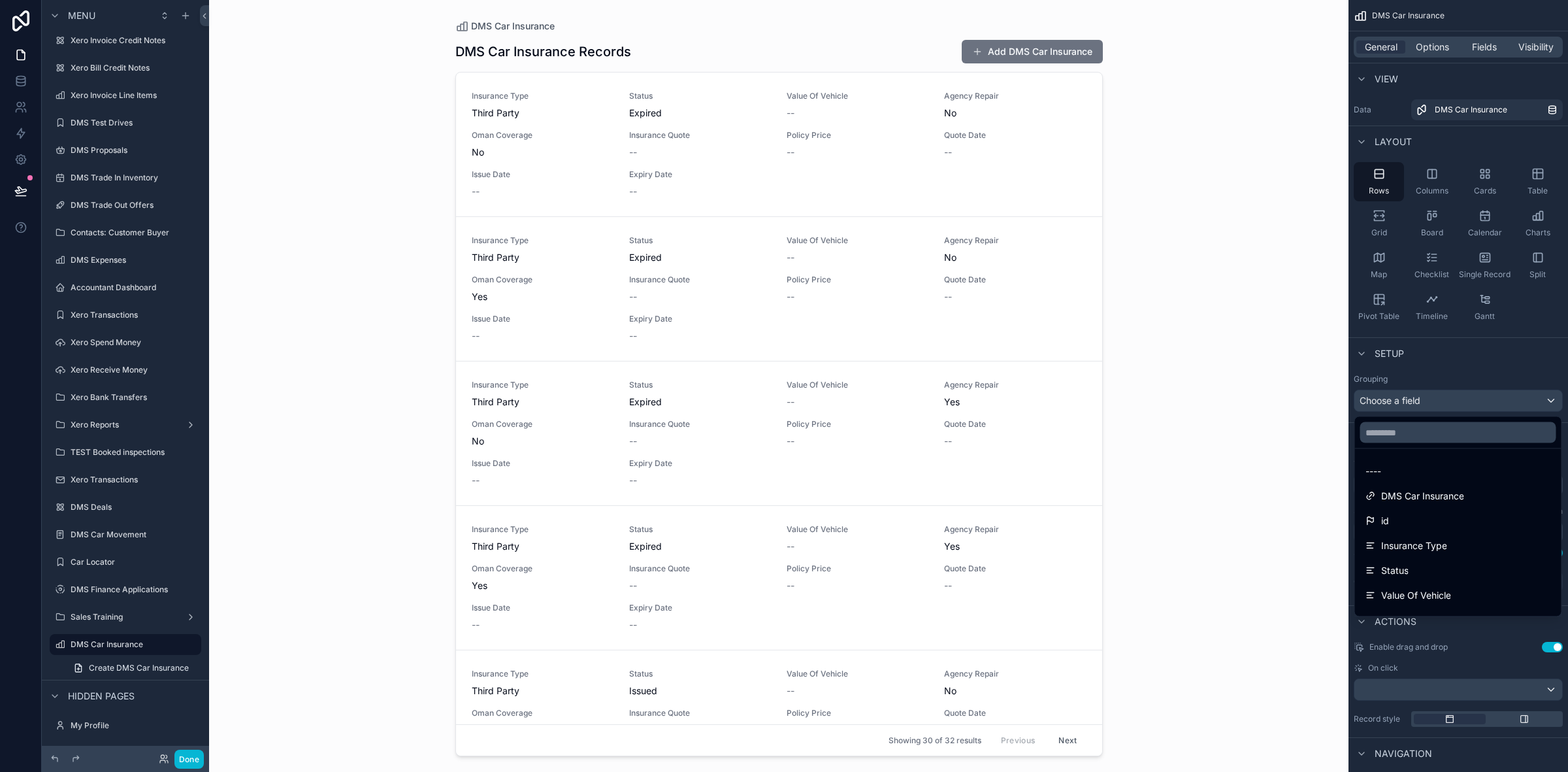
click at [117, 590] on div "scrollable content" at bounding box center [784, 386] width 1568 height 772
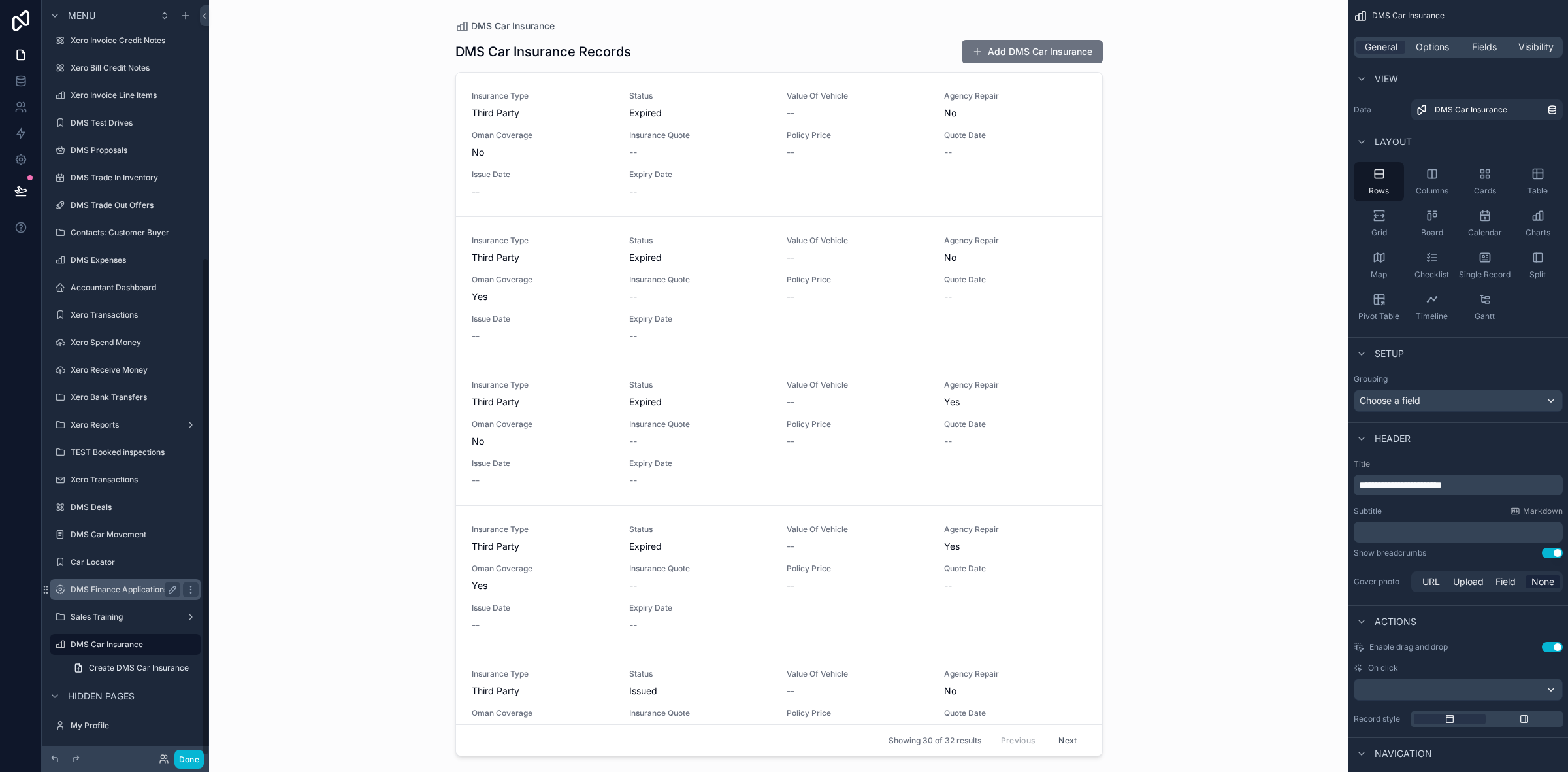
click at [117, 586] on label "DMS Finance Applications" at bounding box center [122, 589] width 105 height 11
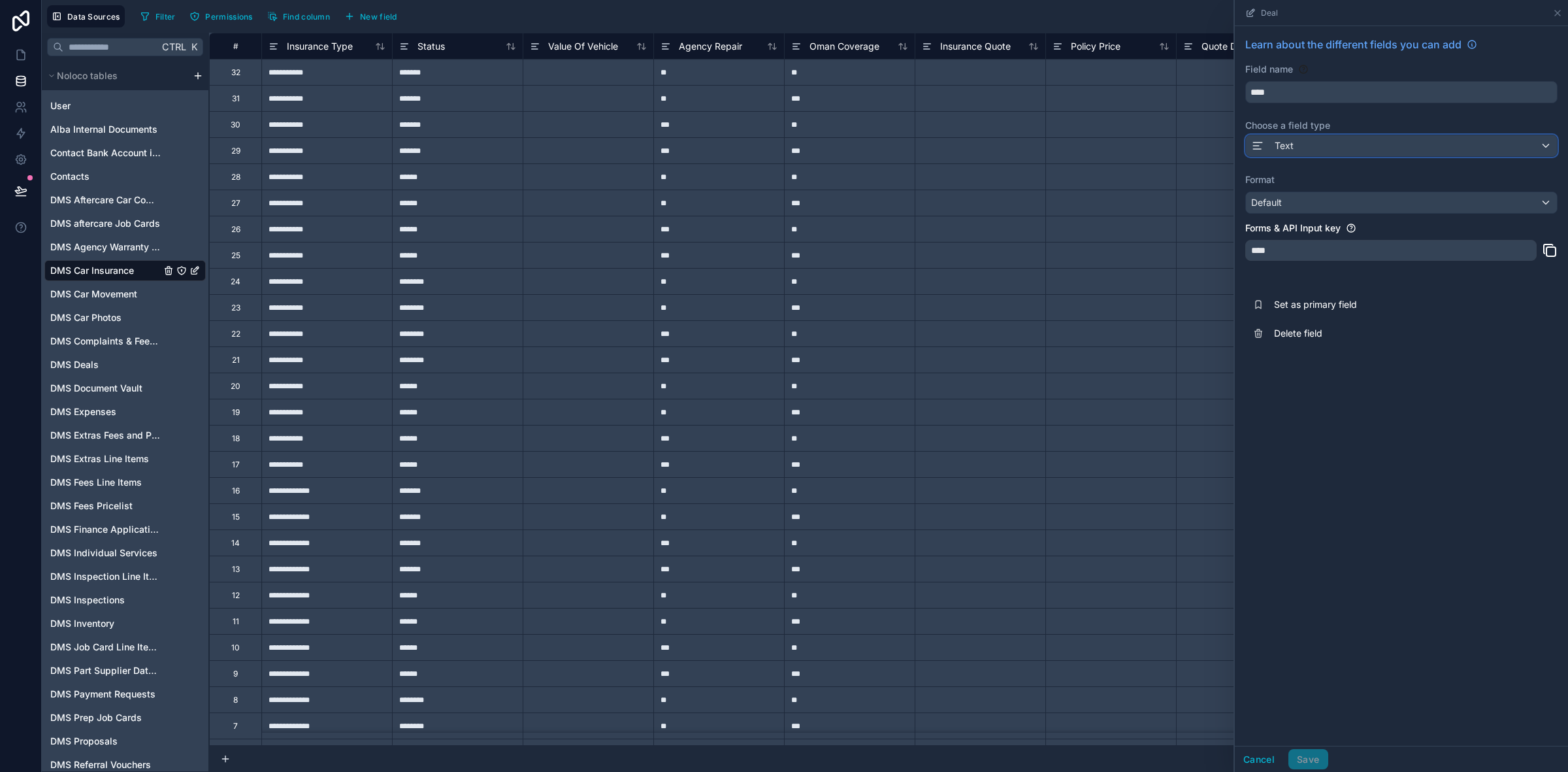
click at [1335, 151] on div "Text" at bounding box center [1401, 145] width 311 height 21
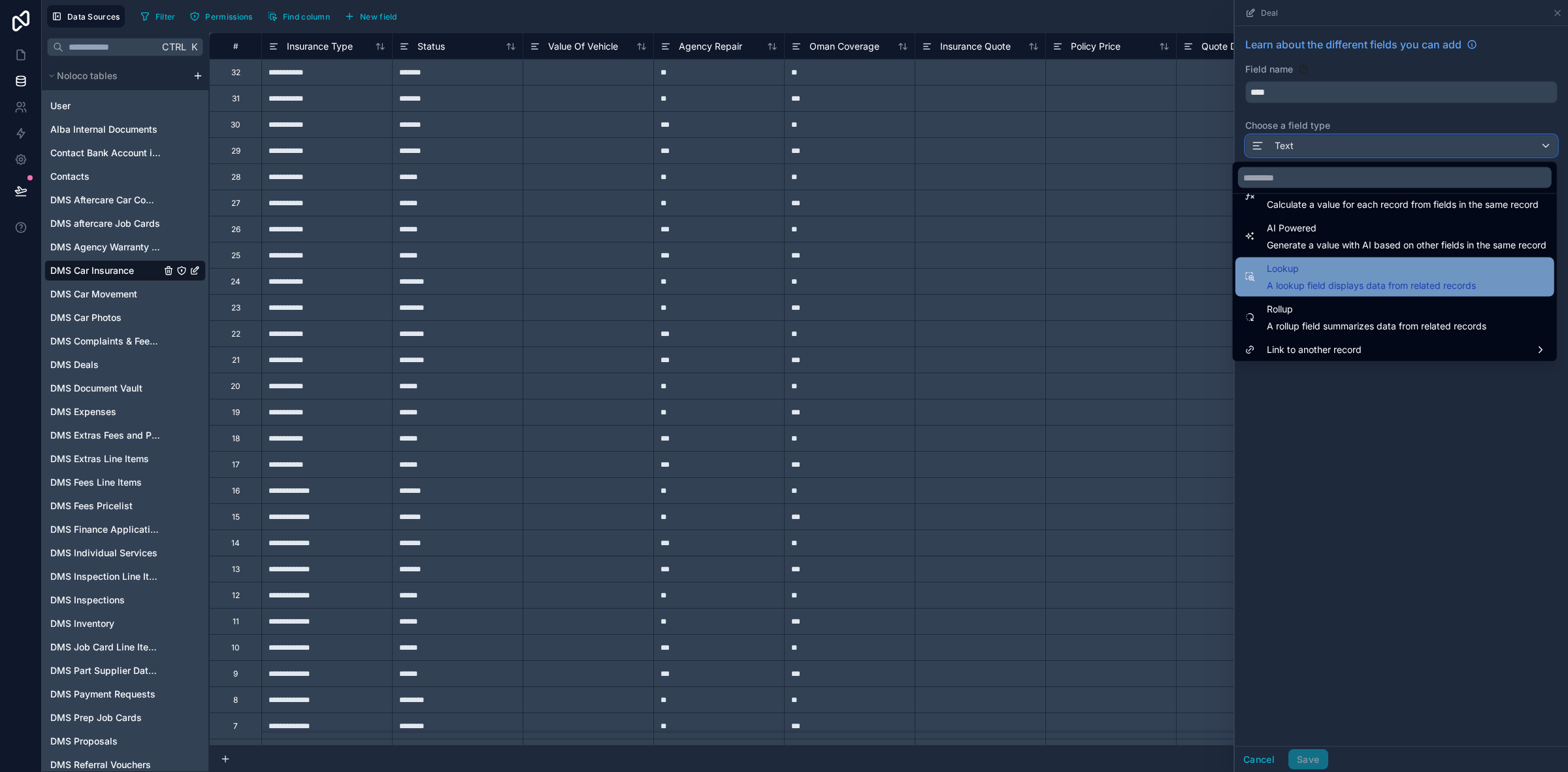
scroll to position [379, 0]
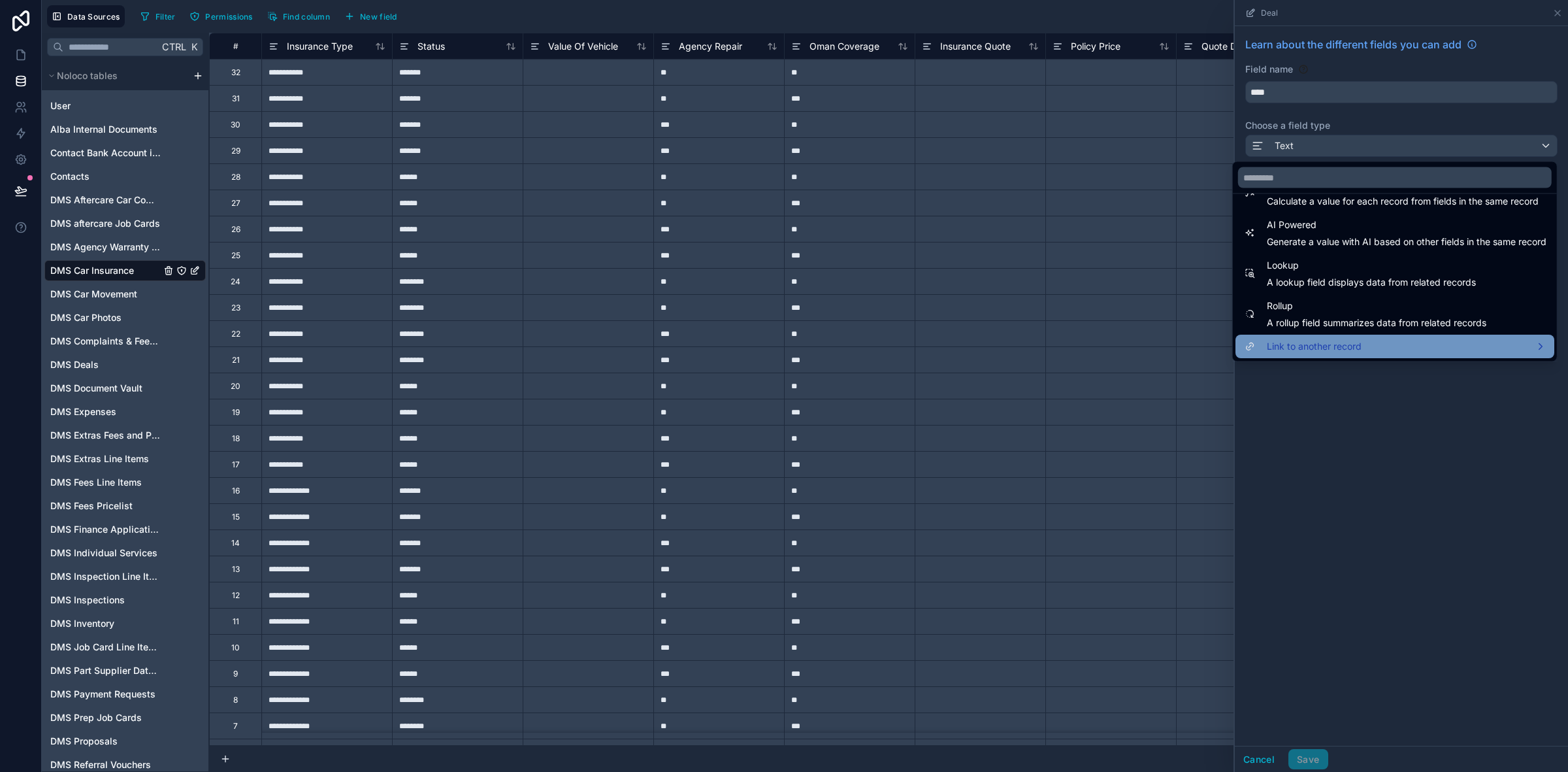
click at [1401, 350] on div "Link to another record" at bounding box center [1395, 347] width 303 height 16
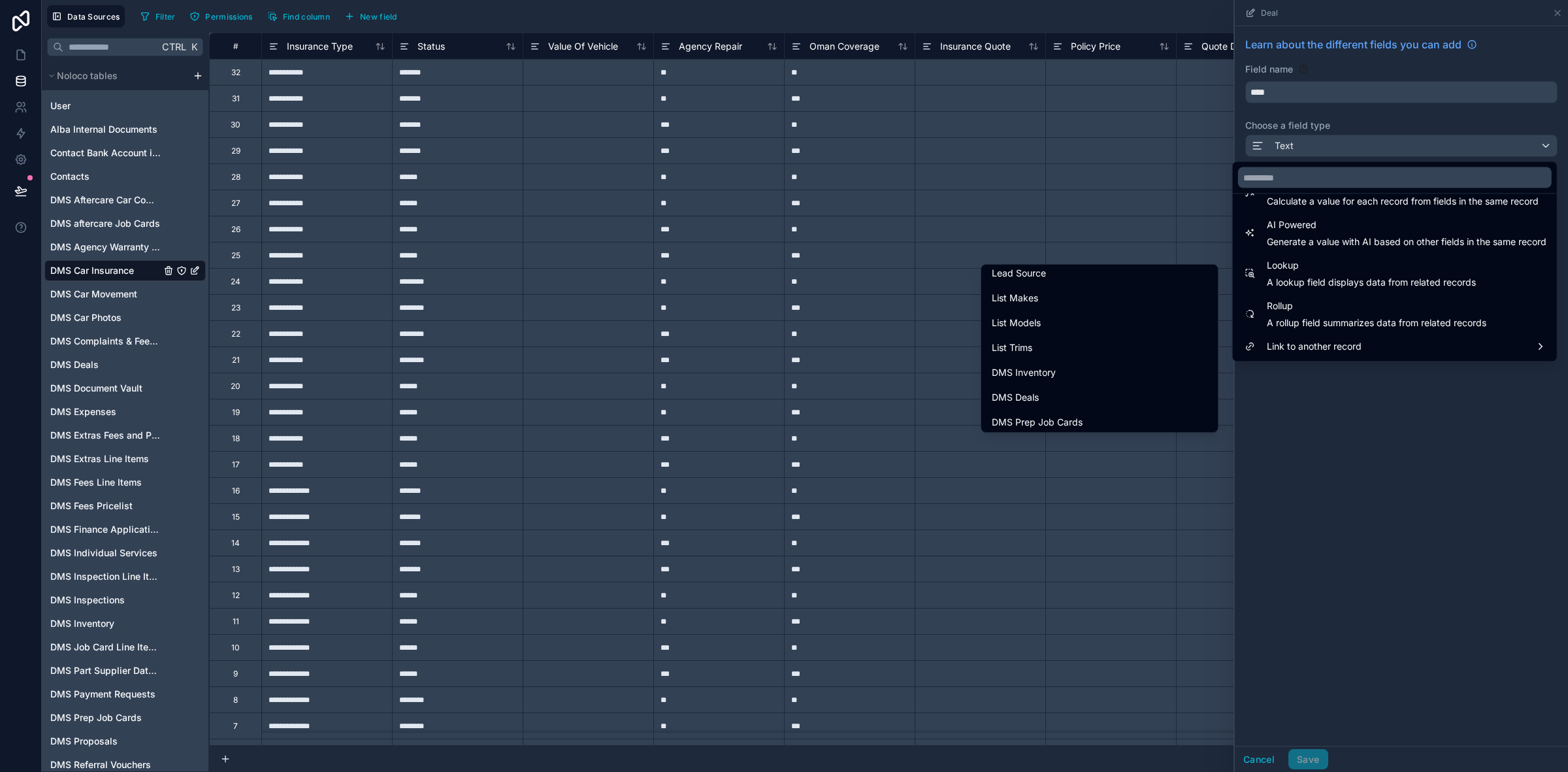
scroll to position [653, 0]
click at [1035, 318] on div "DMS Deals" at bounding box center [1100, 315] width 216 height 16
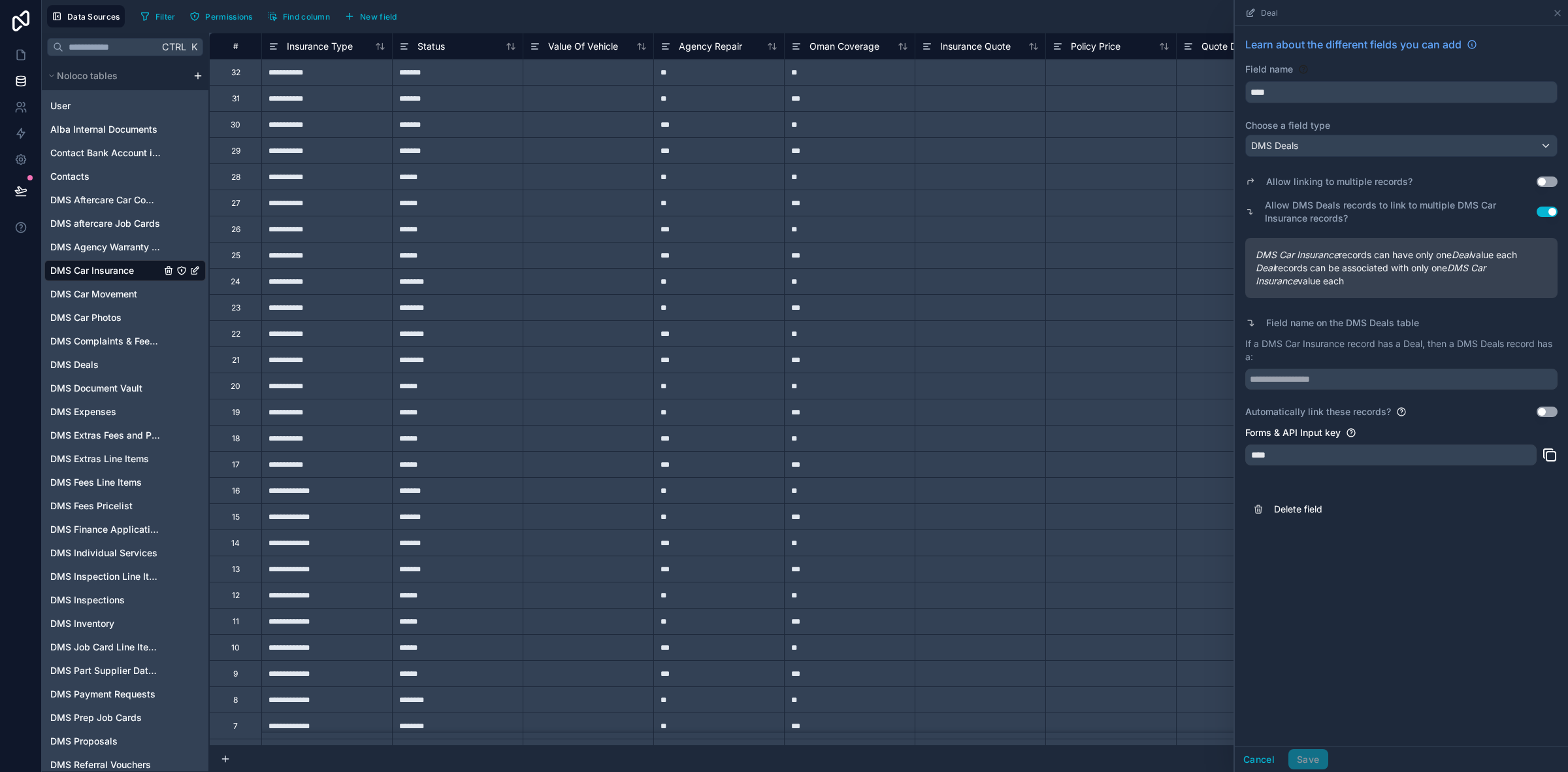
click at [1474, 580] on div "Learn about the different fields you can add Field name **** Choose a field typ…" at bounding box center [1401, 386] width 333 height 719
click at [1320, 376] on input "text" at bounding box center [1401, 378] width 313 height 21
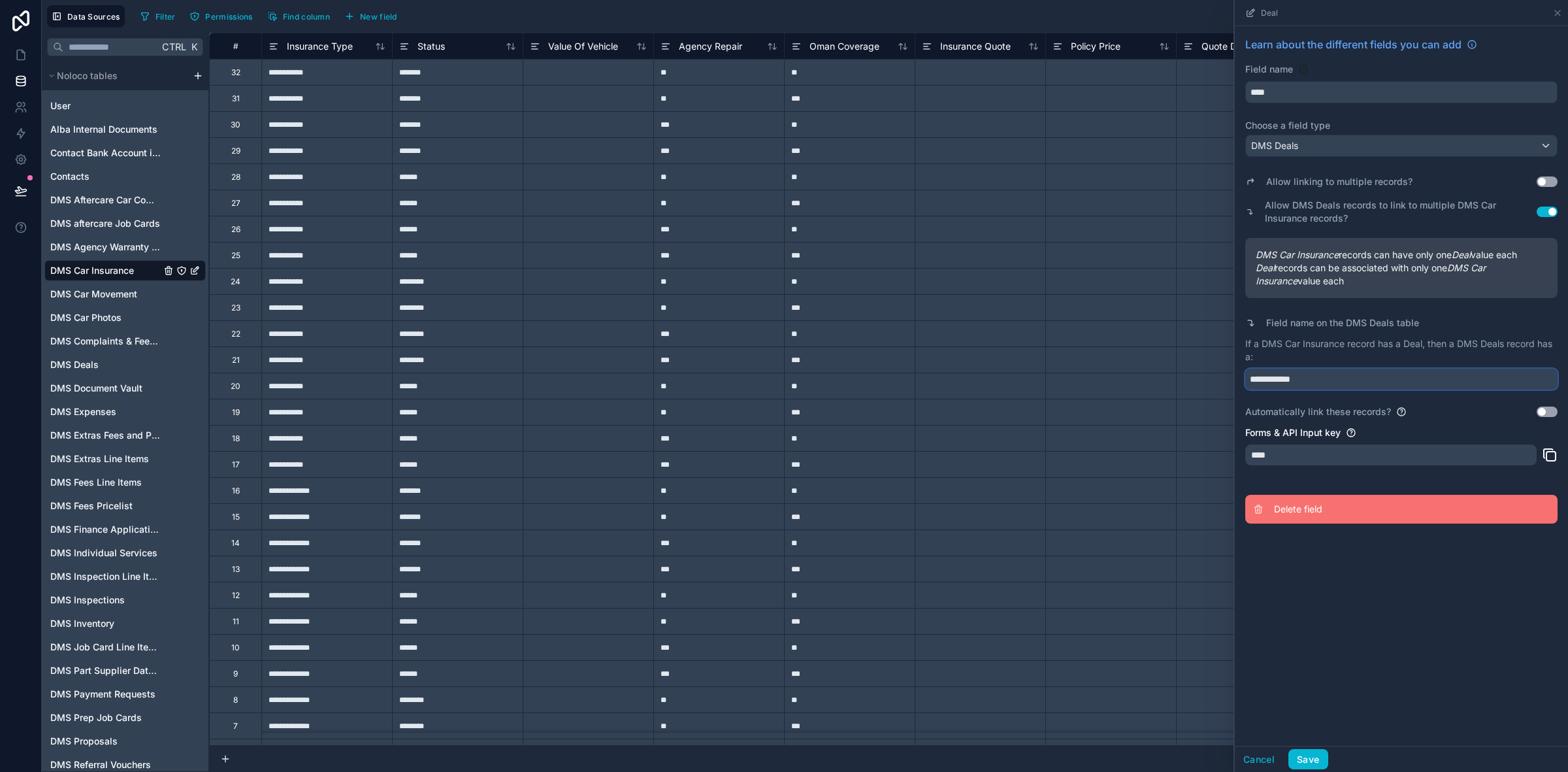
type input "**********"
click at [1322, 518] on button "Delete field" at bounding box center [1401, 508] width 313 height 28
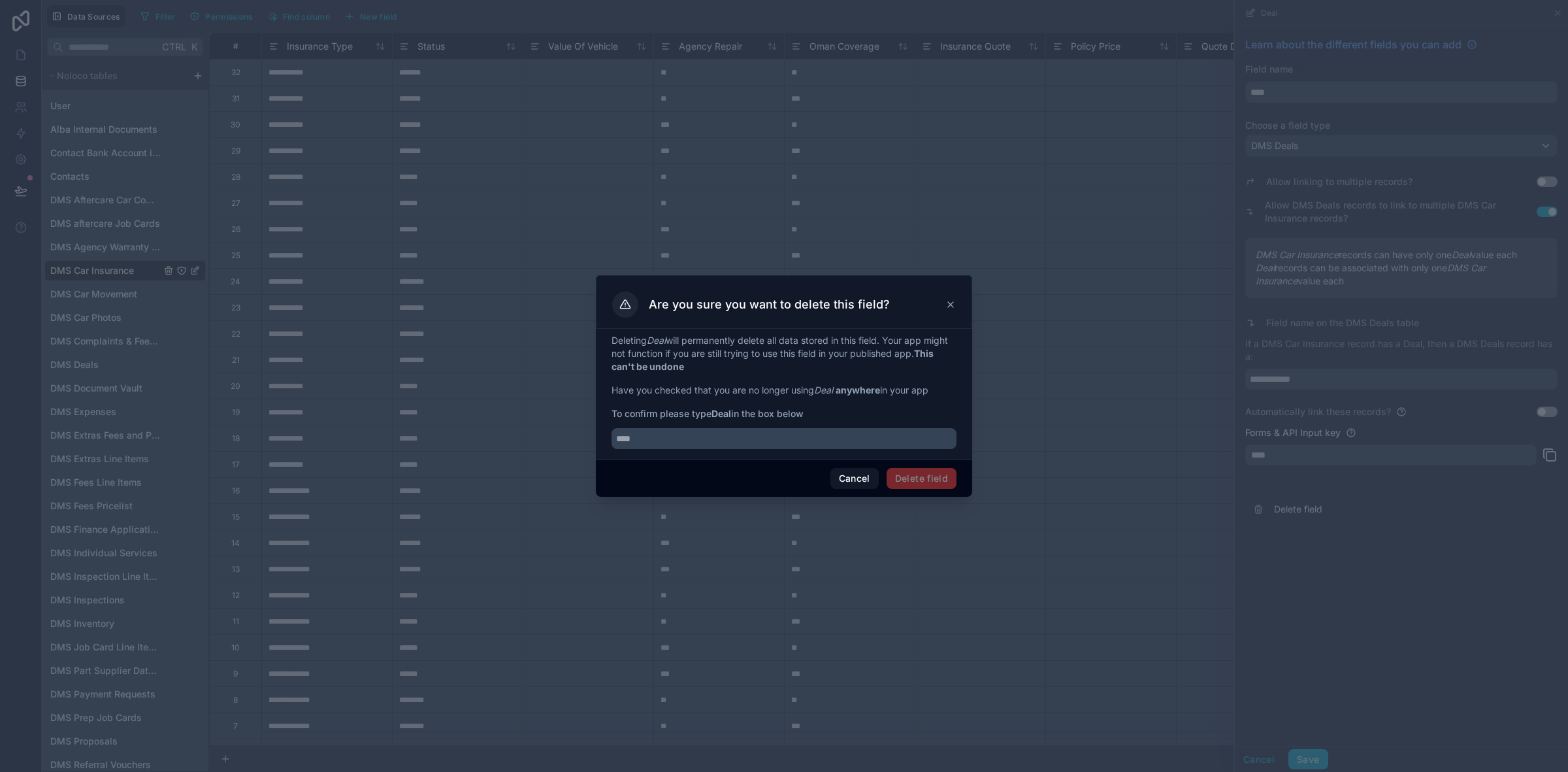
click at [945, 305] on div "Are you sure you want to delete this field?" at bounding box center [784, 304] width 344 height 26
click at [847, 470] on button "Cancel" at bounding box center [855, 477] width 48 height 21
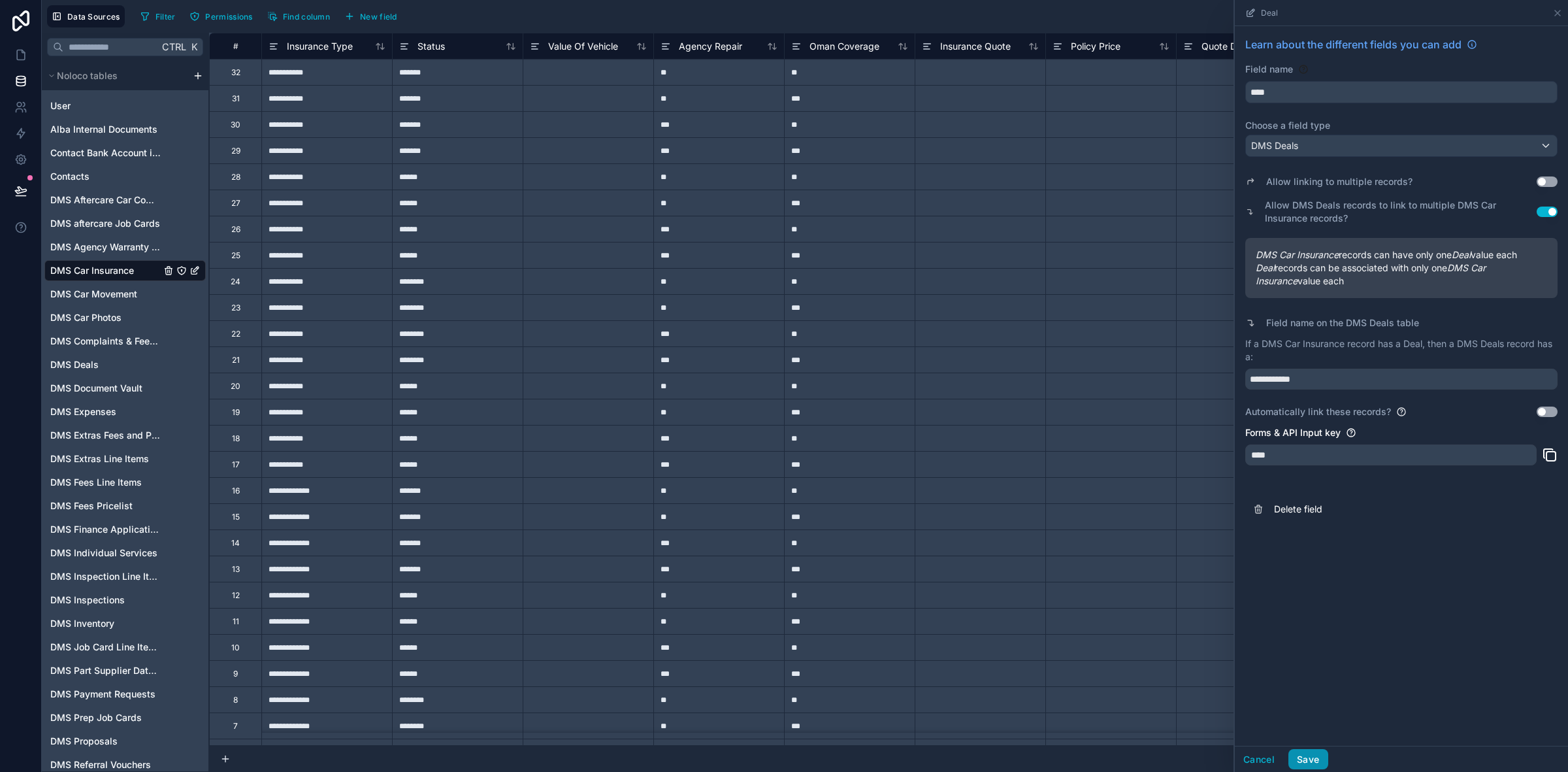
click at [1315, 761] on button "Save" at bounding box center [1308, 758] width 39 height 21
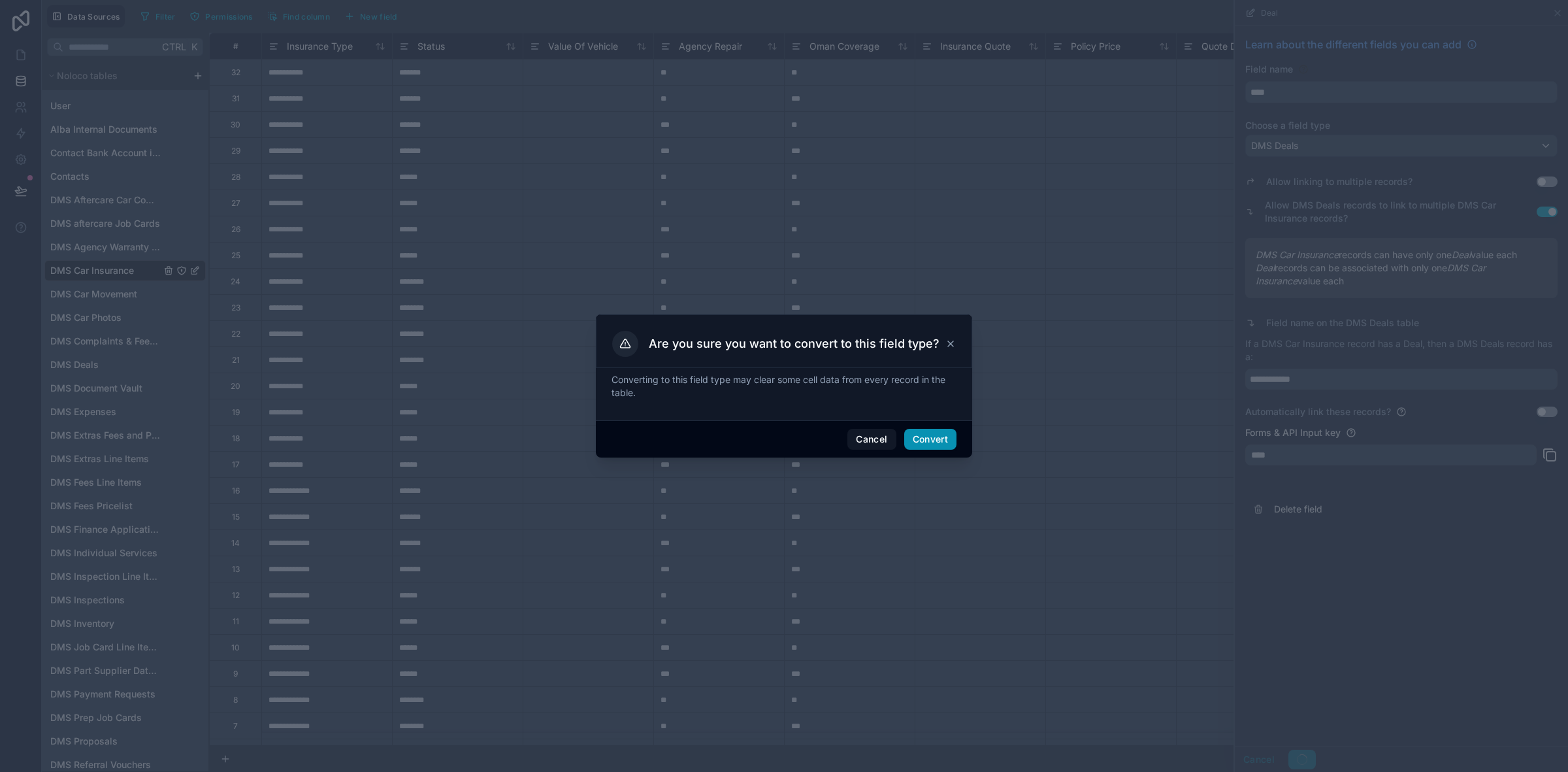
click at [941, 436] on button "Convert" at bounding box center [930, 438] width 52 height 21
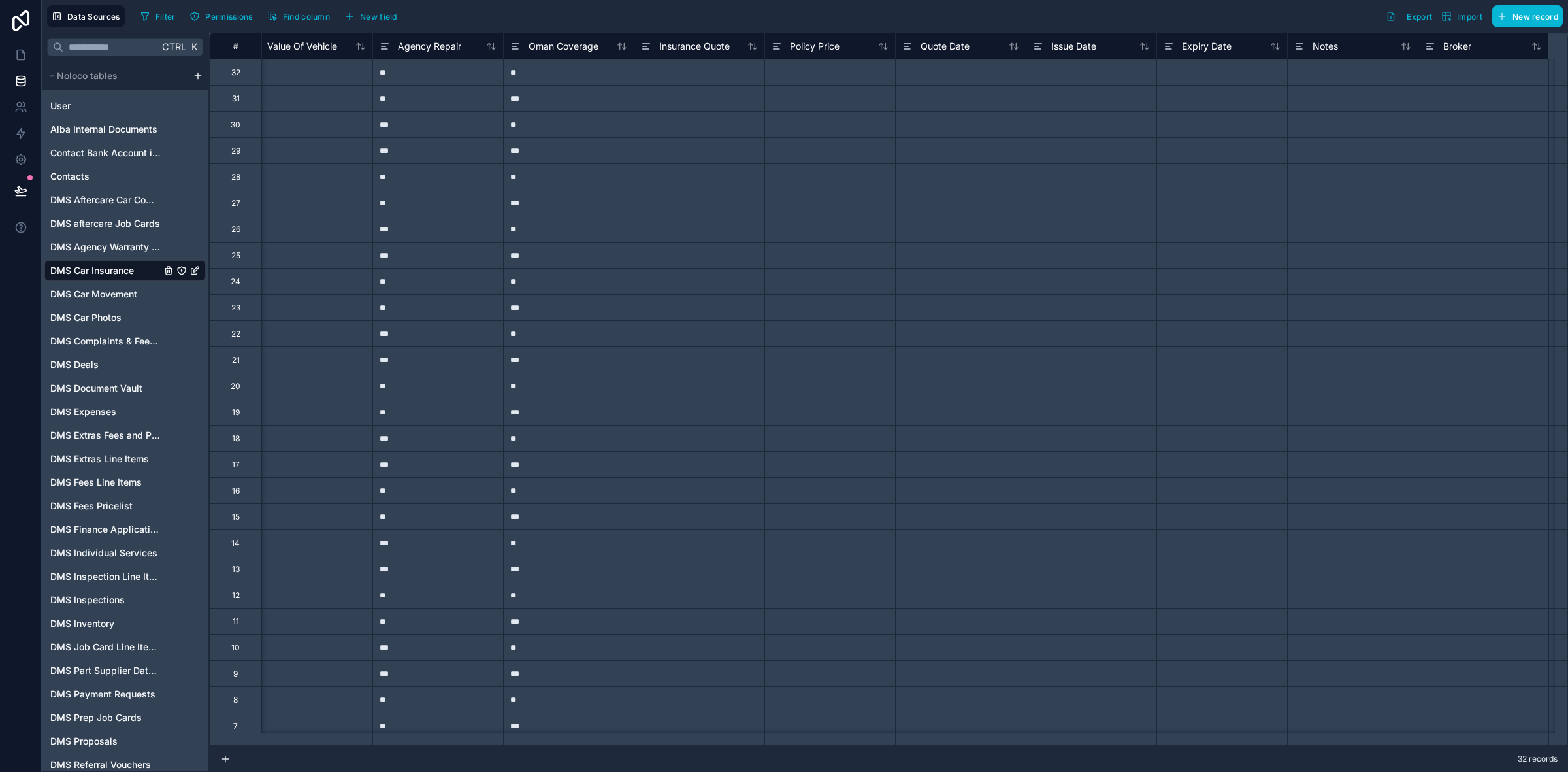
scroll to position [0, 282]
click at [715, 32] on div "Insurance Quote" at bounding box center [698, 45] width 130 height 26
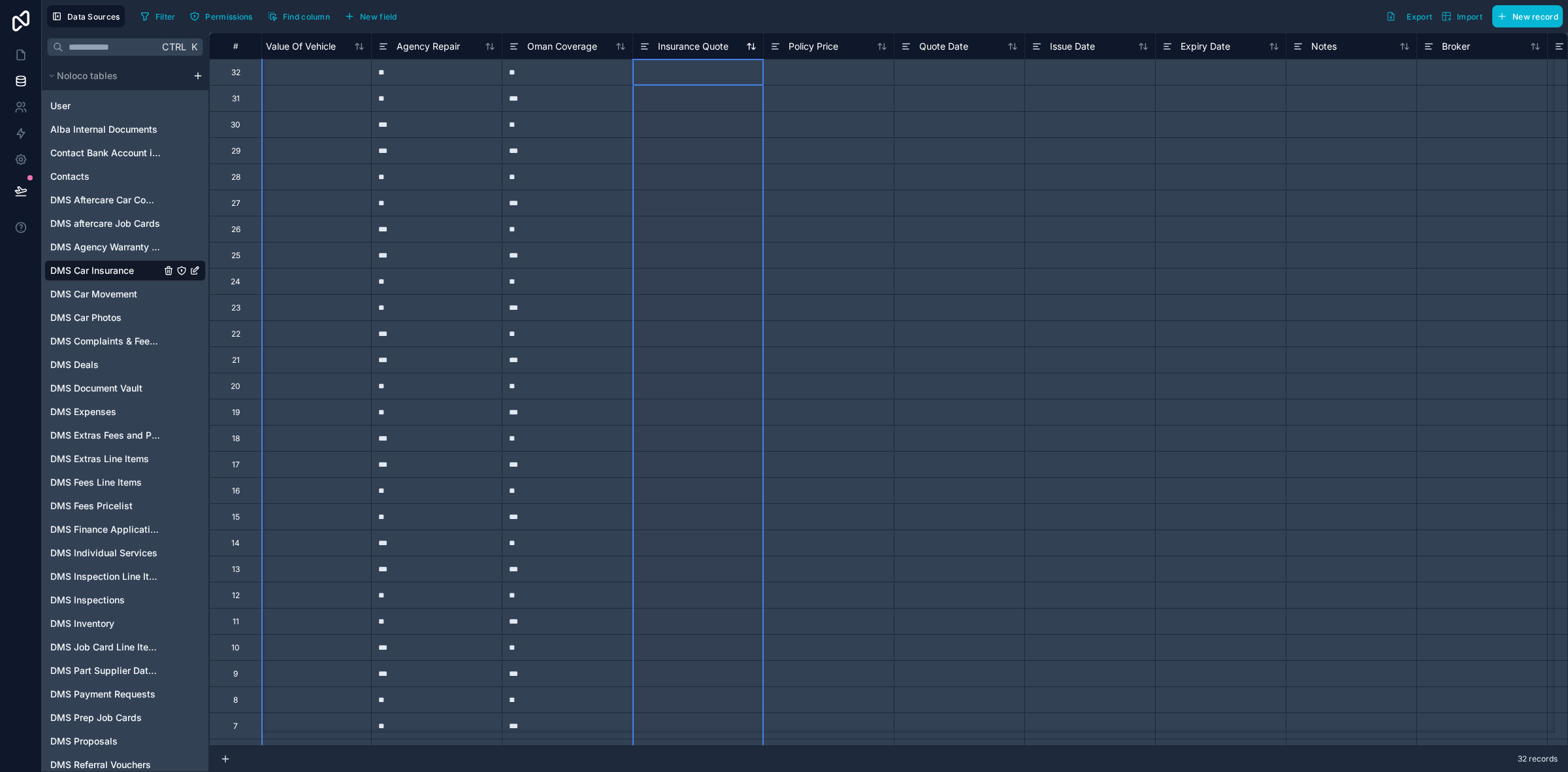
click at [710, 46] on span "Insurance Quote" at bounding box center [694, 46] width 71 height 13
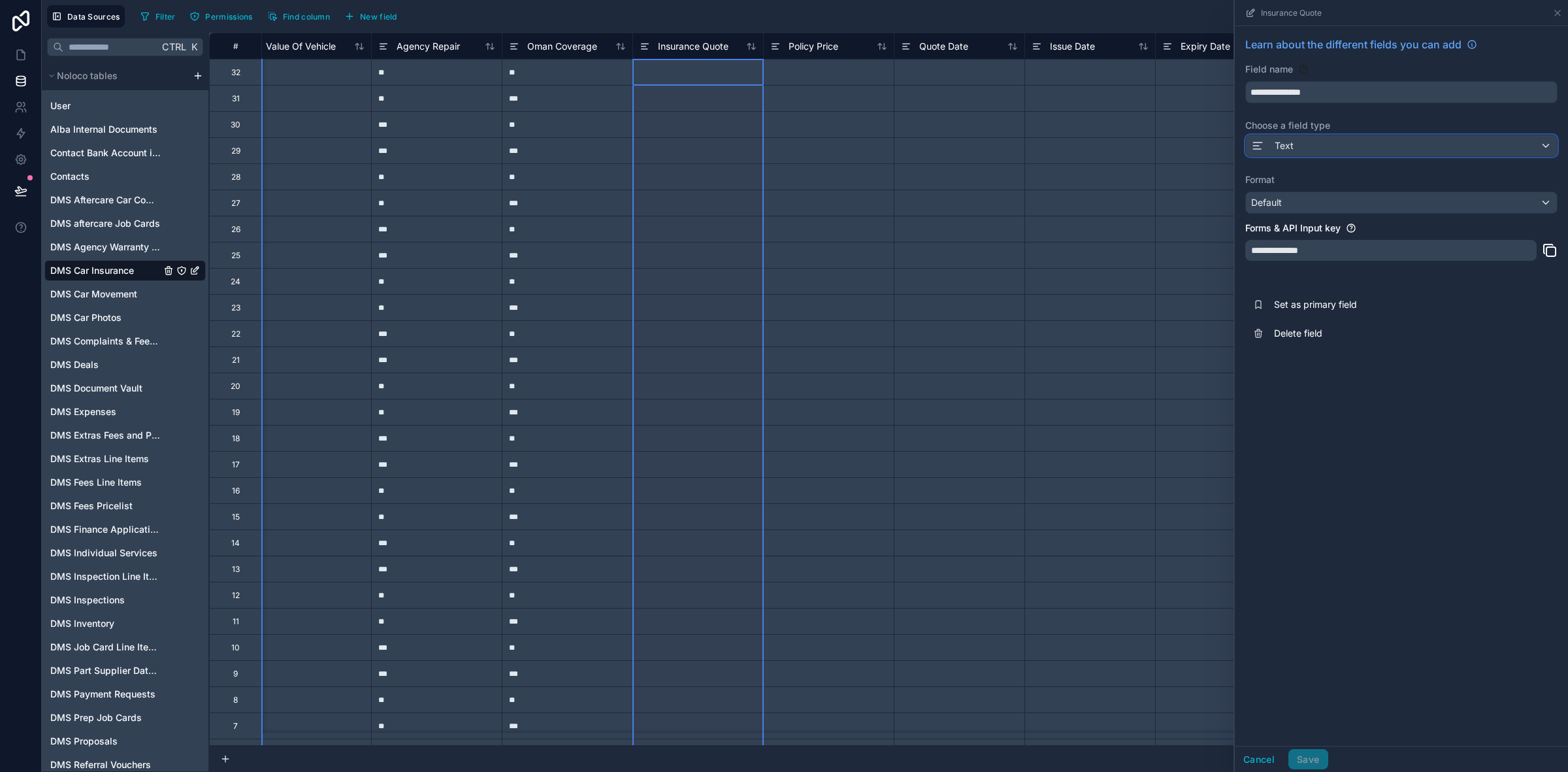
click at [1318, 151] on div "Text" at bounding box center [1401, 145] width 311 height 21
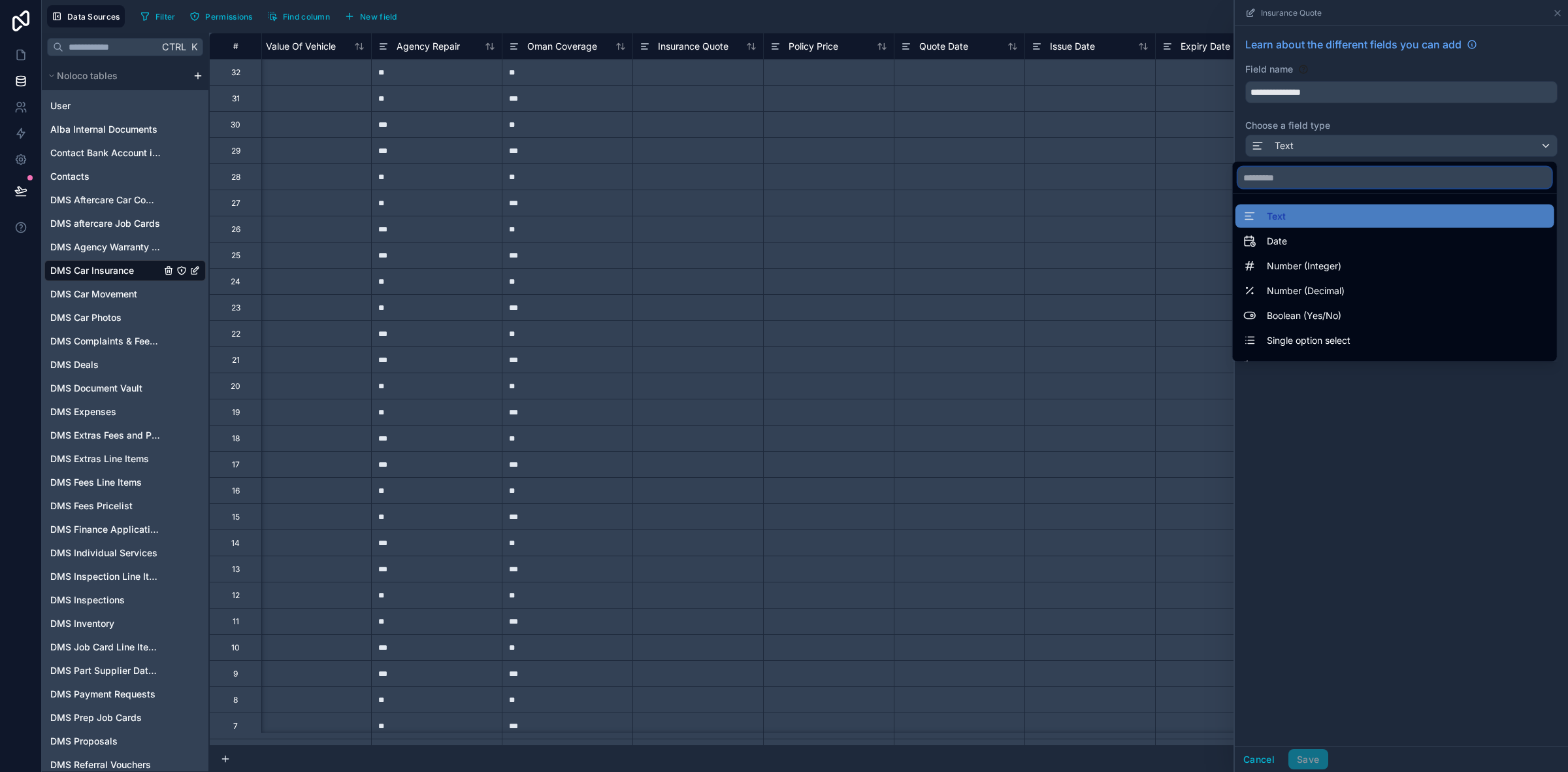
click at [1270, 181] on input "text" at bounding box center [1396, 177] width 314 height 21
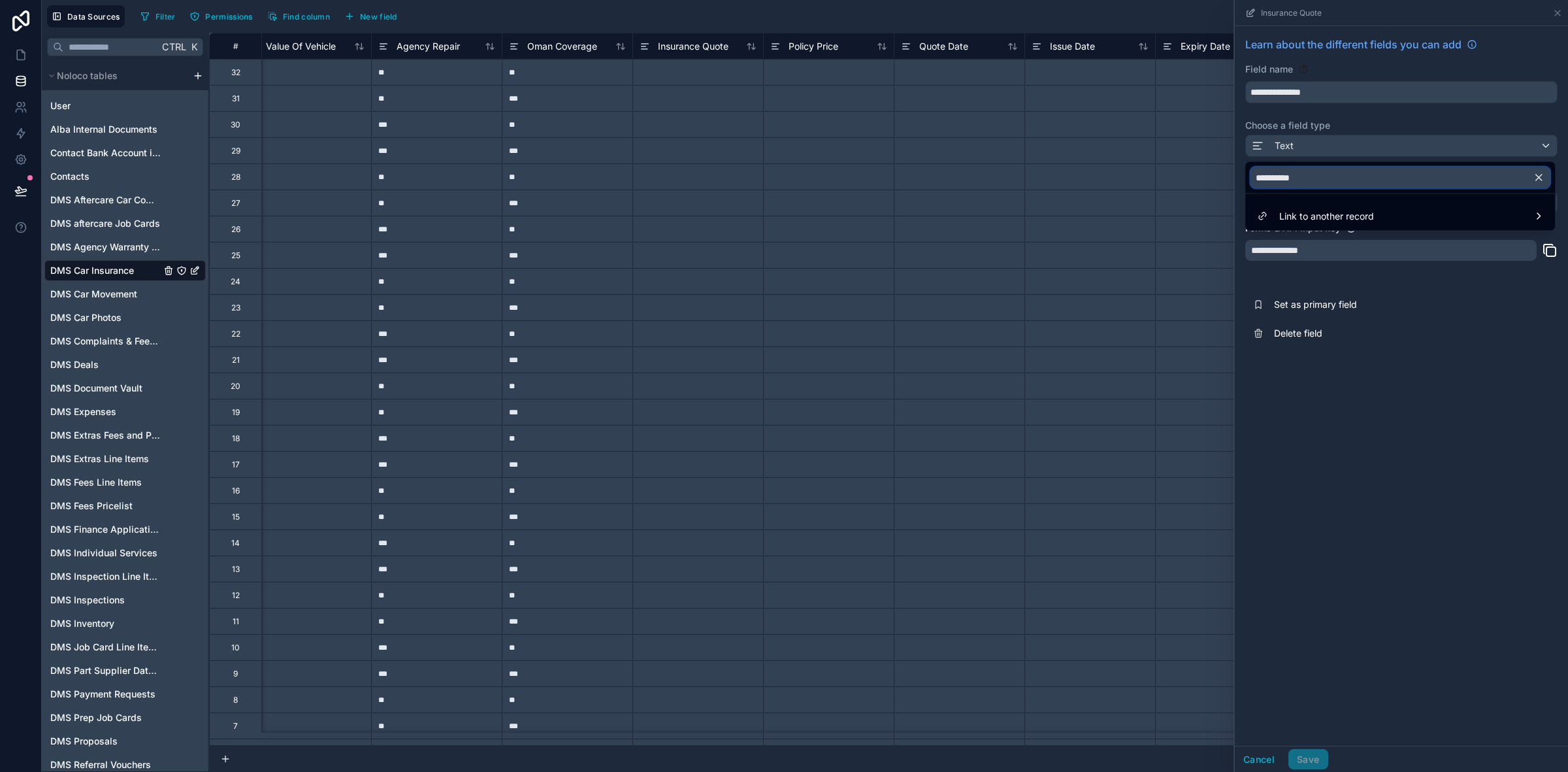
type input "**********"
click at [1399, 489] on div at bounding box center [1401, 386] width 333 height 772
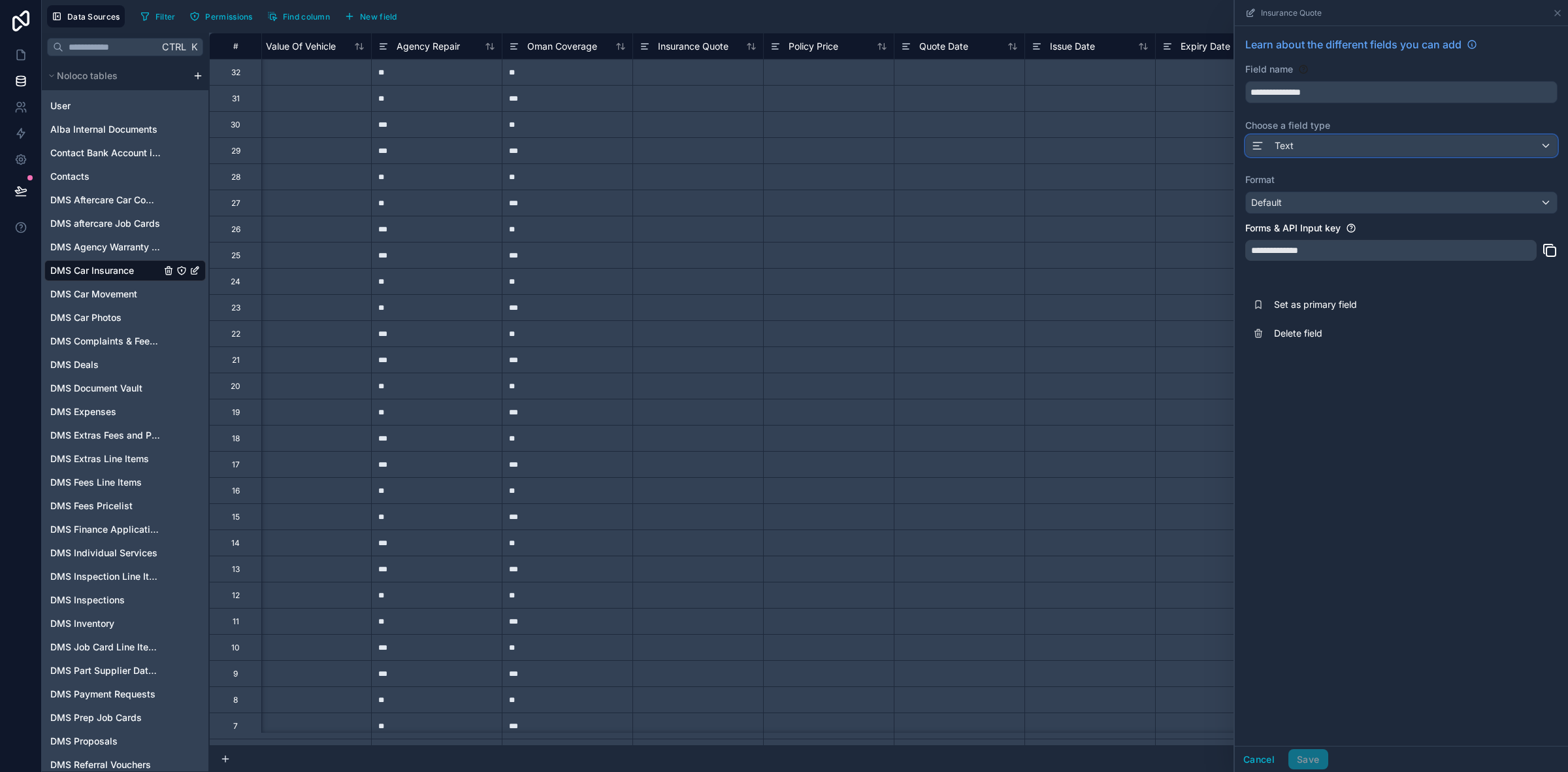
click at [1327, 152] on div "Text" at bounding box center [1401, 145] width 311 height 21
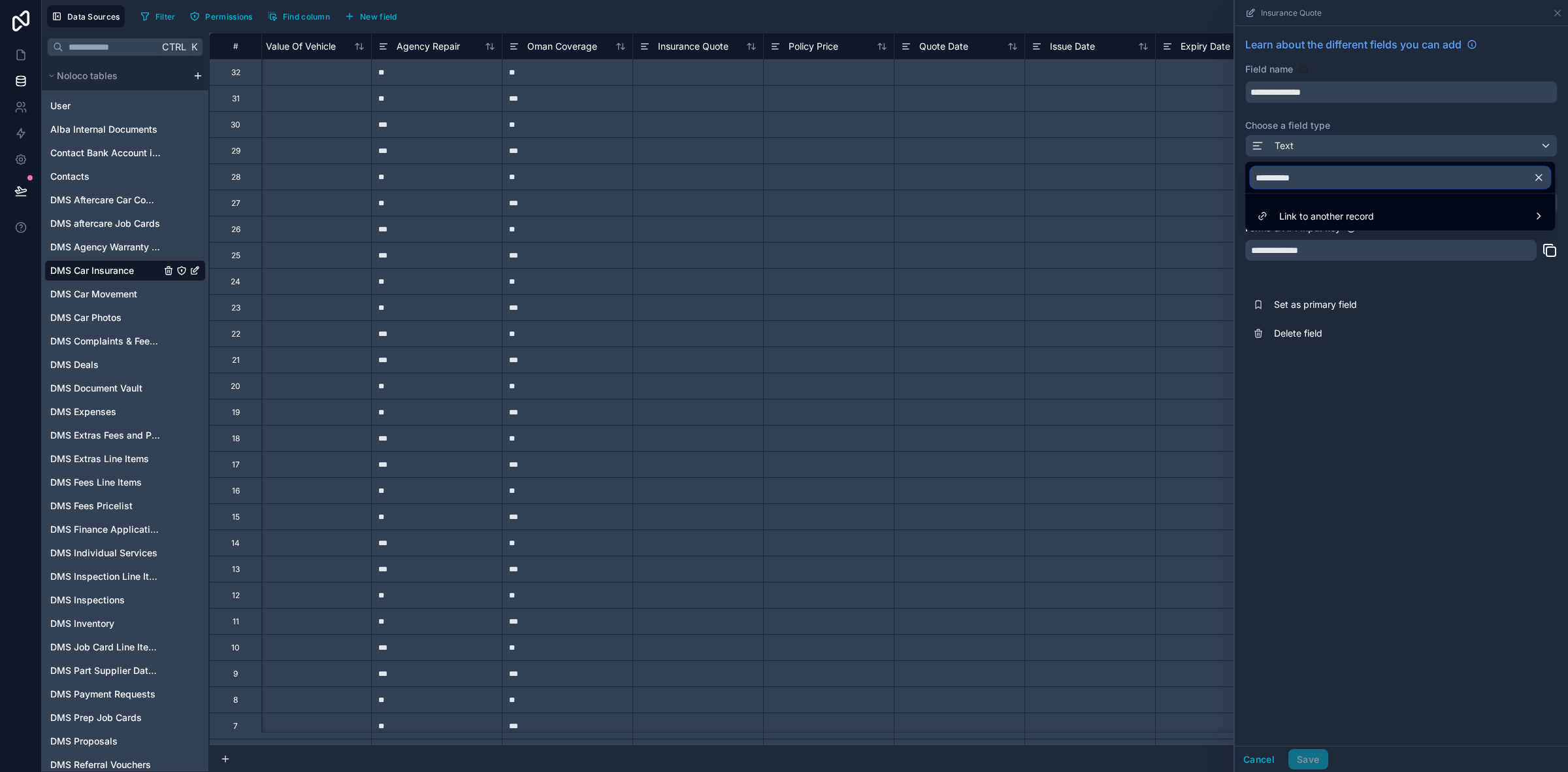
drag, startPoint x: 1329, startPoint y: 174, endPoint x: 612, endPoint y: 257, distance: 721.8
click at [889, 193] on div "Data Sources Filter Permissions Find column New field Export Import New record …" at bounding box center [806, 386] width 1527 height 772
type input "********"
click at [1543, 177] on icon "button" at bounding box center [1539, 177] width 12 height 12
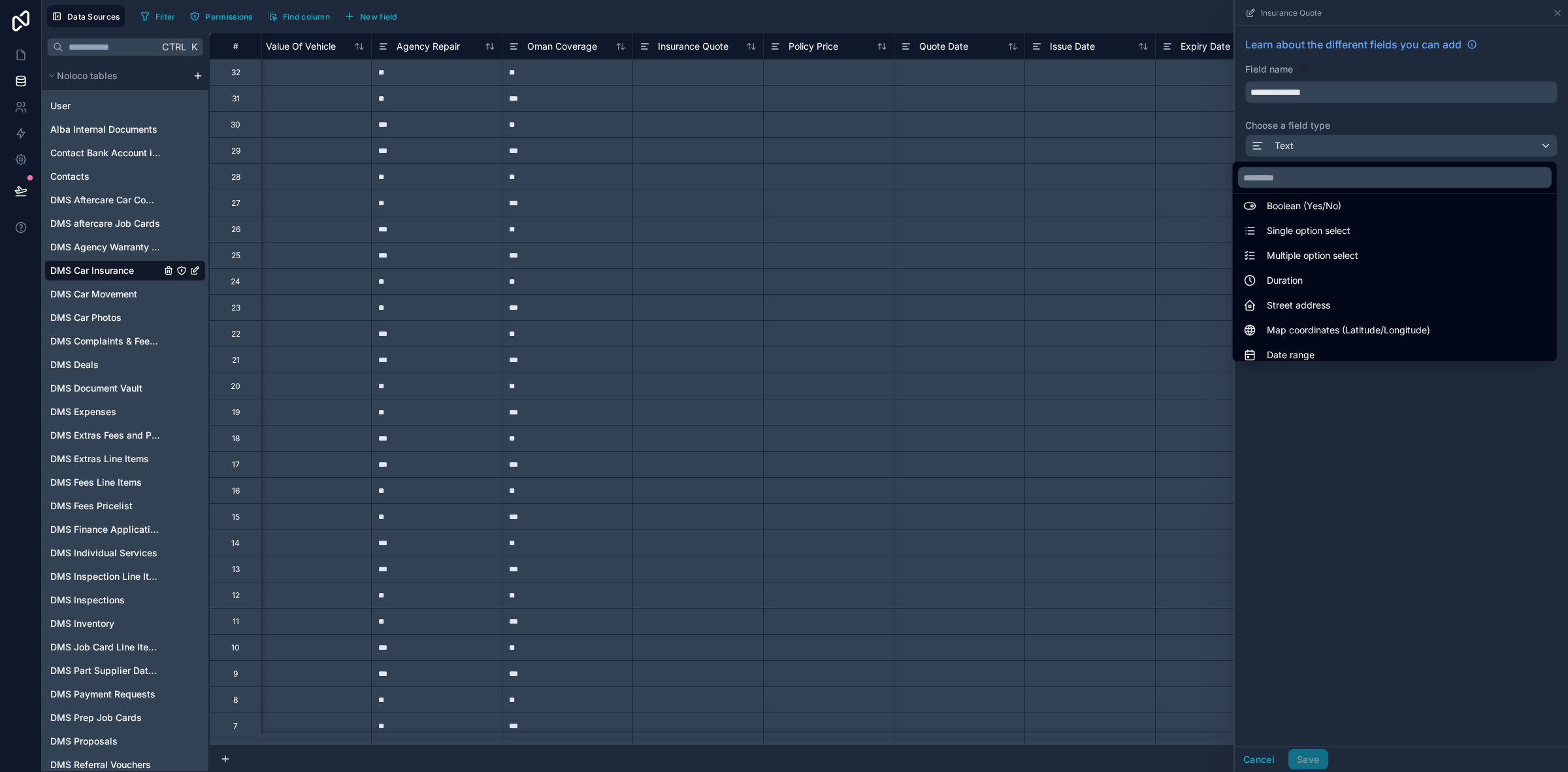
scroll to position [81, 0]
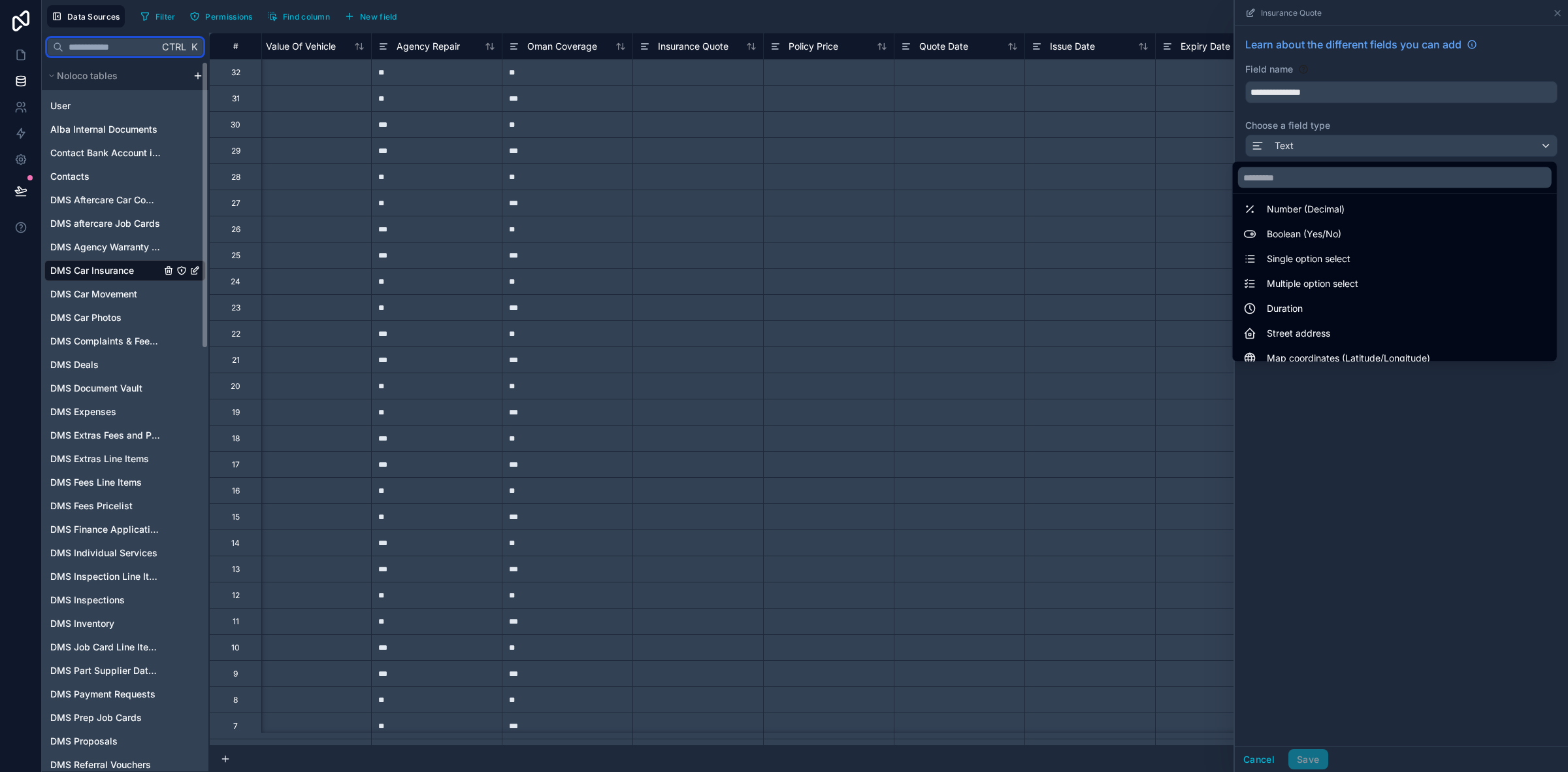
drag, startPoint x: 110, startPoint y: 49, endPoint x: 96, endPoint y: 49, distance: 14.0
click at [110, 49] on input "text" at bounding box center [111, 47] width 95 height 24
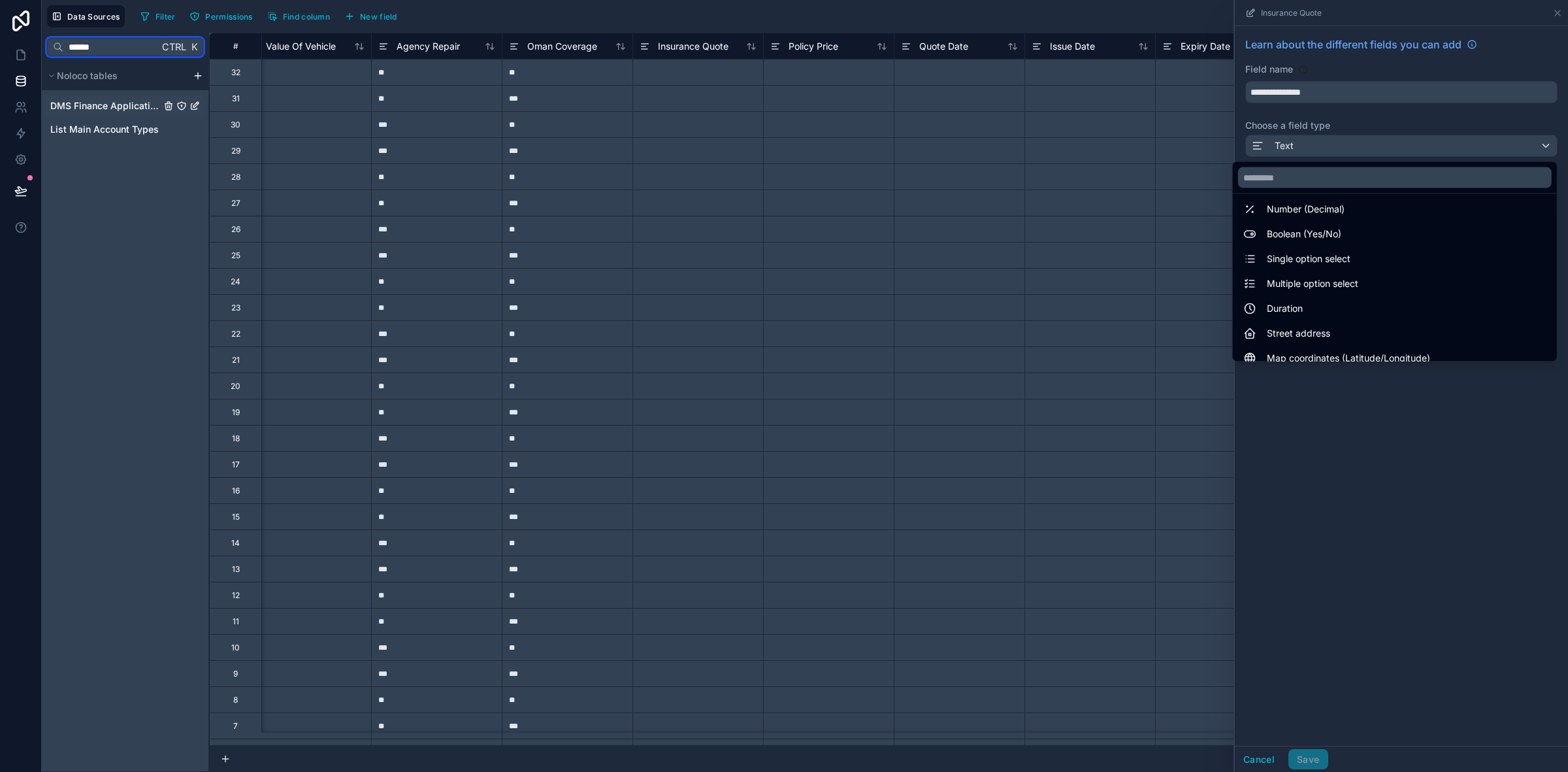
type input "******"
click at [113, 103] on span "DMS Finance Applications" at bounding box center [105, 105] width 111 height 13
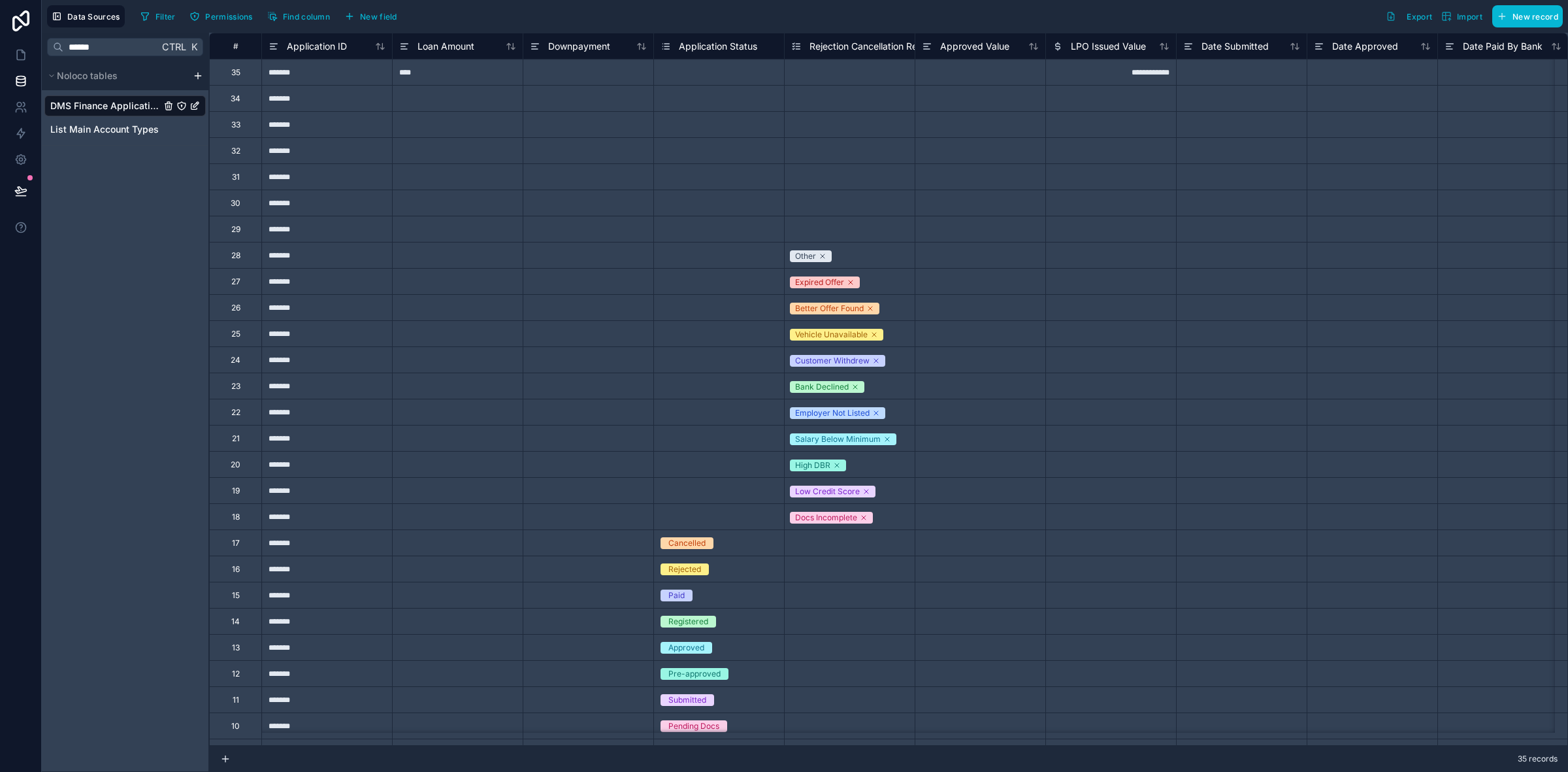
click at [320, 81] on div "*******" at bounding box center [326, 72] width 130 height 26
click at [337, 51] on span "Application ID" at bounding box center [317, 46] width 60 height 13
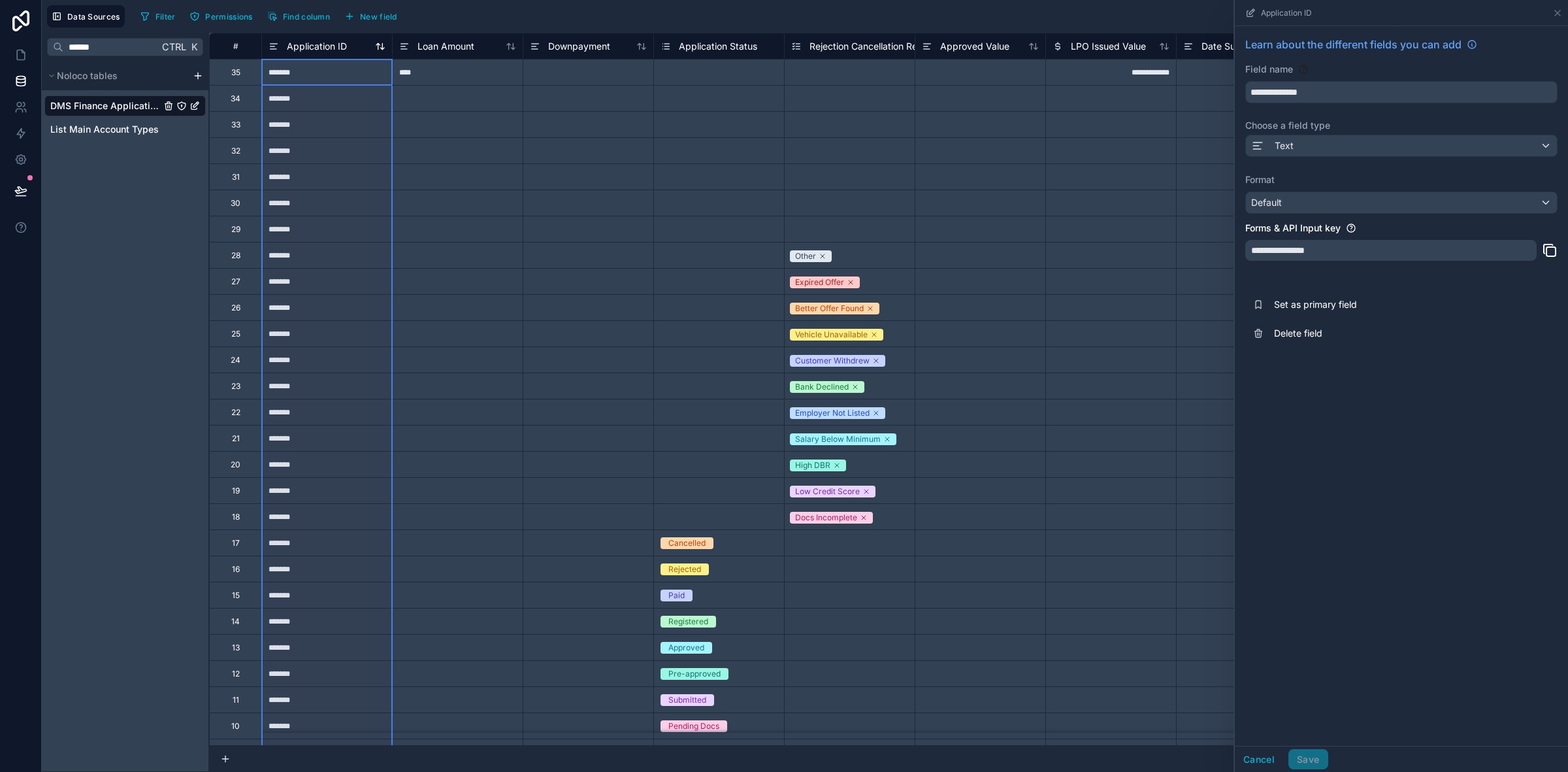
click at [336, 40] on span "Application ID" at bounding box center [317, 46] width 60 height 13
click at [1321, 138] on div "Text" at bounding box center [1401, 145] width 311 height 21
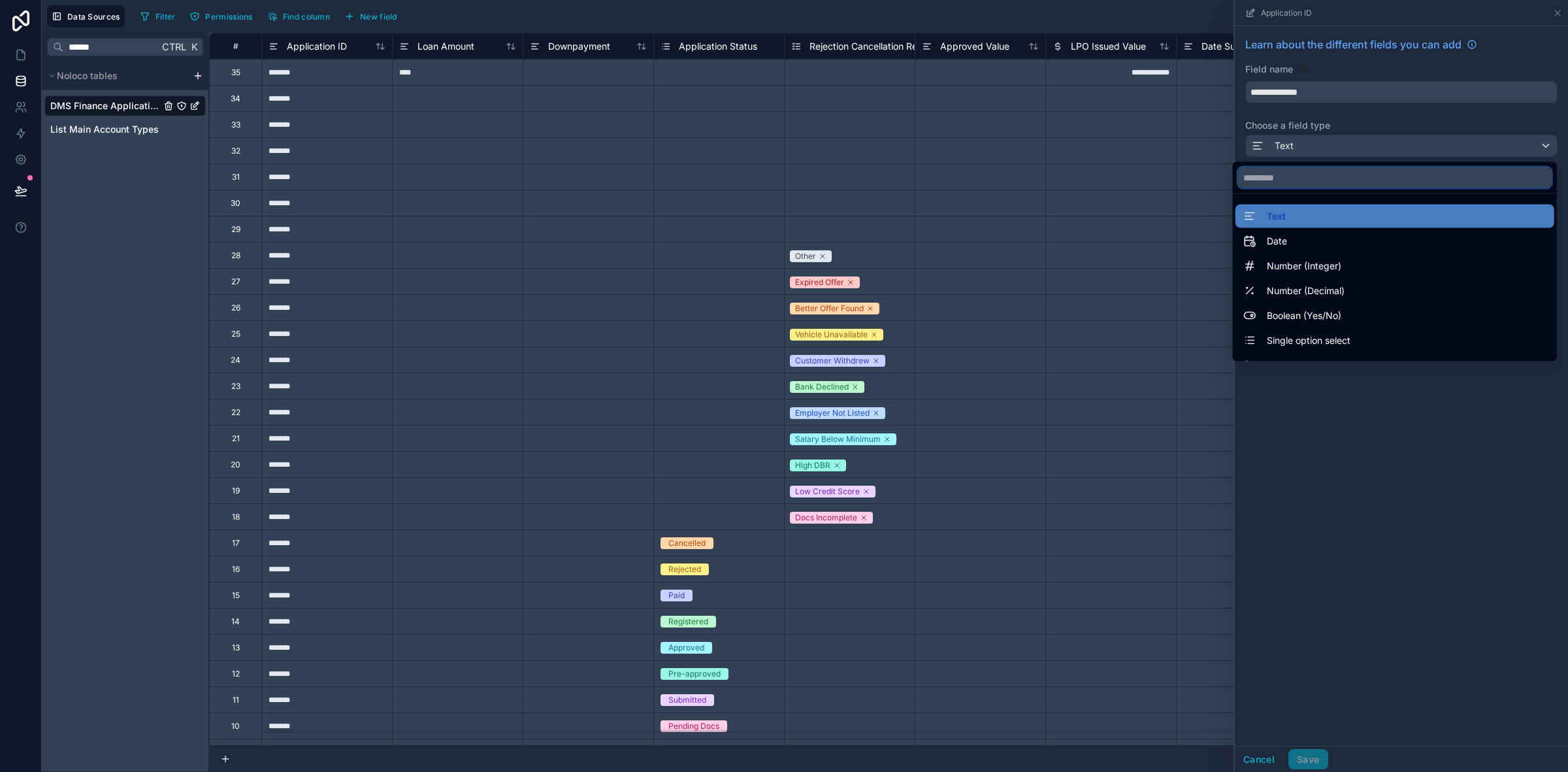
click at [1295, 178] on input "text" at bounding box center [1396, 177] width 314 height 21
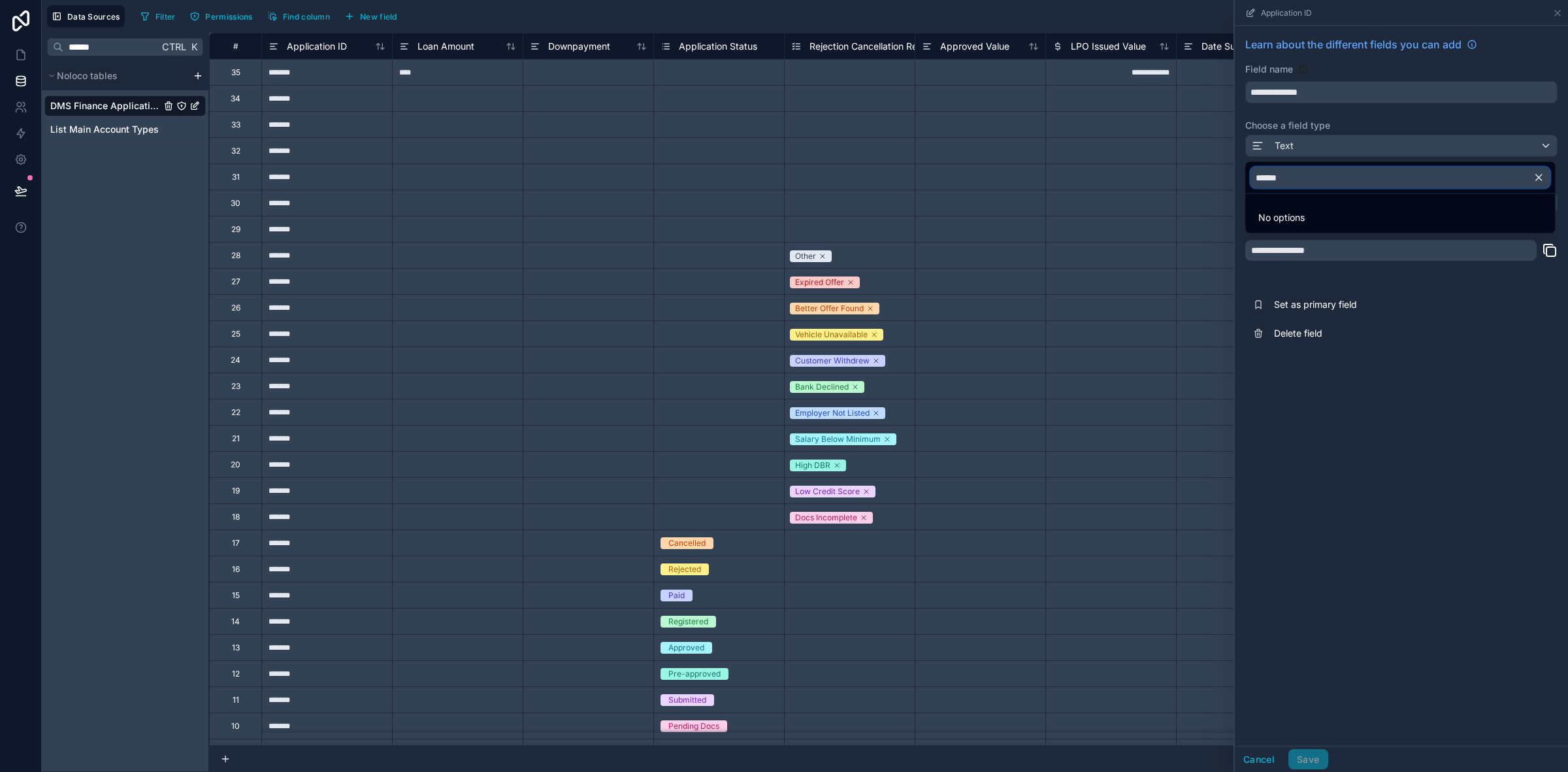
drag, startPoint x: 1294, startPoint y: 178, endPoint x: 1239, endPoint y: 183, distance: 55.2
click at [1239, 183] on div "**********" at bounding box center [806, 386] width 1527 height 772
type input "*"
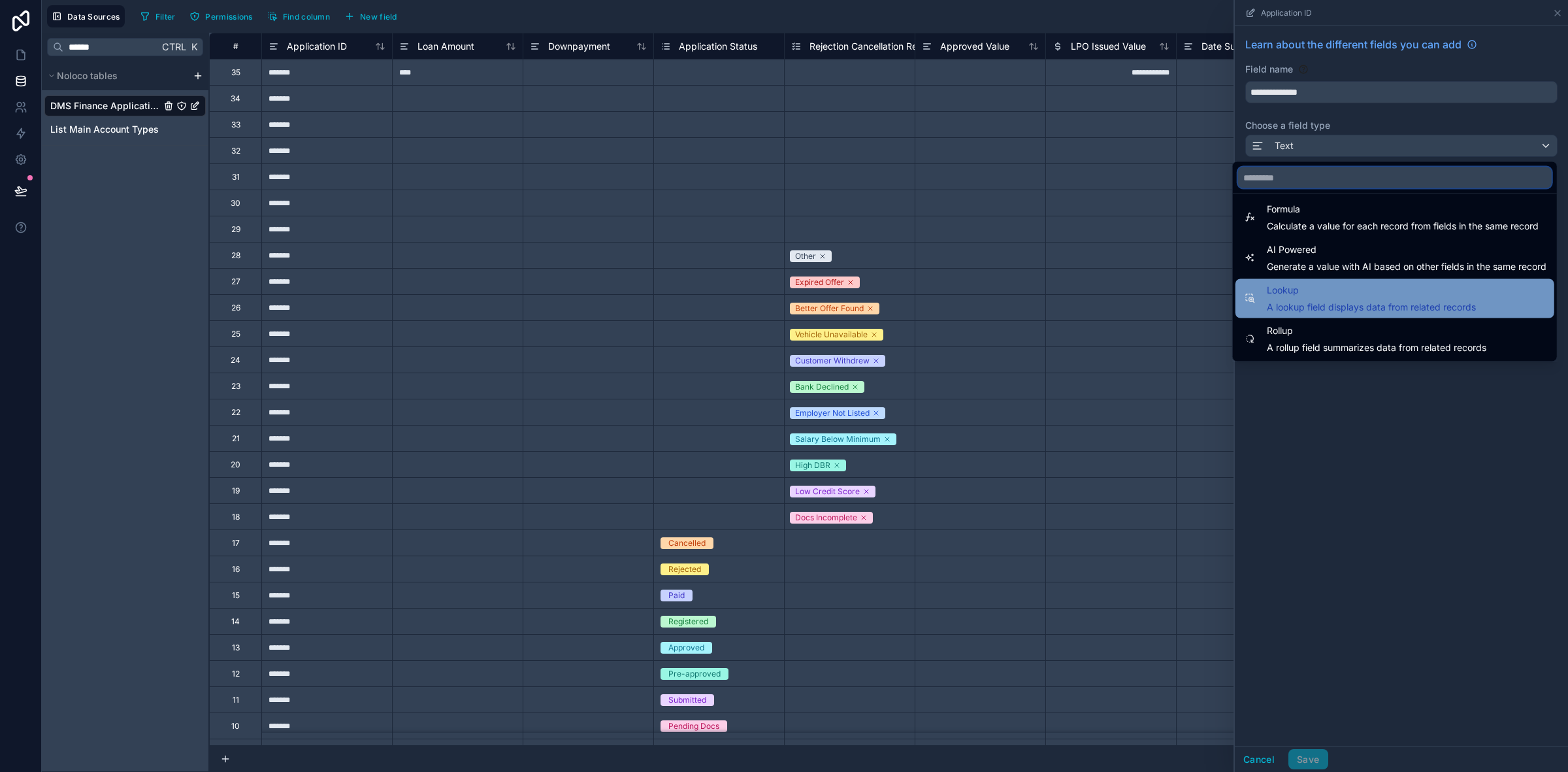
scroll to position [379, 0]
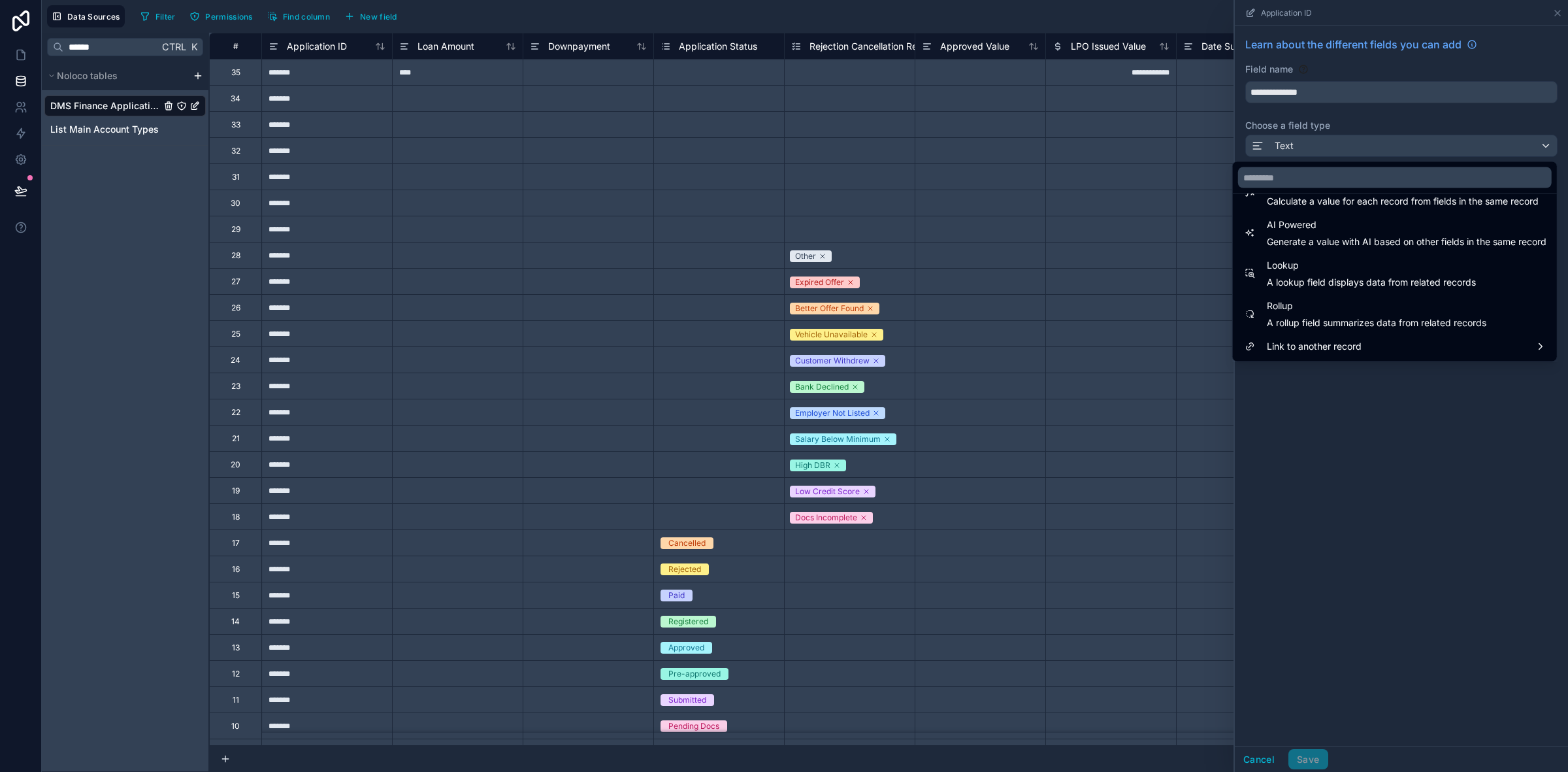
click at [1388, 529] on div at bounding box center [1401, 386] width 333 height 772
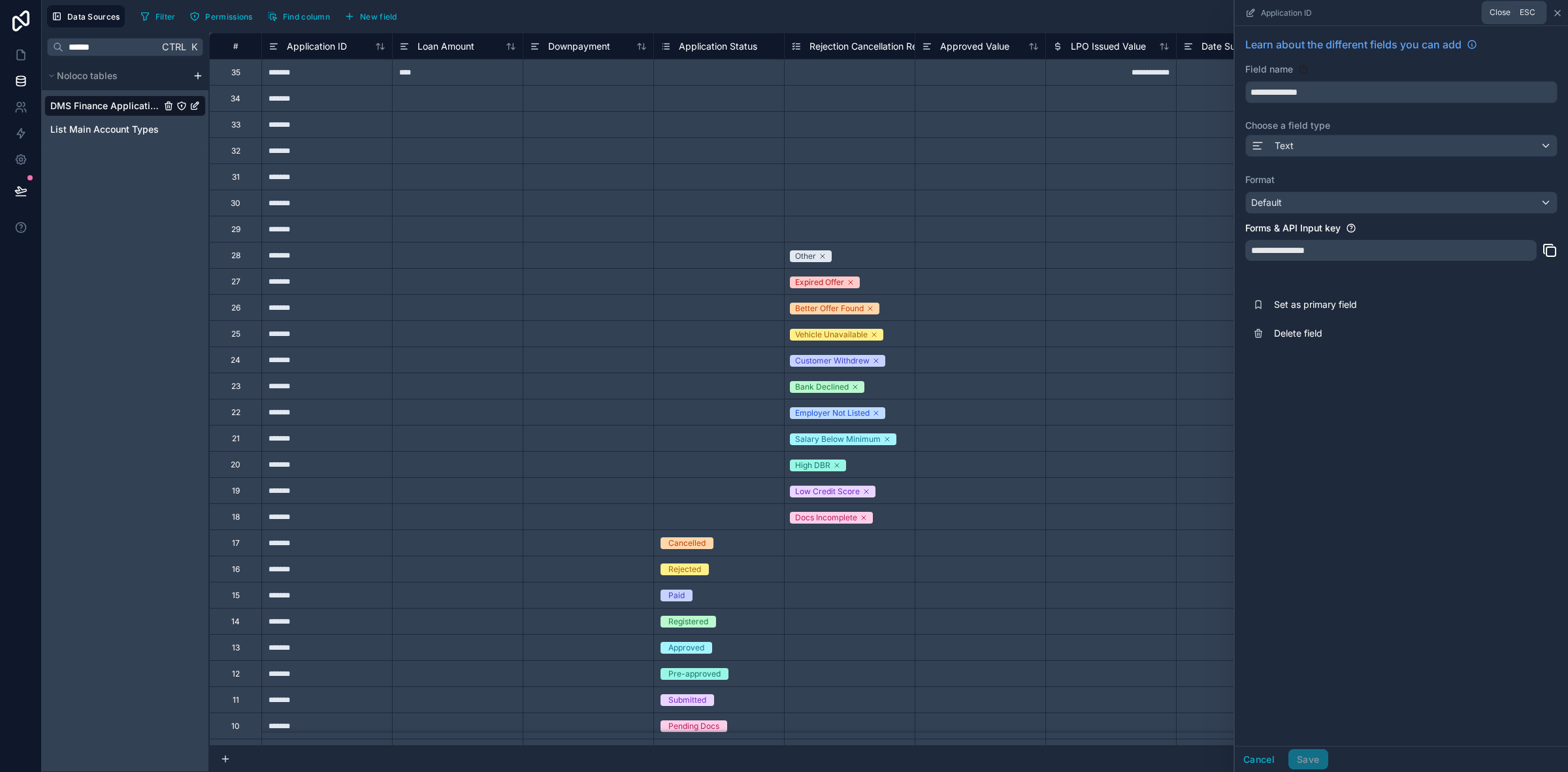
click at [1555, 15] on icon at bounding box center [1557, 13] width 5 height 5
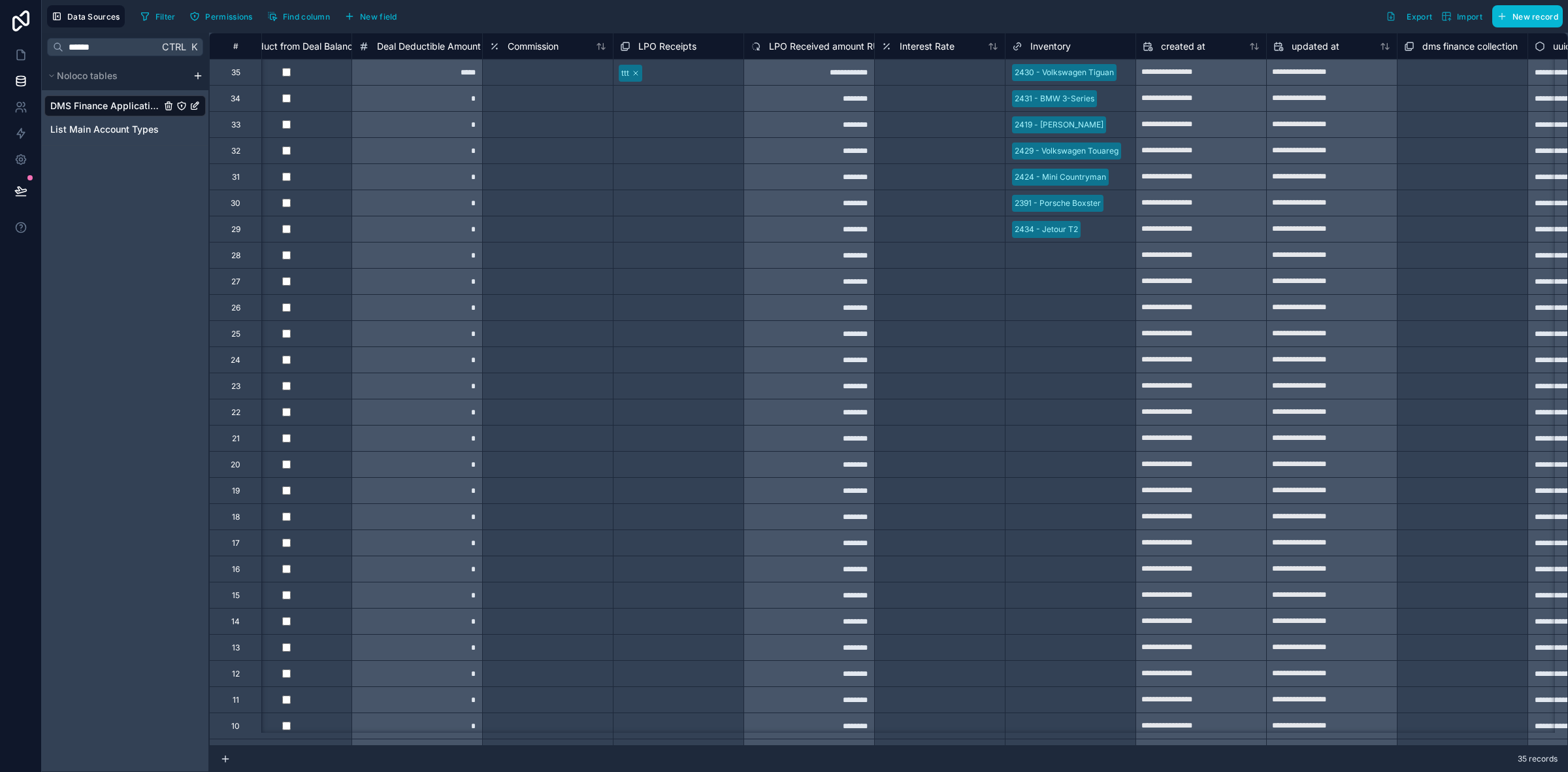
scroll to position [0, 3252]
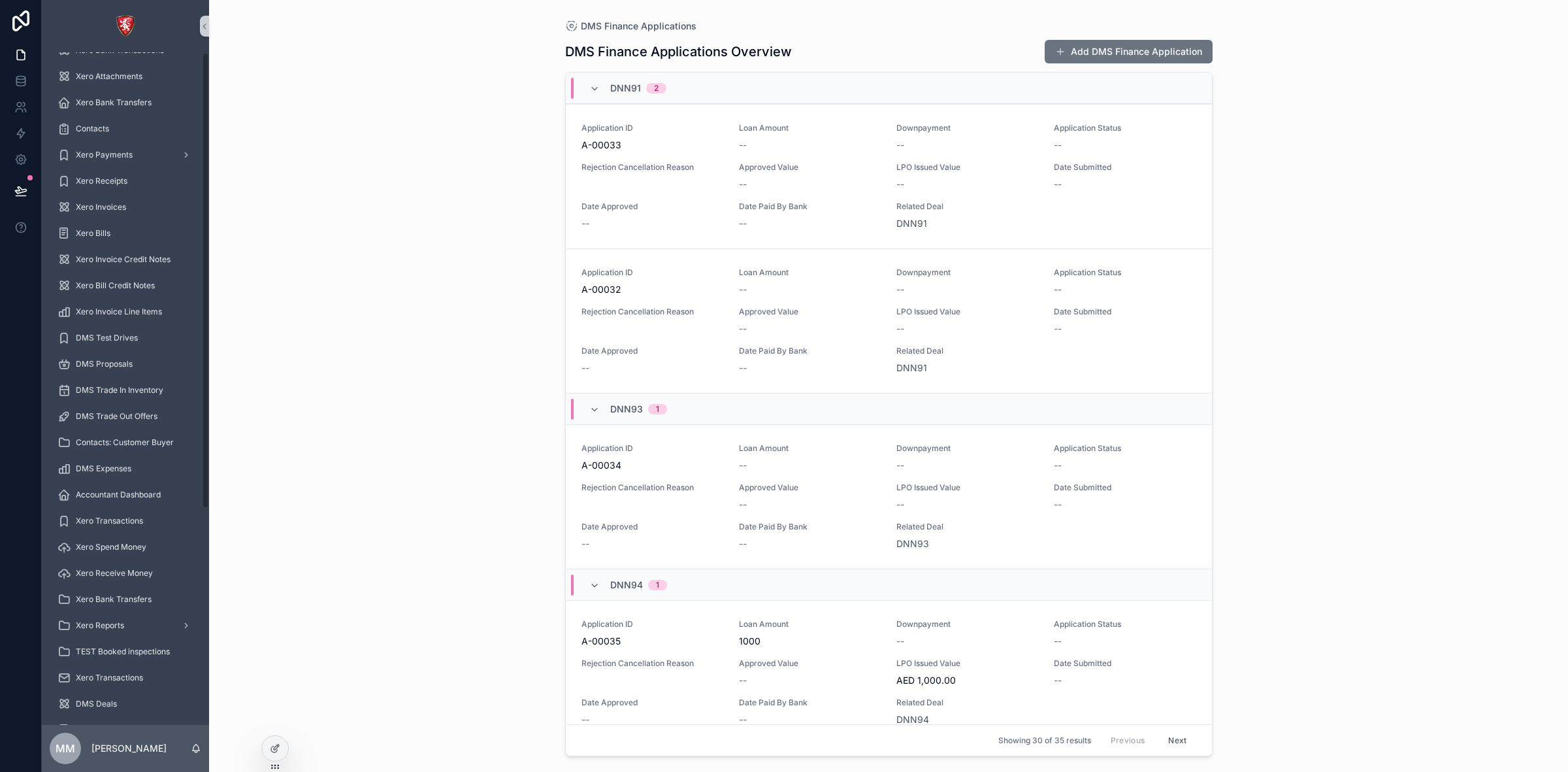
scroll to position [317, 0]
click at [113, 700] on span "DMS Car Insurance" at bounding box center [112, 697] width 73 height 11
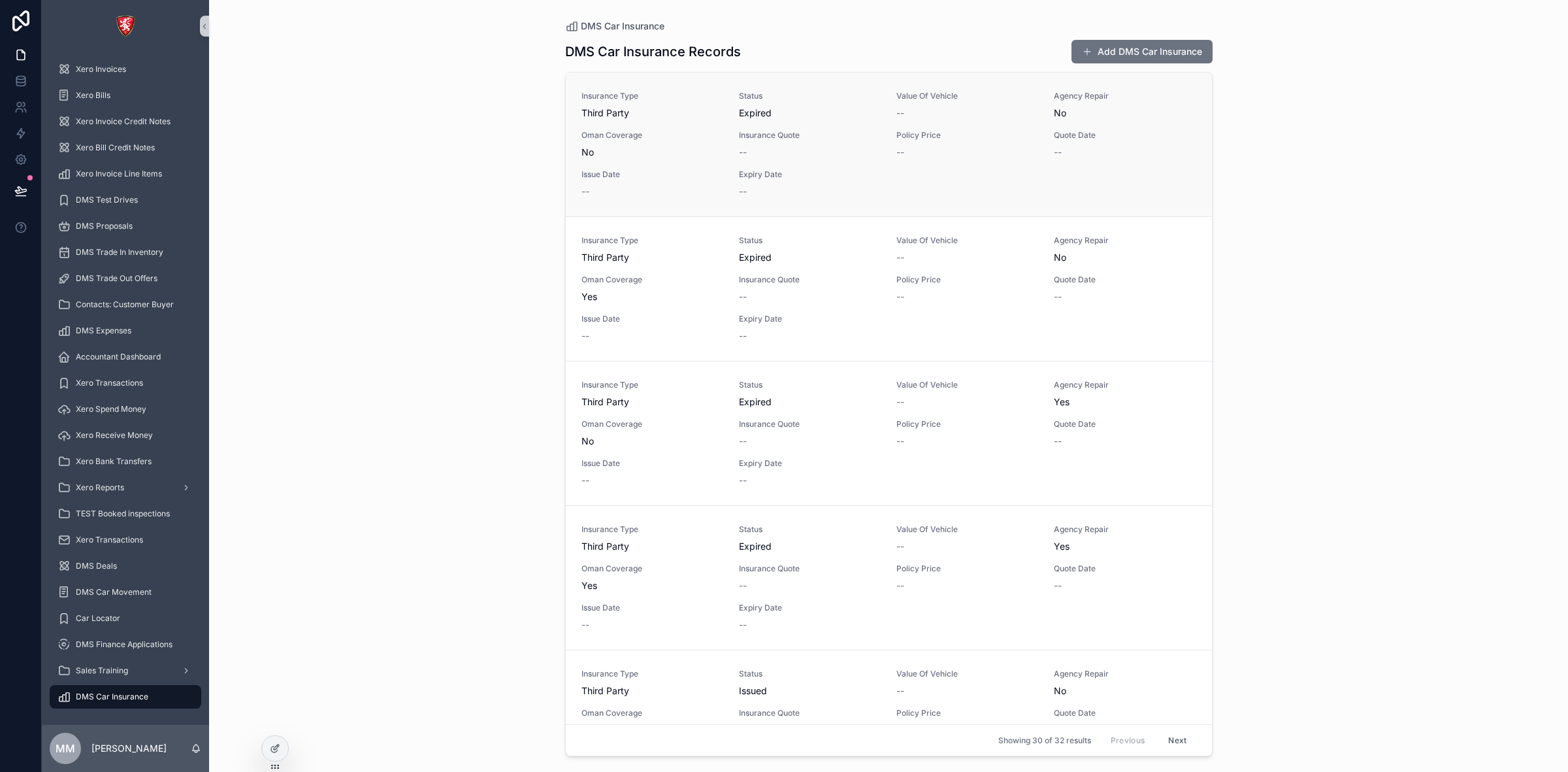
click at [955, 146] on div "--" at bounding box center [967, 152] width 142 height 13
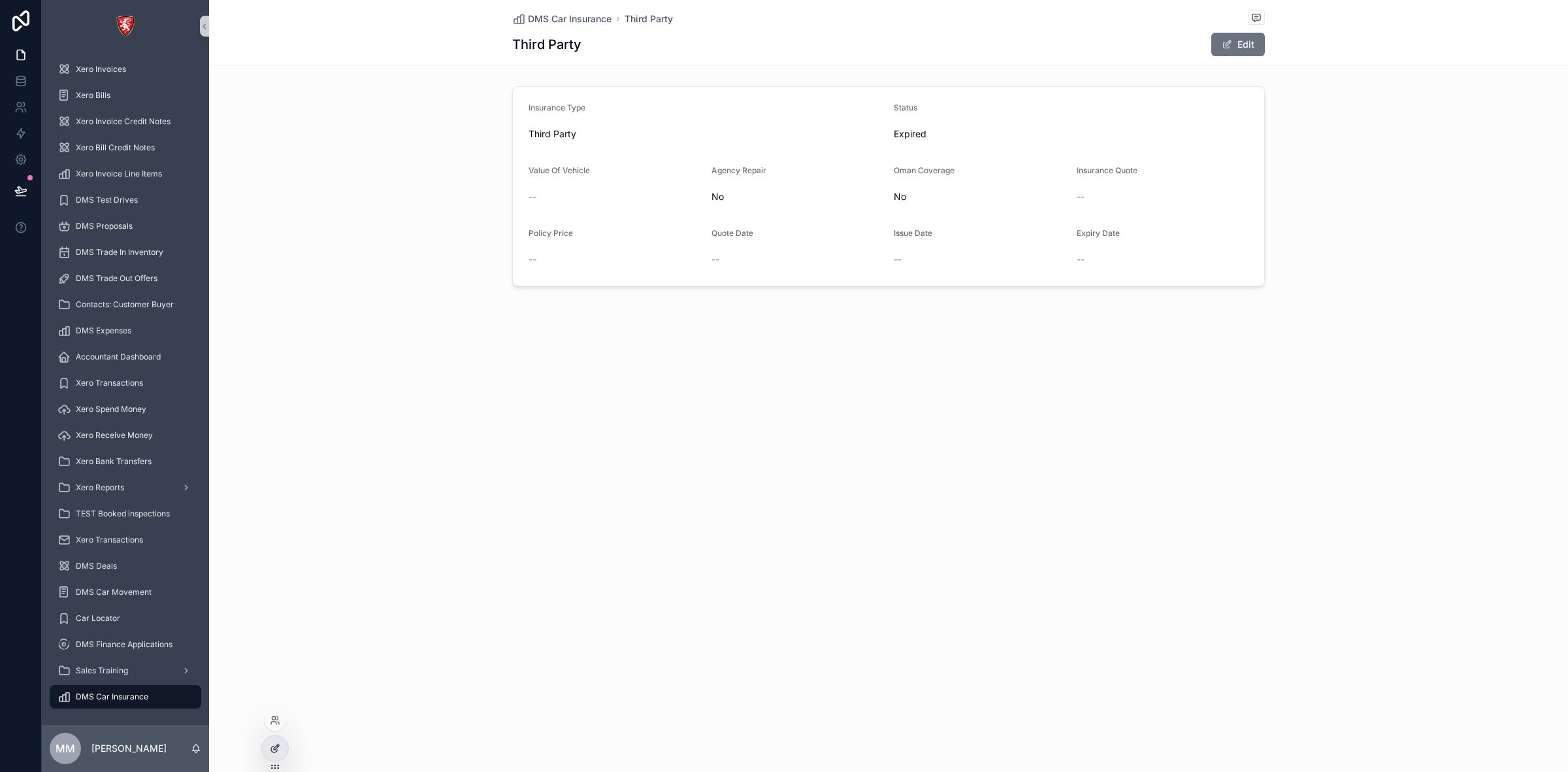
click at [275, 751] on icon at bounding box center [274, 749] width 6 height 6
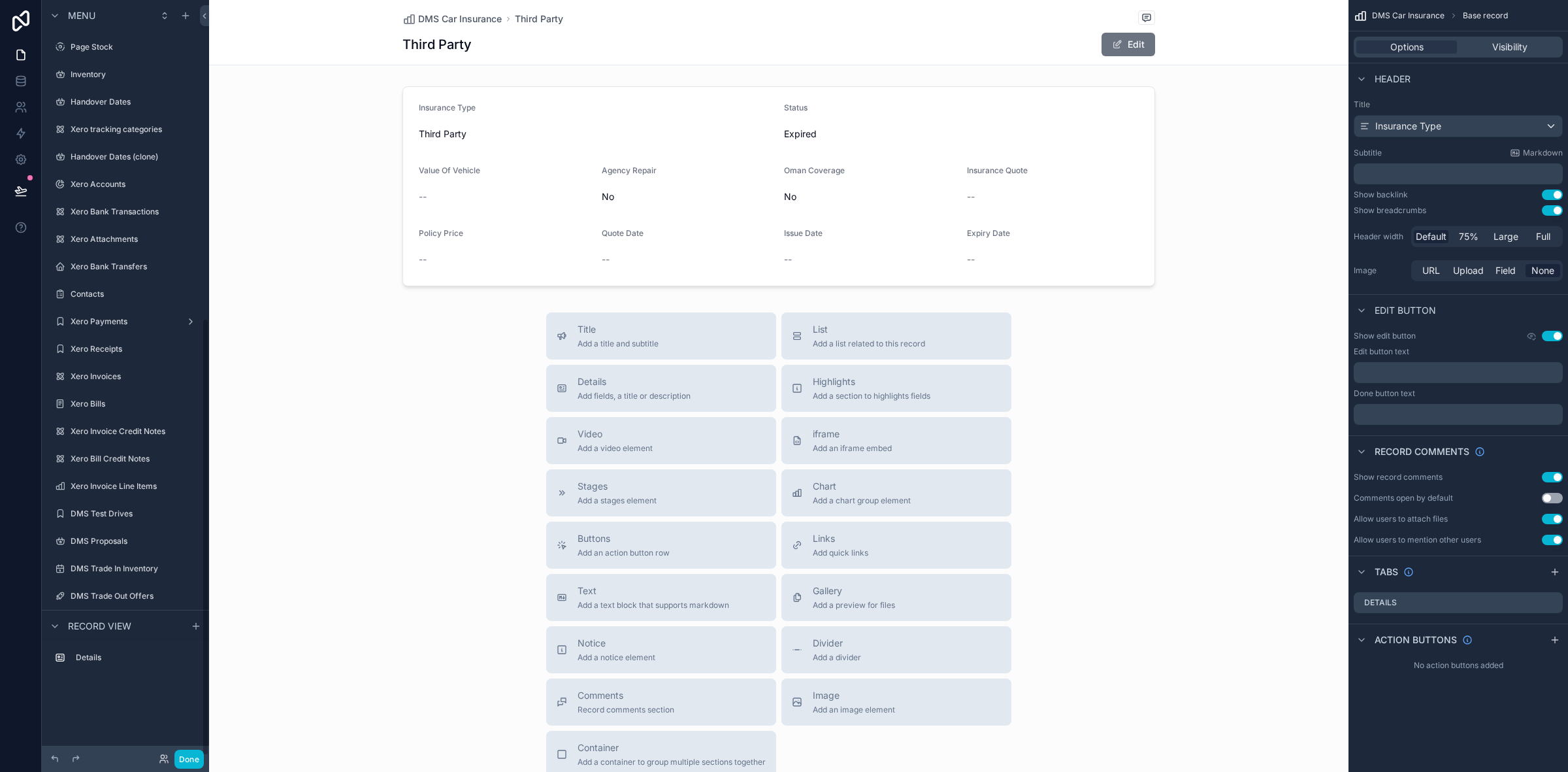
scroll to position [551, 0]
click at [849, 183] on div "scrollable content" at bounding box center [778, 186] width 1140 height 211
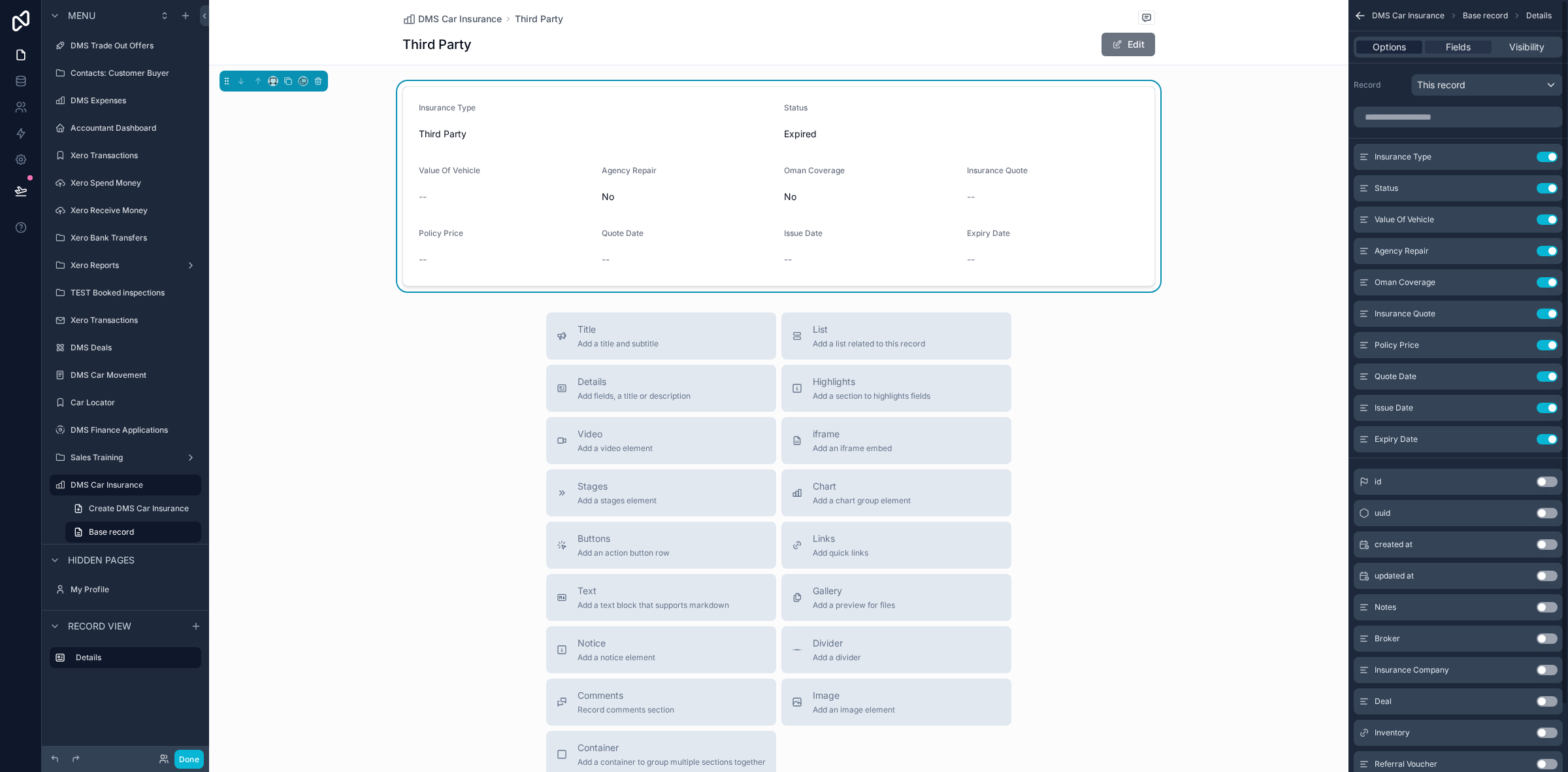
click at [1396, 53] on span "Options" at bounding box center [1390, 46] width 33 height 13
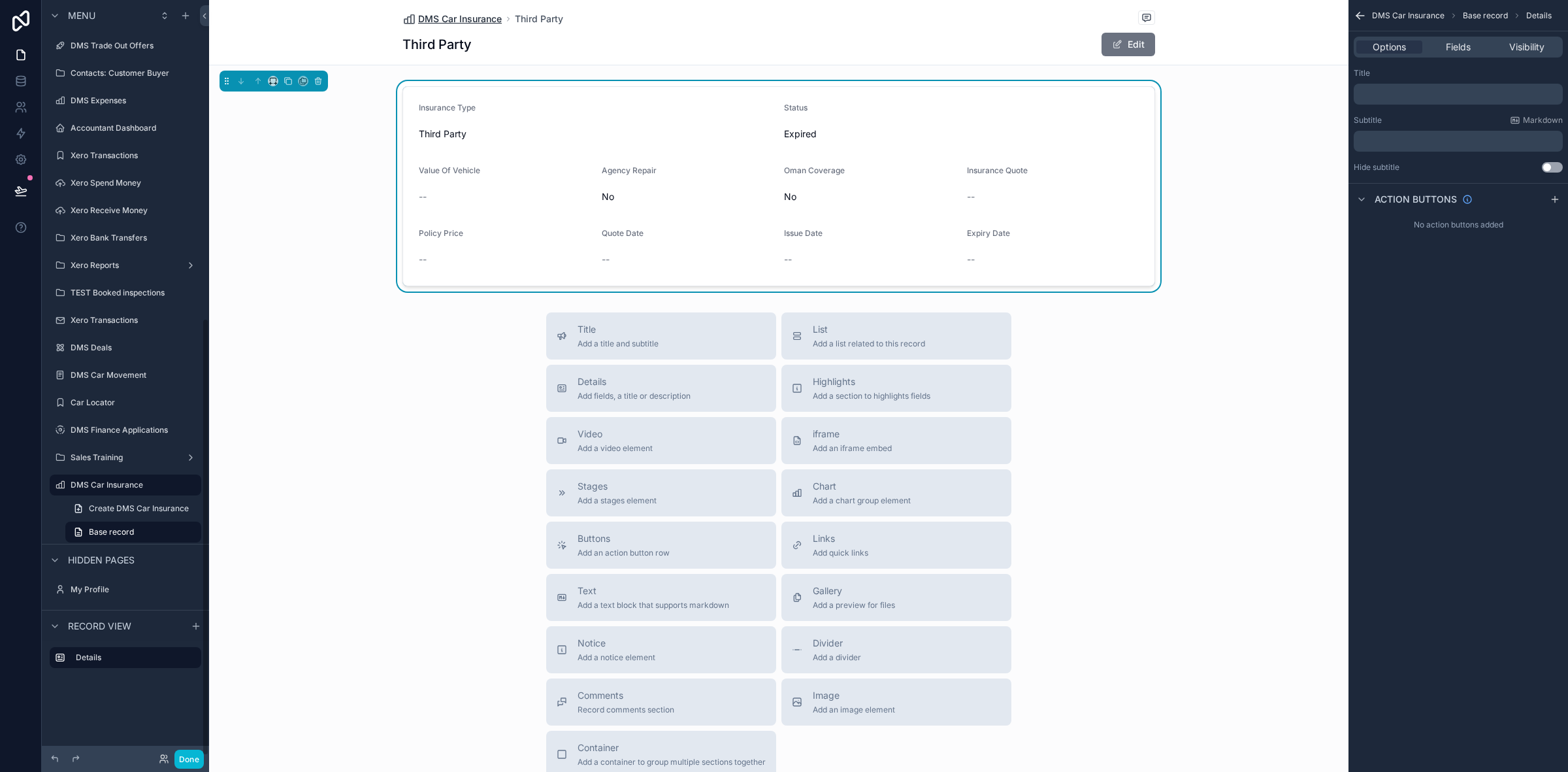
click at [466, 21] on span "DMS Car Insurance" at bounding box center [460, 19] width 83 height 13
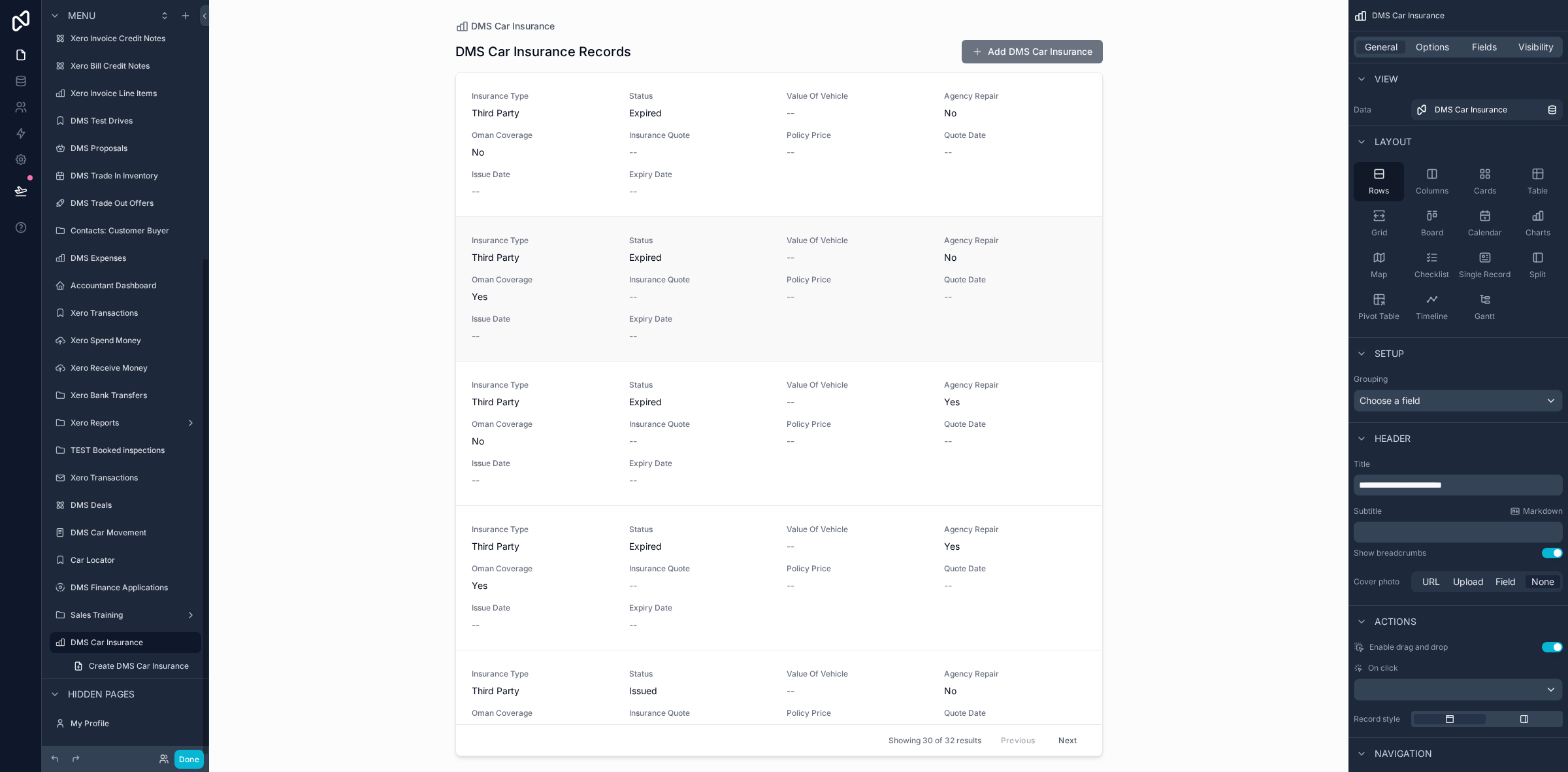
scroll to position [391, 0]
click at [877, 148] on div "--" at bounding box center [858, 152] width 142 height 13
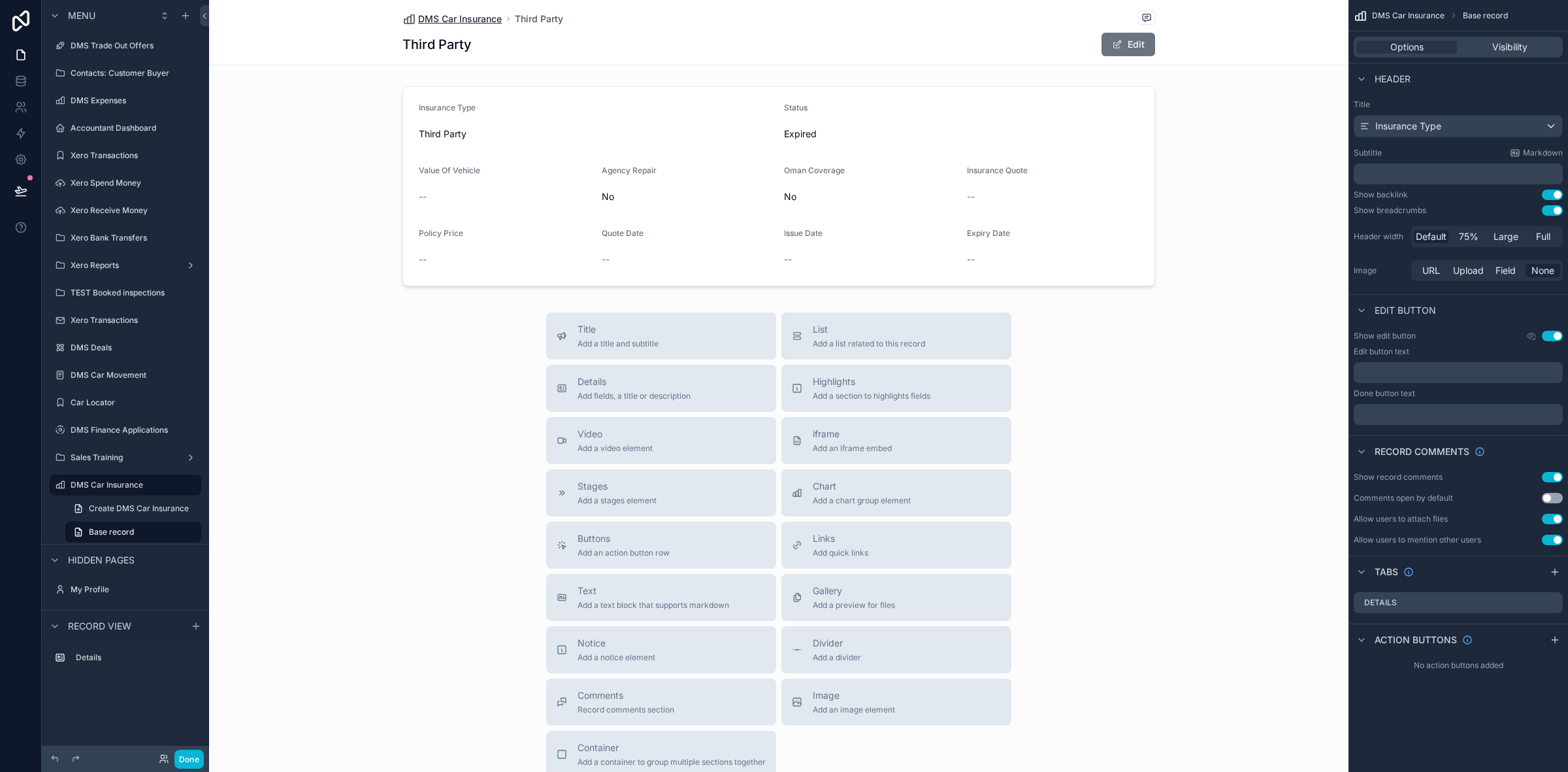
click at [451, 14] on span "DMS Car Insurance" at bounding box center [460, 19] width 83 height 13
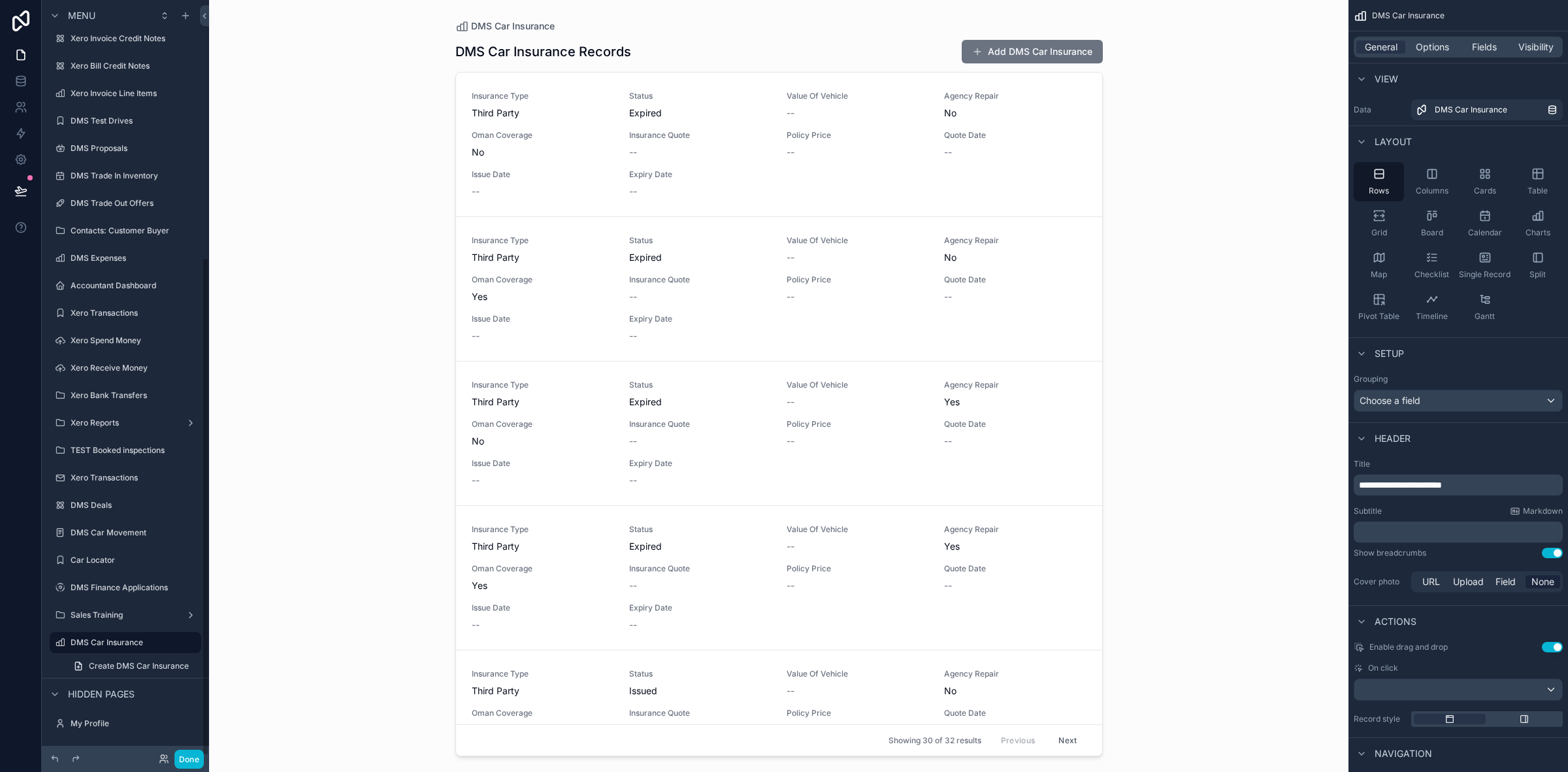
scroll to position [391, 0]
click at [822, 197] on div "Insurance Type Third Party Status Expired Value Of Vehicle -- Agency Repair No …" at bounding box center [779, 144] width 615 height 107
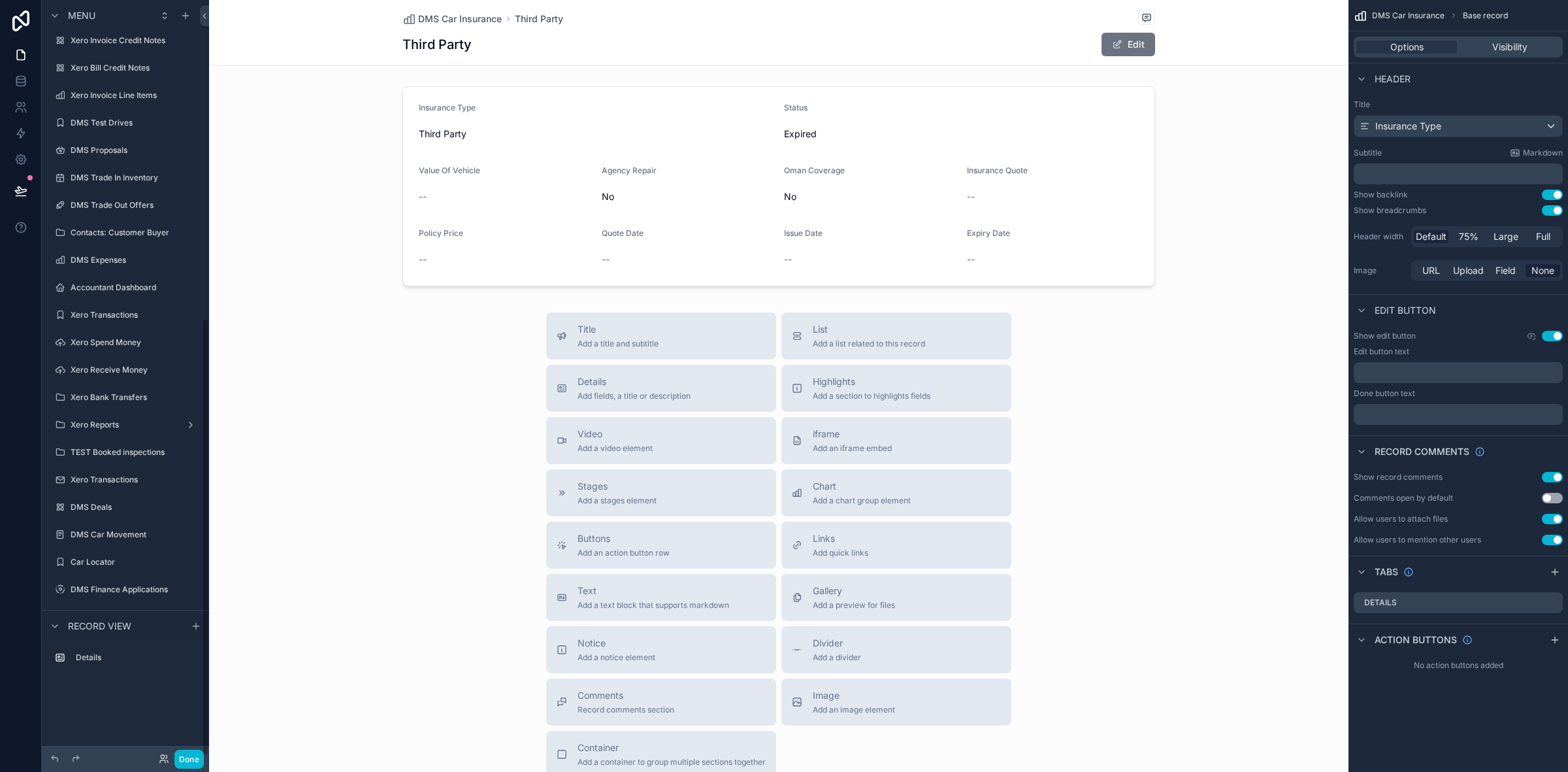
scroll to position [551, 0]
click at [1402, 373] on p "﻿" at bounding box center [1459, 372] width 201 height 11
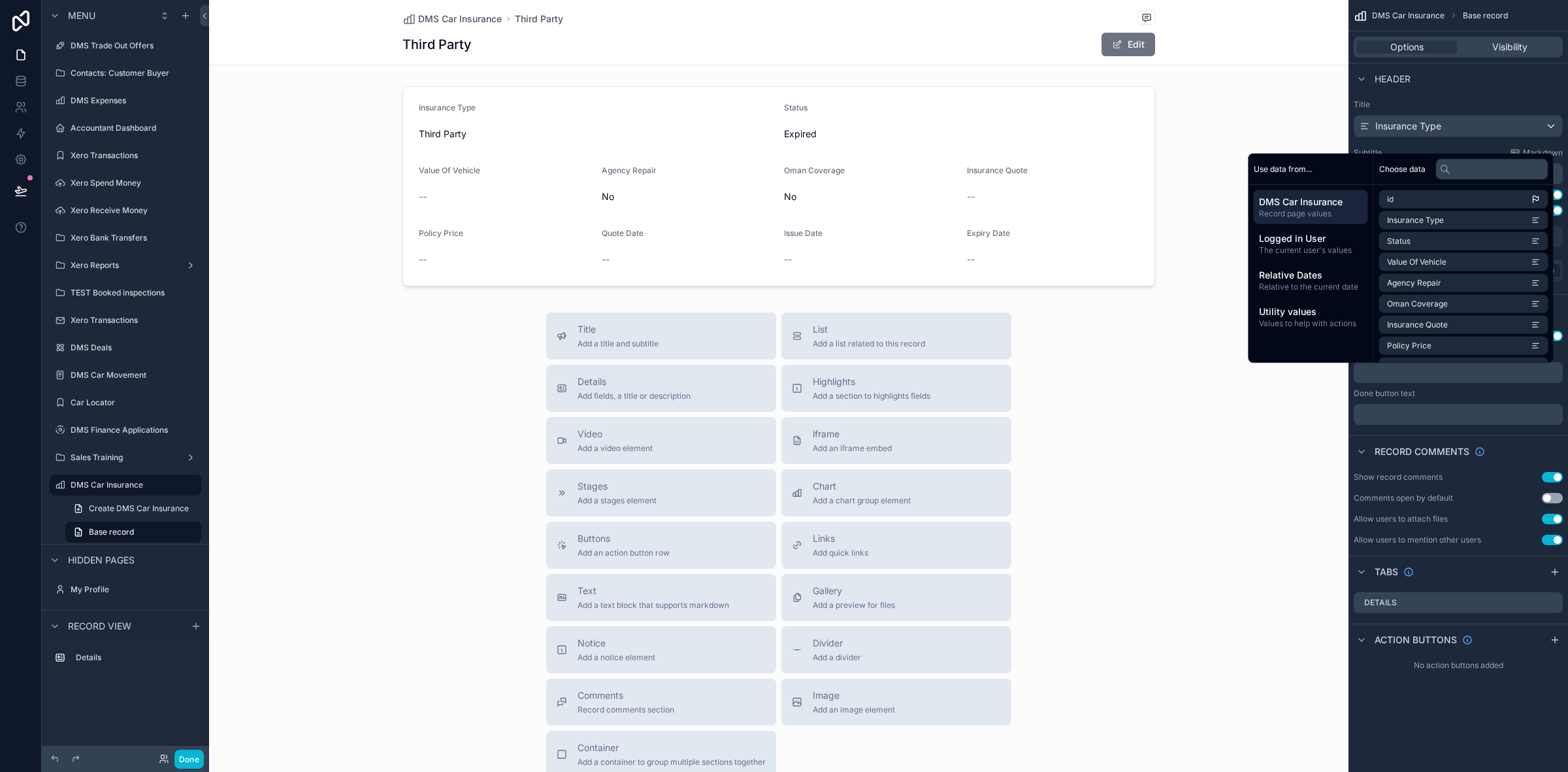
click at [1182, 636] on div "Title Add a title and subtitle List Add a list related to this record Details A…" at bounding box center [778, 545] width 1140 height 465
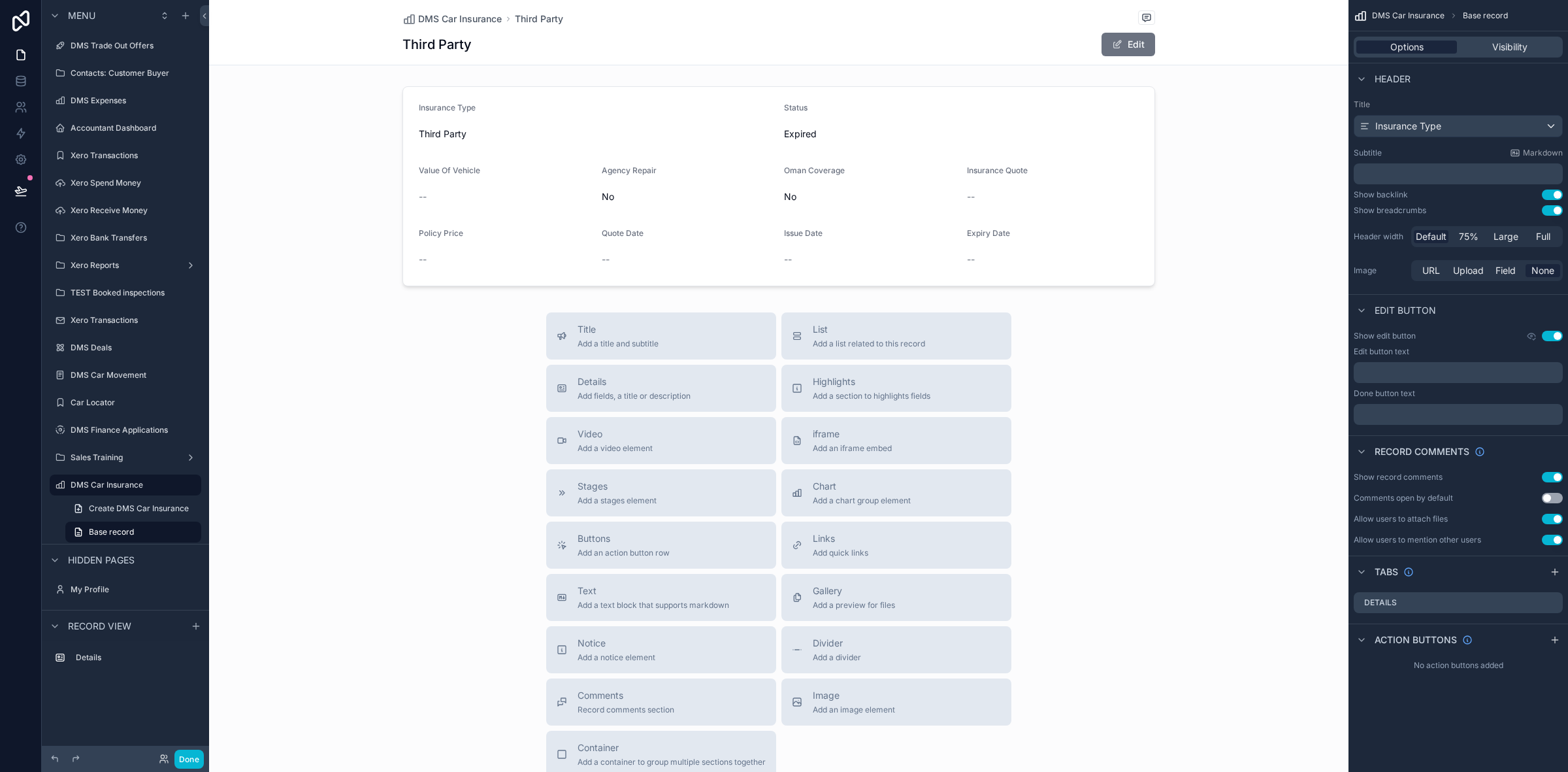
click at [1413, 46] on span "Options" at bounding box center [1407, 46] width 33 height 13
click at [1416, 17] on span "DMS Car Insurance" at bounding box center [1408, 16] width 73 height 11
click at [1416, 11] on span "DMS Car Insurance" at bounding box center [1408, 16] width 73 height 11
click at [1481, 17] on span "Base record" at bounding box center [1486, 16] width 45 height 11
click at [1433, 46] on div "Options" at bounding box center [1406, 46] width 101 height 13
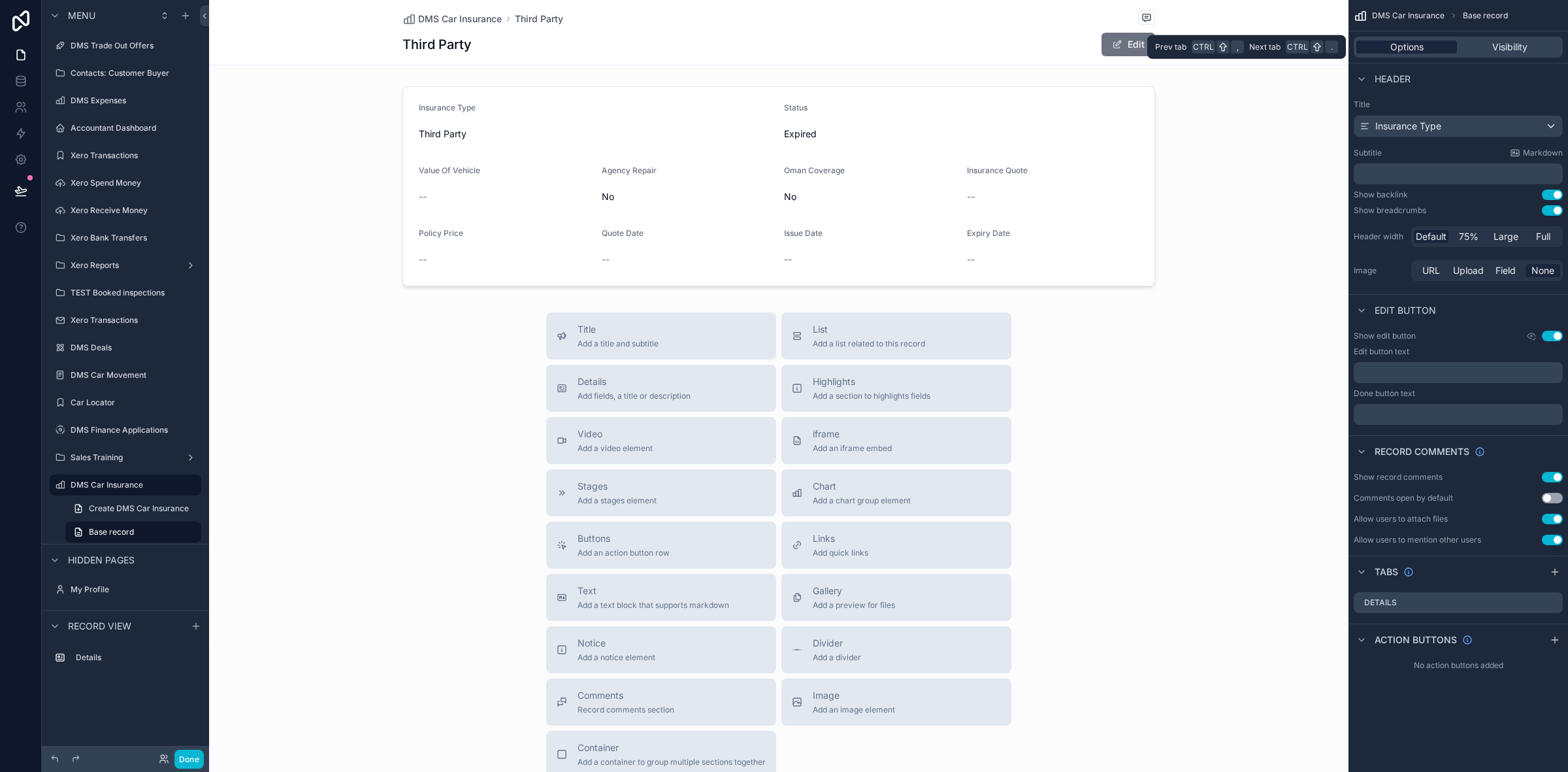
click at [1433, 46] on div "Options" at bounding box center [1406, 46] width 101 height 13
click at [1203, 191] on div "scrollable content" at bounding box center [778, 186] width 1140 height 211
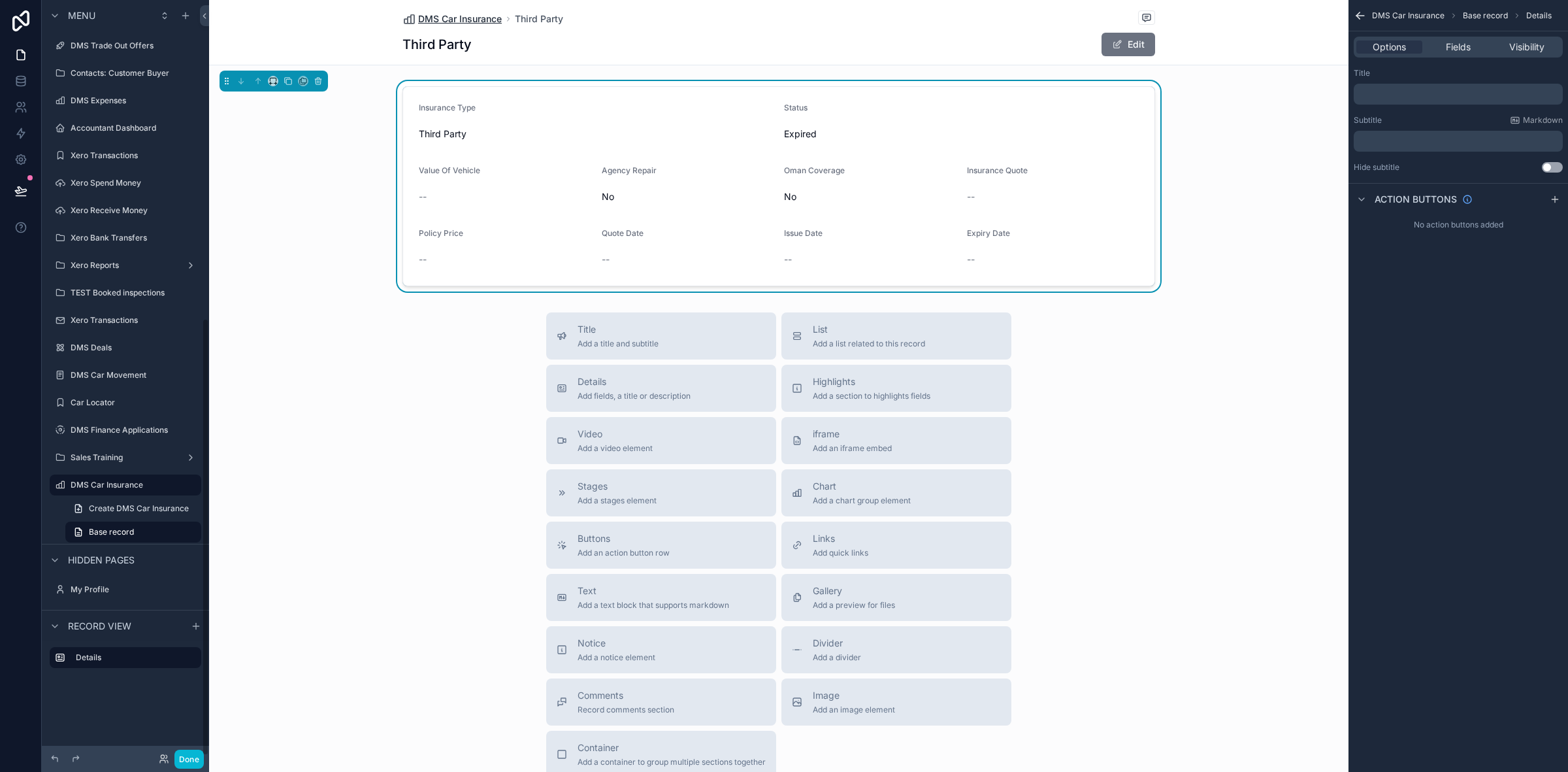
click at [485, 20] on span "DMS Car Insurance" at bounding box center [460, 19] width 83 height 13
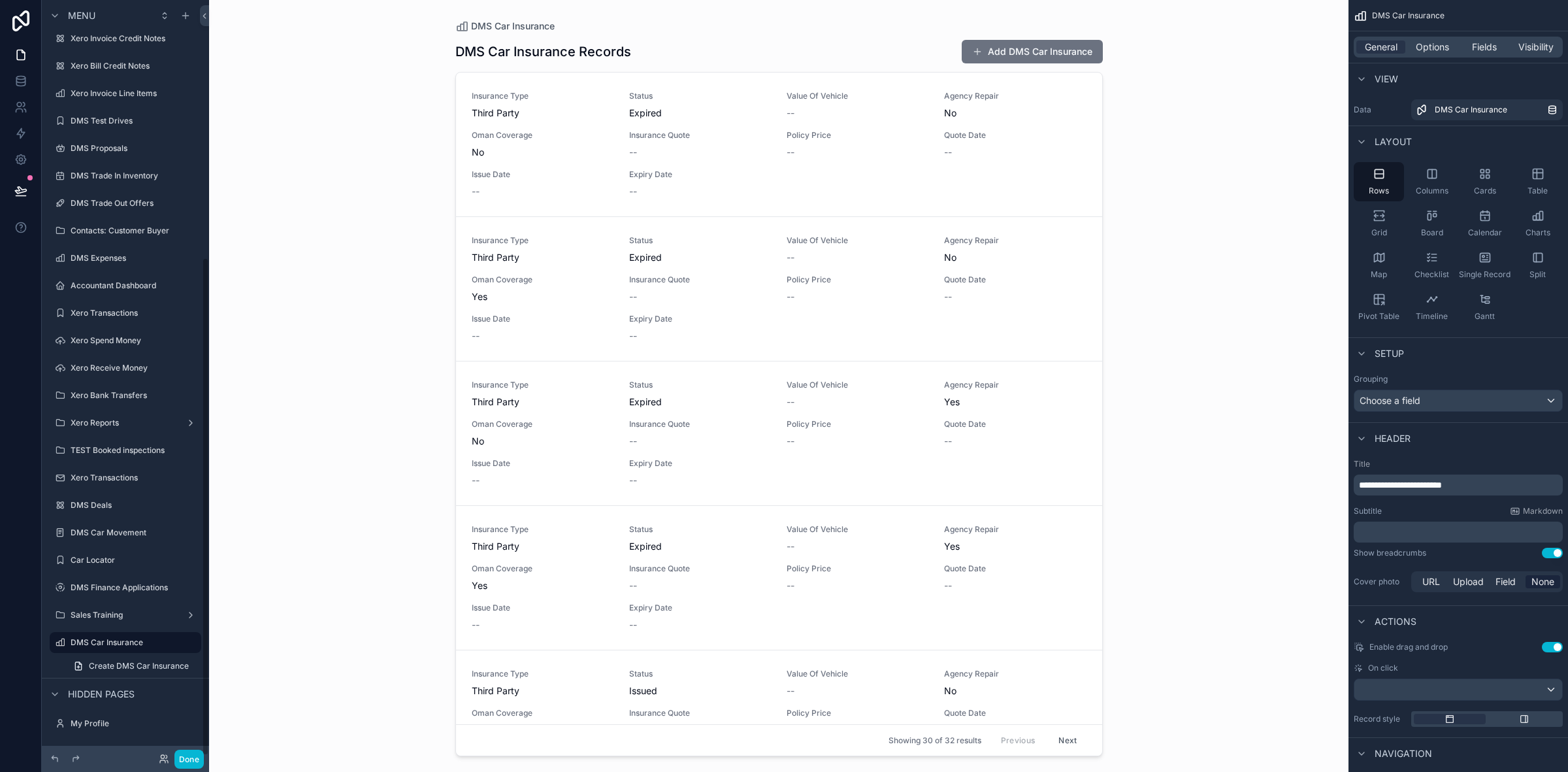
scroll to position [391, 0]
click at [551, 113] on span "Third Party" at bounding box center [542, 113] width 142 height 13
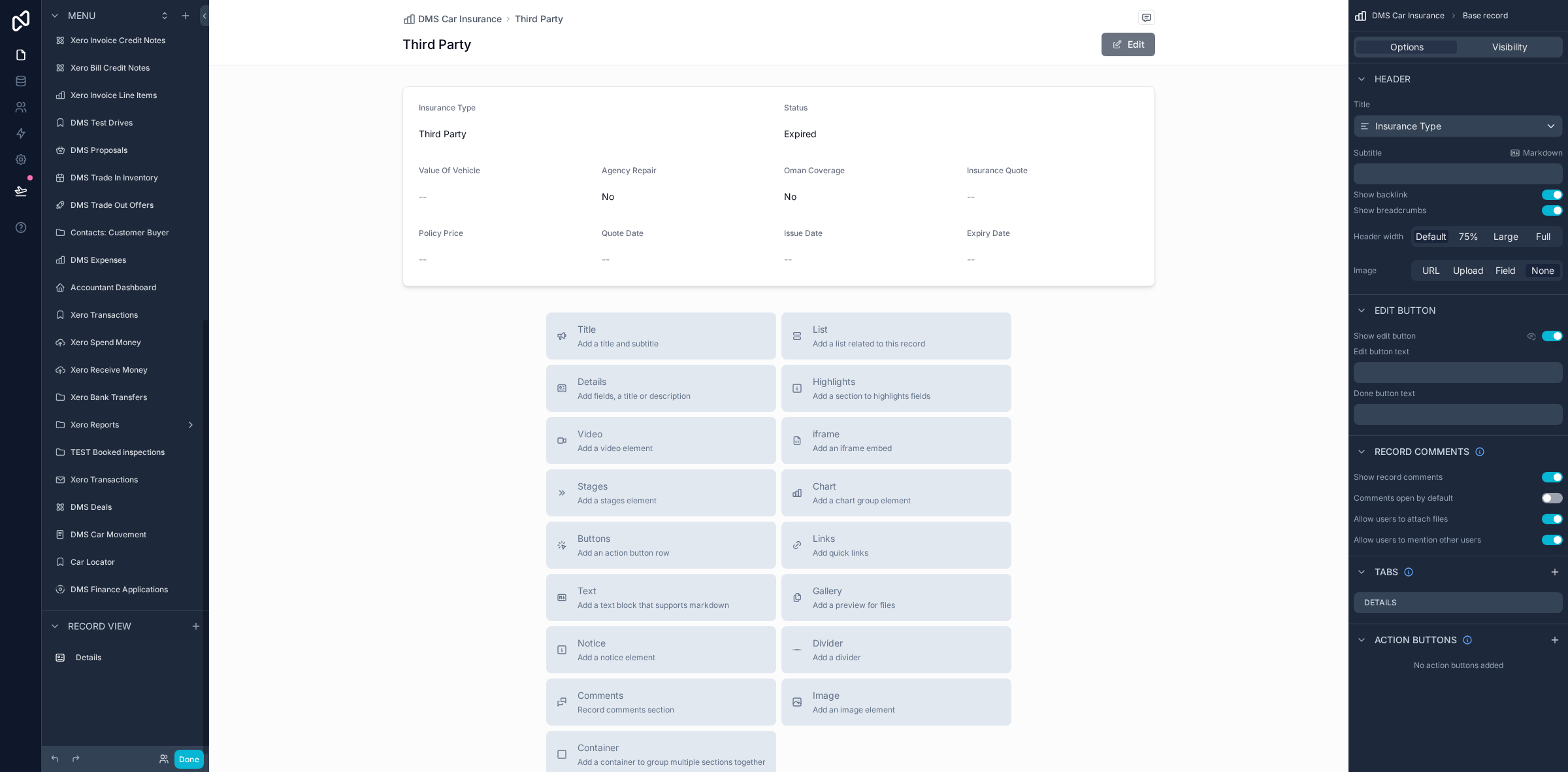
scroll to position [551, 0]
click at [596, 247] on div "scrollable content" at bounding box center [778, 186] width 1140 height 211
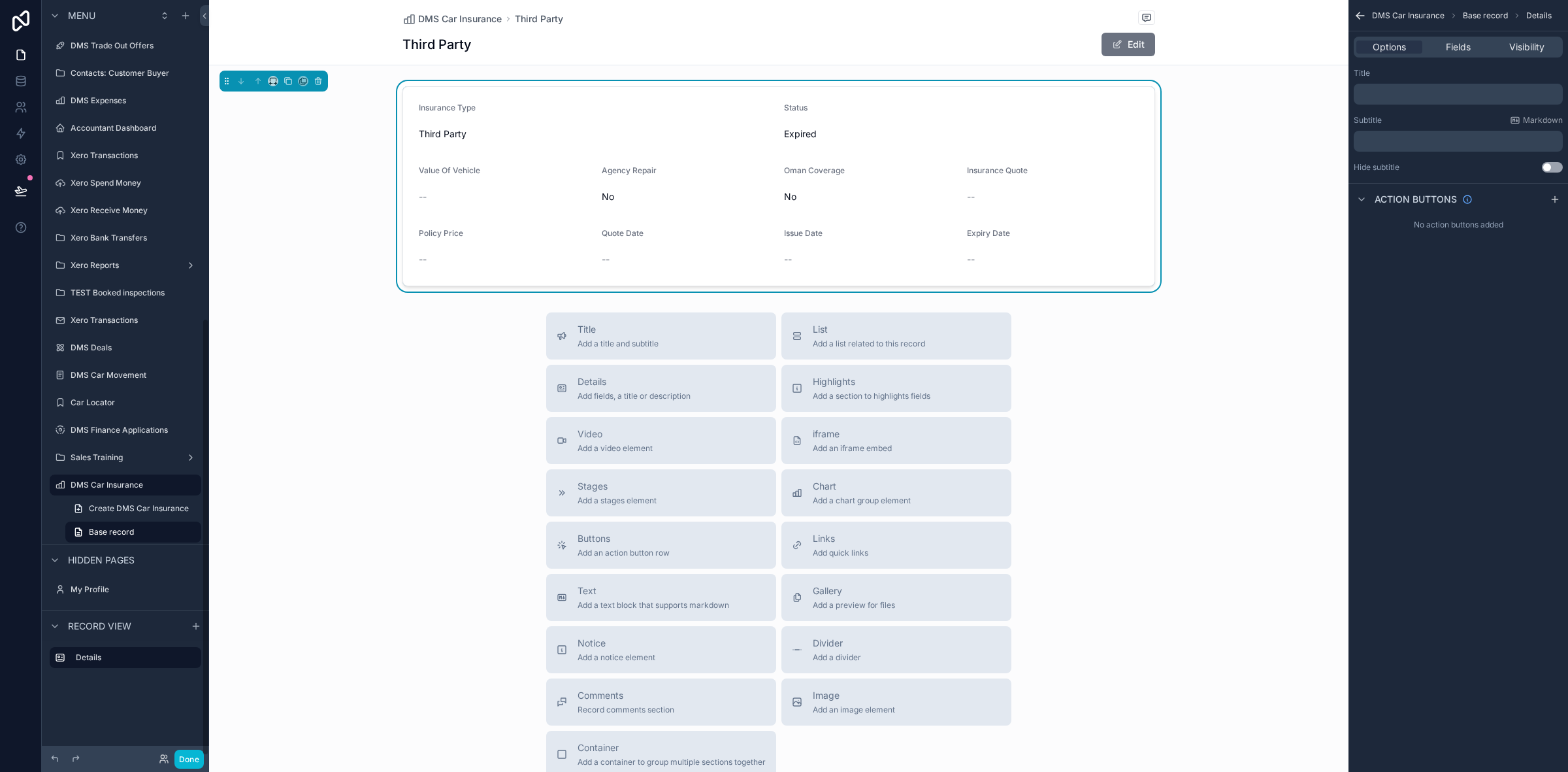
click at [362, 645] on div "Title Add a title and subtitle List Add a list related to this record Details A…" at bounding box center [778, 545] width 1140 height 465
click at [458, 9] on div "DMS Car Insurance Third Party Third Party Edit" at bounding box center [779, 32] width 753 height 65
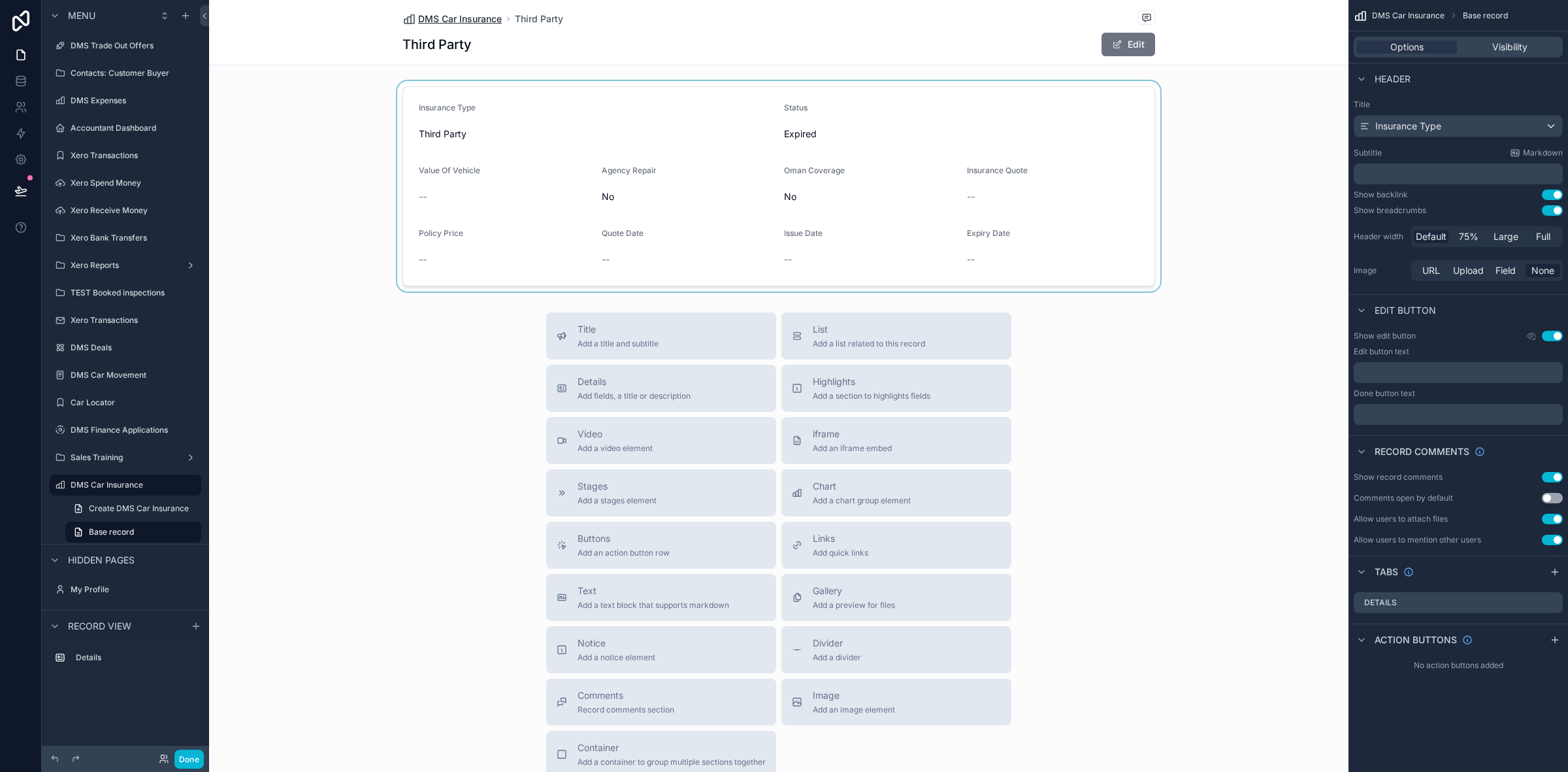
click at [456, 18] on span "DMS Car Insurance" at bounding box center [460, 19] width 83 height 13
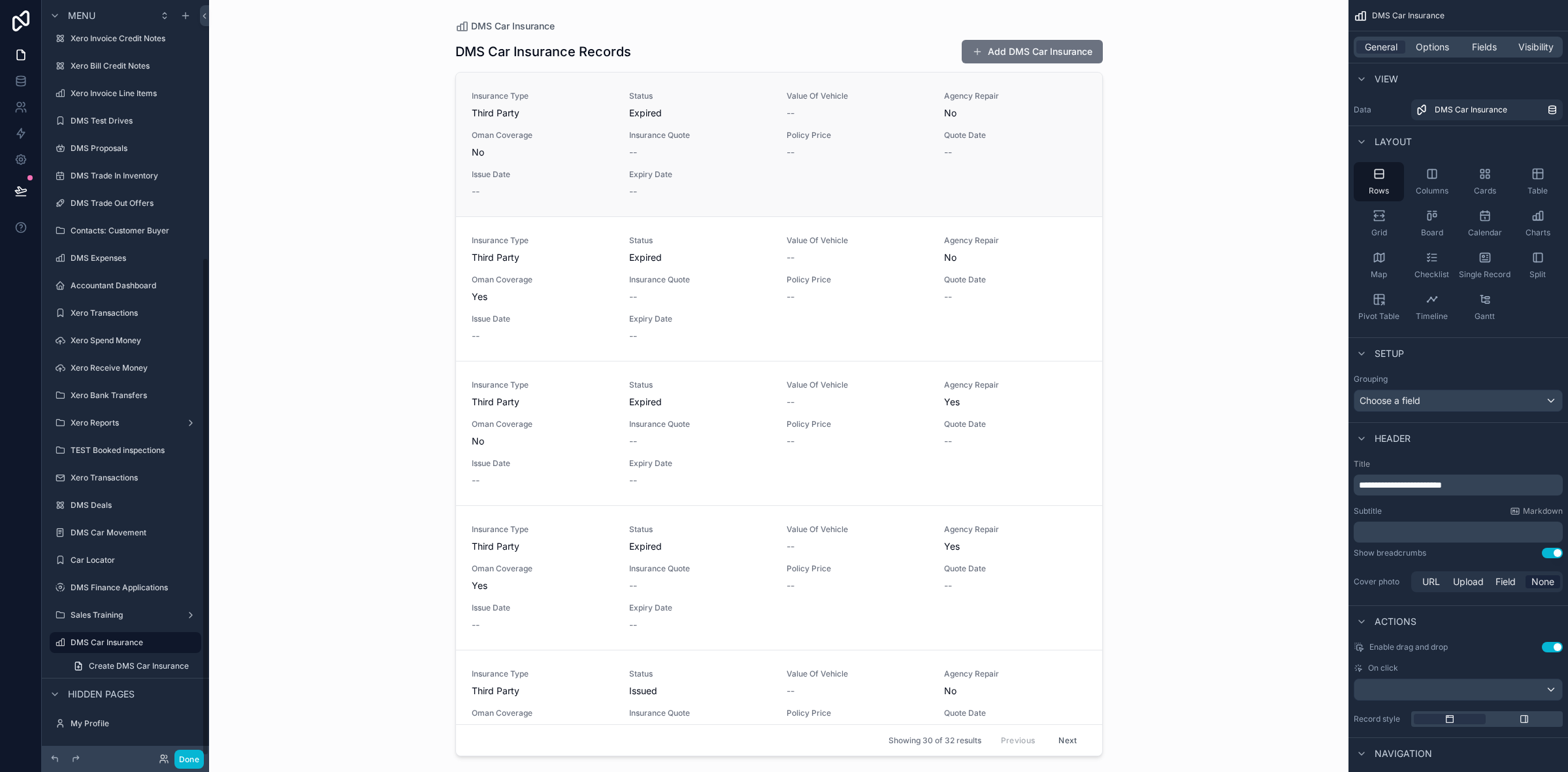
scroll to position [391, 0]
click at [1442, 403] on div "Choose a field" at bounding box center [1458, 400] width 208 height 21
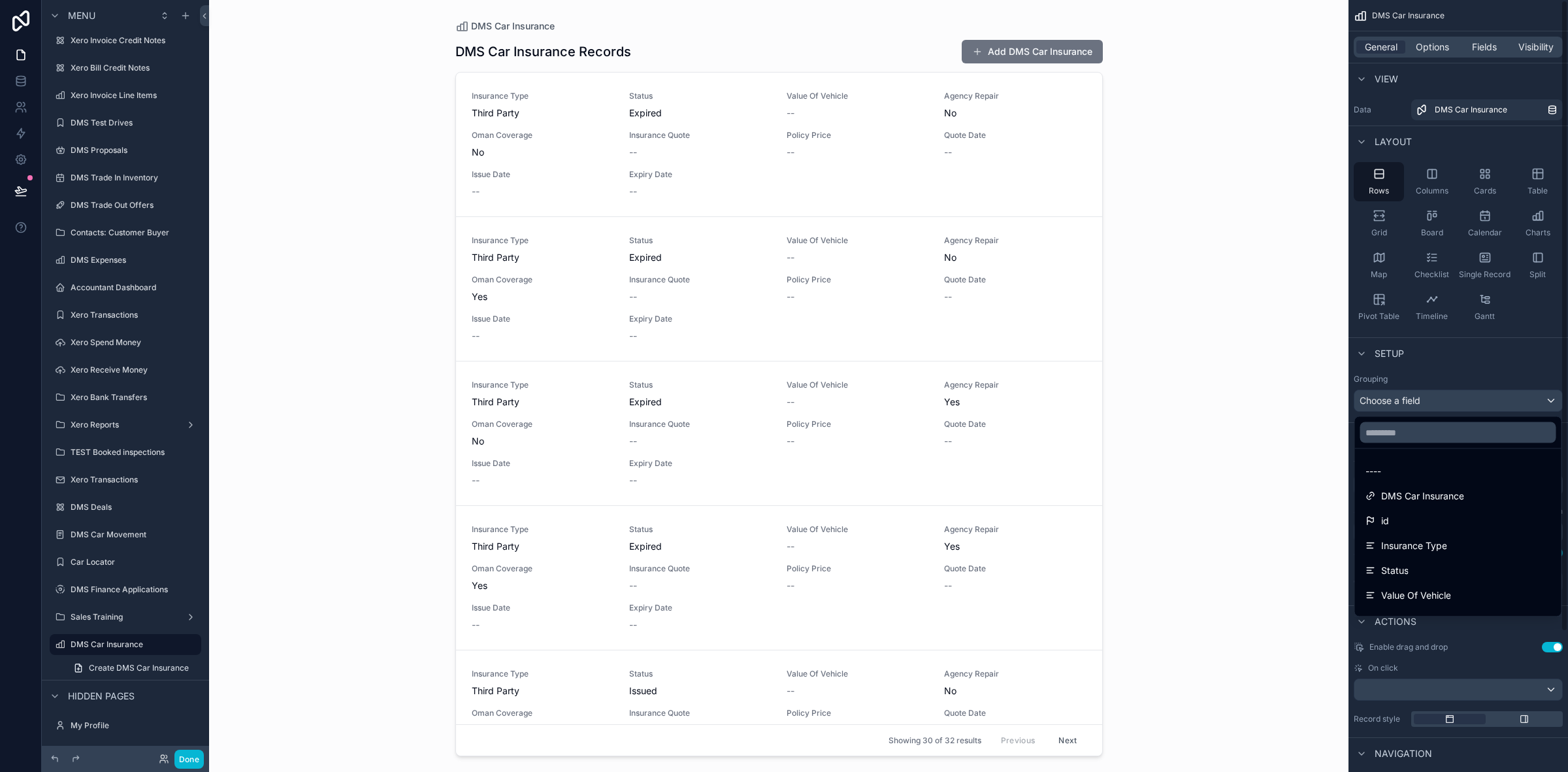
click at [1435, 47] on div "scrollable content" at bounding box center [784, 386] width 1568 height 772
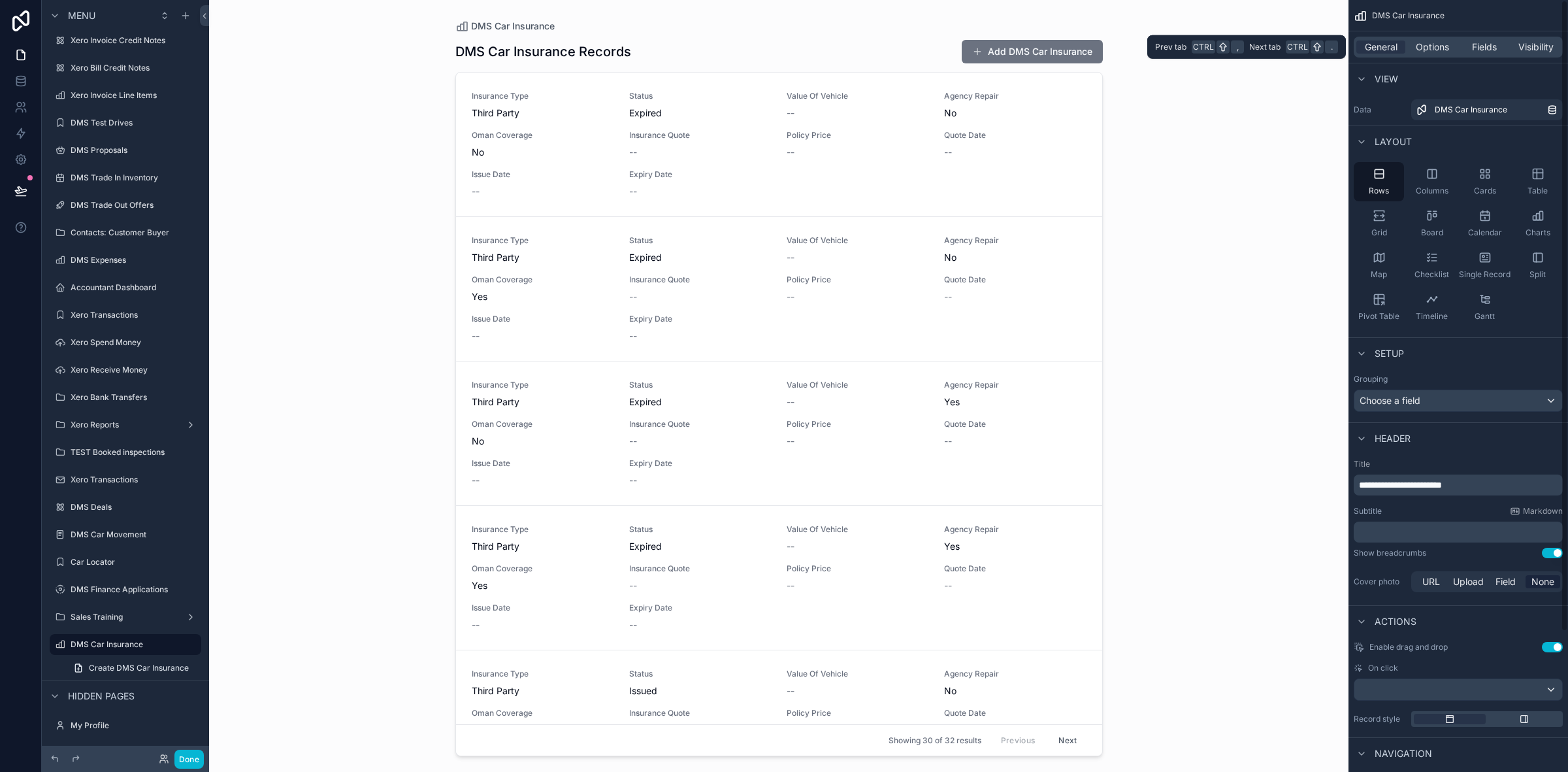
click at [1387, 37] on div "General Options Fields Visibility" at bounding box center [1458, 46] width 209 height 21
click at [1390, 48] on span "General" at bounding box center [1381, 46] width 32 height 13
click at [1447, 393] on div "Choose a field" at bounding box center [1458, 400] width 208 height 21
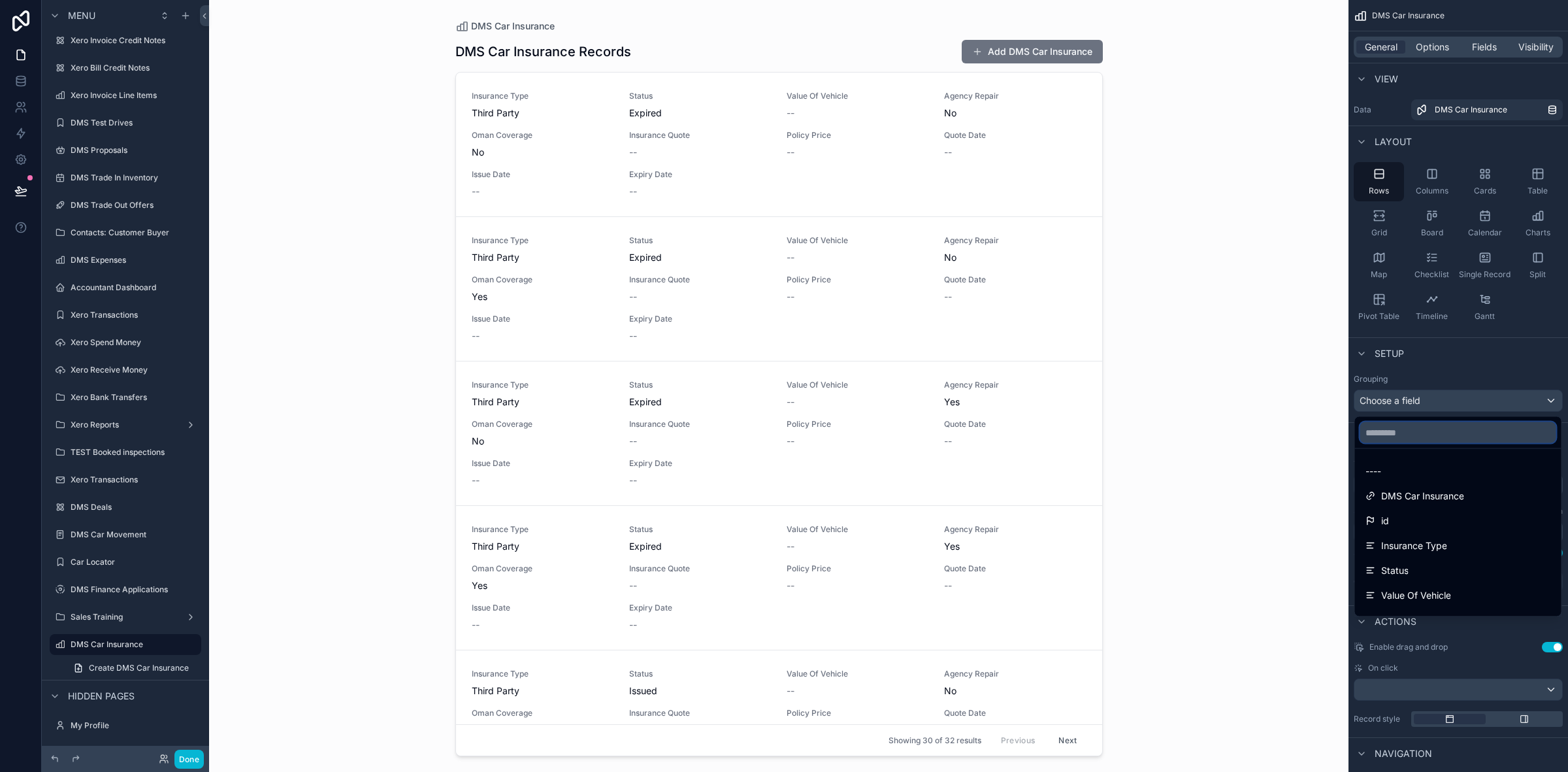
click at [1446, 425] on input "text" at bounding box center [1458, 432] width 196 height 21
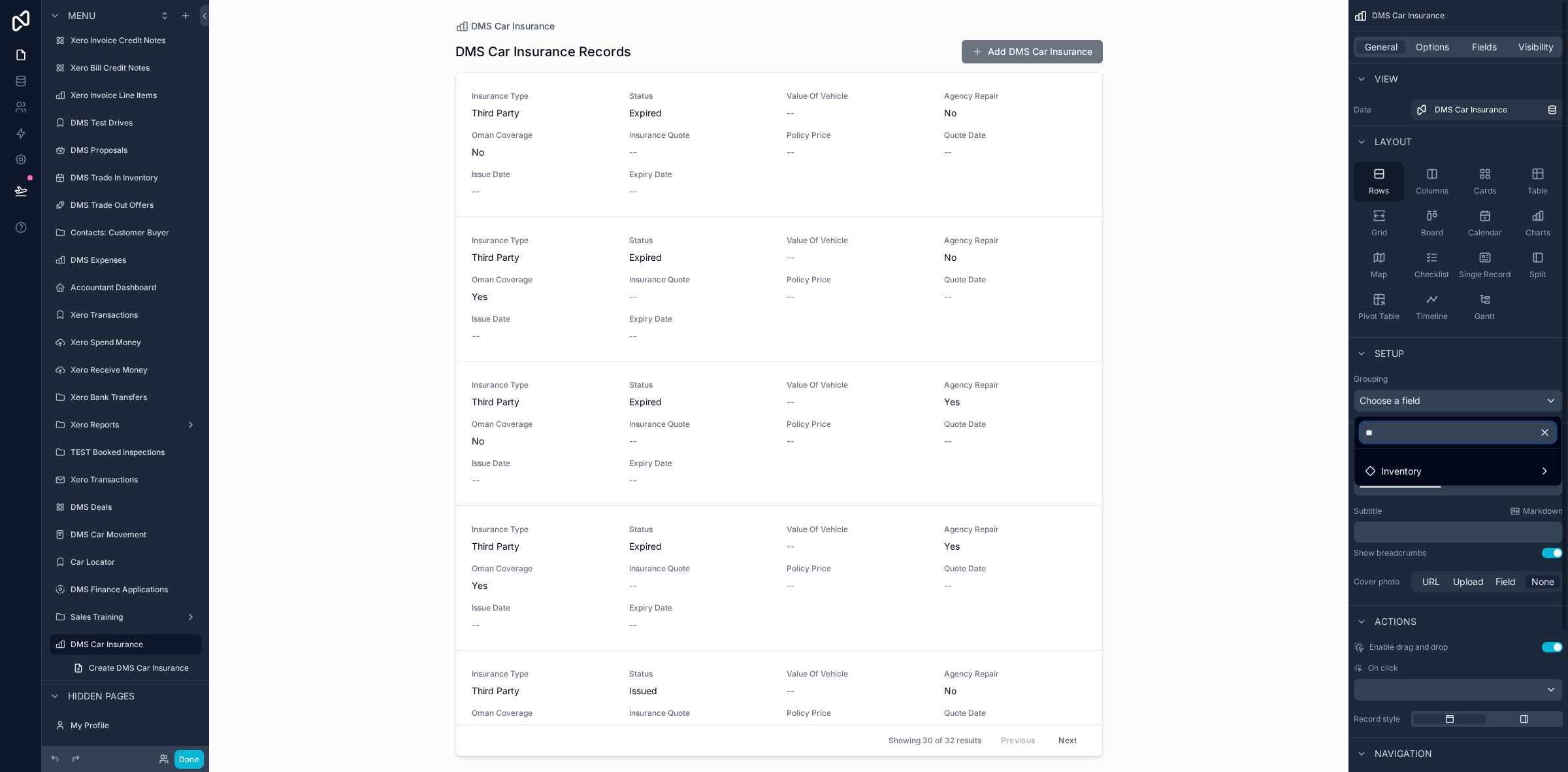
type input "*"
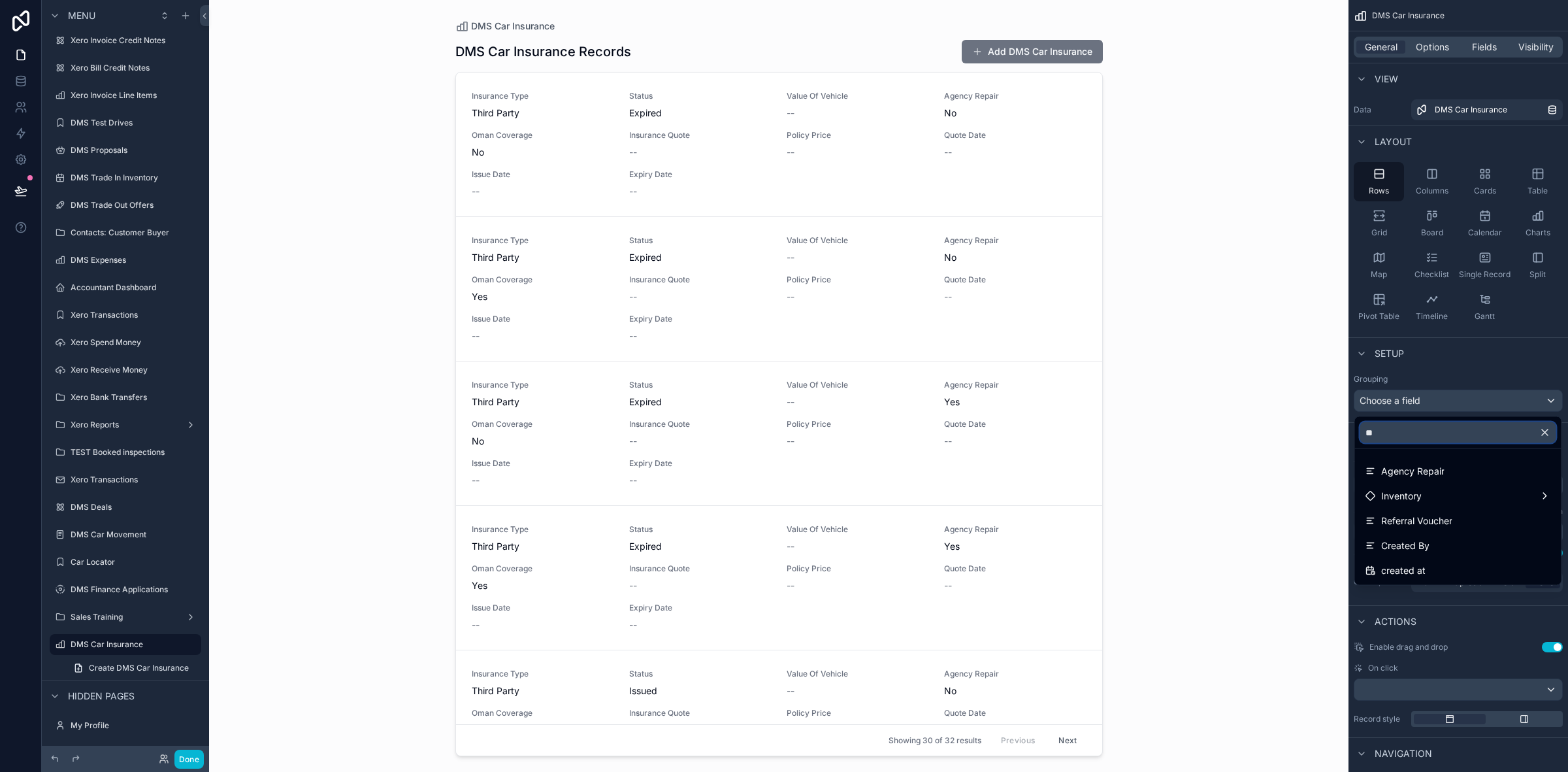
type input "*"
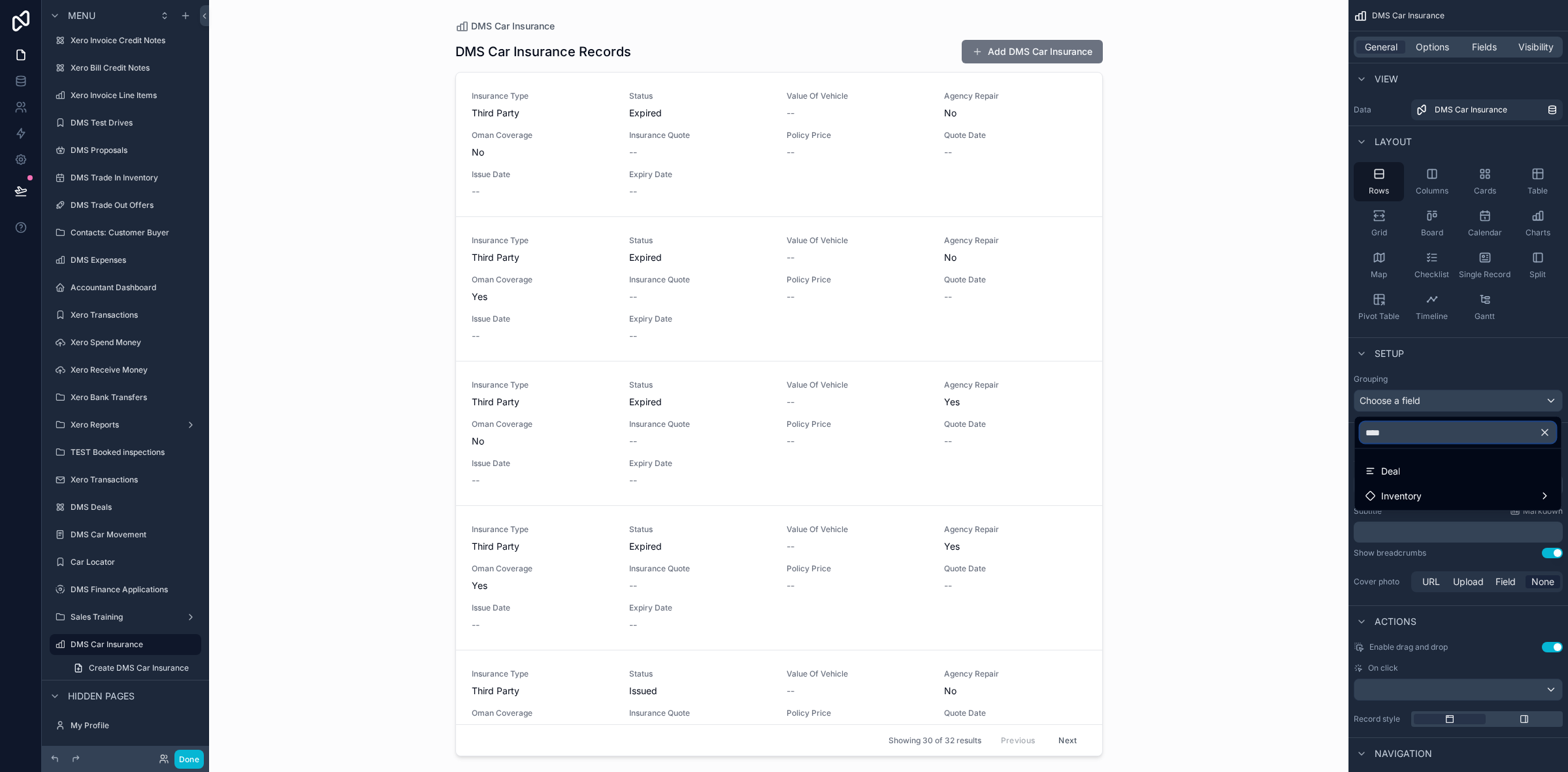
type input "****"
click at [1237, 477] on div "DMS Car Insurance DMS Car Insurance Records Add DMS Car Insurance Insurance Typ…" at bounding box center [778, 386] width 1140 height 772
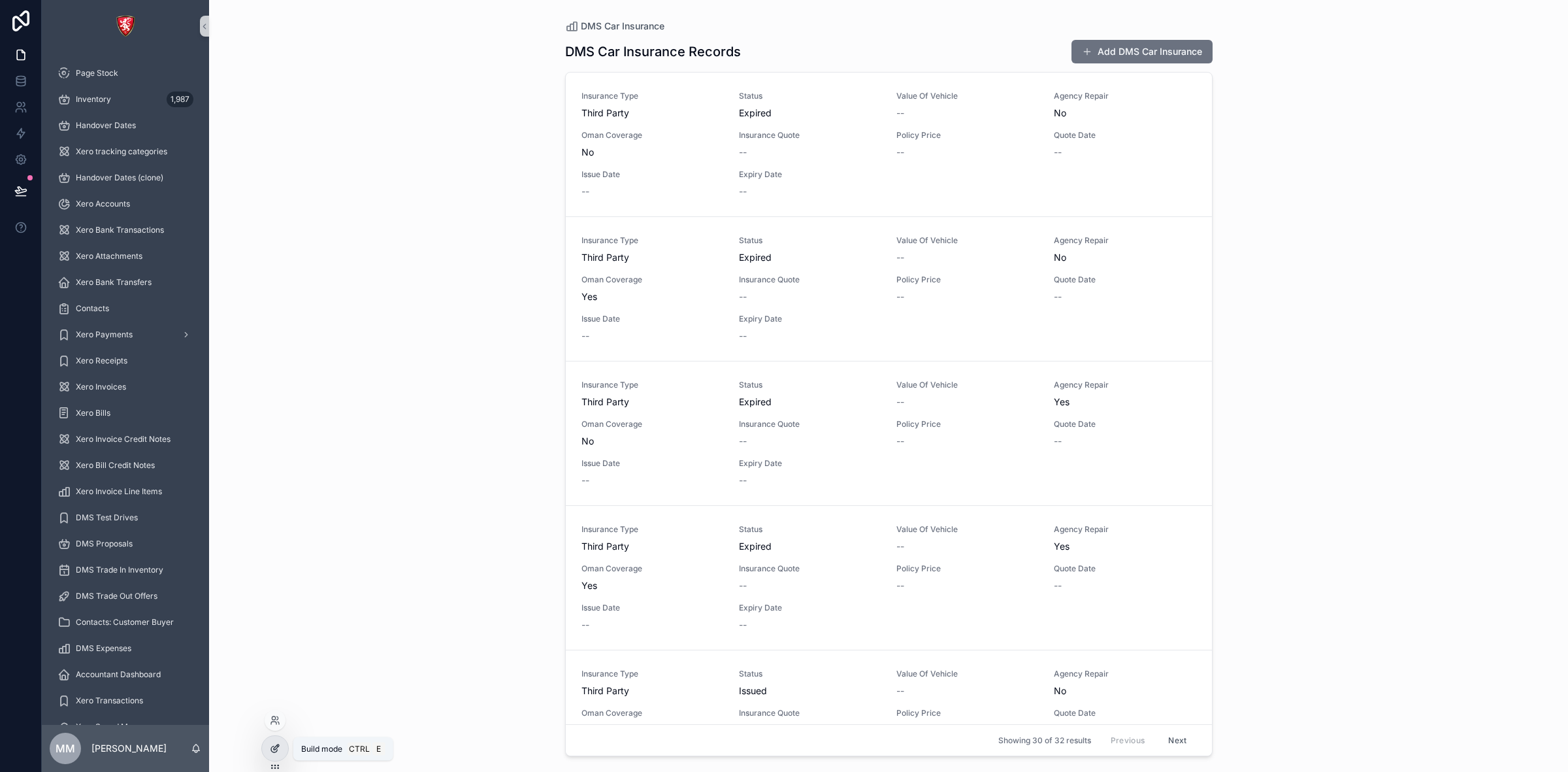
click at [271, 742] on div at bounding box center [274, 748] width 26 height 24
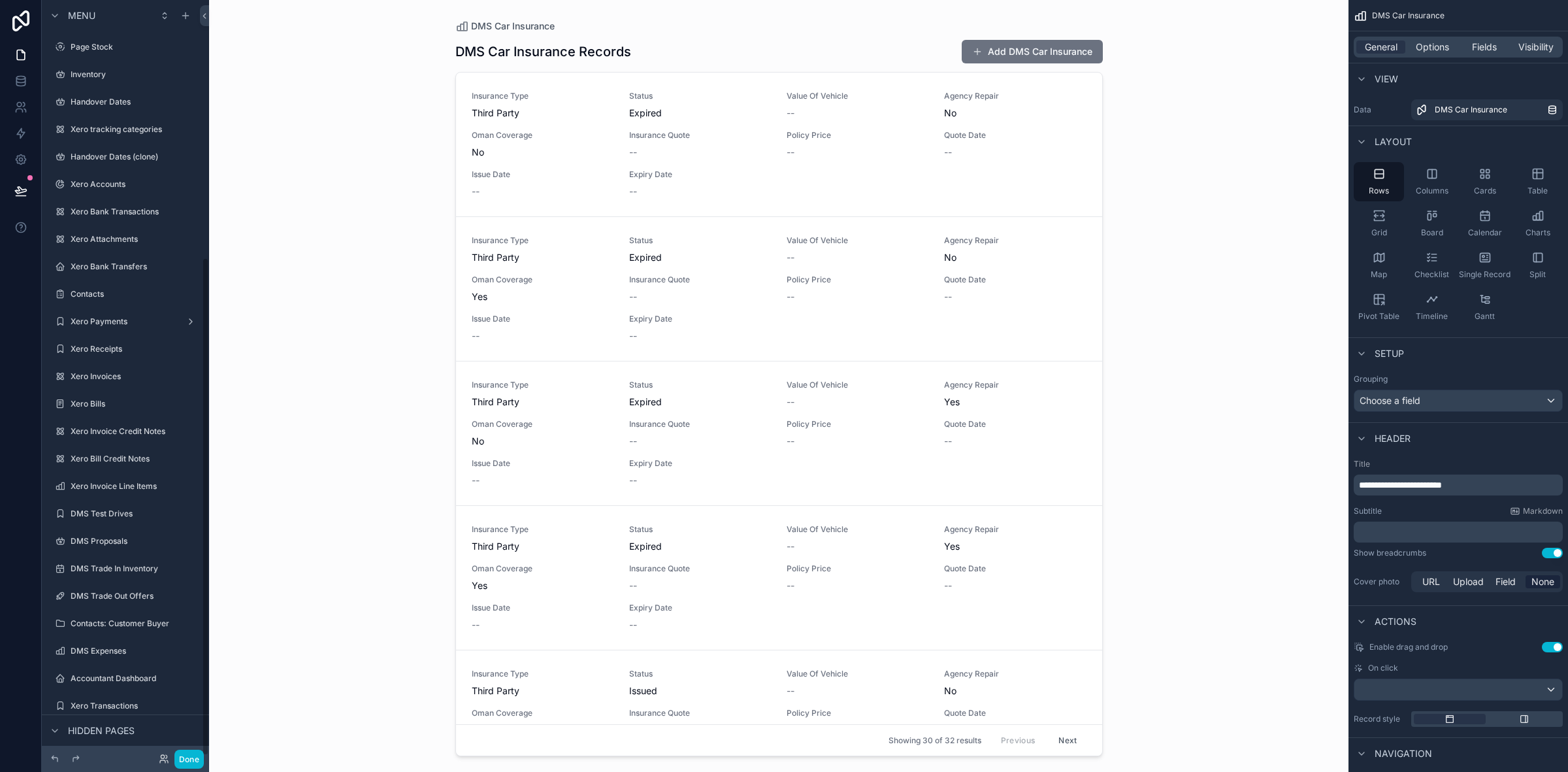
scroll to position [391, 0]
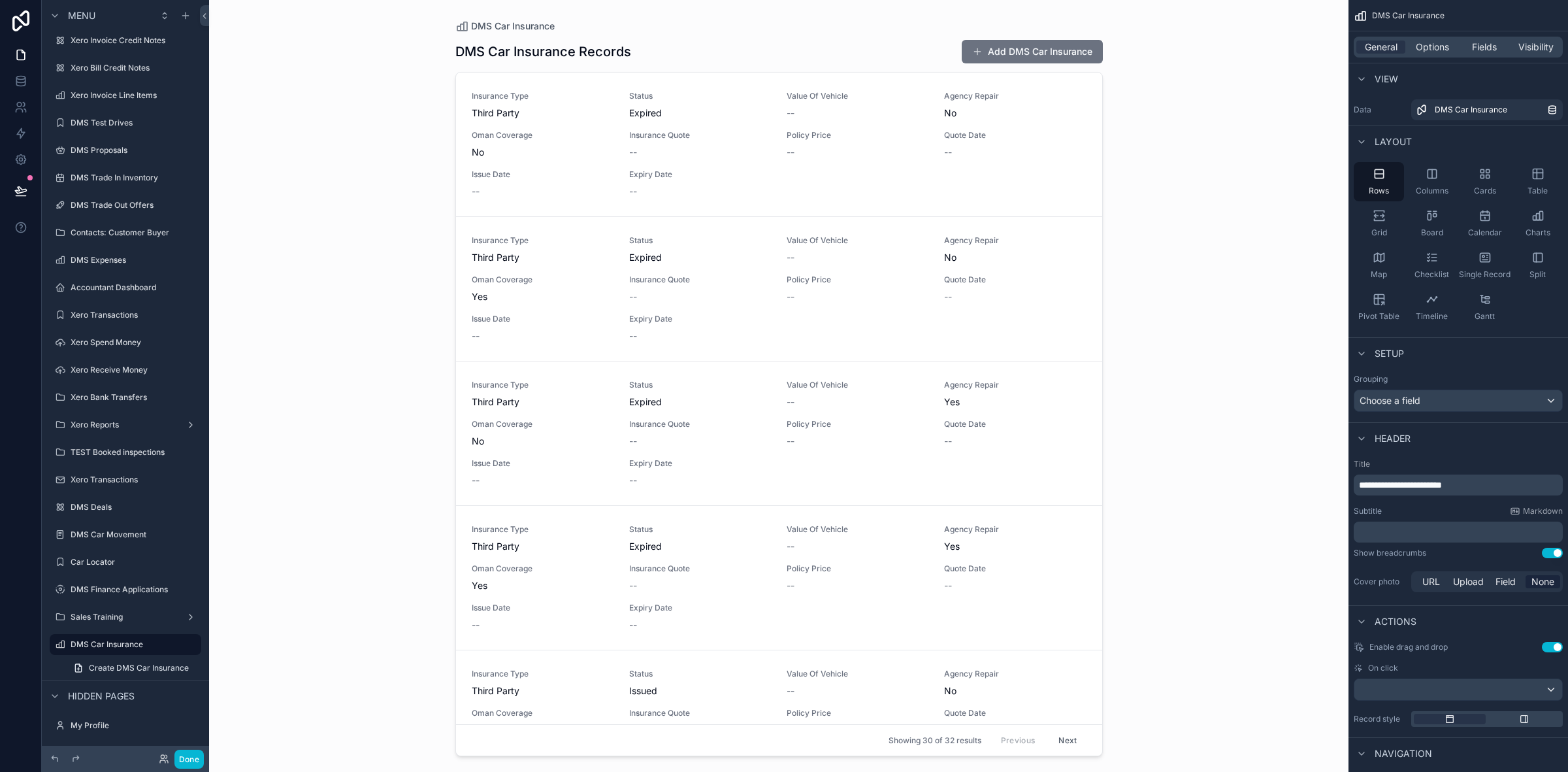
click at [949, 166] on div "scrollable content" at bounding box center [779, 378] width 668 height 756
click at [1419, 397] on span "Choose a field" at bounding box center [1391, 400] width 61 height 11
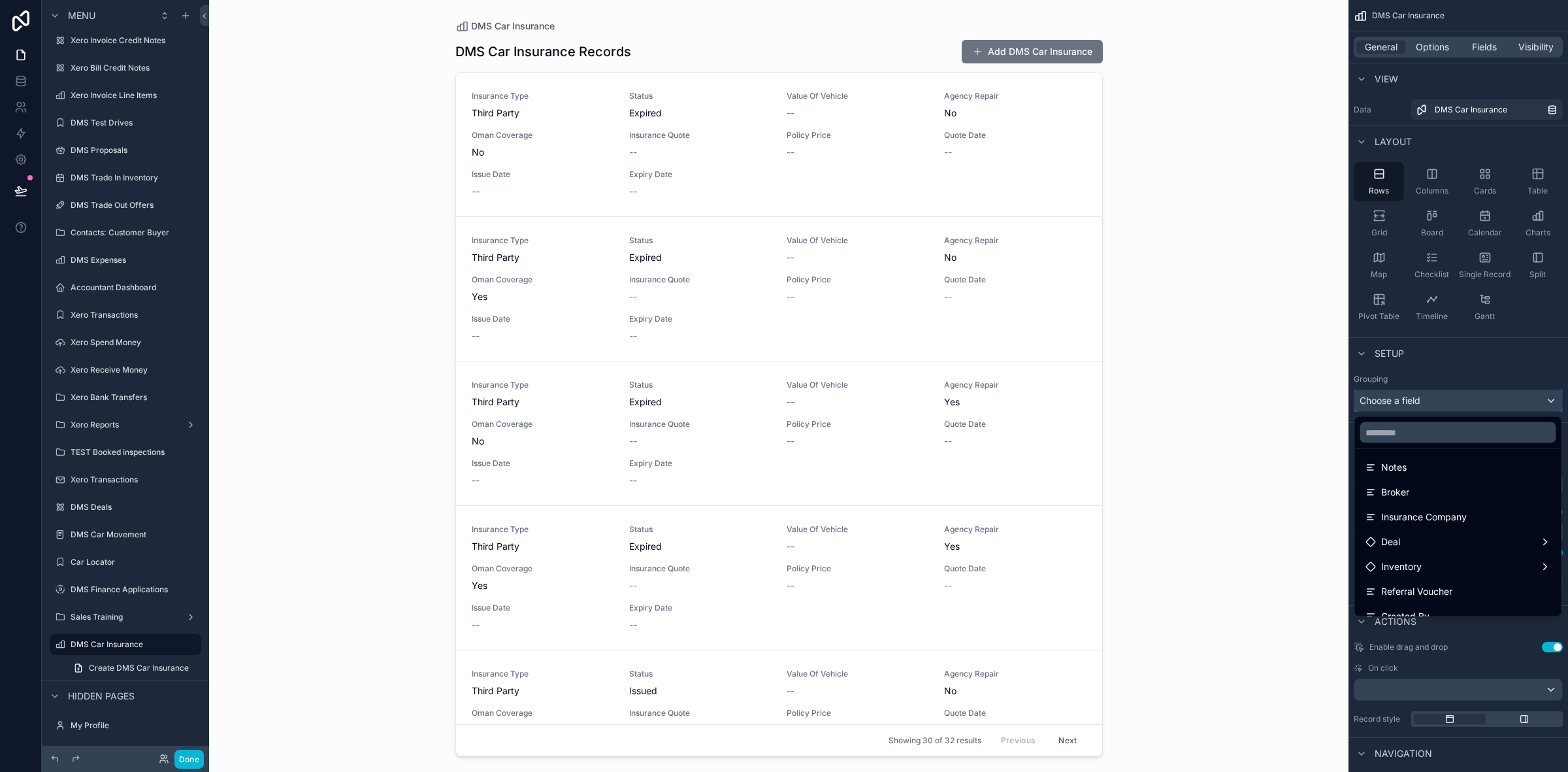
scroll to position [409, 0]
click at [1433, 465] on div "Deal" at bounding box center [1458, 459] width 185 height 16
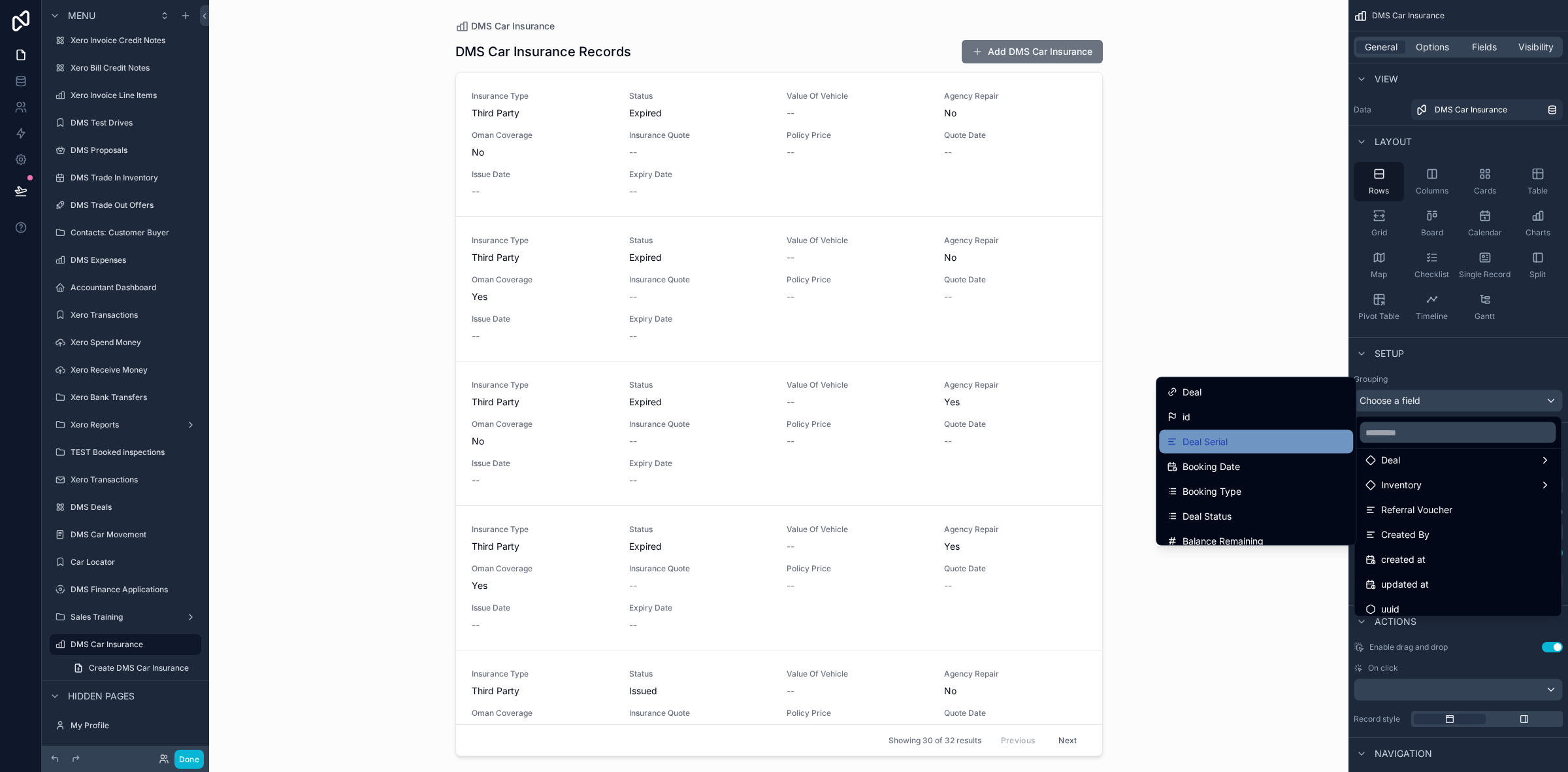
click at [1209, 436] on span "Deal Serial" at bounding box center [1205, 442] width 45 height 16
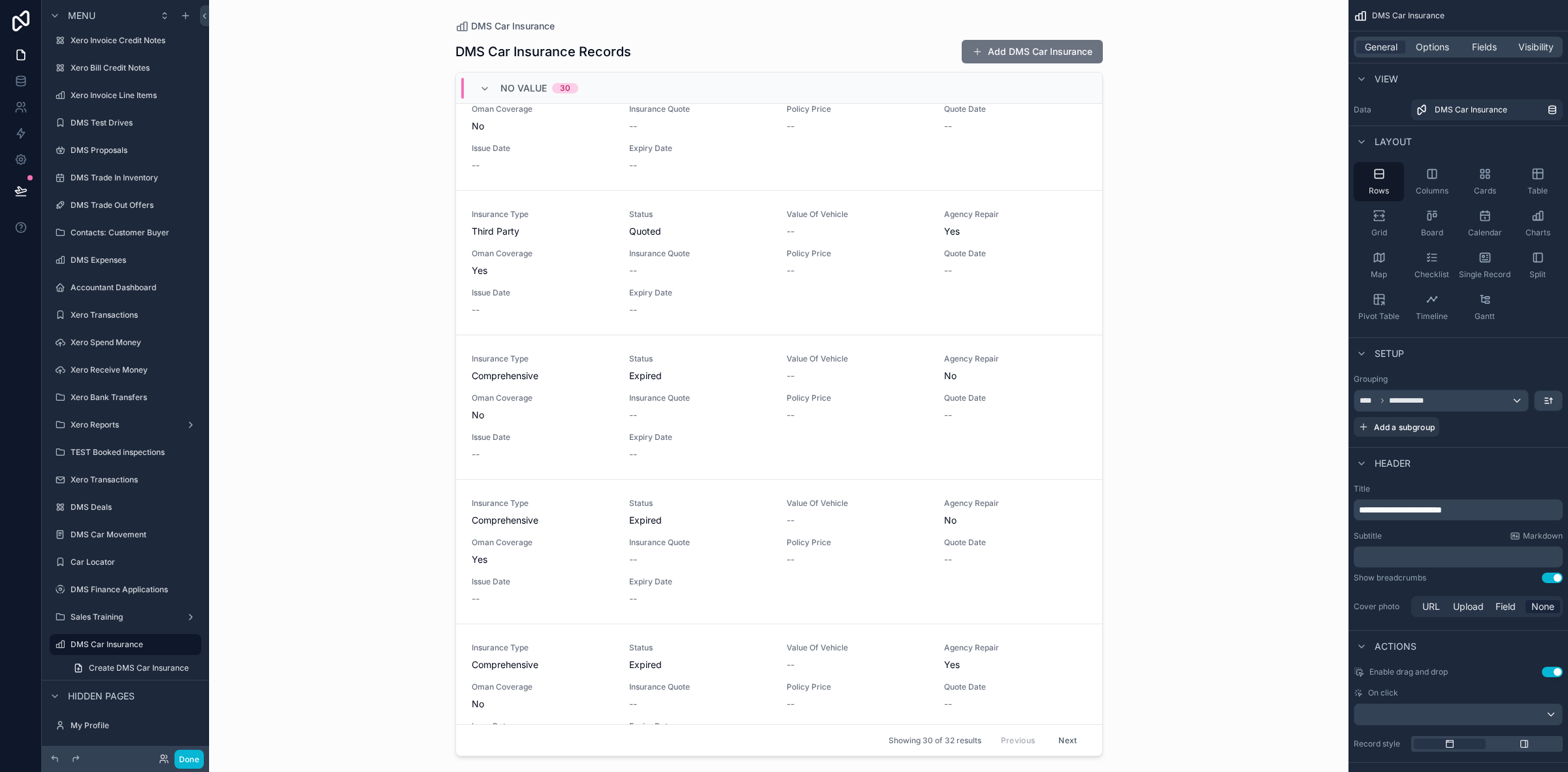
scroll to position [0, 0]
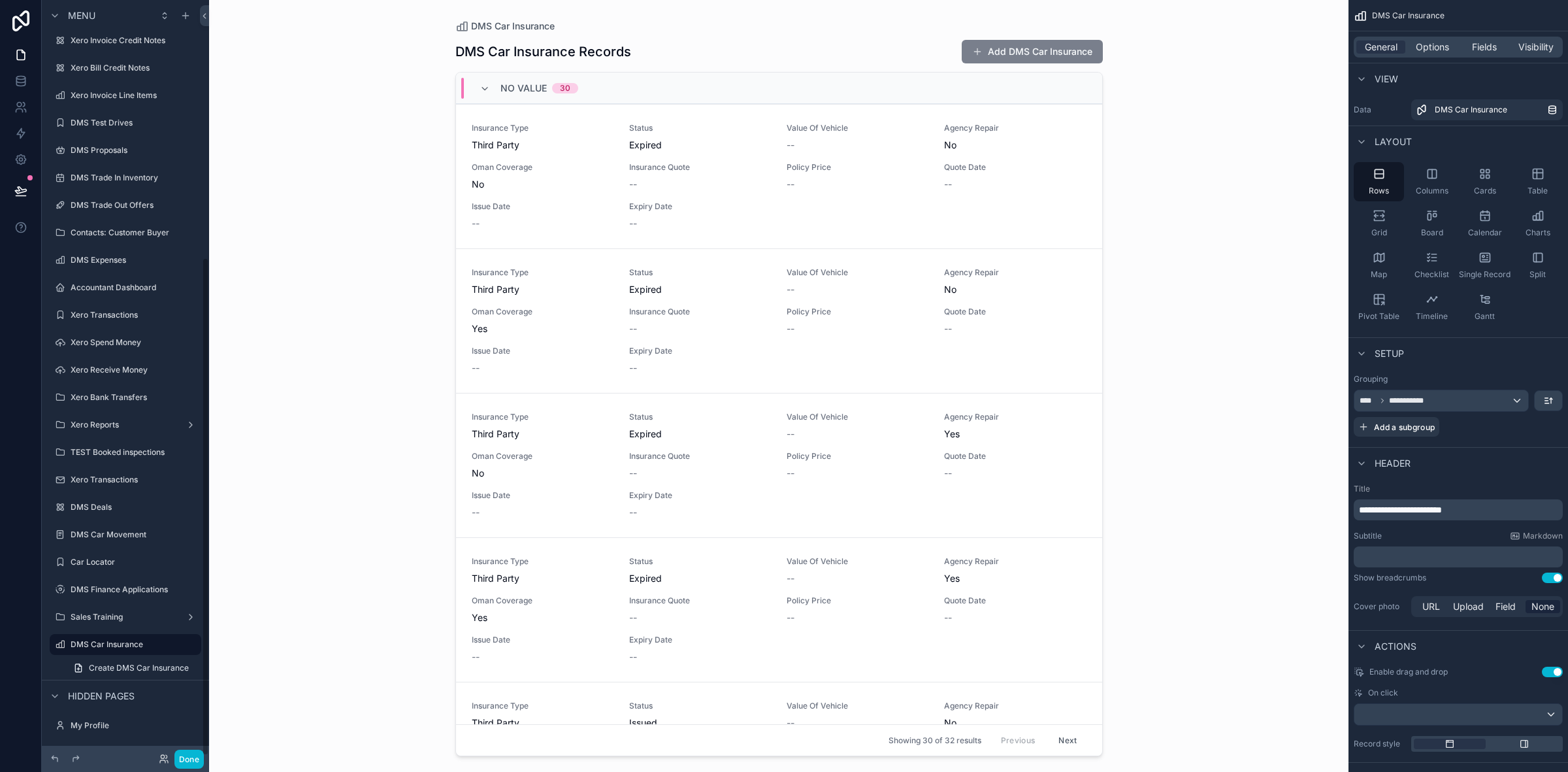
click at [1027, 46] on button "Add DMS Car Insurance" at bounding box center [1033, 52] width 141 height 24
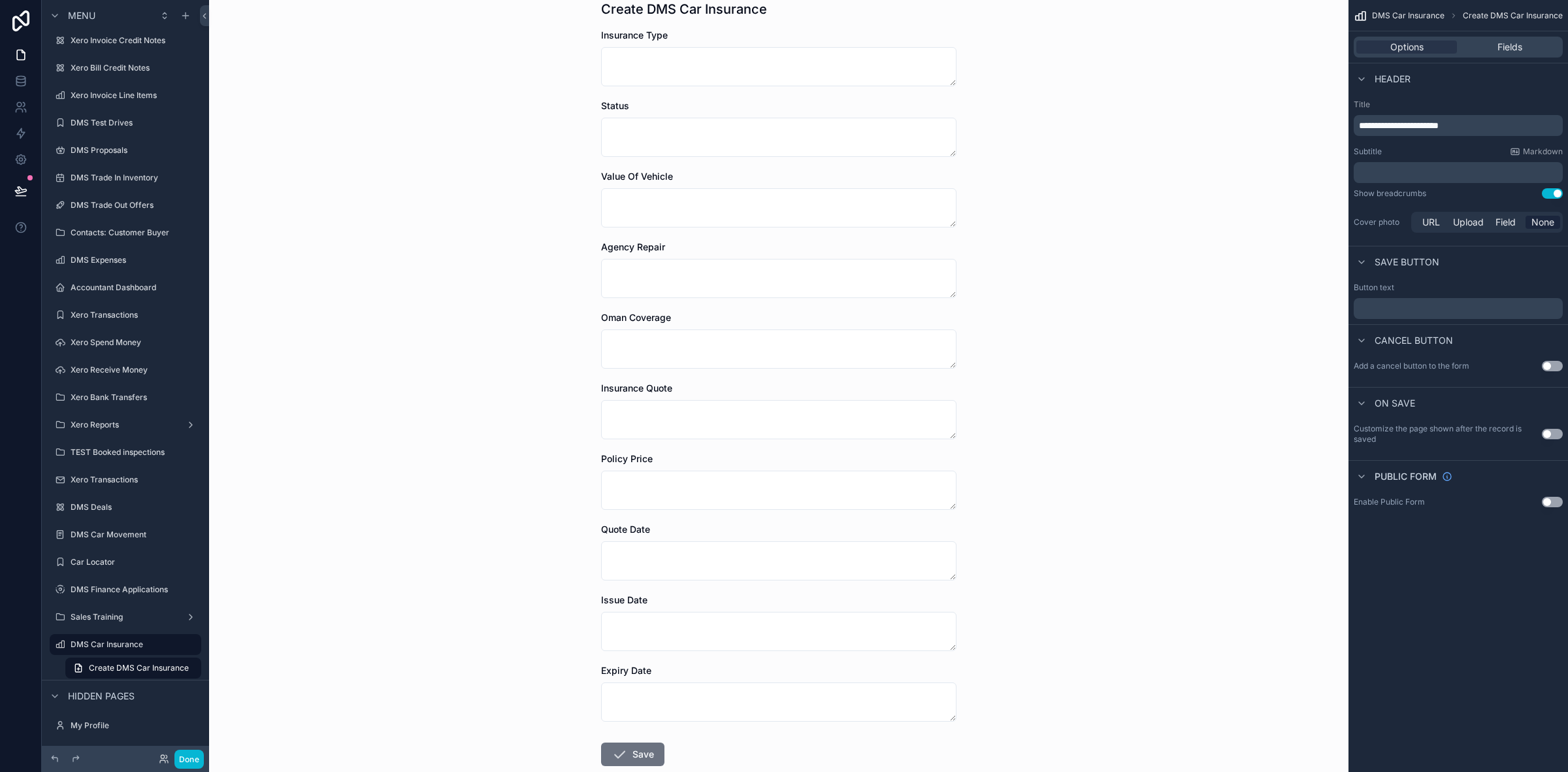
scroll to position [127, 0]
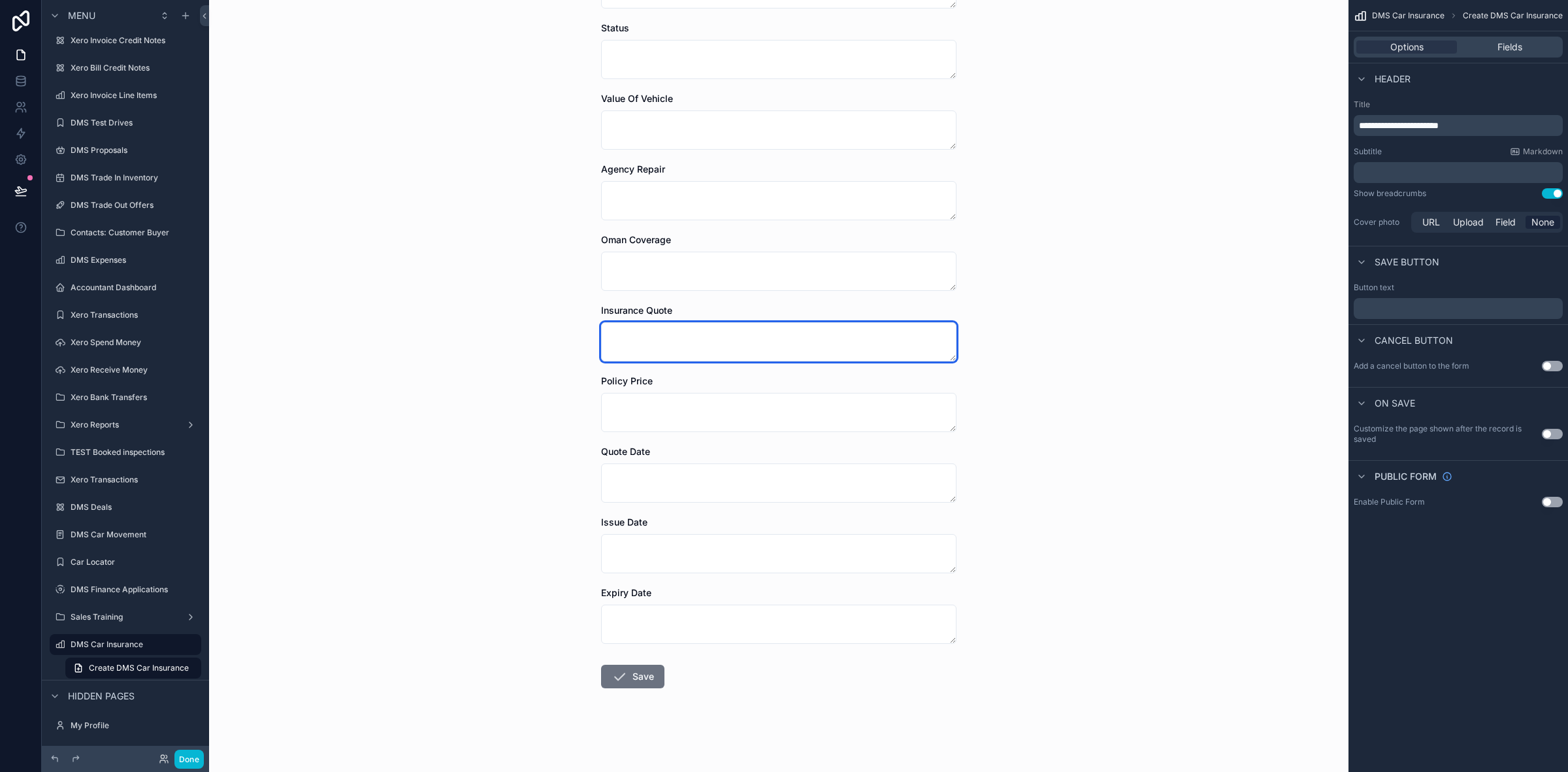
click at [783, 351] on textarea "scrollable content" at bounding box center [779, 342] width 356 height 39
click at [1251, 307] on div "DMS Car Insurance Create DMS Car Insurance Create DMS Car Insurance Insurance T…" at bounding box center [778, 259] width 1140 height 772
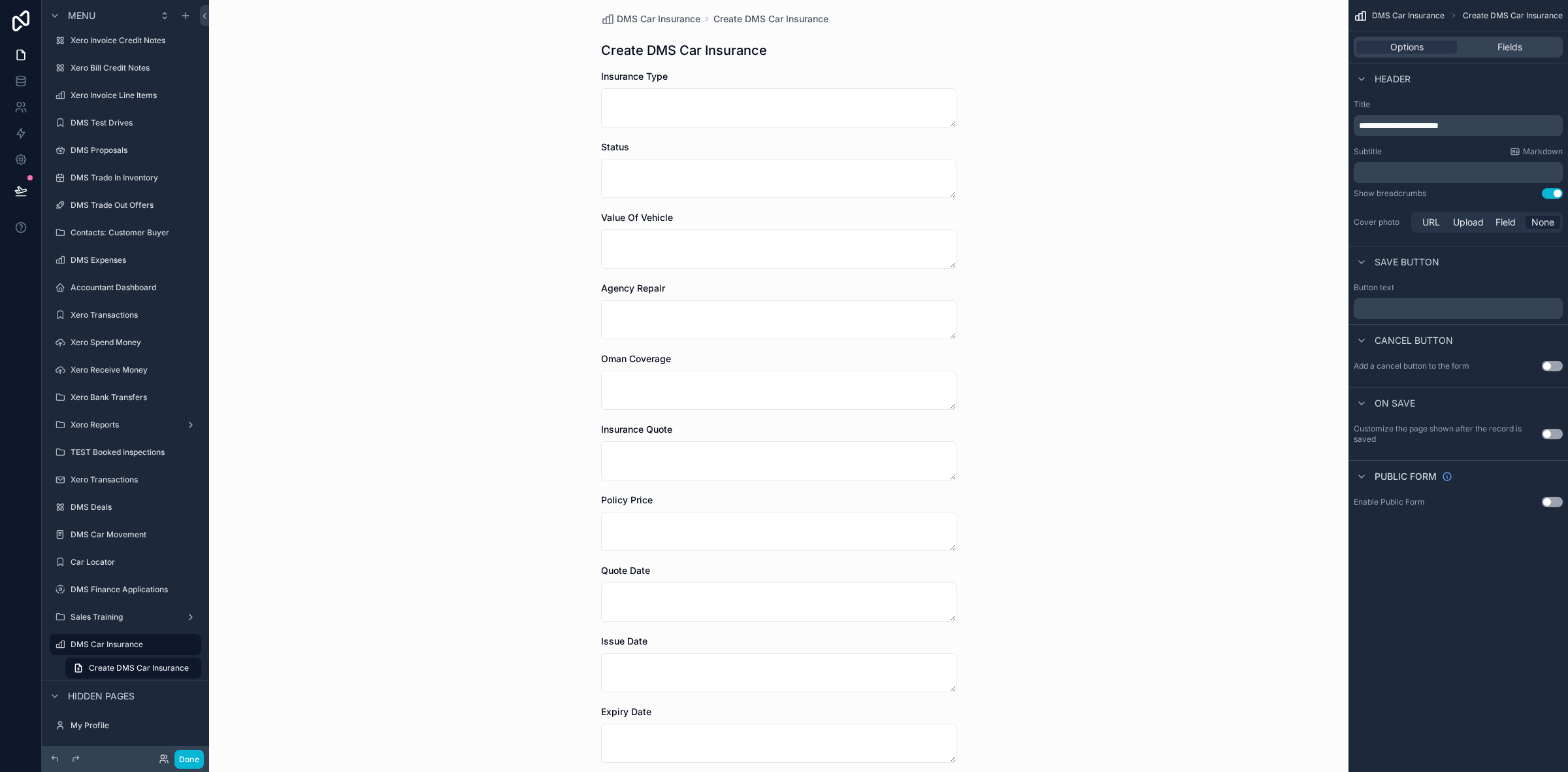
scroll to position [0, 0]
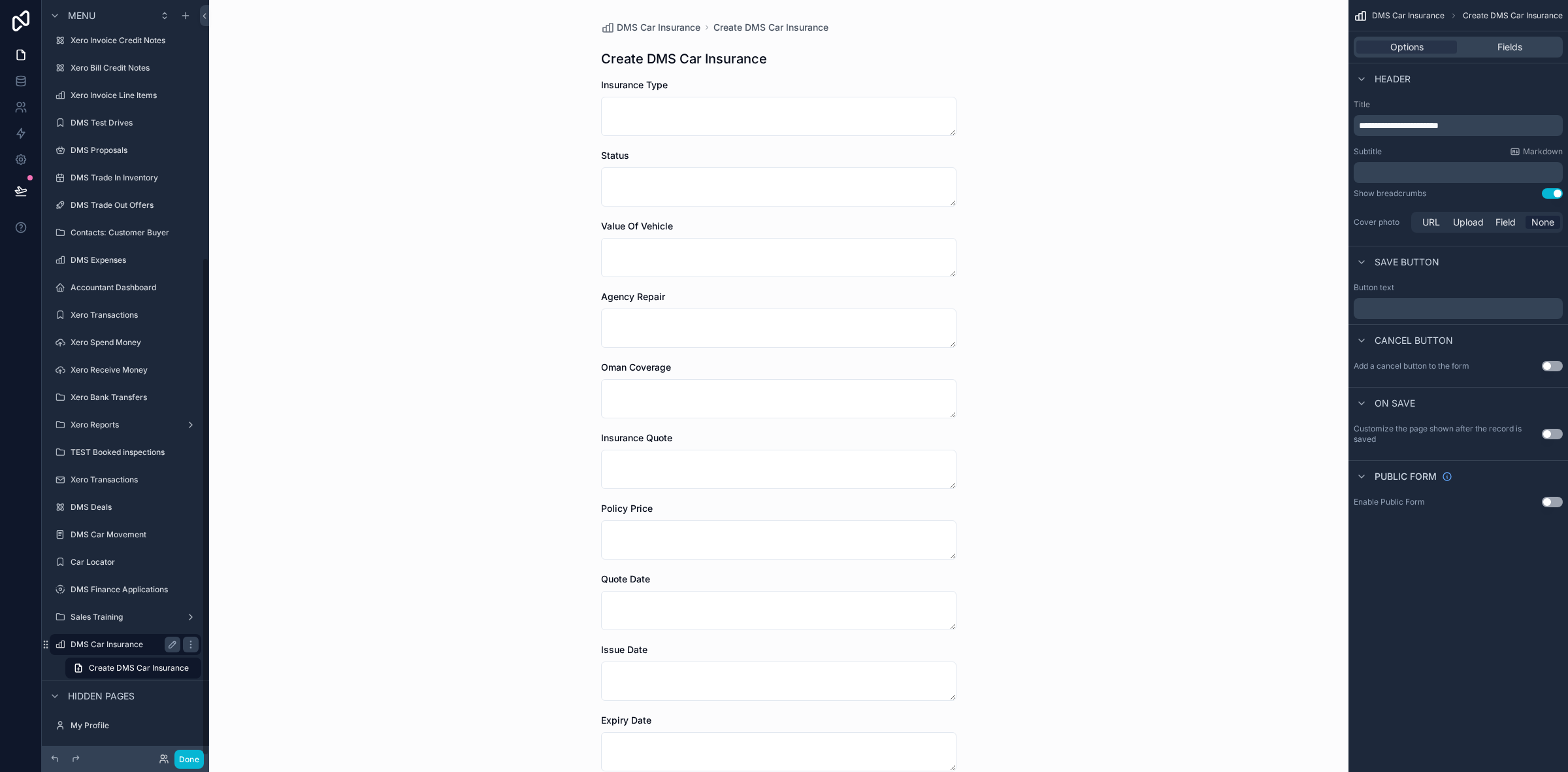
click at [112, 644] on label "DMS Car Insurance" at bounding box center [122, 644] width 105 height 11
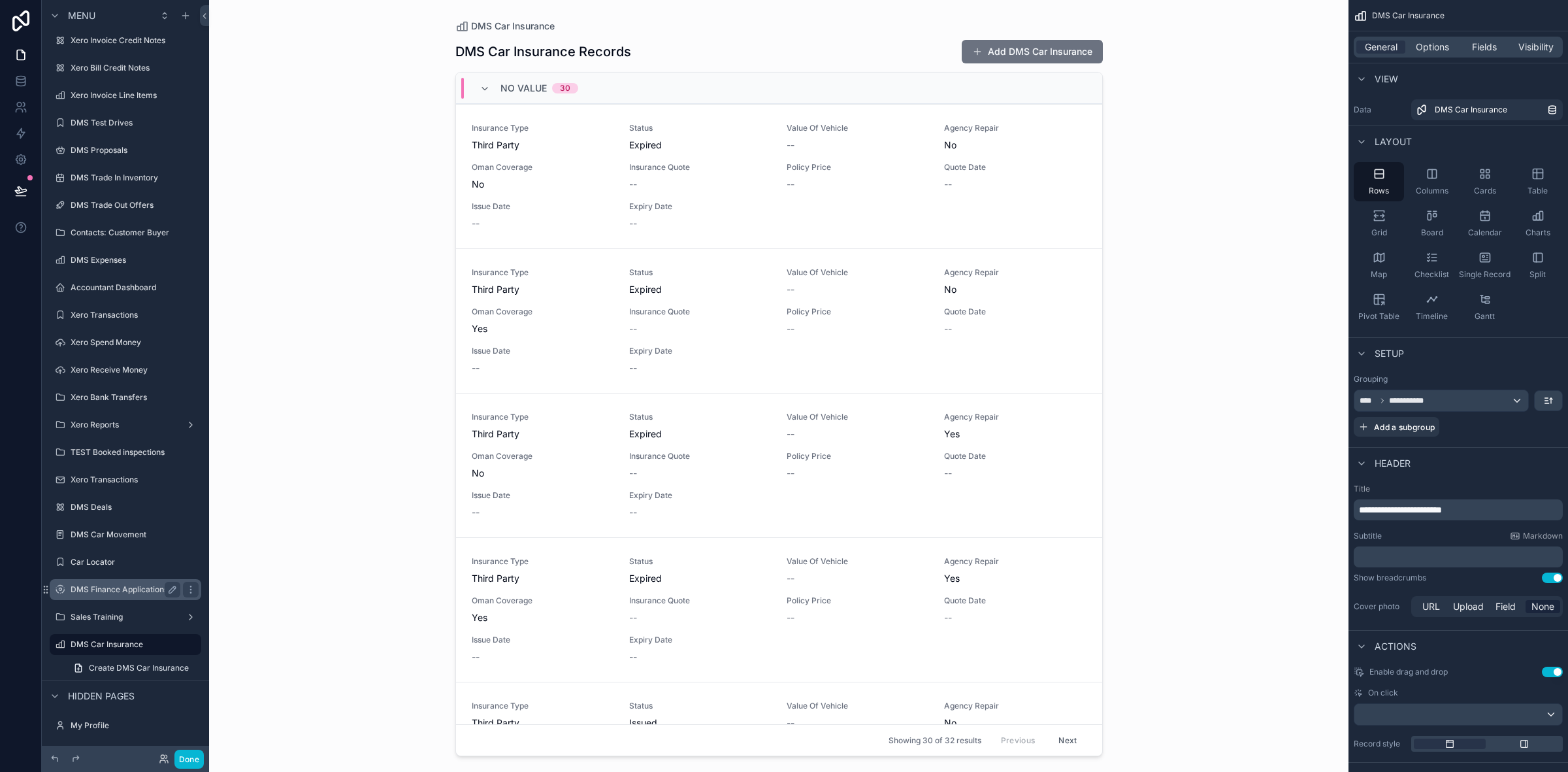
click at [93, 587] on label "DMS Finance Applications" at bounding box center [122, 589] width 105 height 11
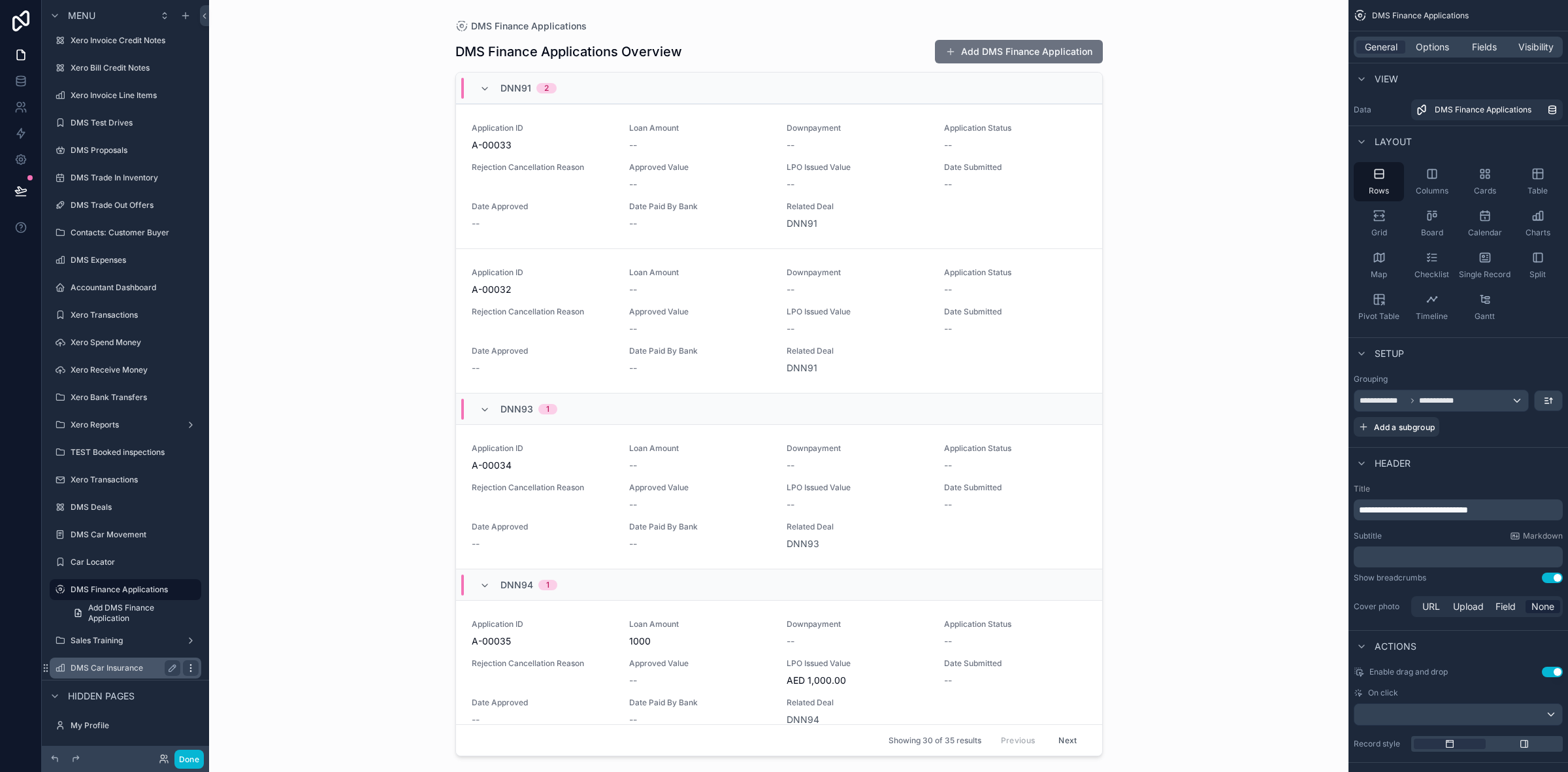
click at [187, 662] on icon "scrollable content" at bounding box center [190, 667] width 11 height 11
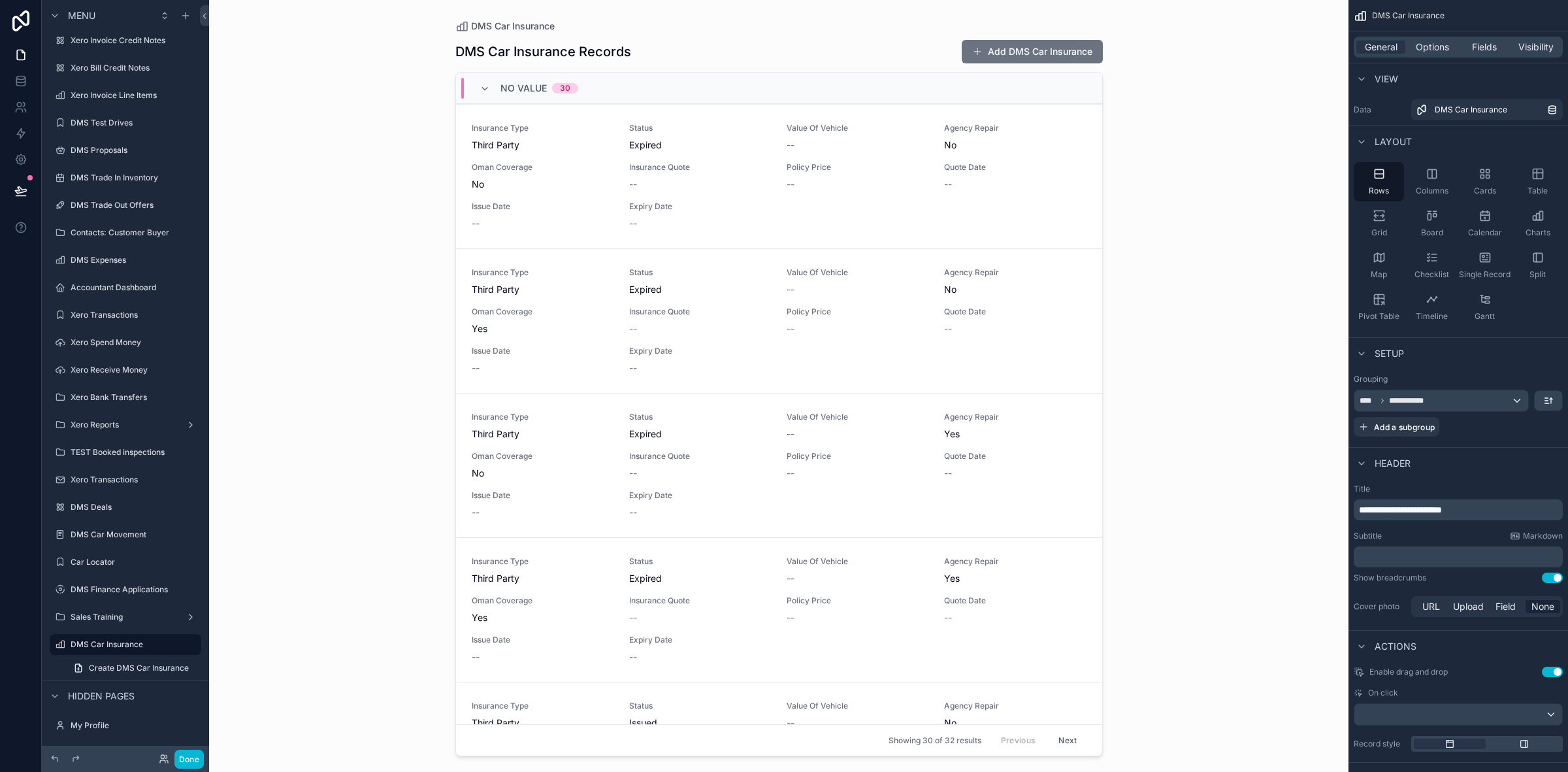
drag, startPoint x: 312, startPoint y: 443, endPoint x: 276, endPoint y: 461, distance: 40.2
click at [312, 446] on div "DMS Car Insurance DMS Car Insurance Records Add DMS Car Insurance No value 30 I…" at bounding box center [778, 386] width 1140 height 772
click at [97, 582] on div "DMS Finance Applications" at bounding box center [125, 590] width 110 height 16
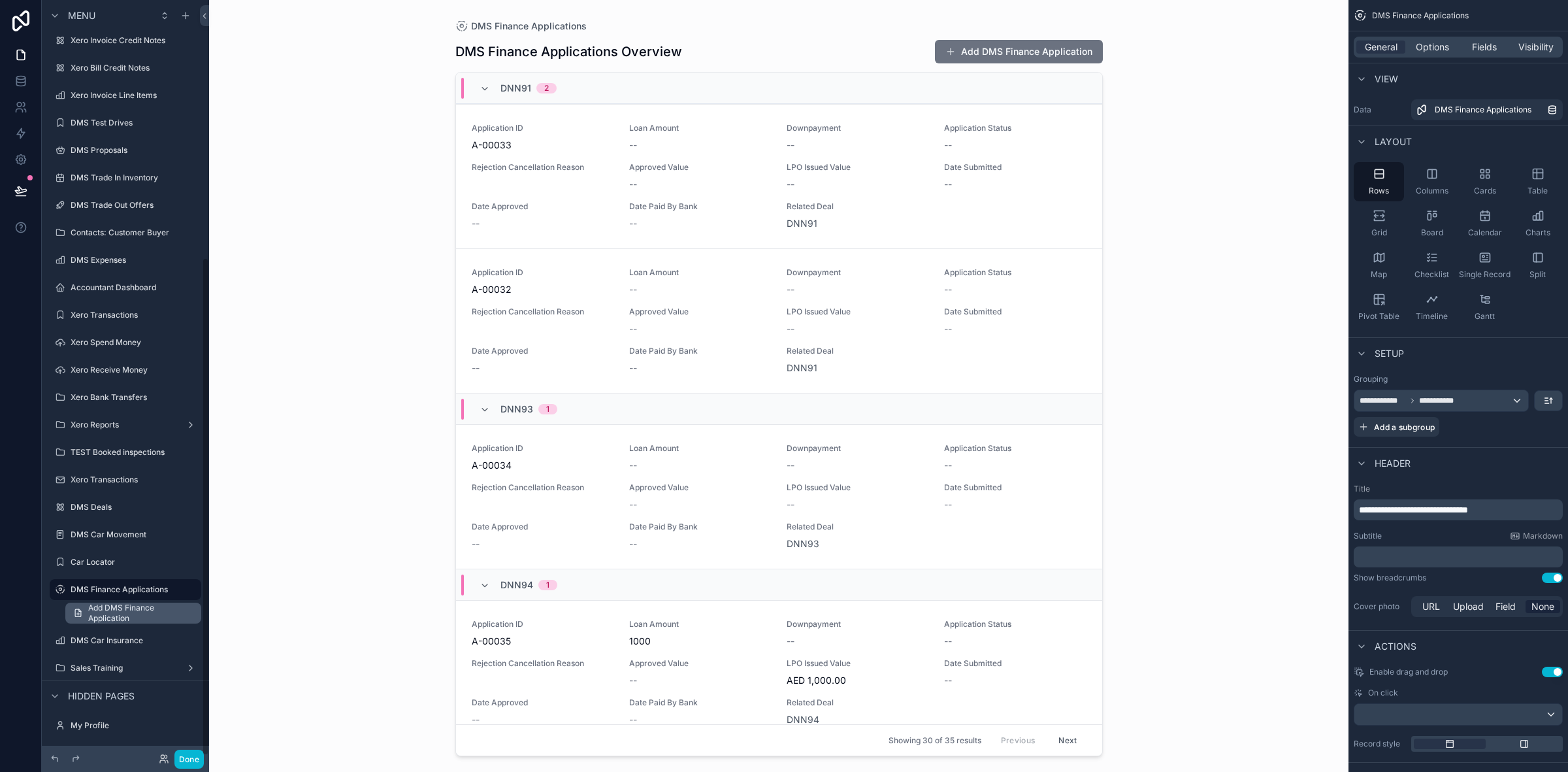
click at [120, 603] on span "Add DMS Finance Application" at bounding box center [140, 612] width 105 height 21
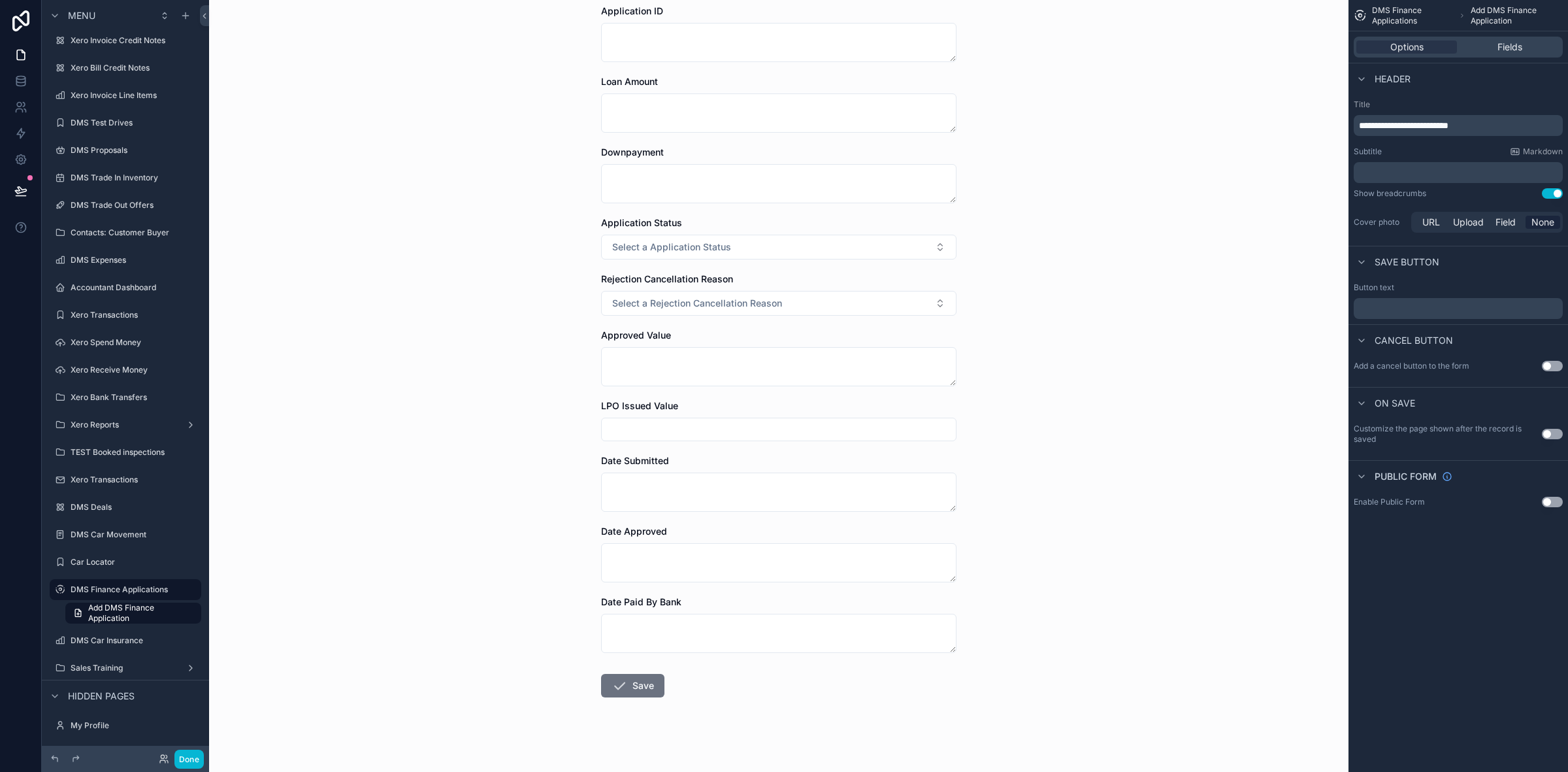
scroll to position [83, 0]
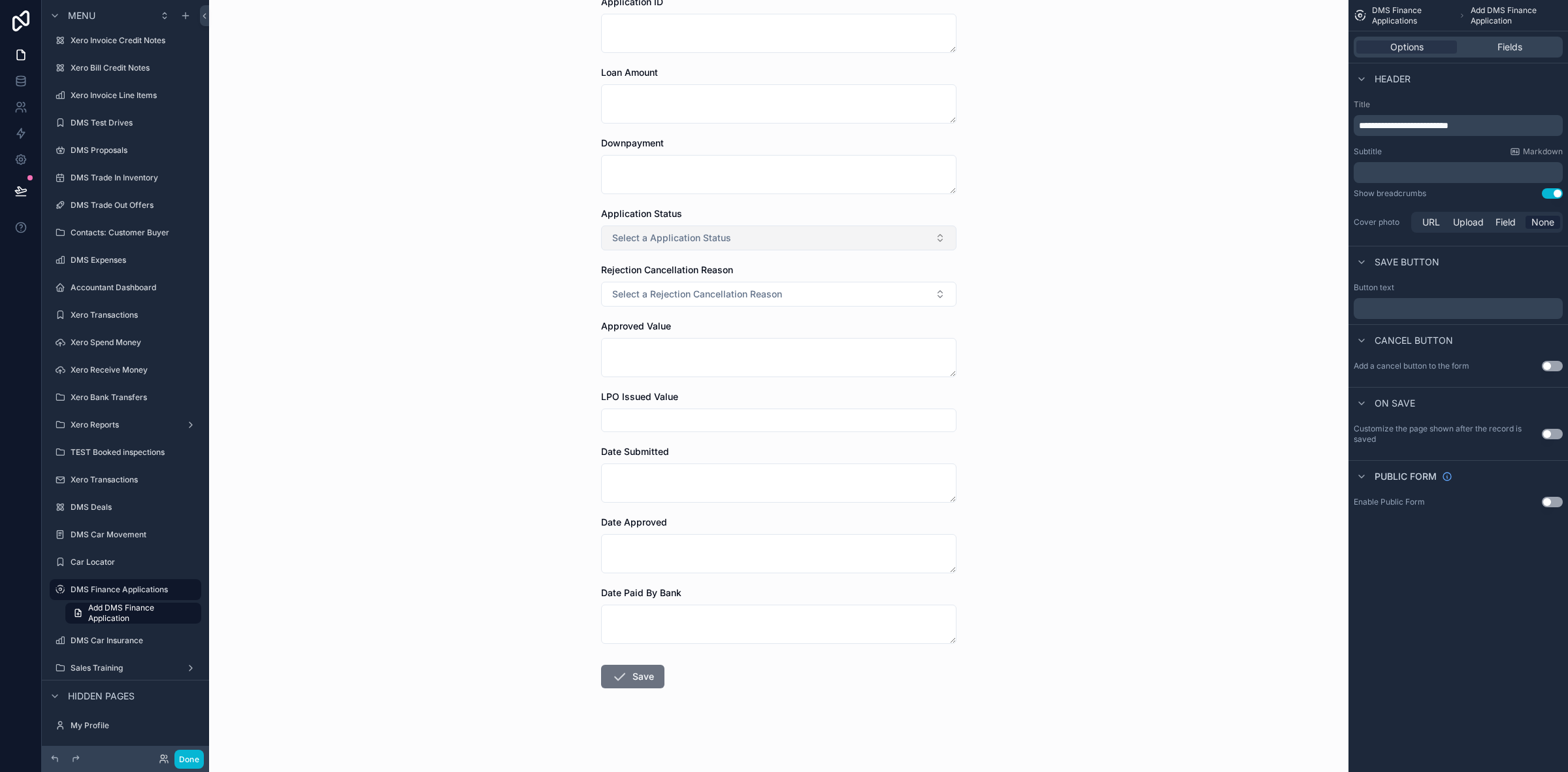
click at [705, 232] on span "Select a Application Status" at bounding box center [671, 237] width 119 height 13
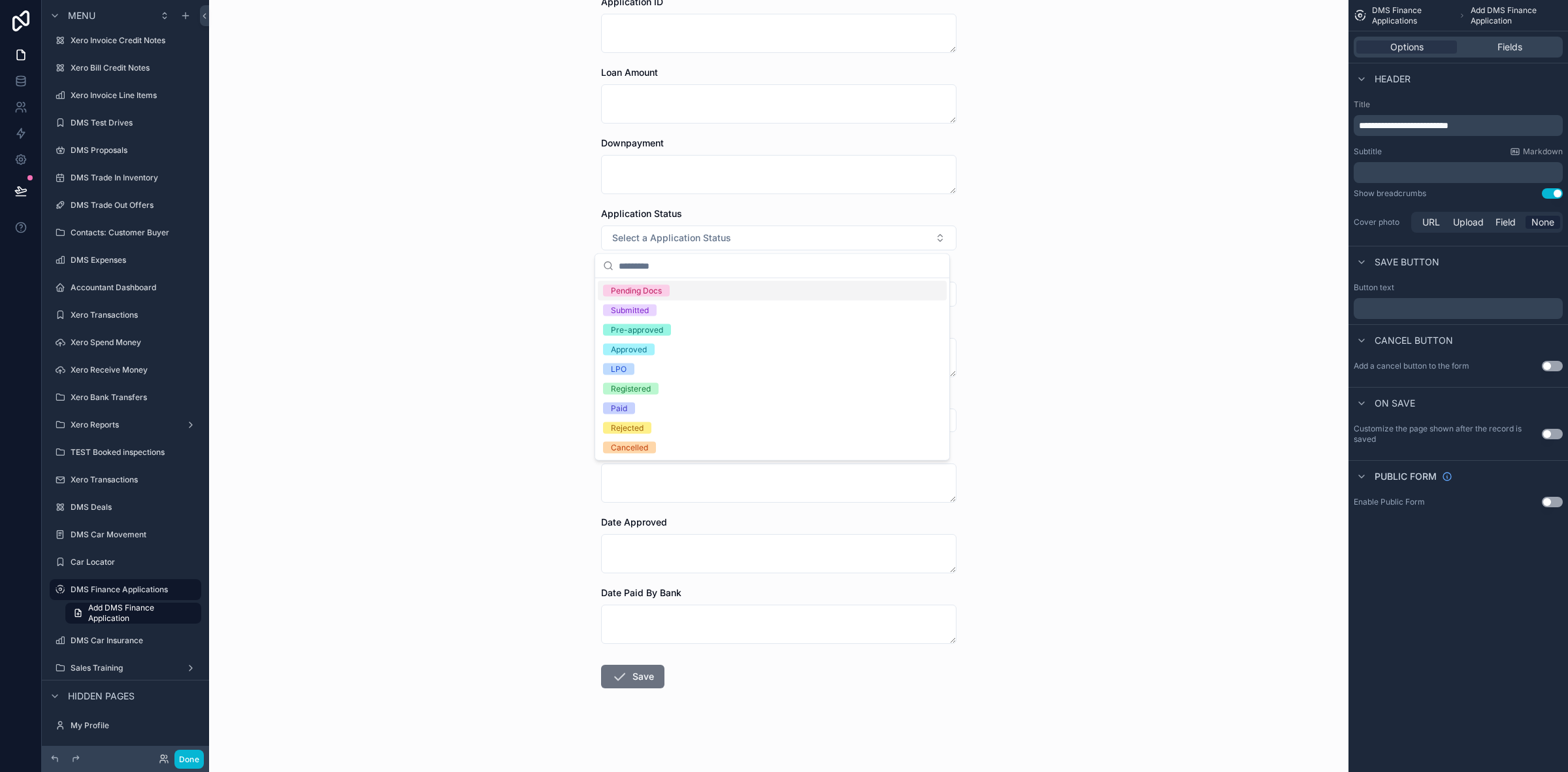
drag, startPoint x: 1168, startPoint y: 282, endPoint x: 1153, endPoint y: 298, distance: 21.9
click at [1168, 285] on div "DMS Finance Applications Add DMS Finance Application Add DMS Finance Applicatio…" at bounding box center [778, 303] width 1140 height 772
click at [654, 291] on span "Select a Rejection Cancellation Reason" at bounding box center [697, 293] width 170 height 13
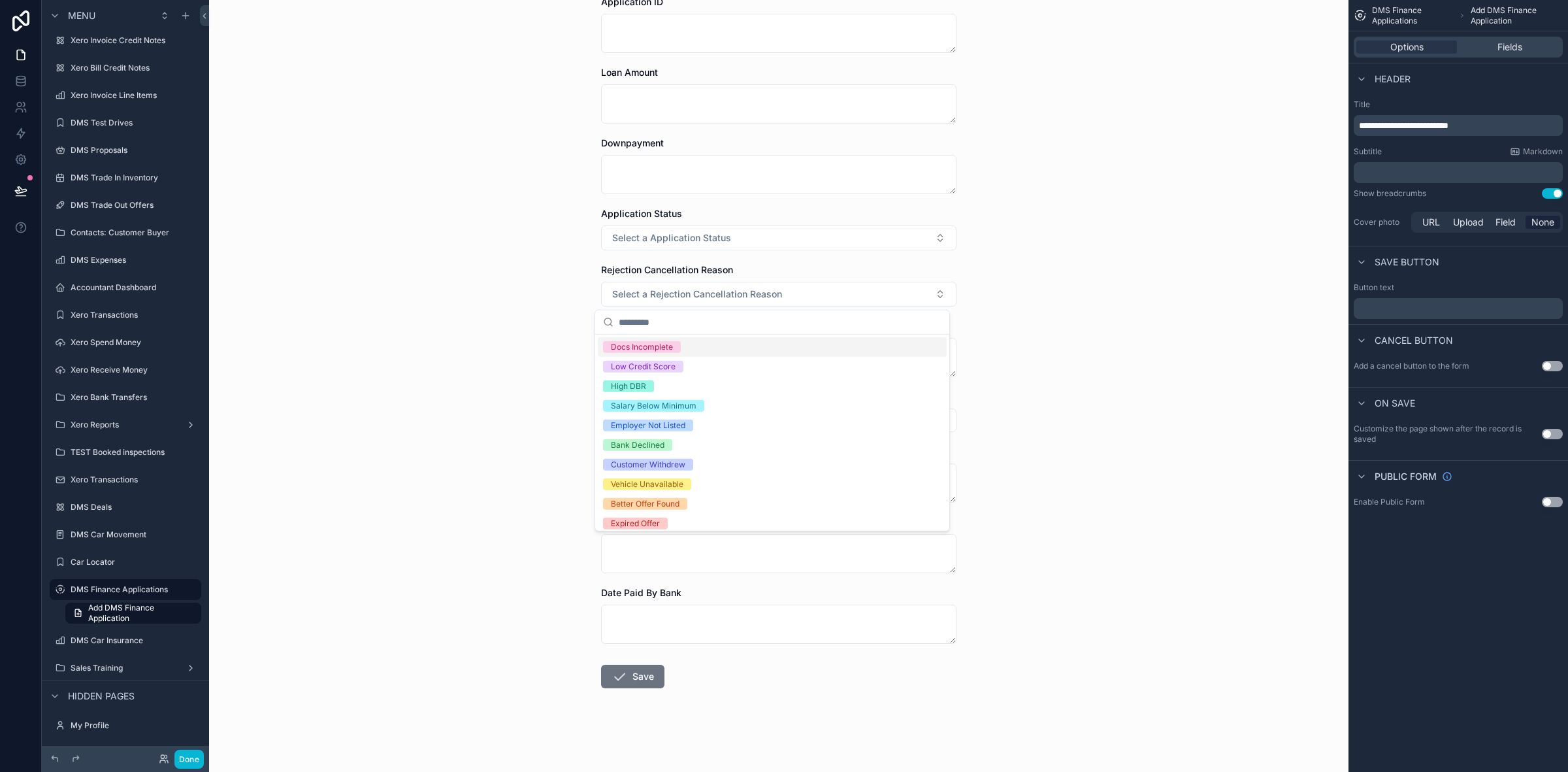
click at [1145, 332] on div "DMS Finance Applications Add DMS Finance Application Add DMS Finance Applicatio…" at bounding box center [778, 303] width 1140 height 772
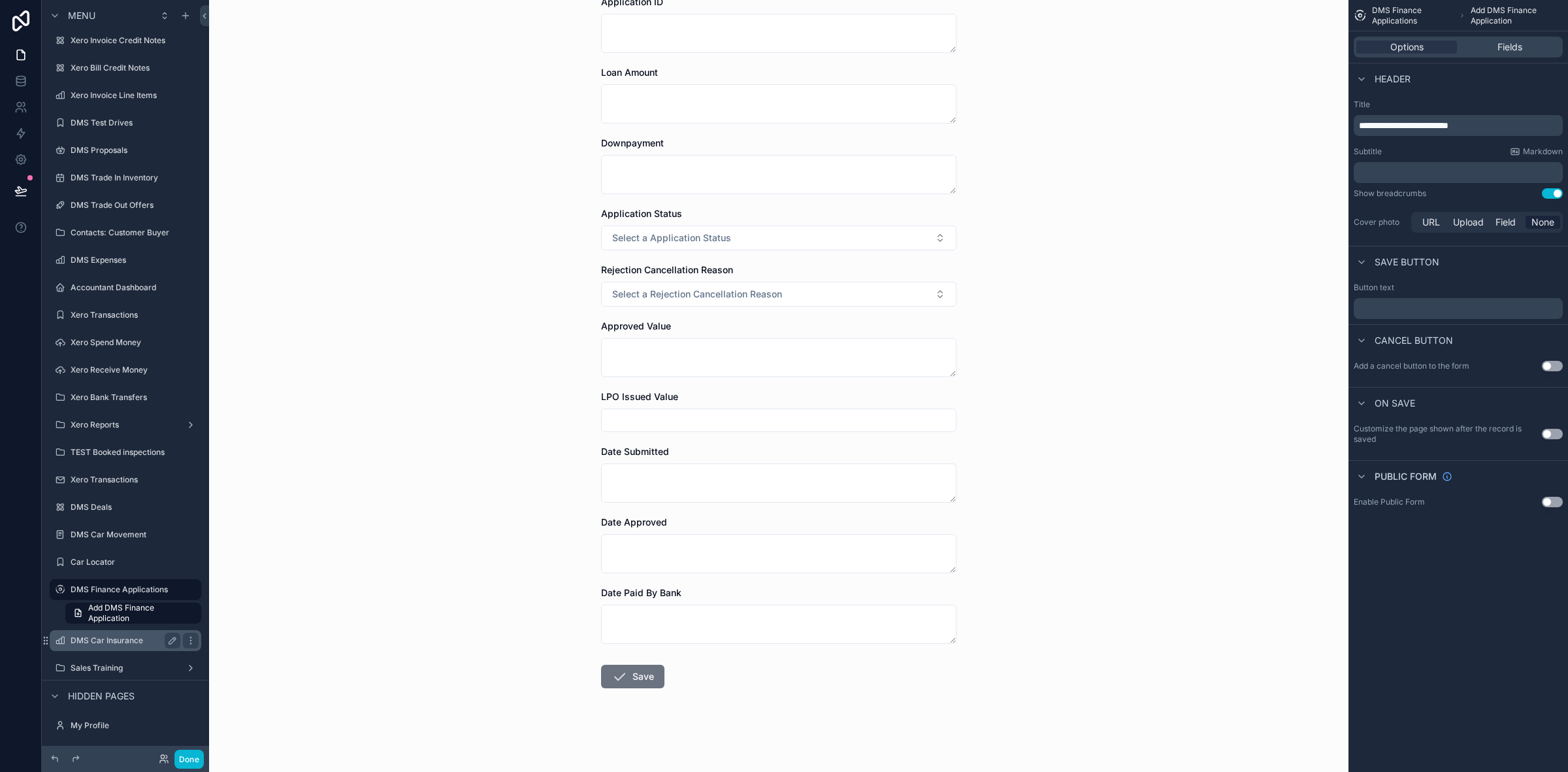
click at [88, 635] on label "DMS Car Insurance" at bounding box center [122, 640] width 105 height 11
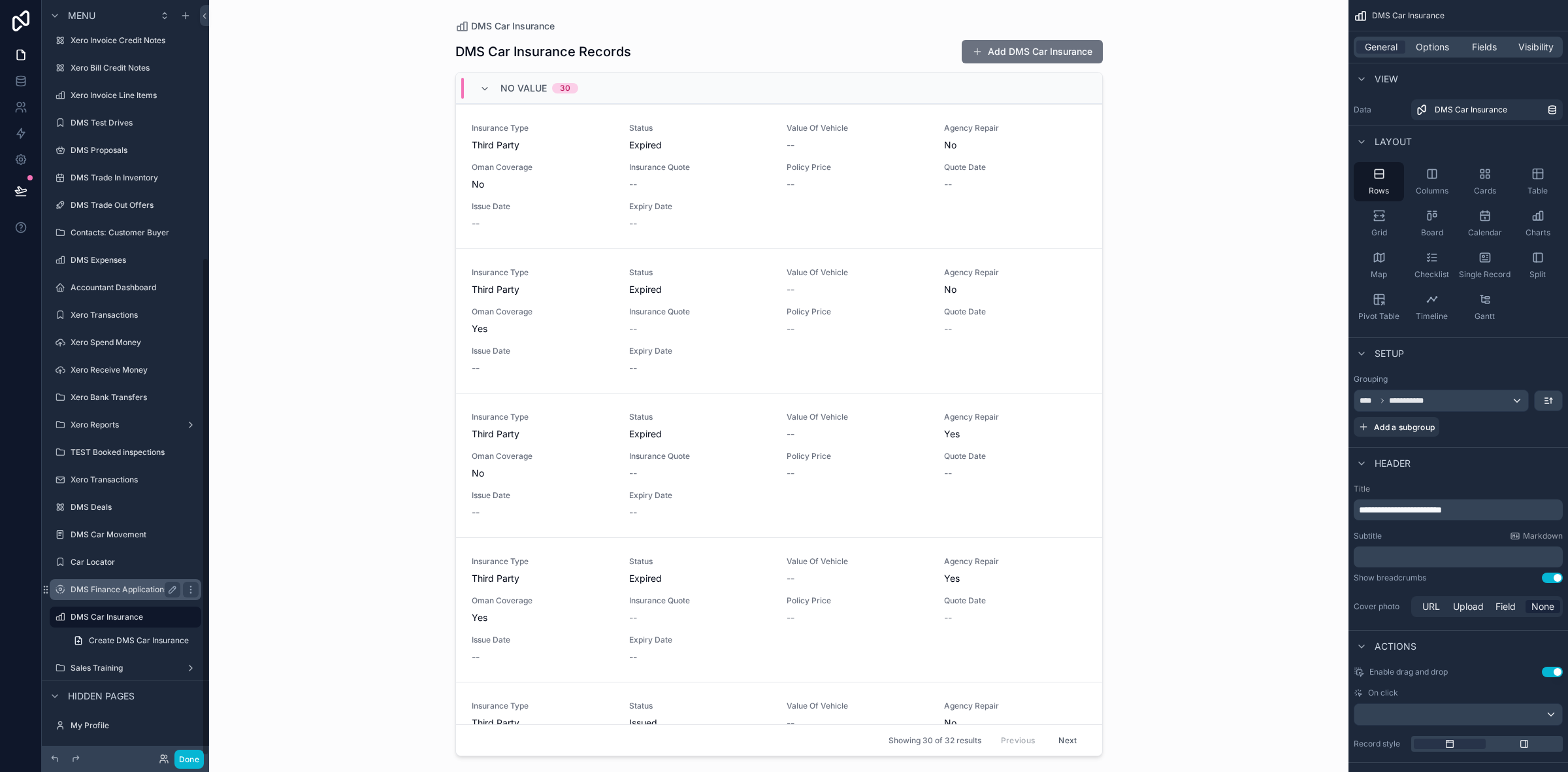
click at [119, 584] on label "DMS Finance Applications" at bounding box center [122, 589] width 105 height 11
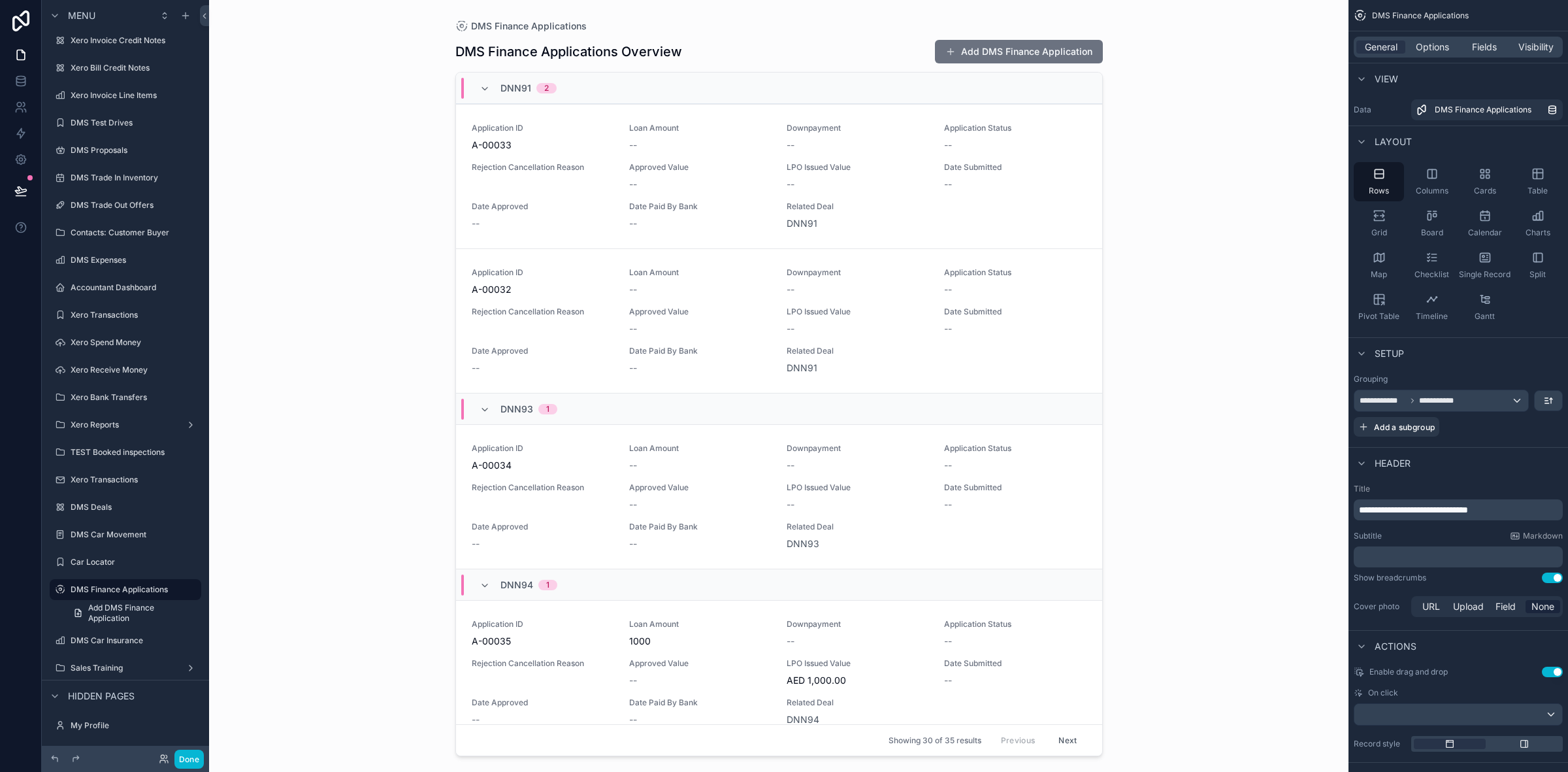
drag, startPoint x: 1100, startPoint y: 147, endPoint x: 1111, endPoint y: 379, distance: 232.3
click at [1111, 379] on div "scrollable content" at bounding box center [779, 378] width 668 height 756
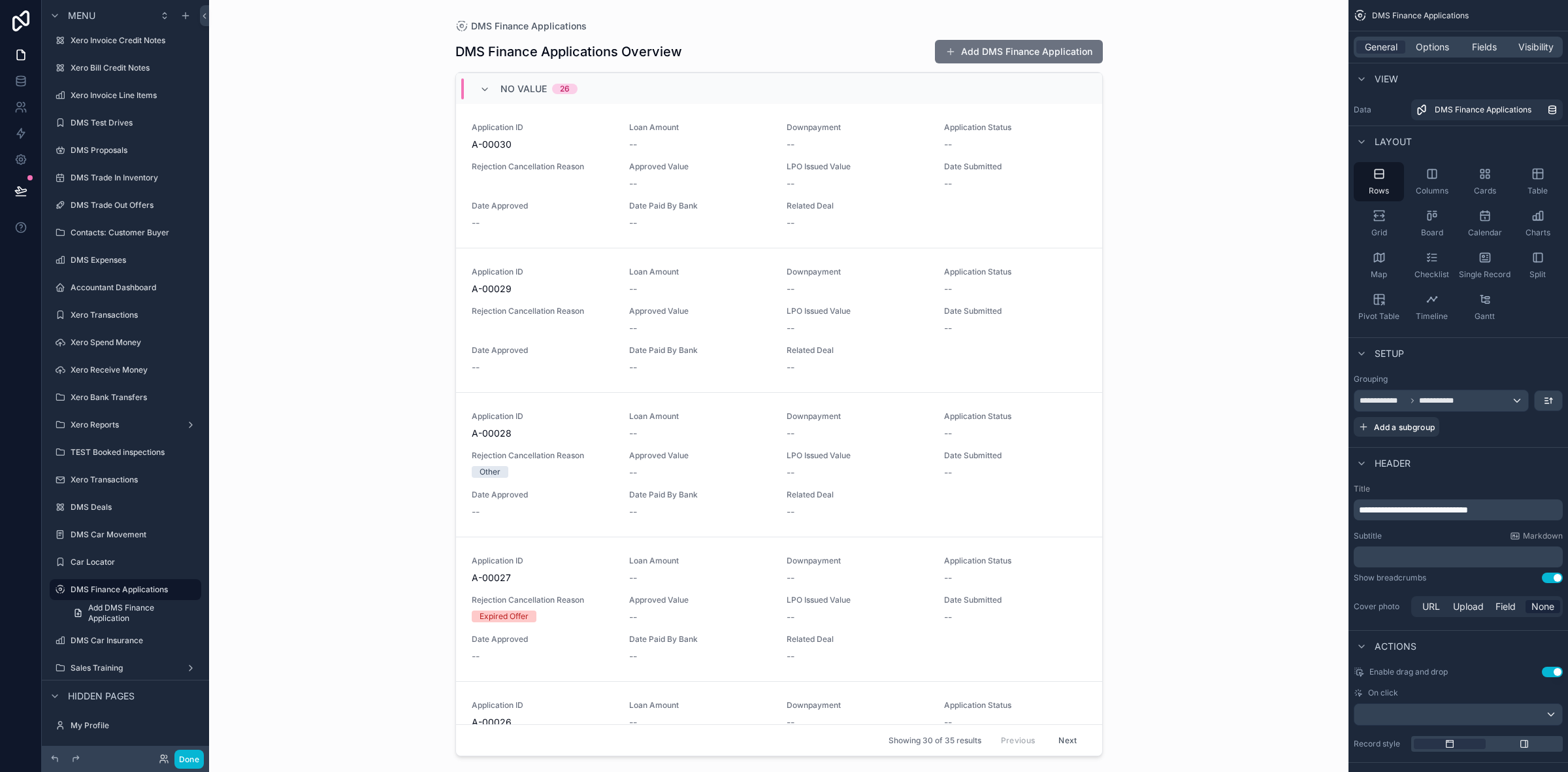
scroll to position [1307, 0]
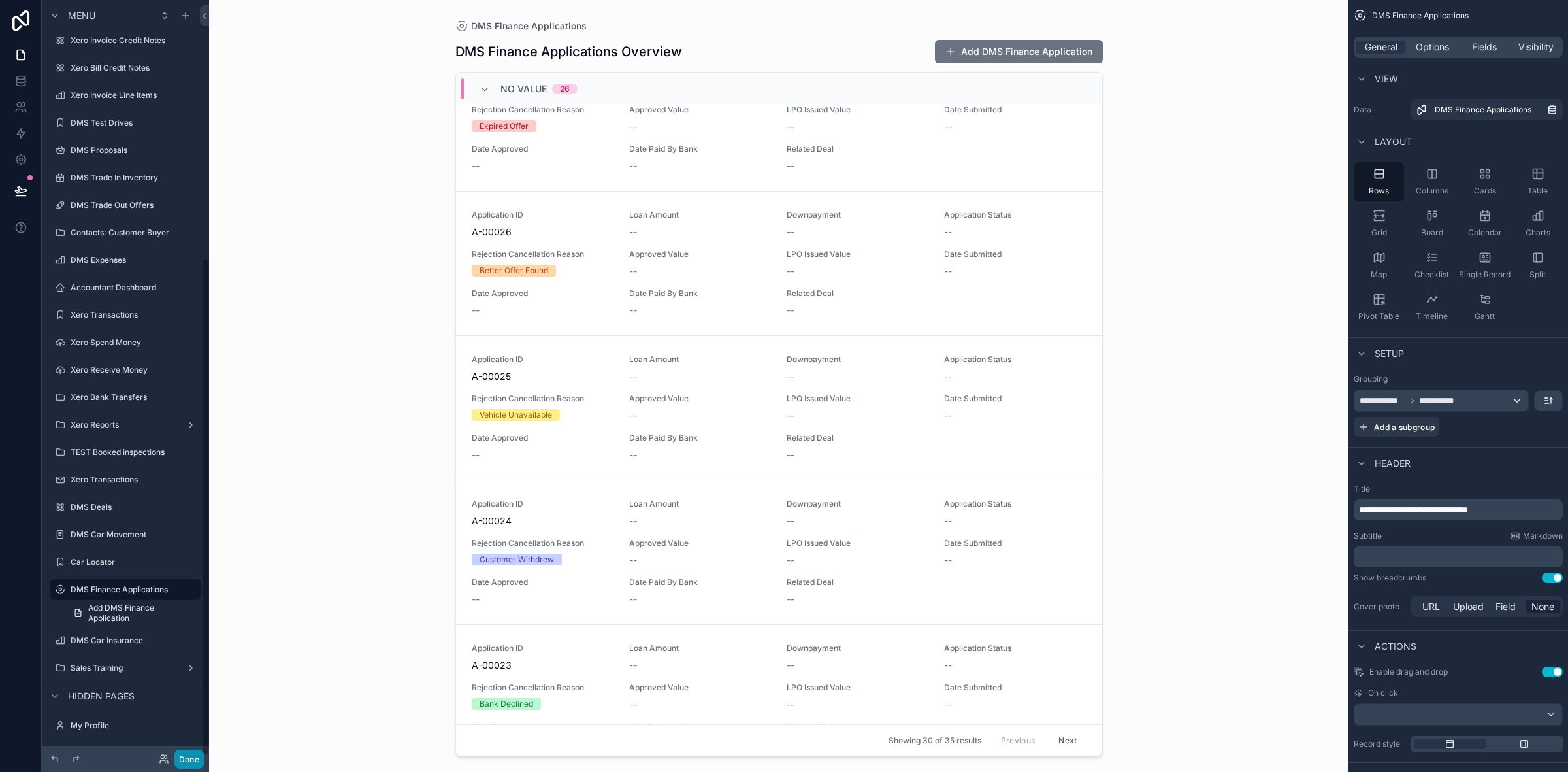
click at [199, 759] on button "Done" at bounding box center [189, 758] width 29 height 19
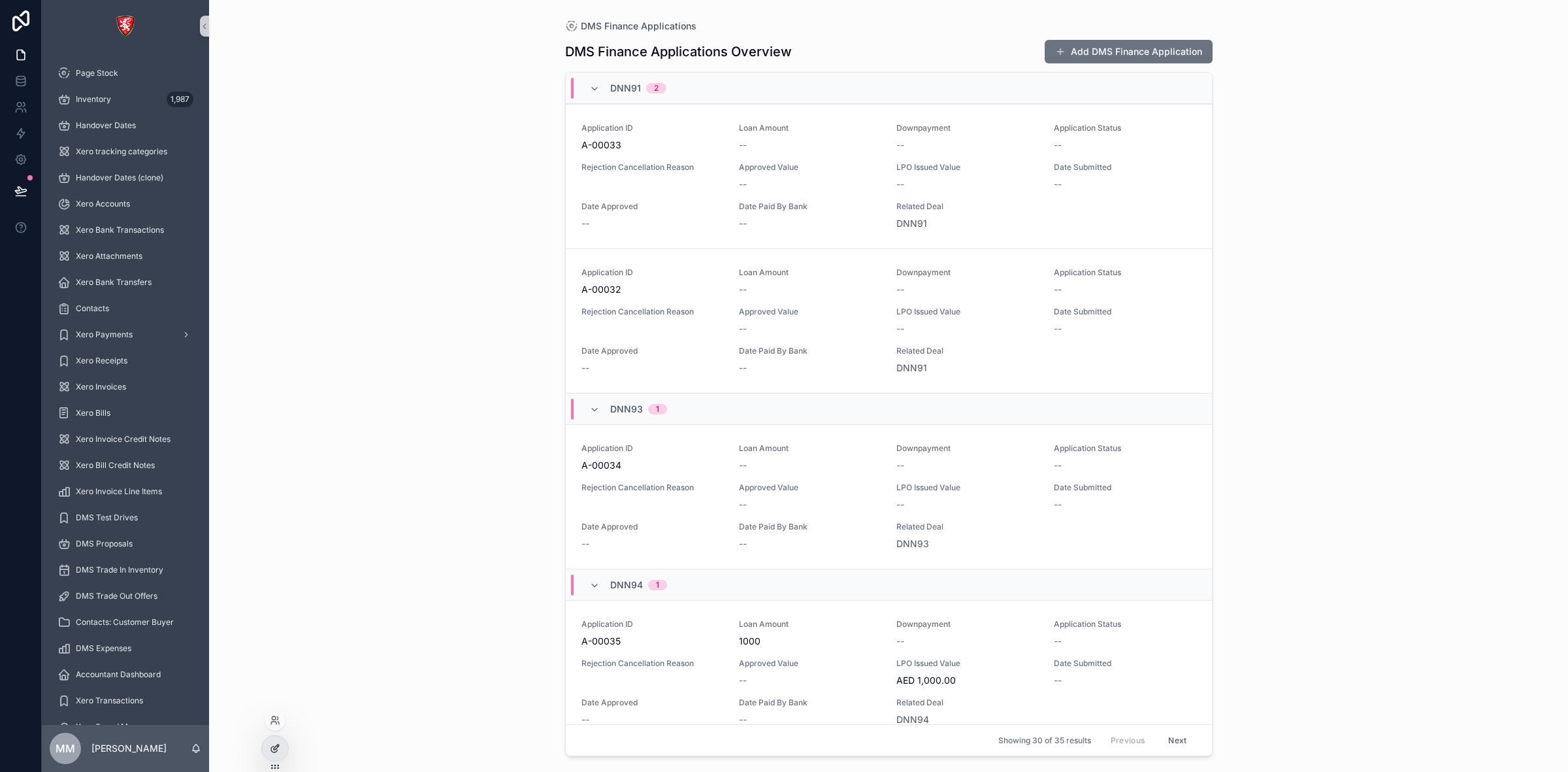
click at [283, 746] on div at bounding box center [274, 748] width 26 height 24
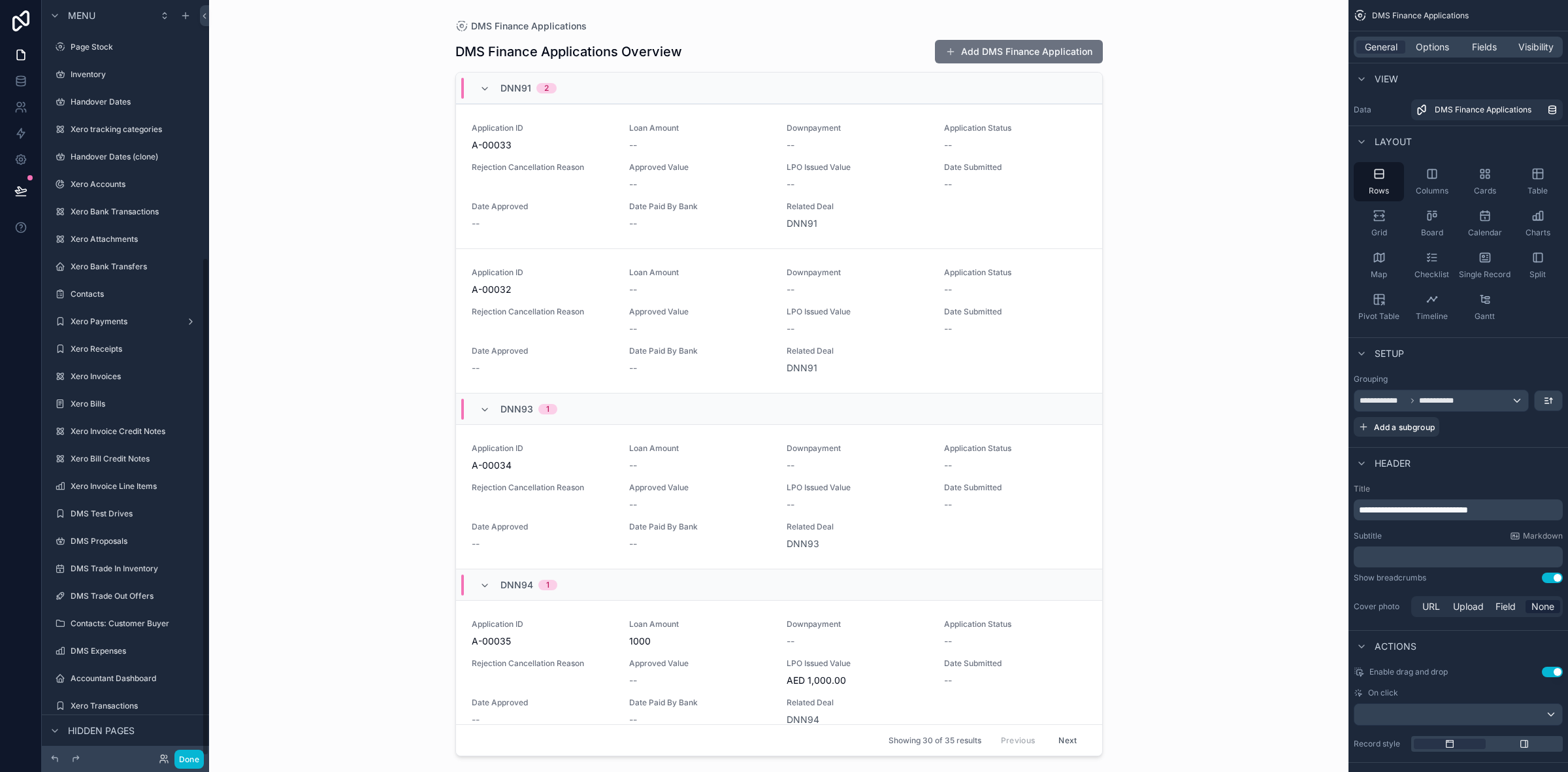
scroll to position [391, 0]
drag, startPoint x: 1097, startPoint y: 108, endPoint x: 1085, endPoint y: 293, distance: 185.4
click at [1085, 293] on div "scrollable content" at bounding box center [779, 378] width 668 height 756
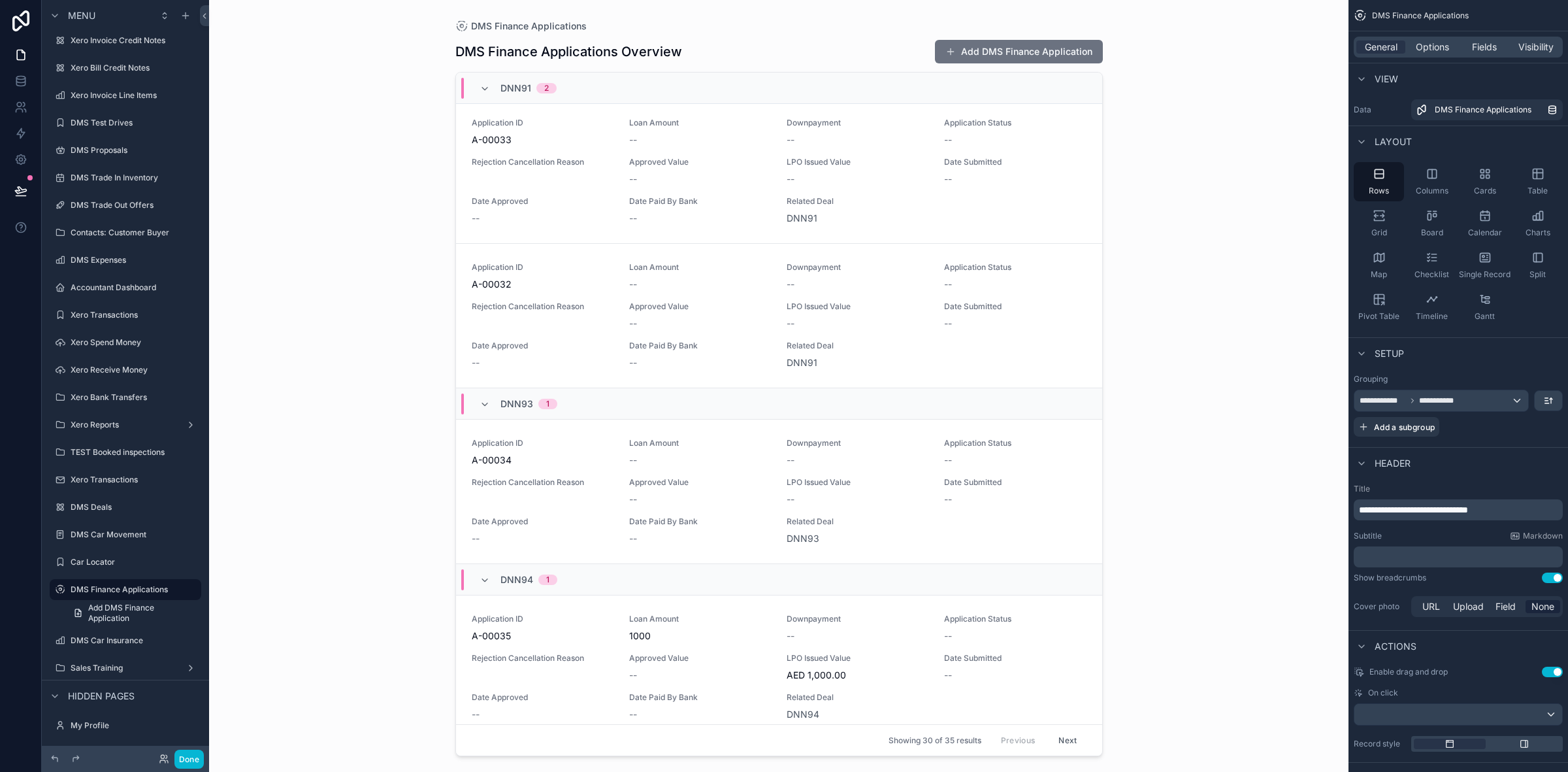
scroll to position [0, 0]
click at [583, 160] on div "Application ID A-00033 Loan Amount -- Downpayment -- Application Status -- Reje…" at bounding box center [779, 175] width 615 height 107
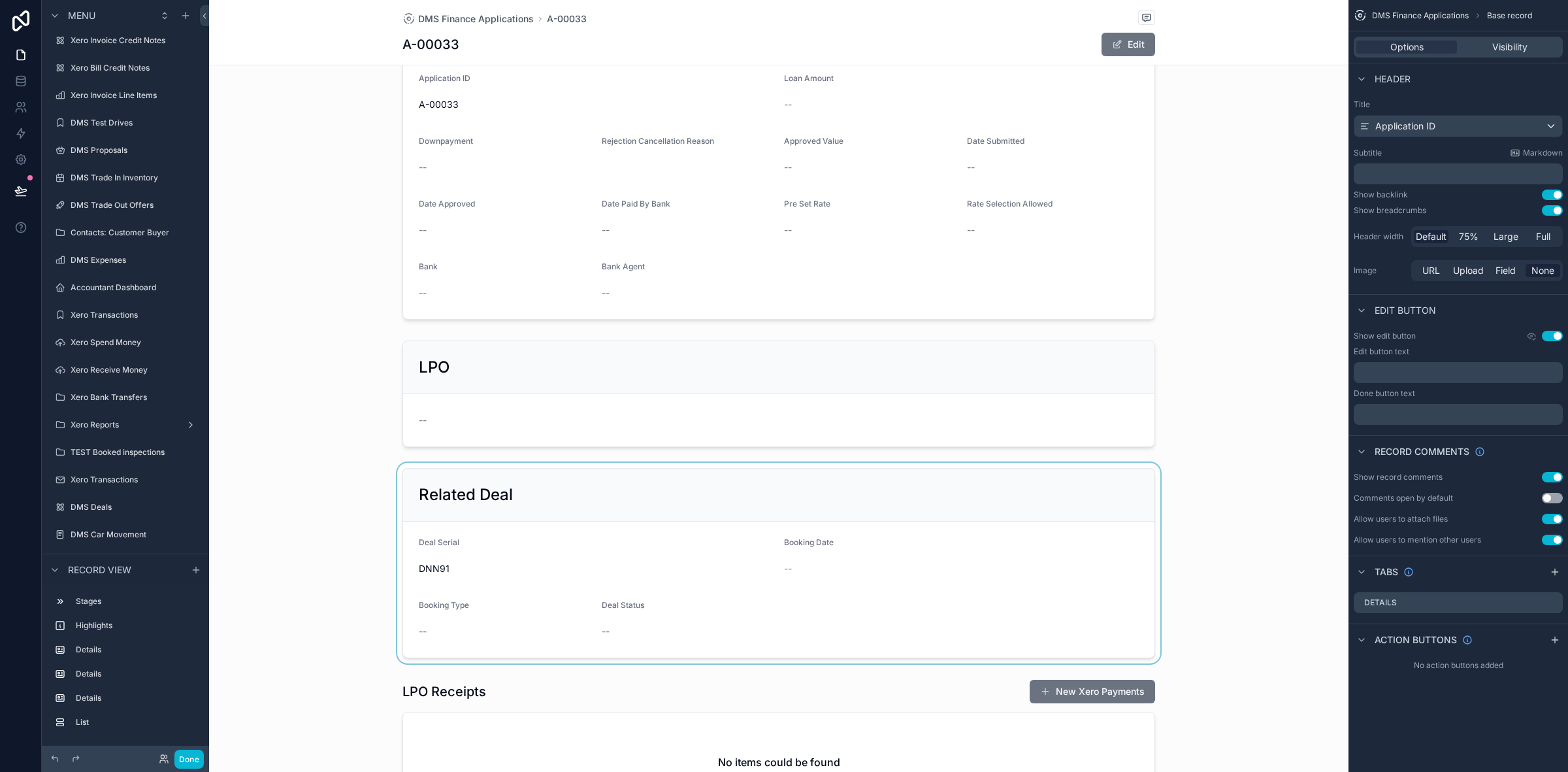
scroll to position [164, 0]
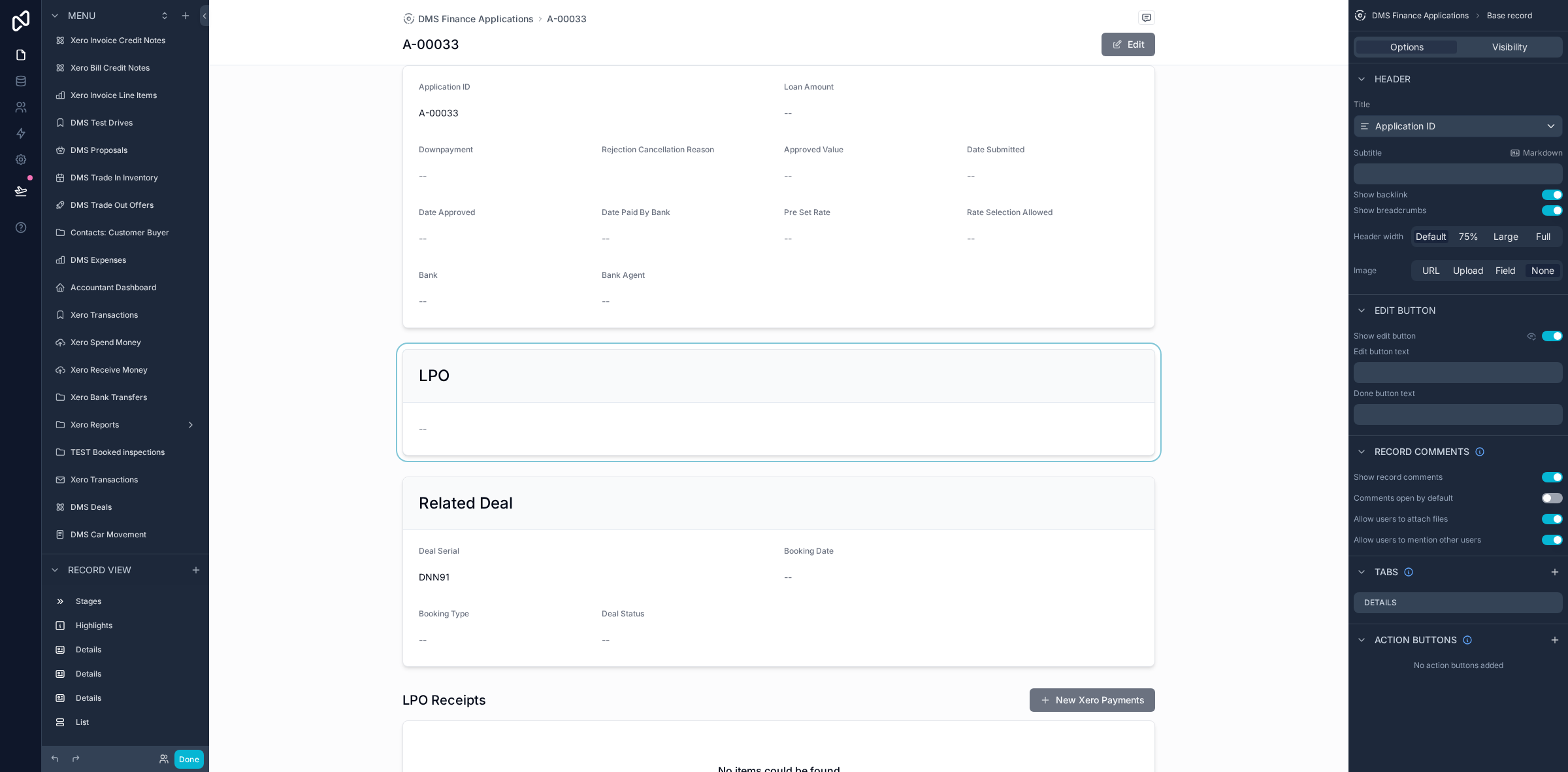
click at [746, 412] on div "scrollable content" at bounding box center [778, 402] width 1140 height 117
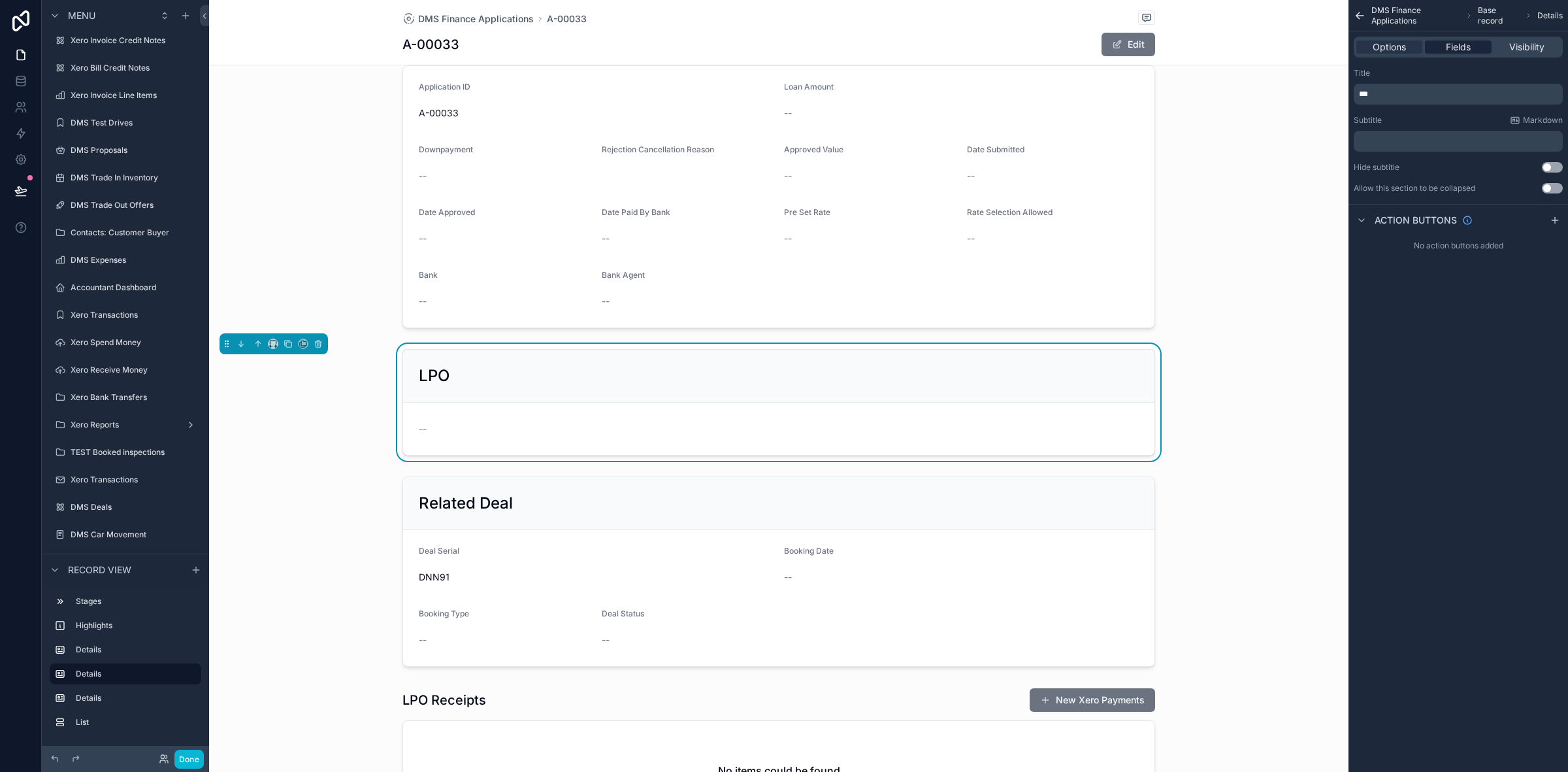
click at [1462, 52] on span "Fields" at bounding box center [1458, 46] width 24 height 13
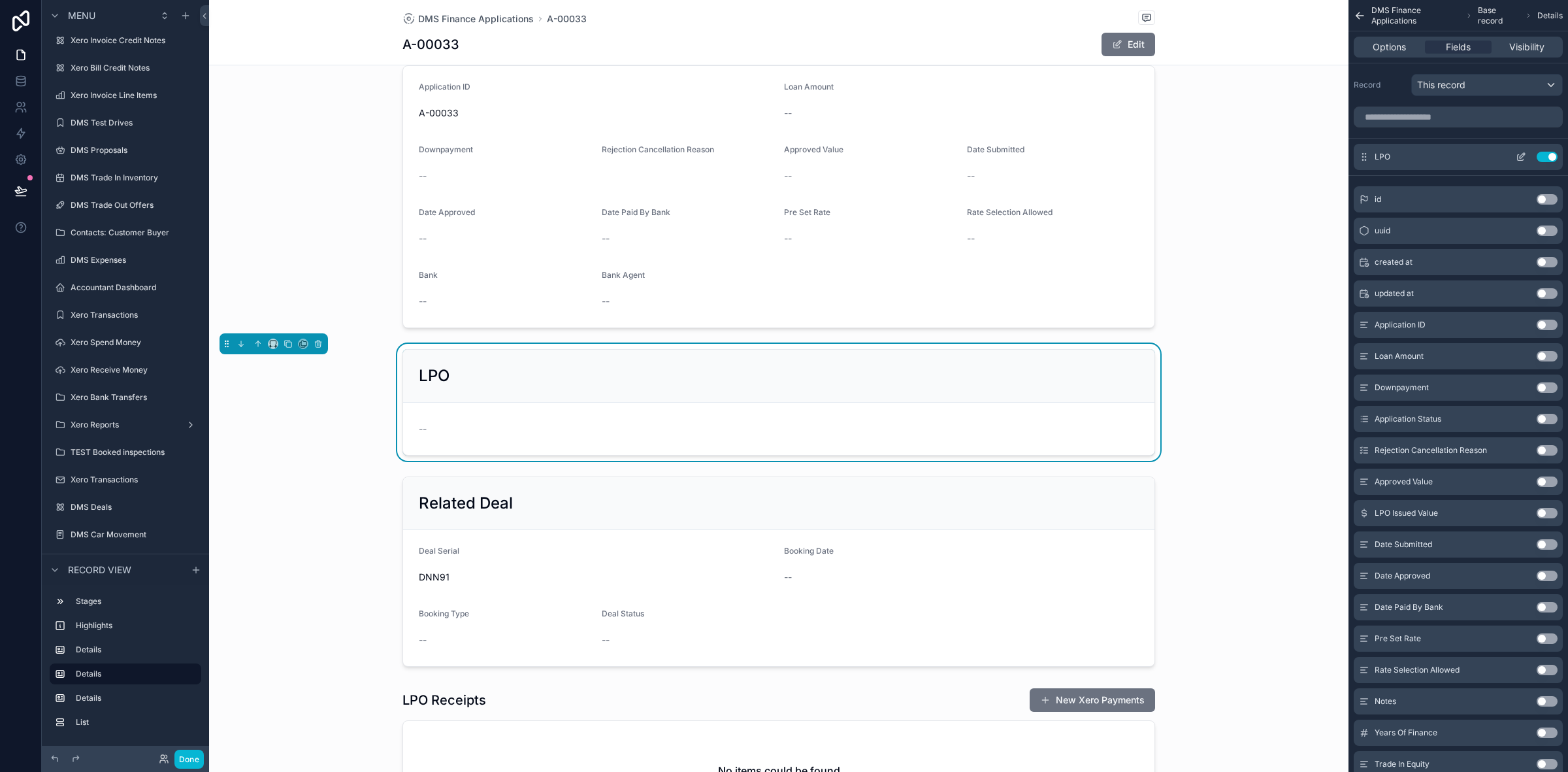
click at [1552, 155] on button "Use setting" at bounding box center [1546, 157] width 21 height 11
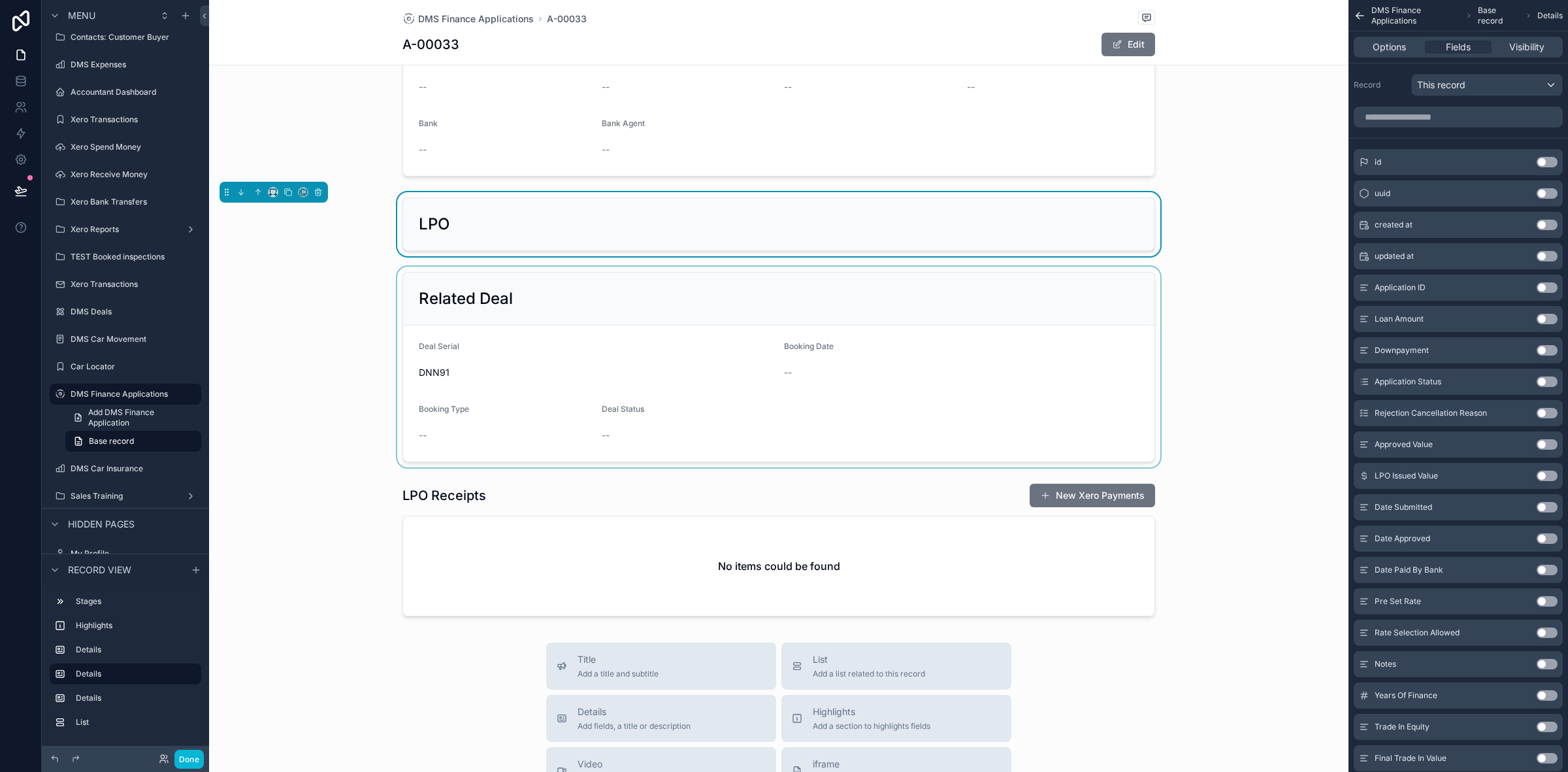
scroll to position [326, 0]
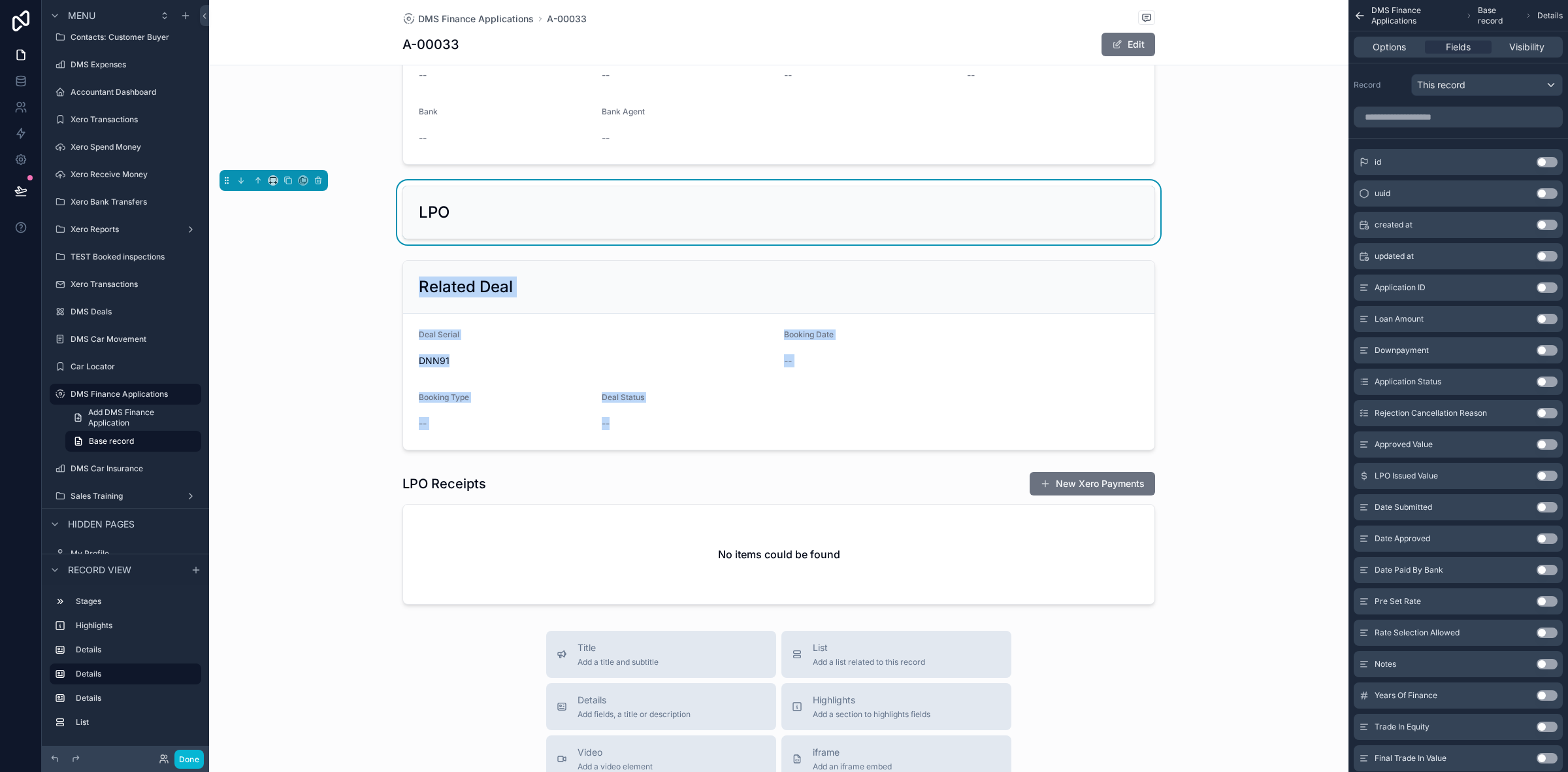
drag, startPoint x: 610, startPoint y: 218, endPoint x: 573, endPoint y: 210, distance: 37.9
click at [634, 410] on div "1 Pending Docs 2 Submitted 3 Pre-approved 4 Approved 5 LPO 6 Registered 7 Paid …" at bounding box center [778, 181] width 1140 height 855
click at [570, 207] on div "LPO" at bounding box center [778, 212] width 752 height 52
click at [320, 183] on icon "scrollable content" at bounding box center [318, 180] width 5 height 5
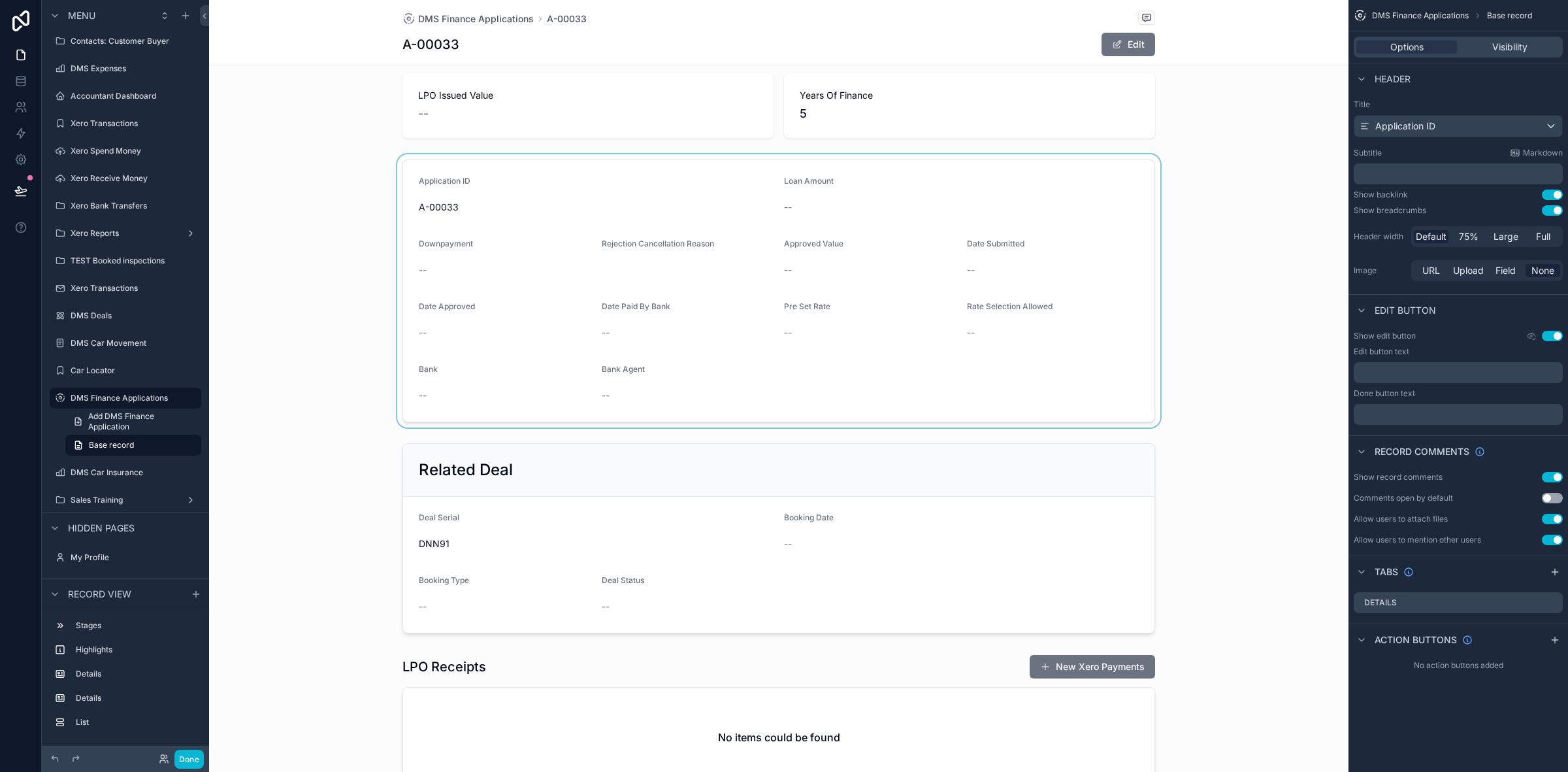
scroll to position [164, 0]
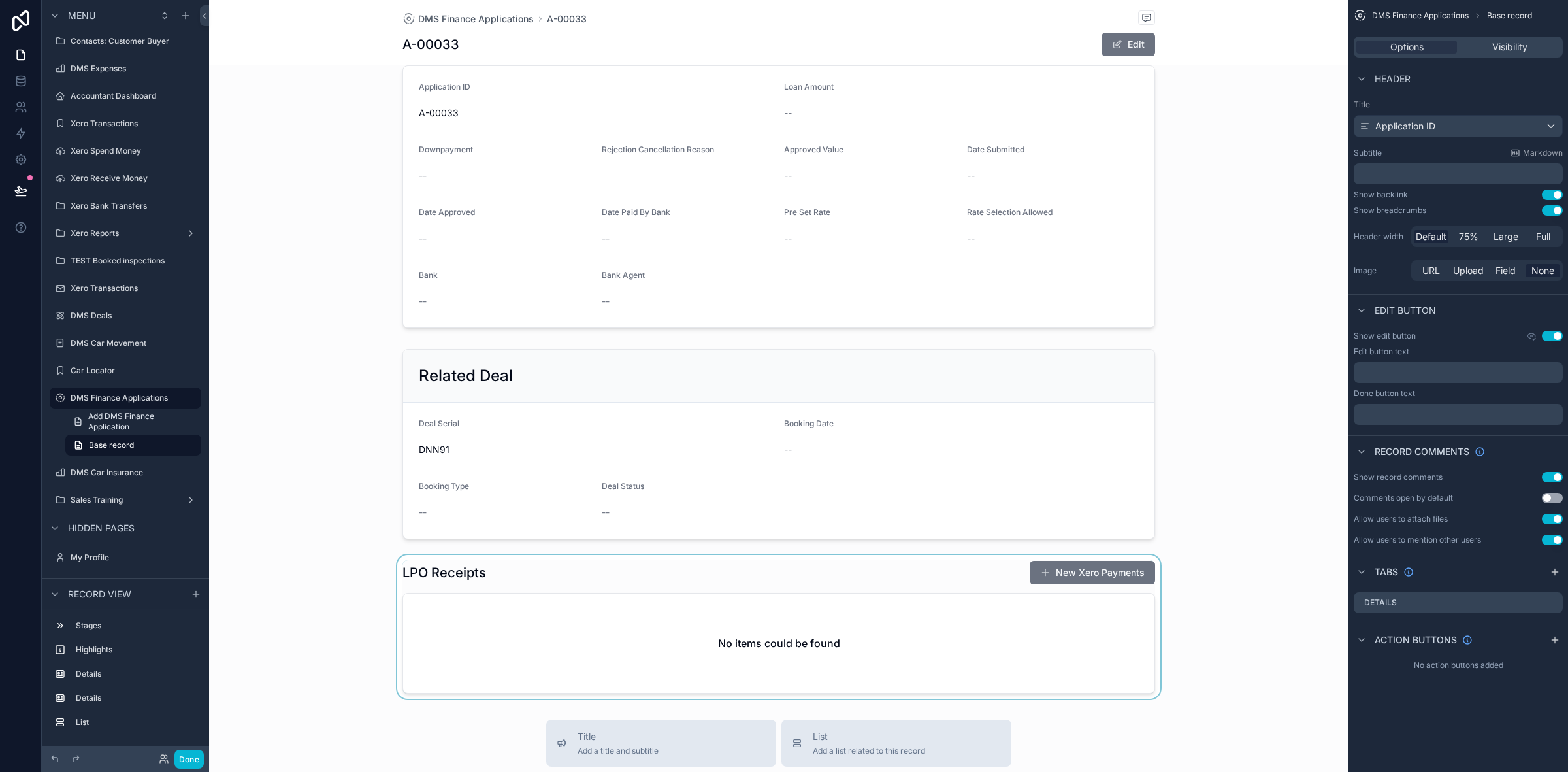
click at [670, 656] on div "scrollable content" at bounding box center [778, 626] width 1140 height 144
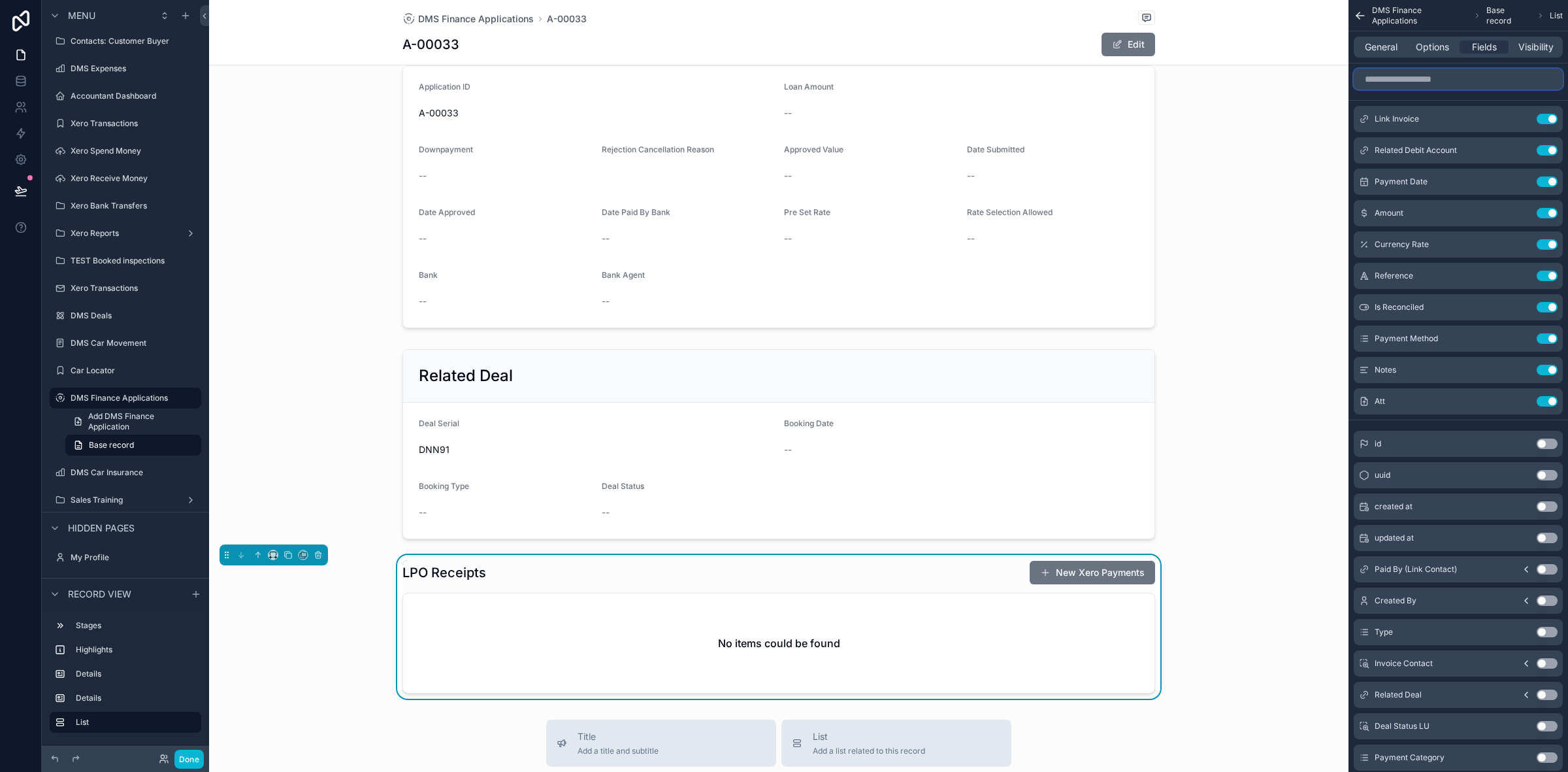
click at [1448, 81] on input "scrollable content" at bounding box center [1458, 78] width 209 height 21
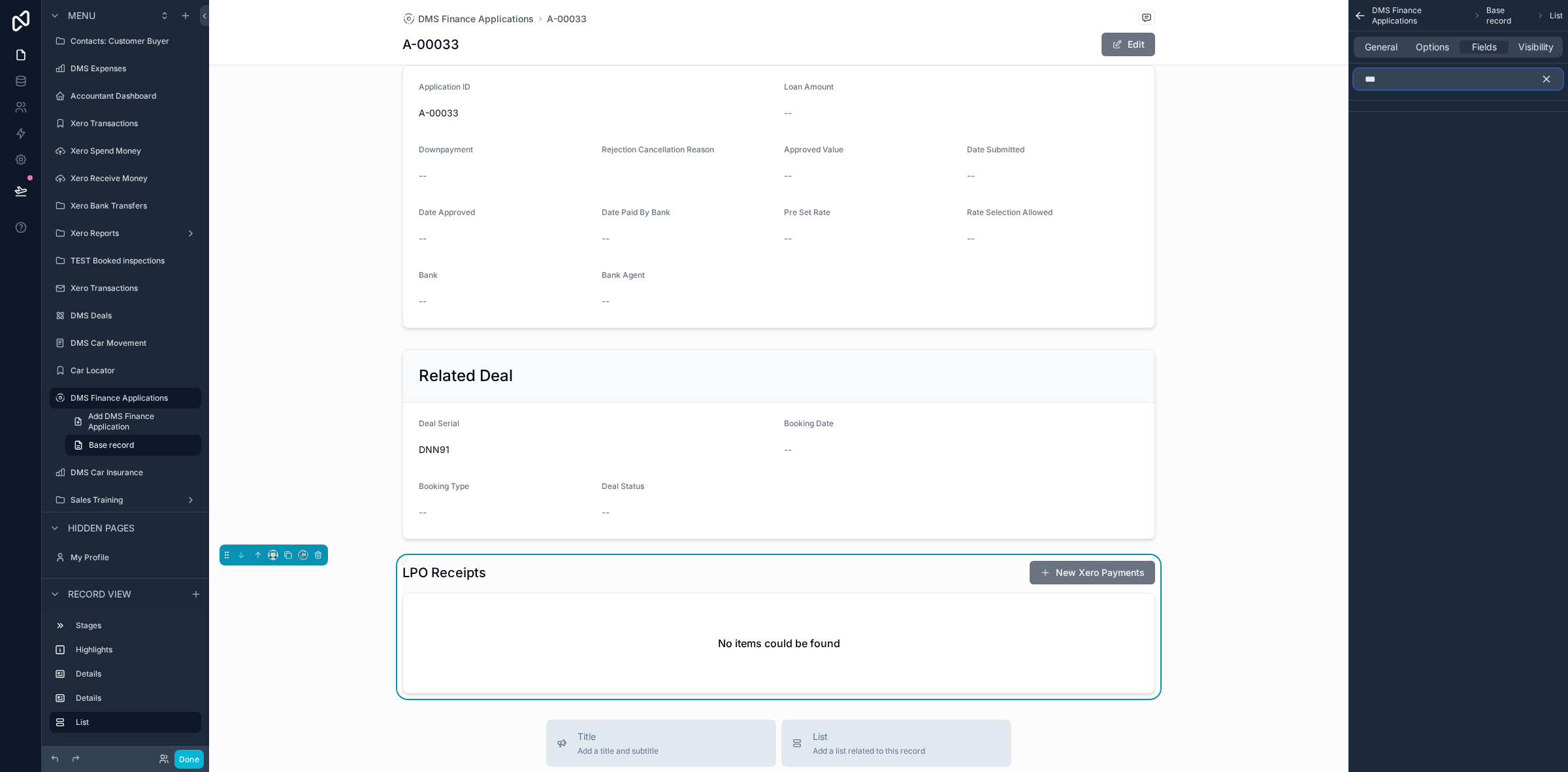
type input "***"
click at [1544, 73] on icon "scrollable content" at bounding box center [1546, 79] width 12 height 12
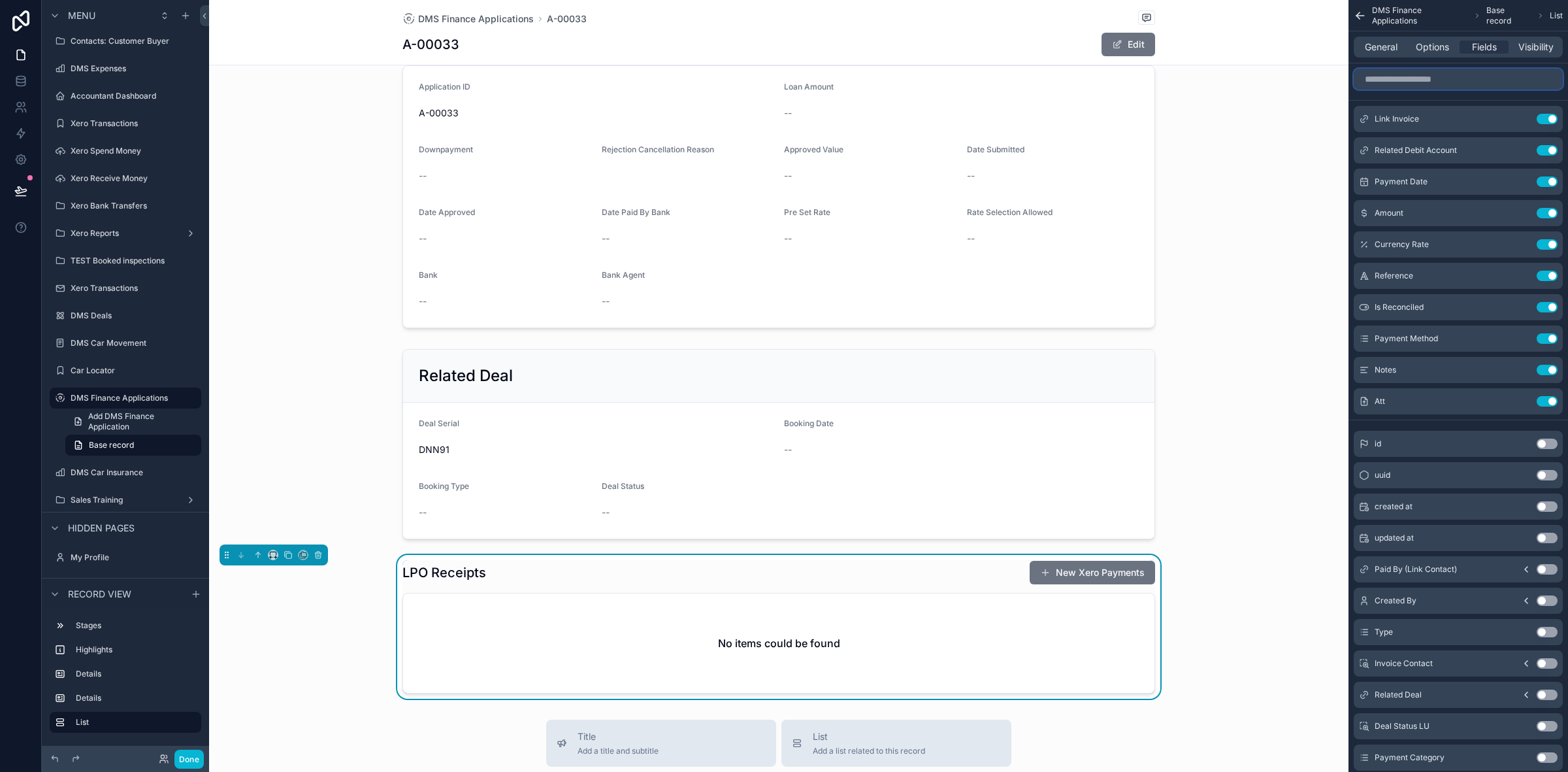
click at [1485, 86] on input "scrollable content" at bounding box center [1458, 78] width 209 height 21
click at [320, 559] on icon "scrollable content" at bounding box center [318, 555] width 9 height 9
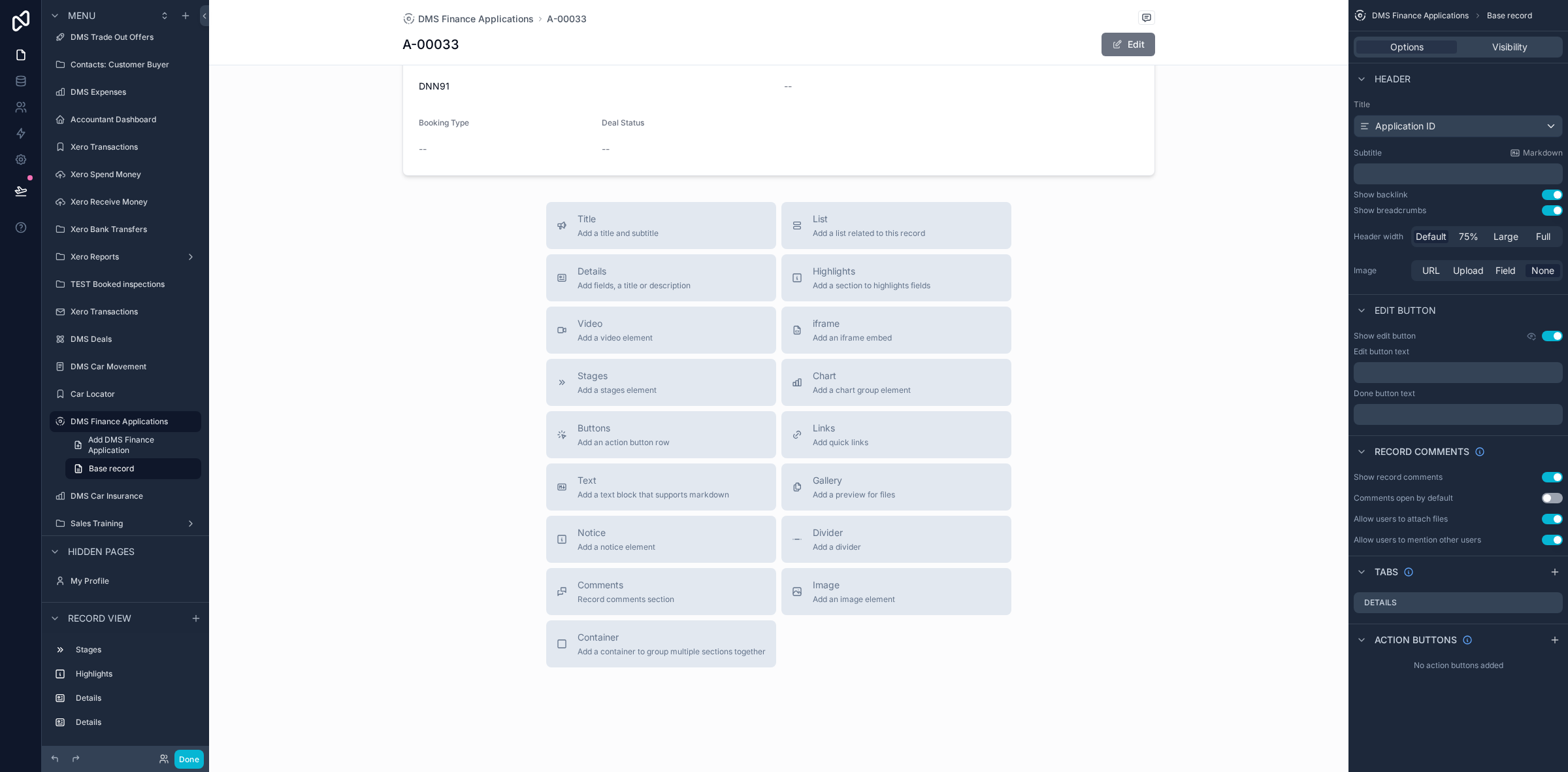
scroll to position [295, 0]
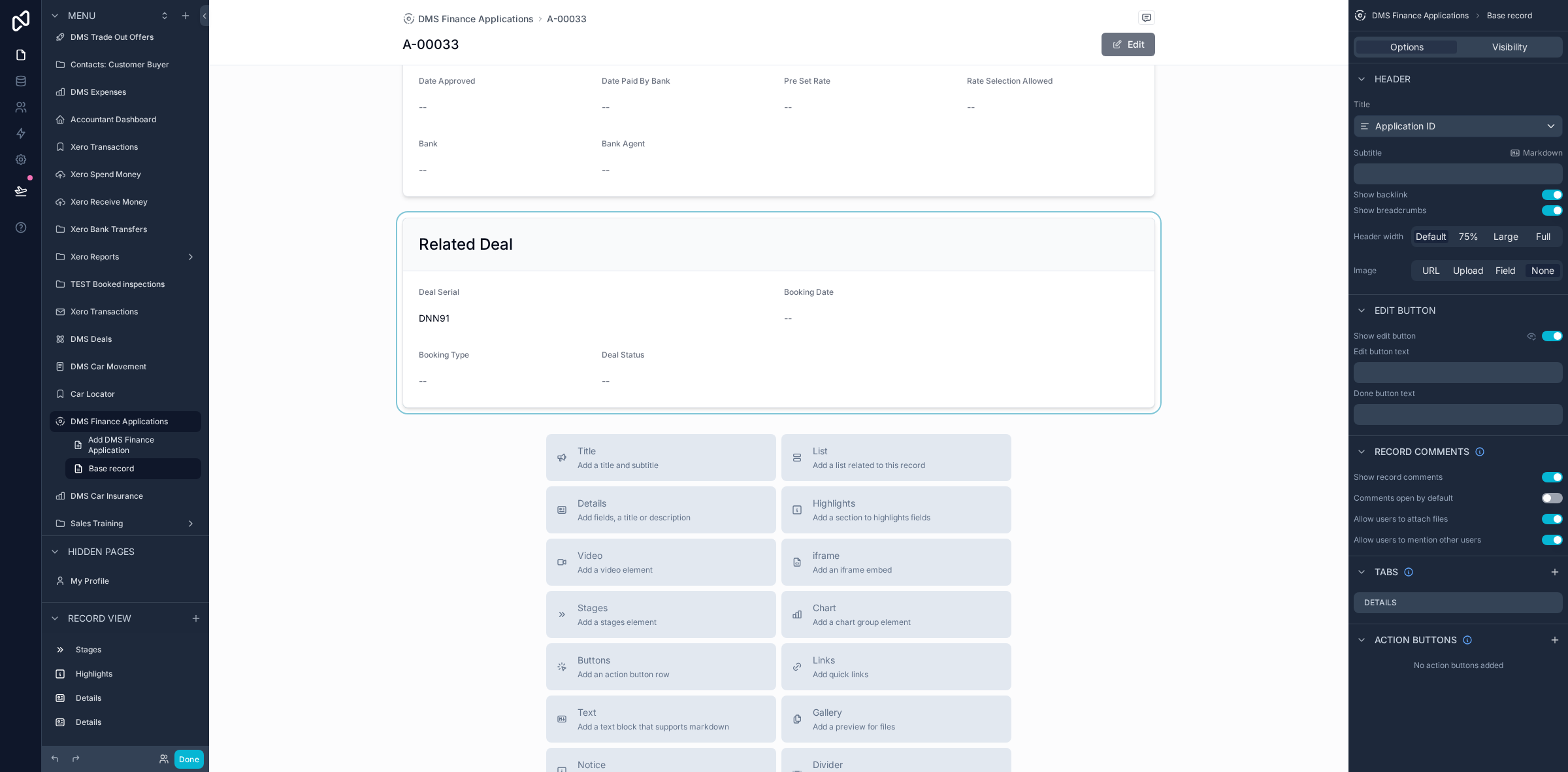
click at [1026, 369] on div "scrollable content" at bounding box center [778, 313] width 1140 height 201
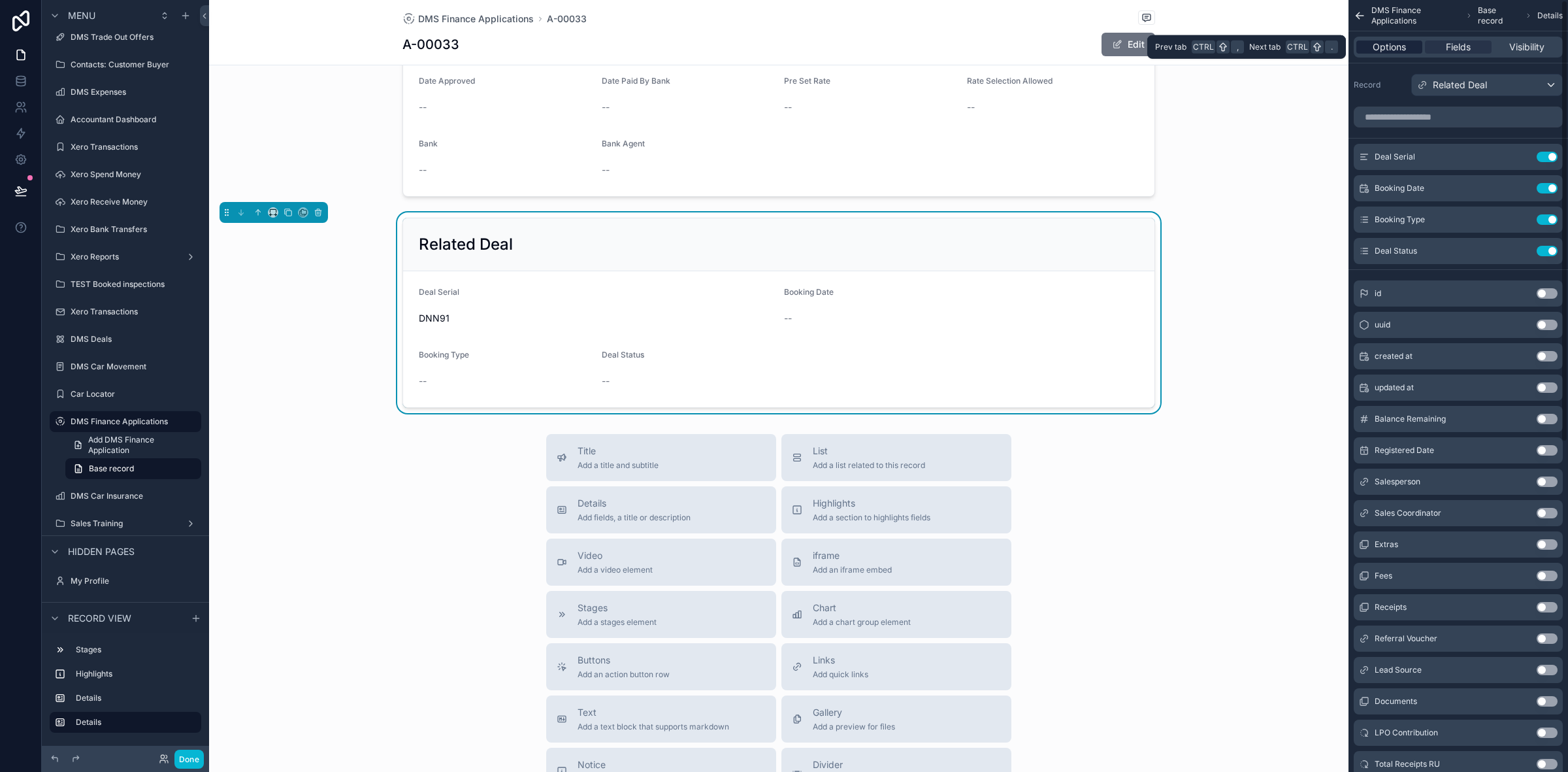
click at [1384, 50] on span "Options" at bounding box center [1390, 46] width 33 height 13
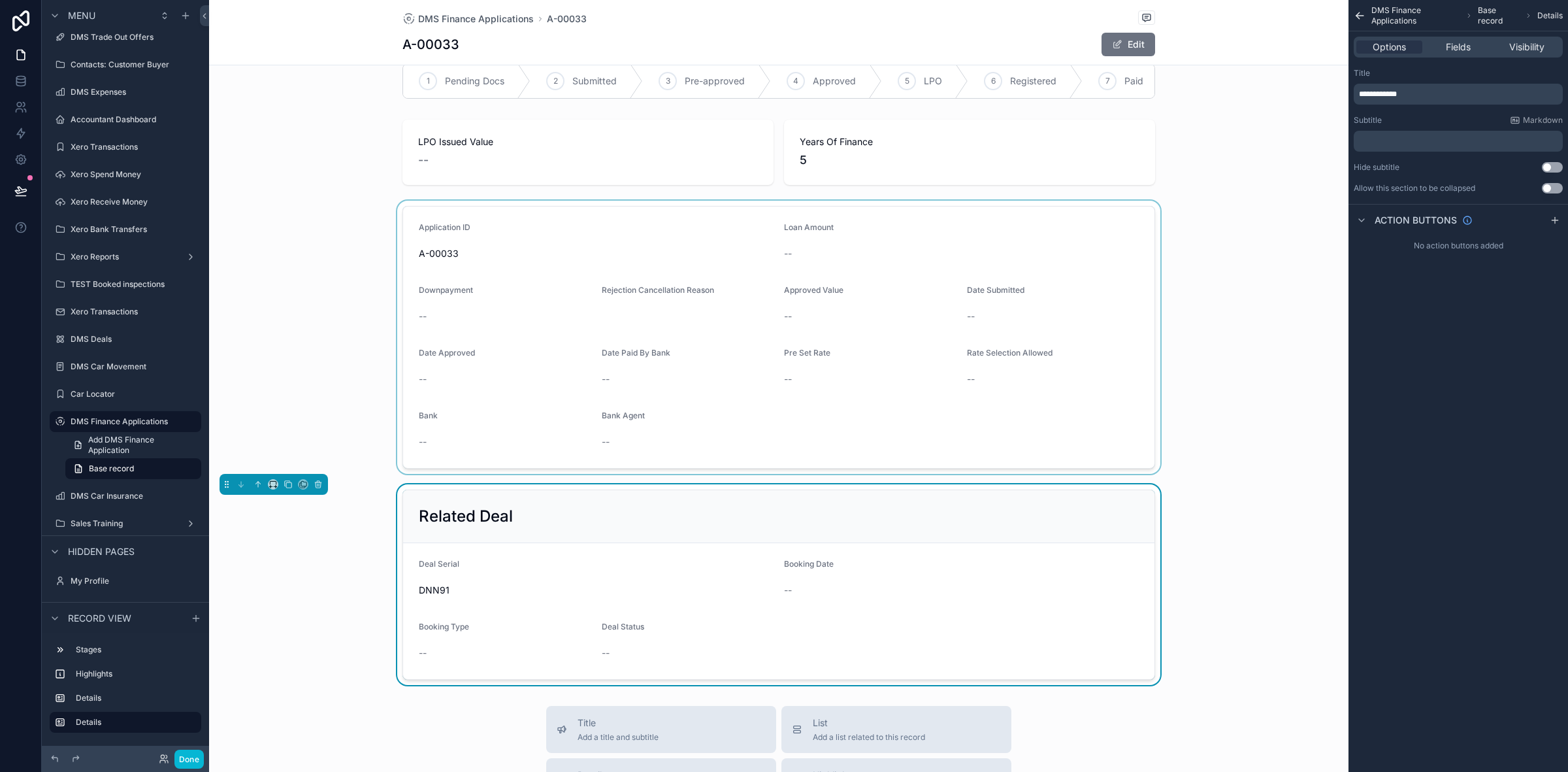
scroll to position [0, 0]
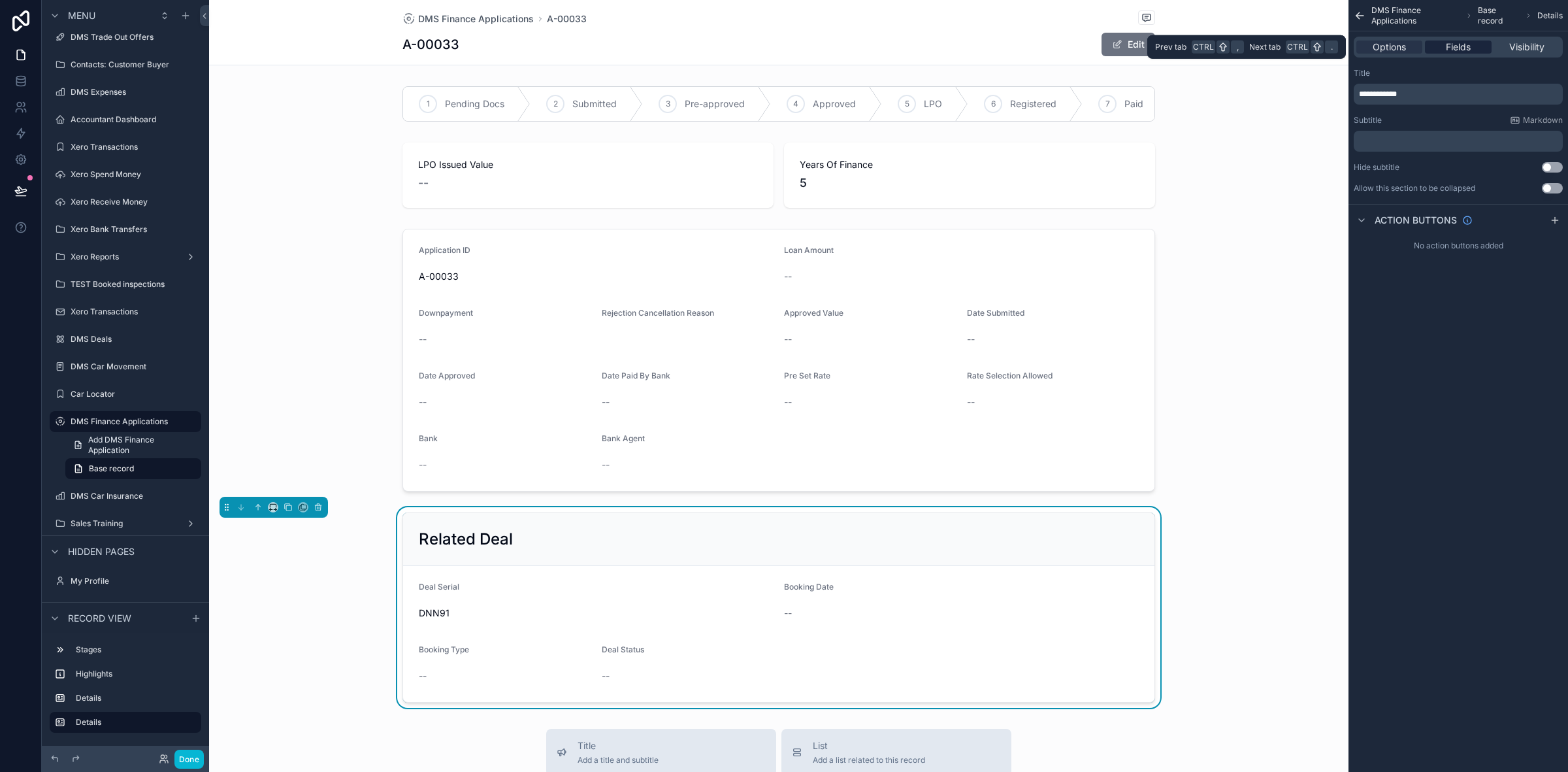
click at [1476, 44] on div "Fields" at bounding box center [1457, 46] width 66 height 13
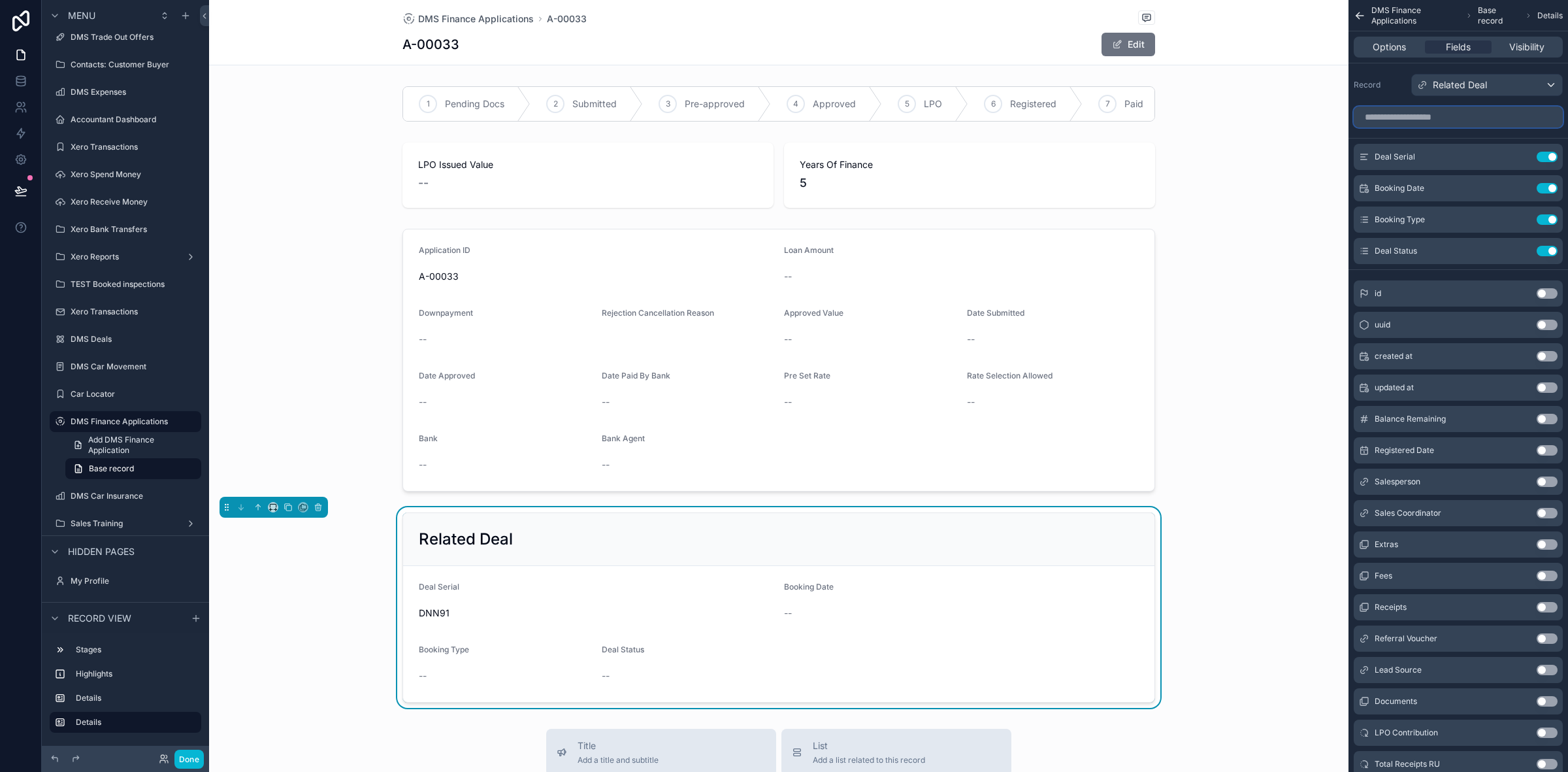
click at [1472, 121] on input "scrollable content" at bounding box center [1458, 117] width 209 height 21
click at [1396, 49] on span "Options" at bounding box center [1390, 46] width 33 height 13
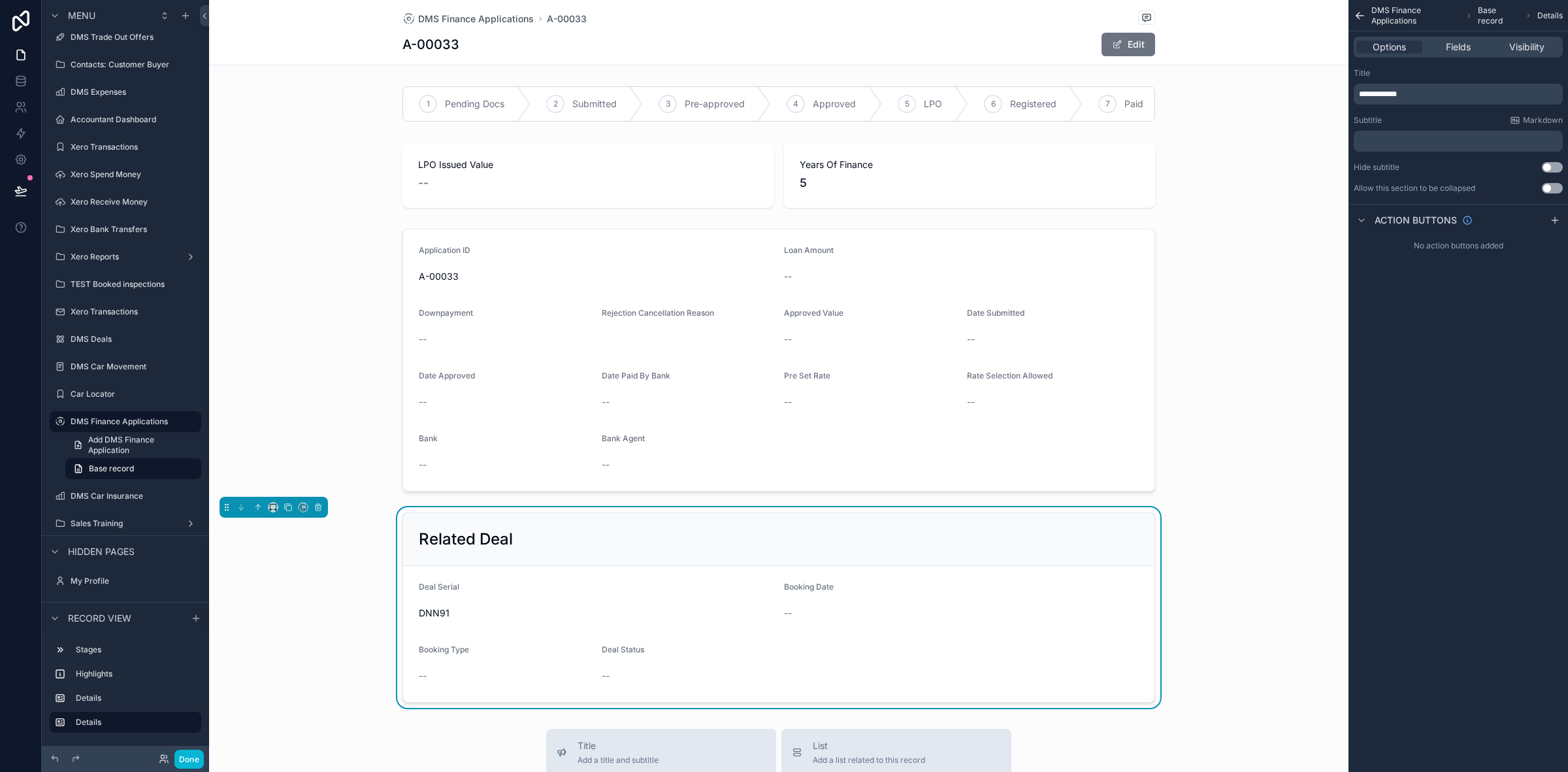
click at [1443, 99] on p "**********" at bounding box center [1459, 94] width 201 height 11
click at [122, 416] on label "DMS Finance Applications" at bounding box center [122, 421] width 105 height 11
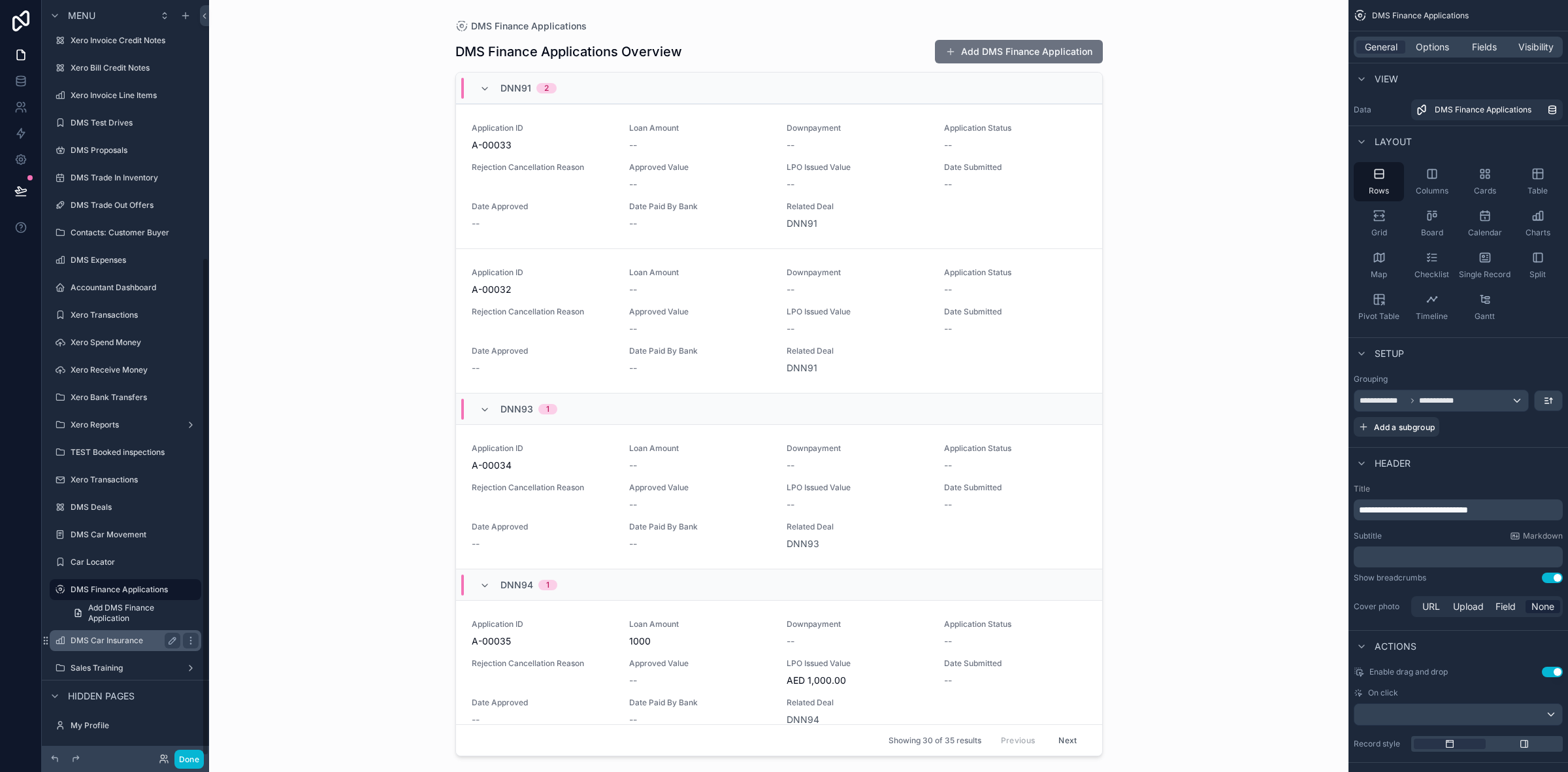
click at [113, 635] on label "DMS Car Insurance" at bounding box center [122, 640] width 105 height 11
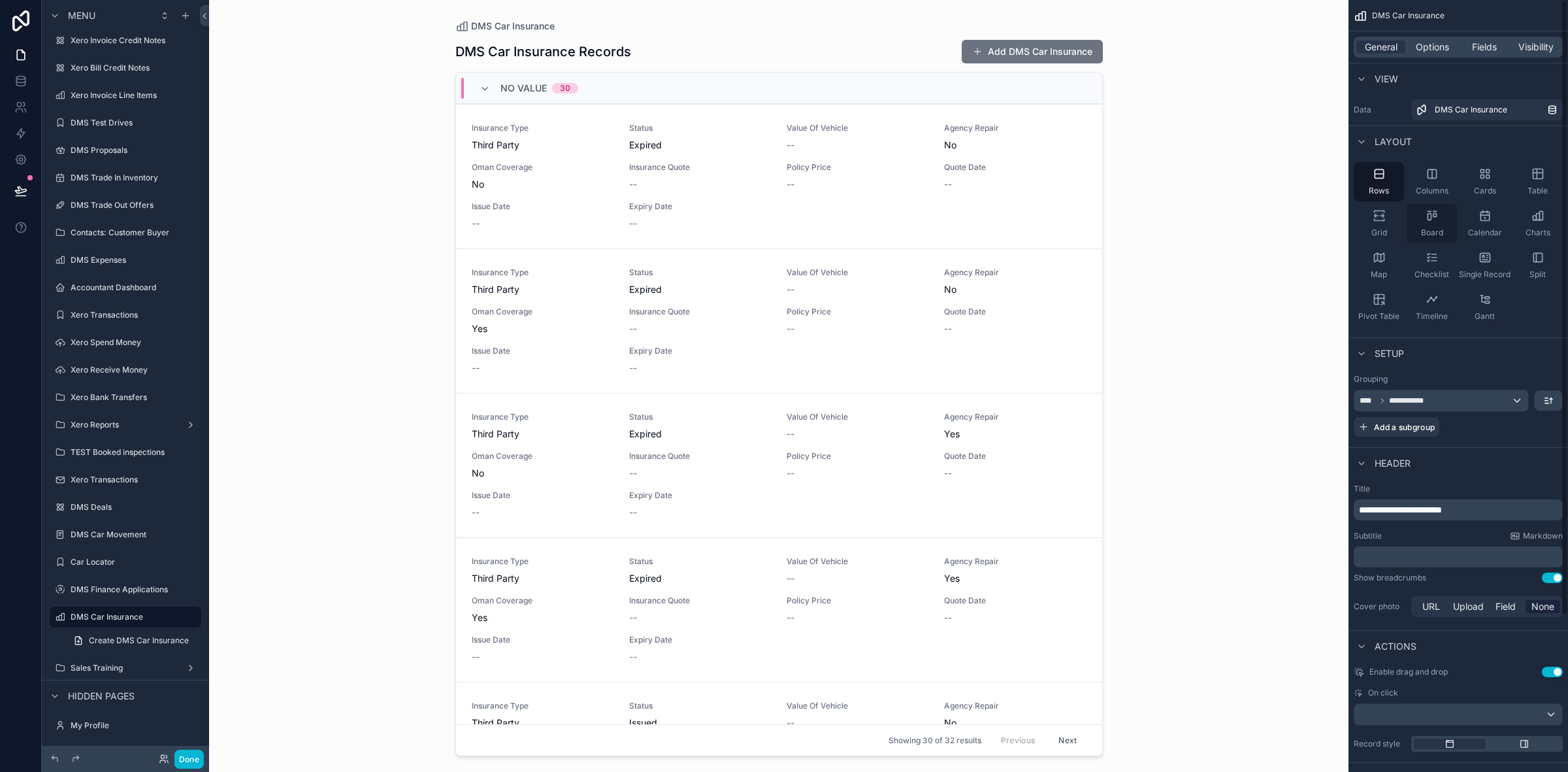
click at [1448, 226] on div "Board" at bounding box center [1432, 223] width 50 height 39
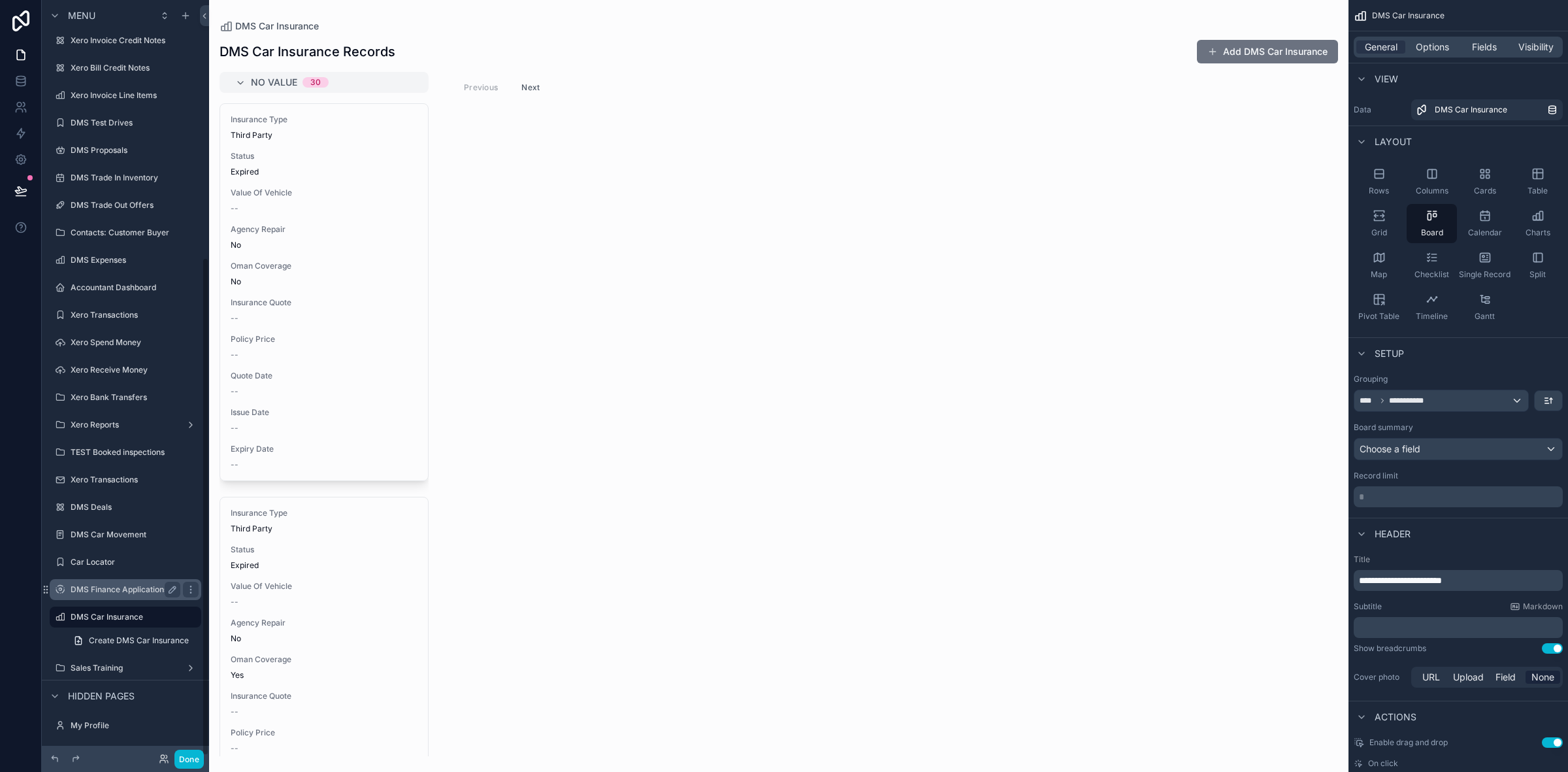
click at [96, 592] on label "DMS Finance Applications" at bounding box center [122, 589] width 105 height 11
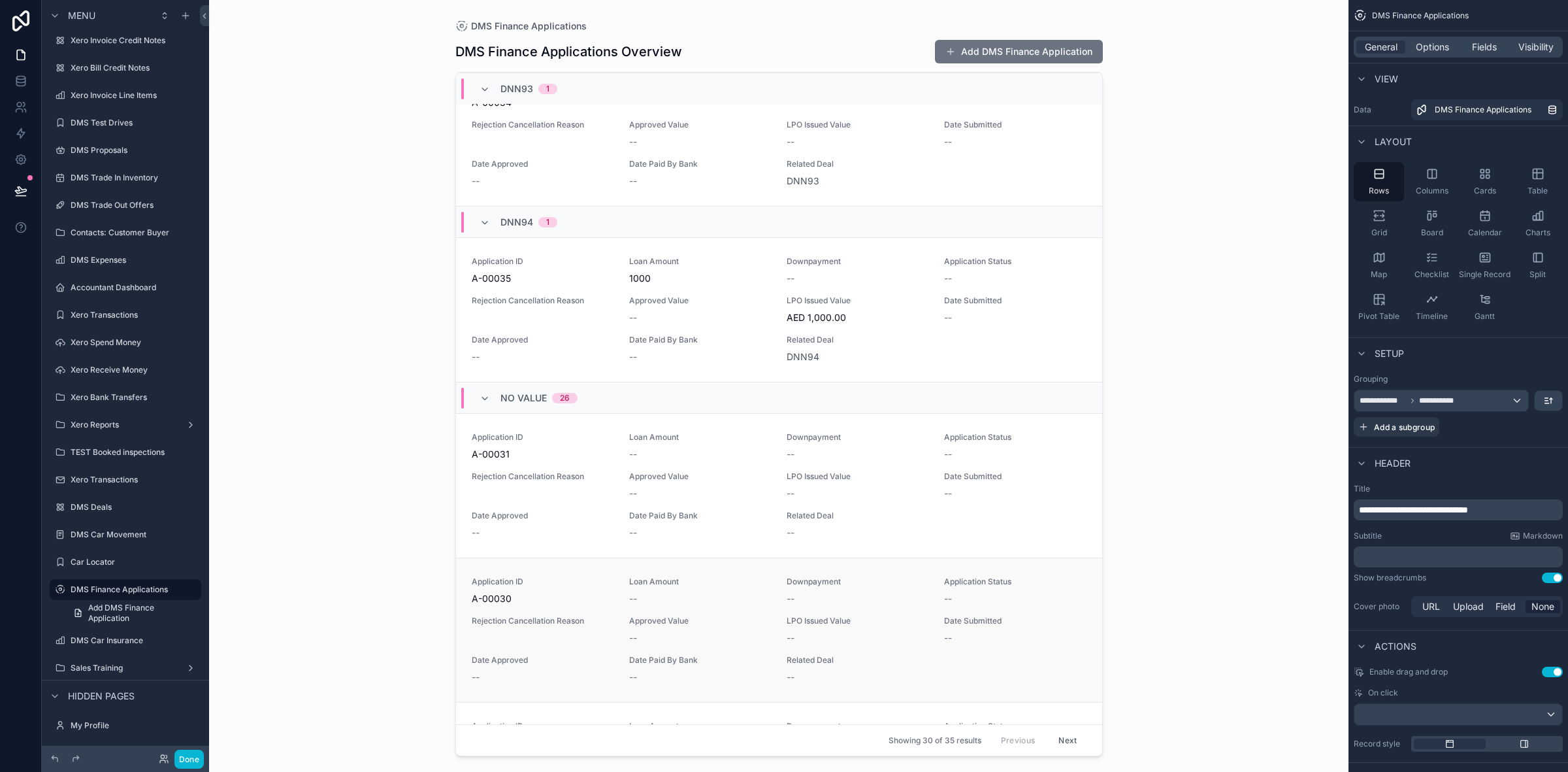
scroll to position [490, 0]
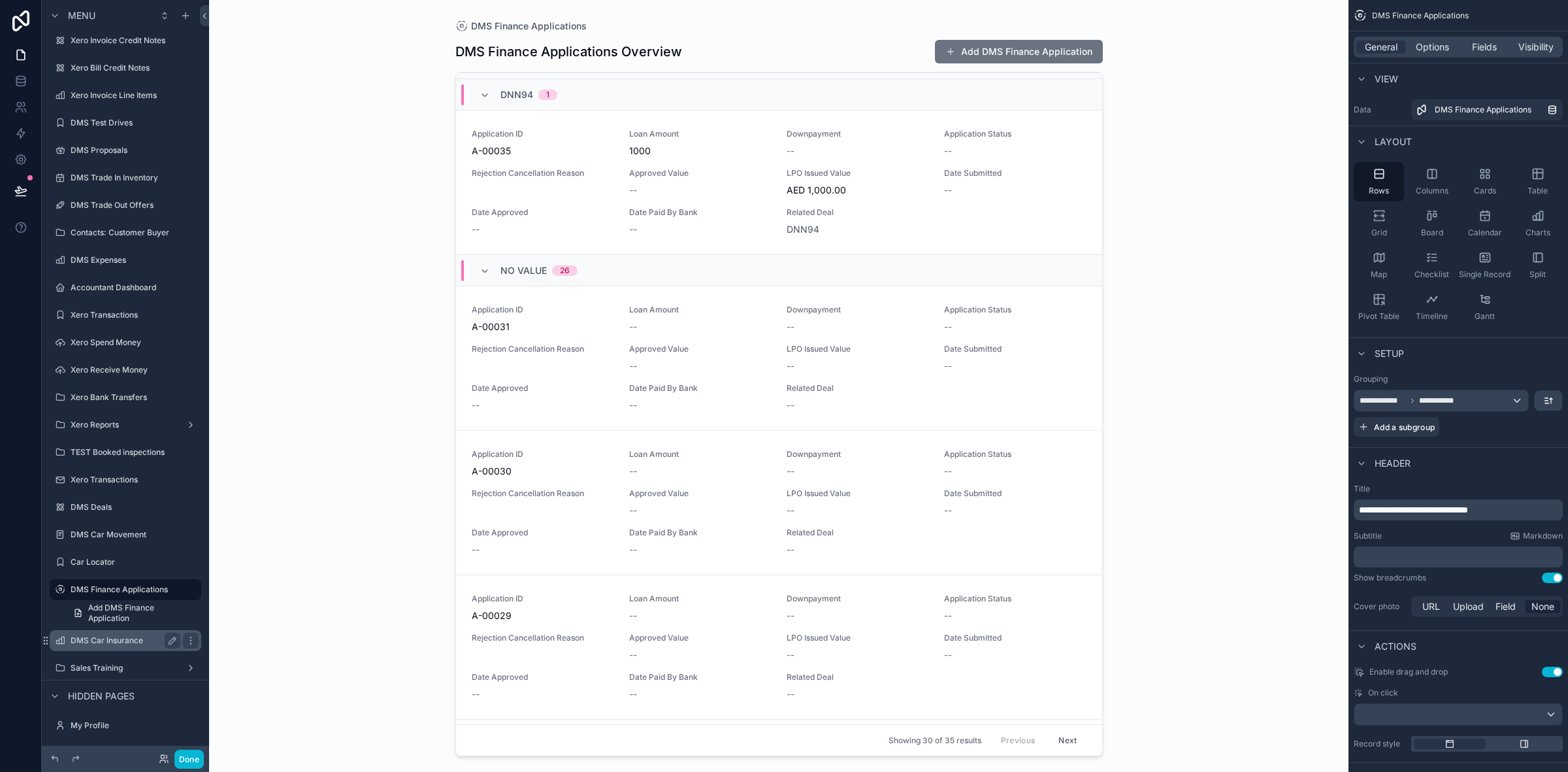
click at [103, 635] on label "DMS Car Insurance" at bounding box center [122, 640] width 105 height 11
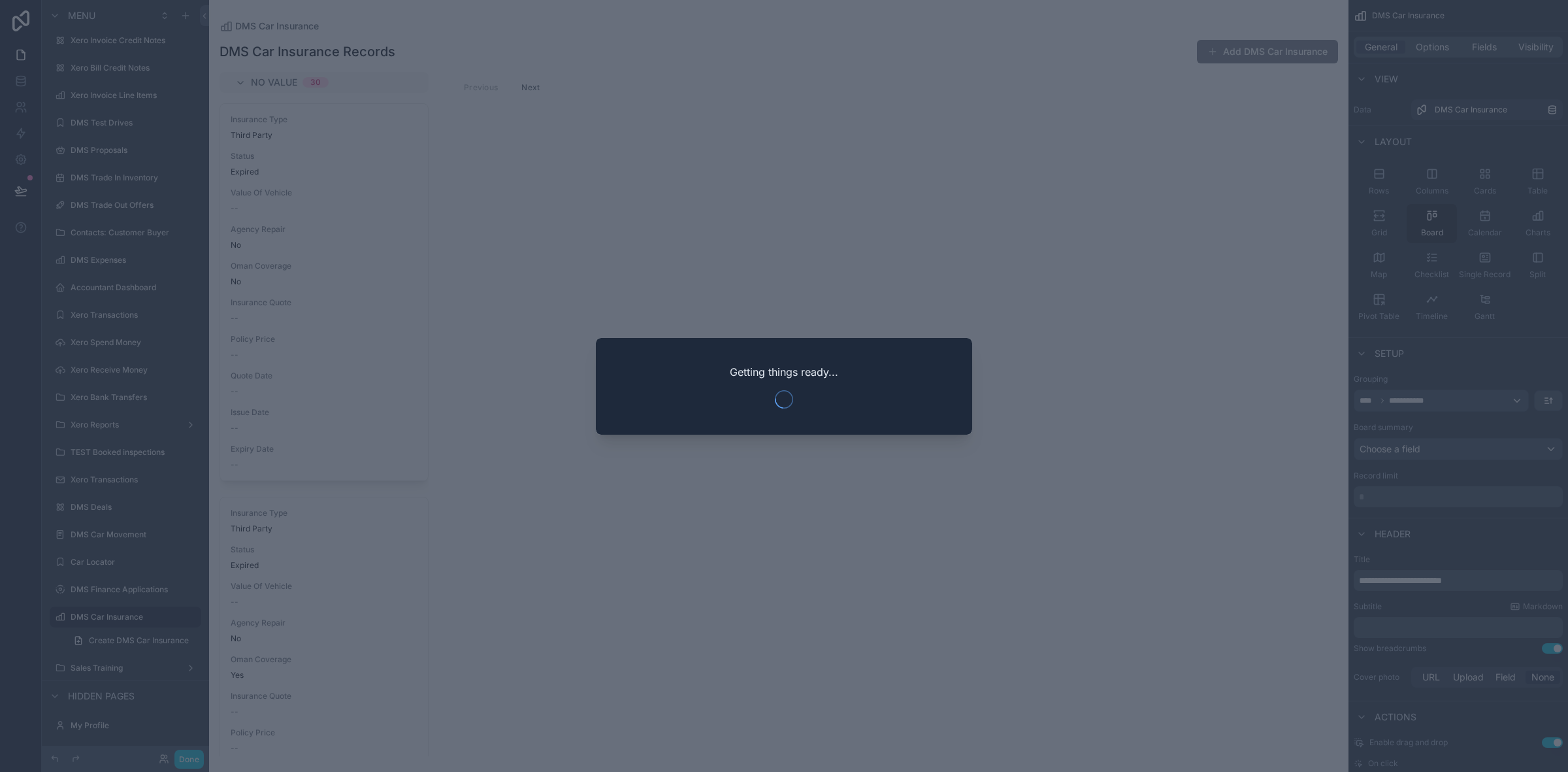
click at [128, 563] on div at bounding box center [784, 386] width 1568 height 772
click at [1082, 580] on div at bounding box center [784, 386] width 1568 height 772
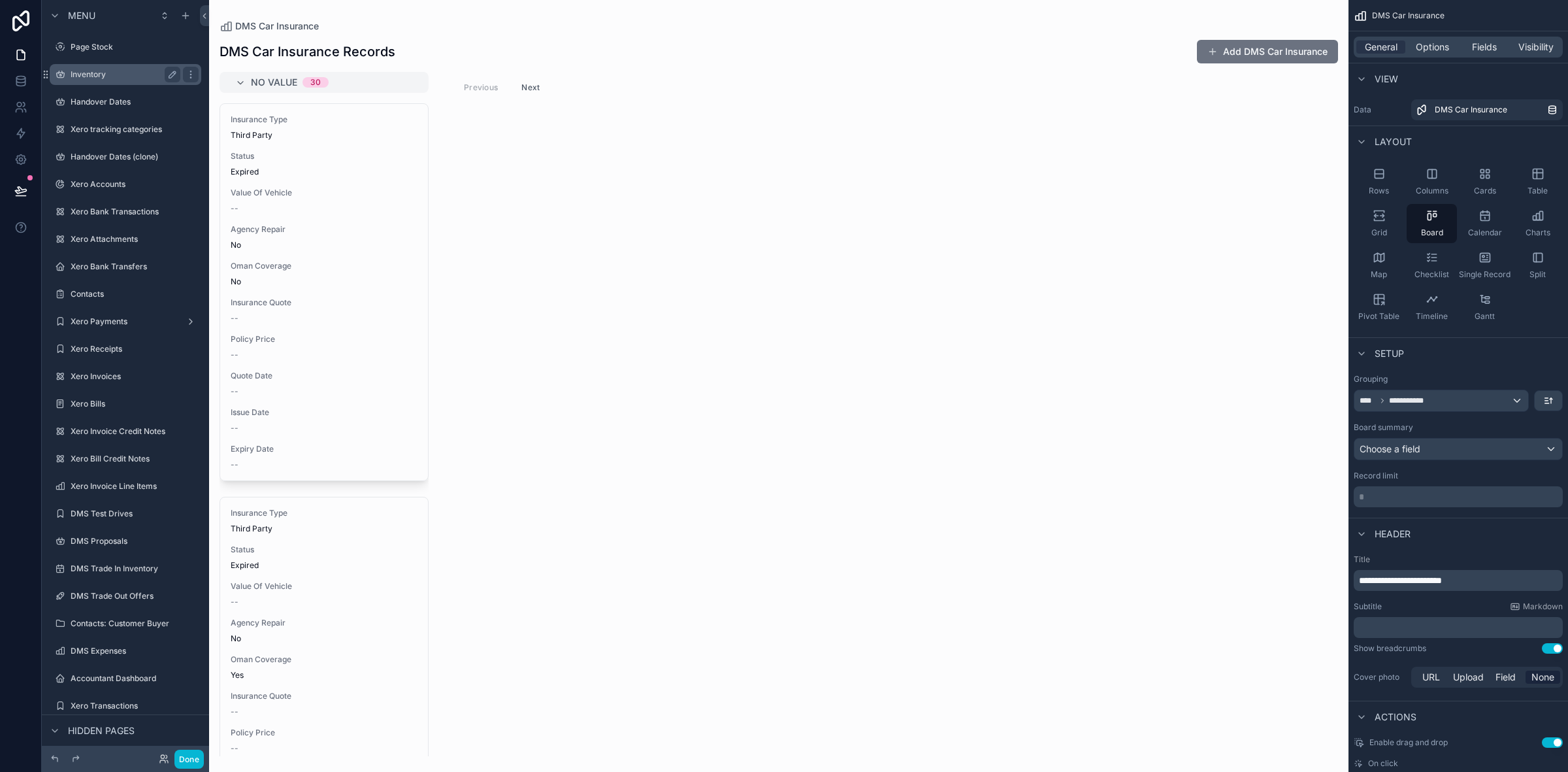
click at [110, 67] on div "Inventory" at bounding box center [125, 74] width 110 height 16
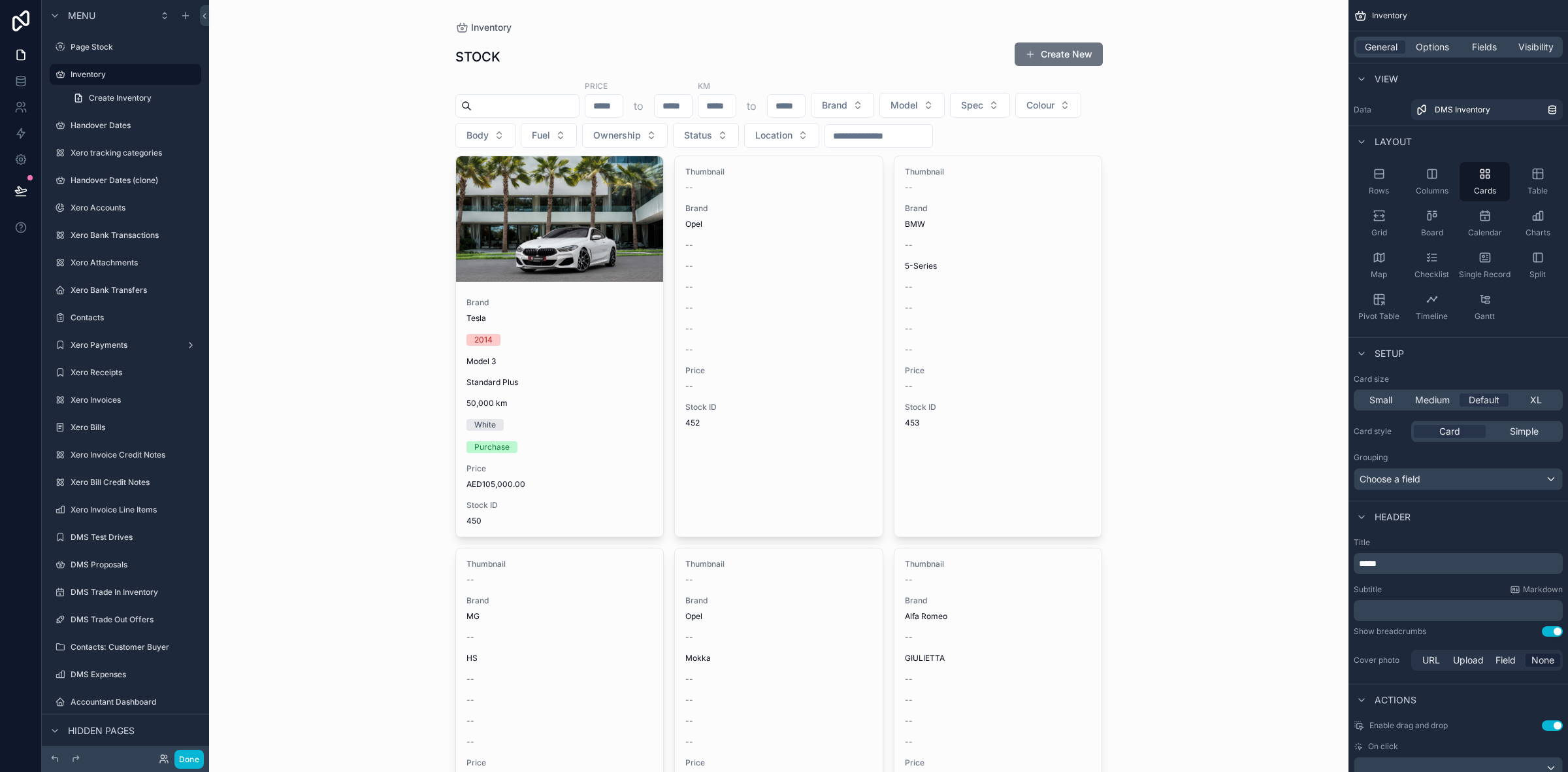
click at [217, 765] on div "Inventory STOCK Create New Price to KM to Brand Model Spec Colour Body Fuel Own…" at bounding box center [778, 386] width 1140 height 772
click at [201, 765] on button "Done" at bounding box center [189, 758] width 29 height 19
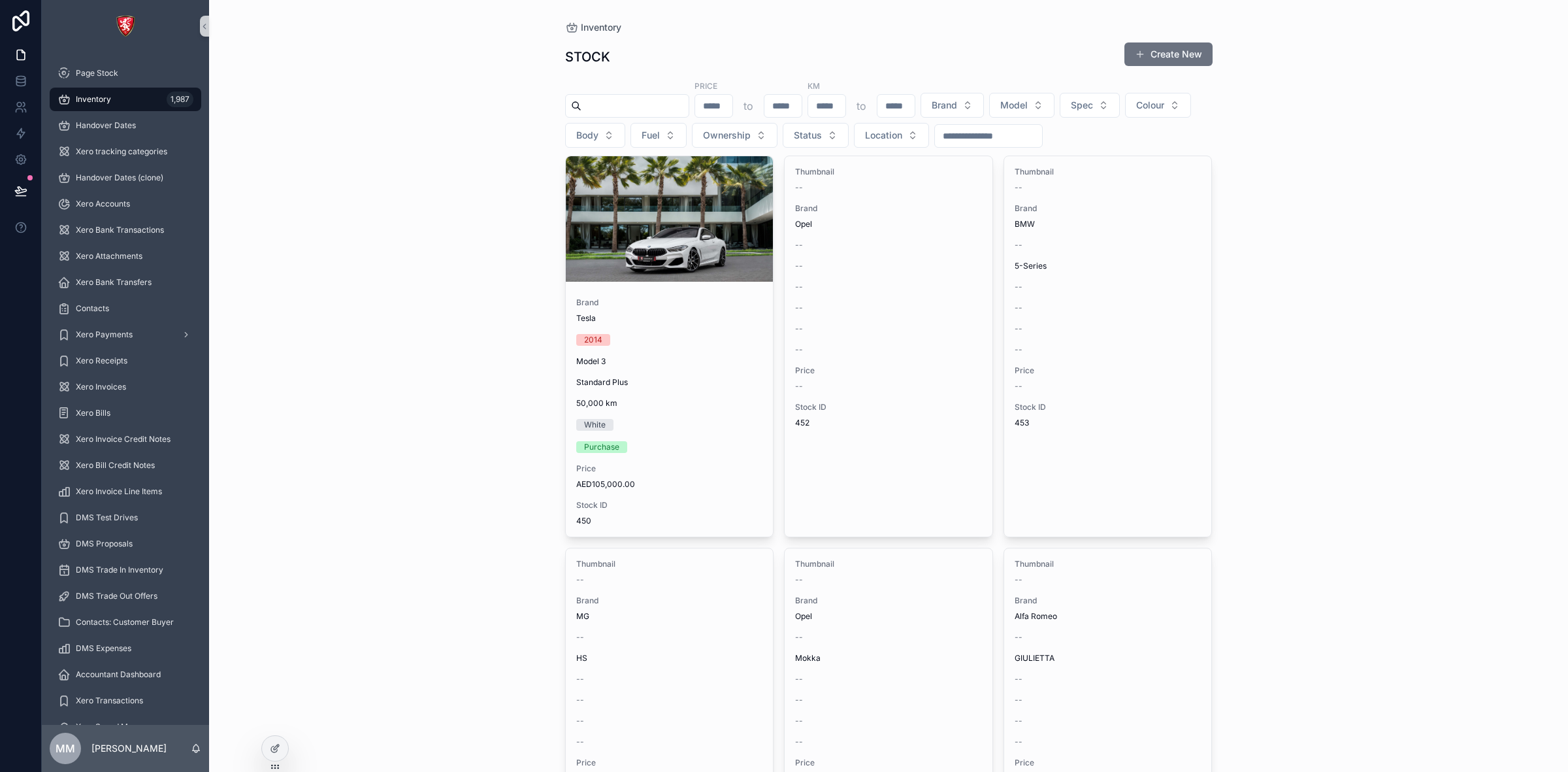
drag, startPoint x: 442, startPoint y: 334, endPoint x: 512, endPoint y: 197, distance: 153.8
click at [442, 334] on div "Inventory STOCK Create New Price to KM to Brand Model Spec Colour Body Fuel Own…" at bounding box center [888, 386] width 1359 height 772
click at [584, 24] on span "Inventory" at bounding box center [601, 26] width 40 height 13
click at [596, 28] on span "Inventory" at bounding box center [601, 26] width 40 height 13
click at [595, 28] on span "Inventory" at bounding box center [601, 26] width 40 height 13
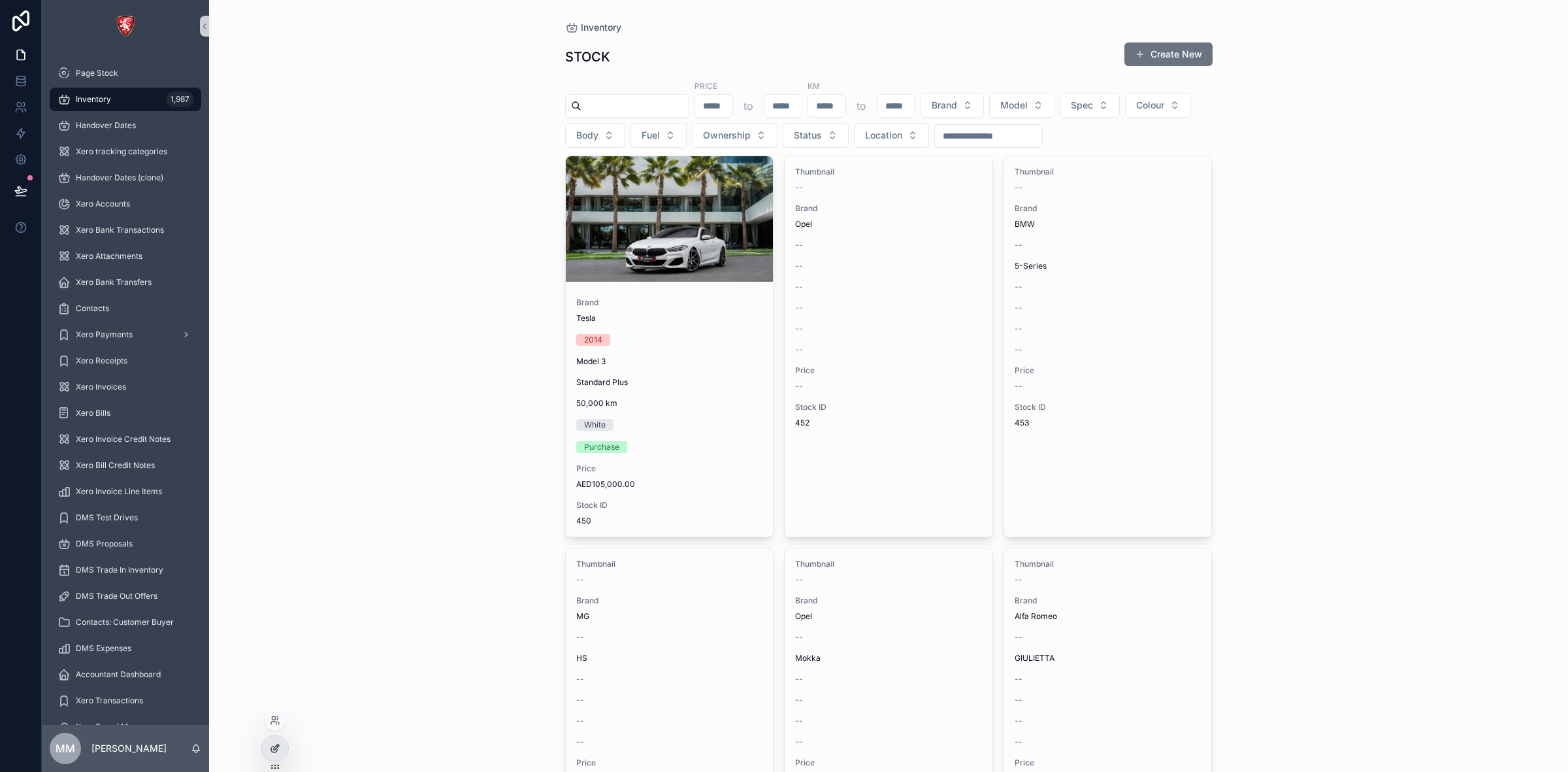
click at [279, 756] on div at bounding box center [274, 748] width 26 height 24
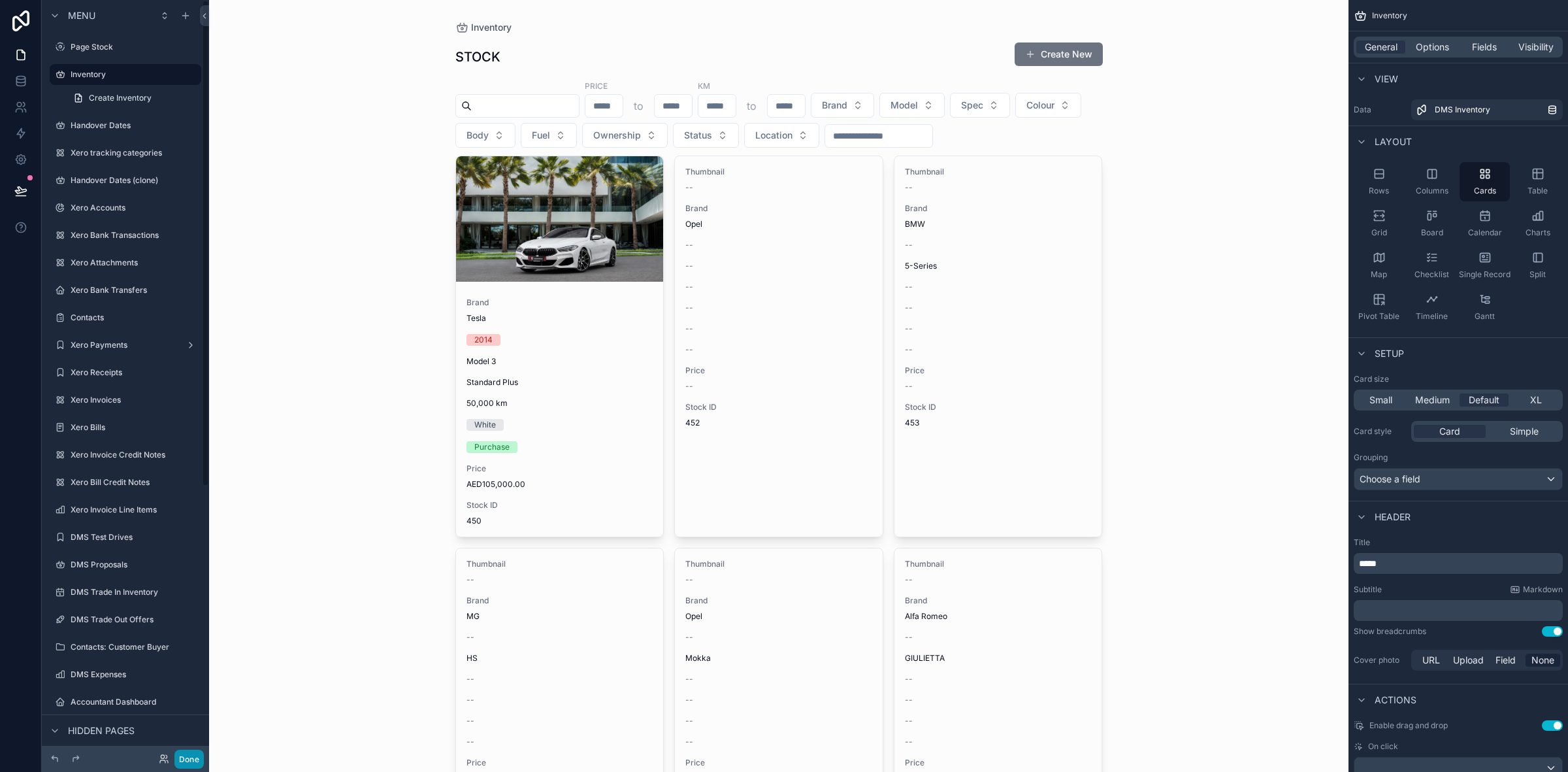
click at [184, 753] on button "Done" at bounding box center [189, 758] width 29 height 19
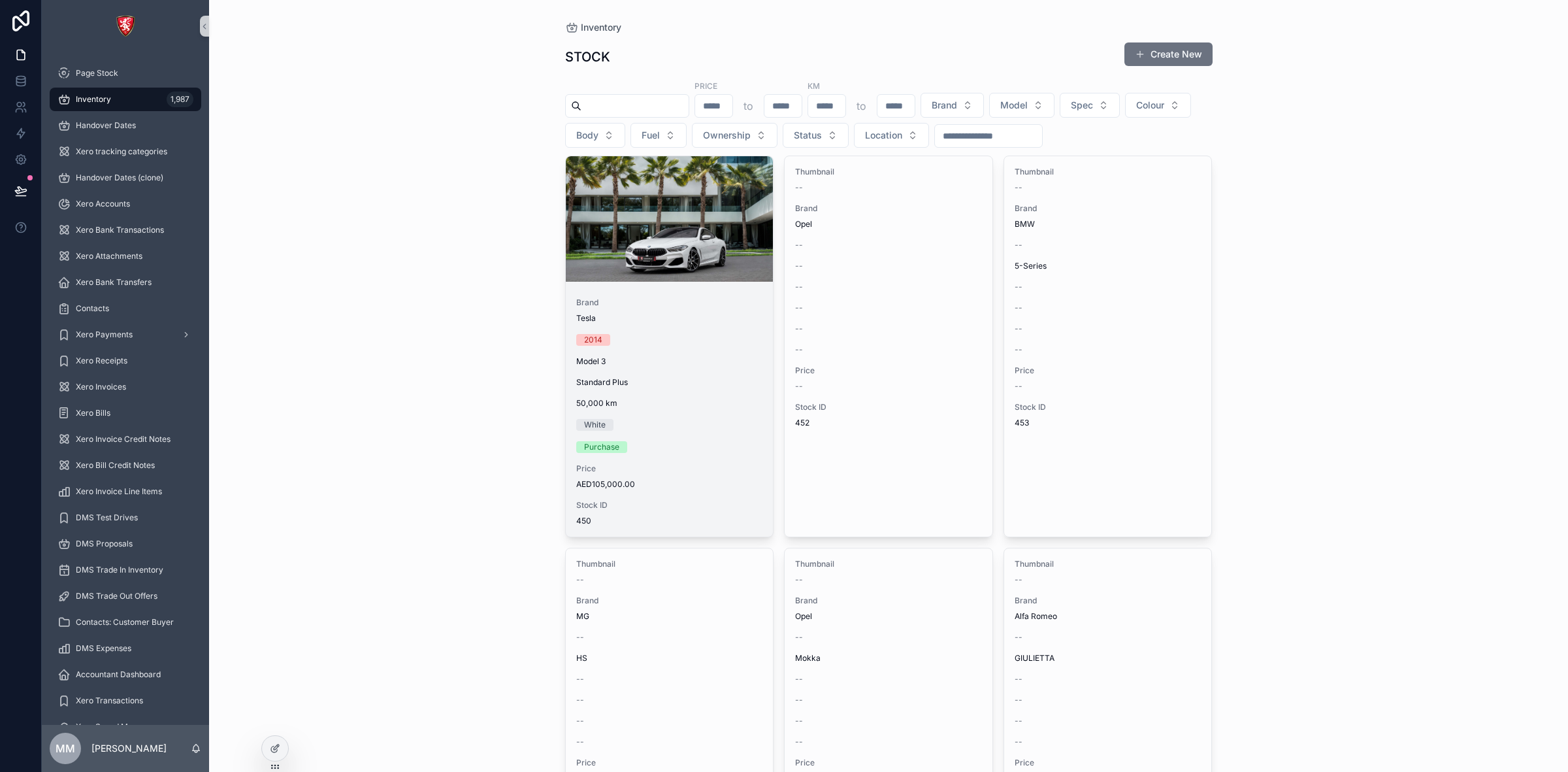
click at [706, 275] on div "scrollable content" at bounding box center [670, 218] width 208 height 125
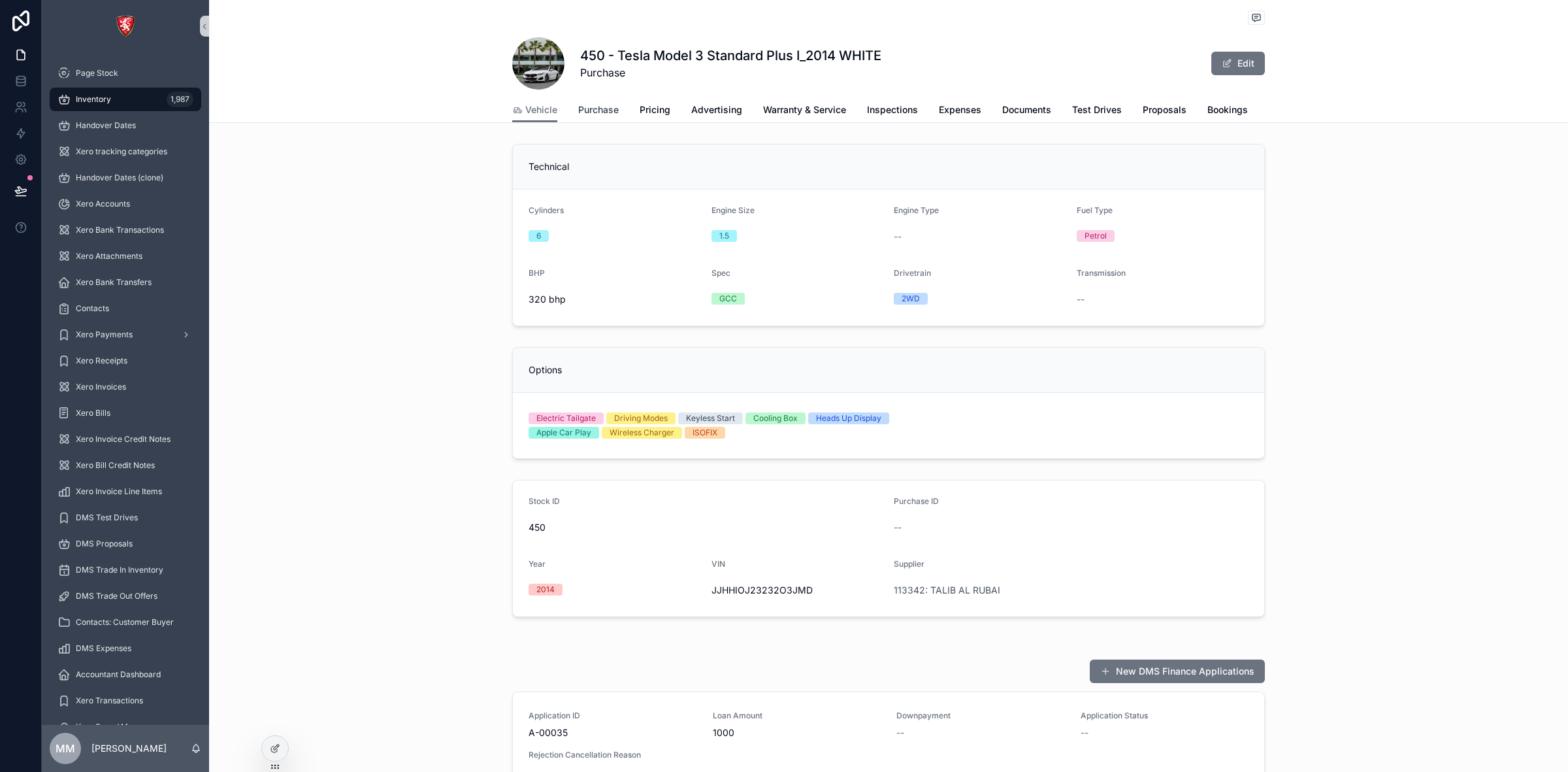
click at [605, 111] on span "Purchase" at bounding box center [598, 109] width 40 height 13
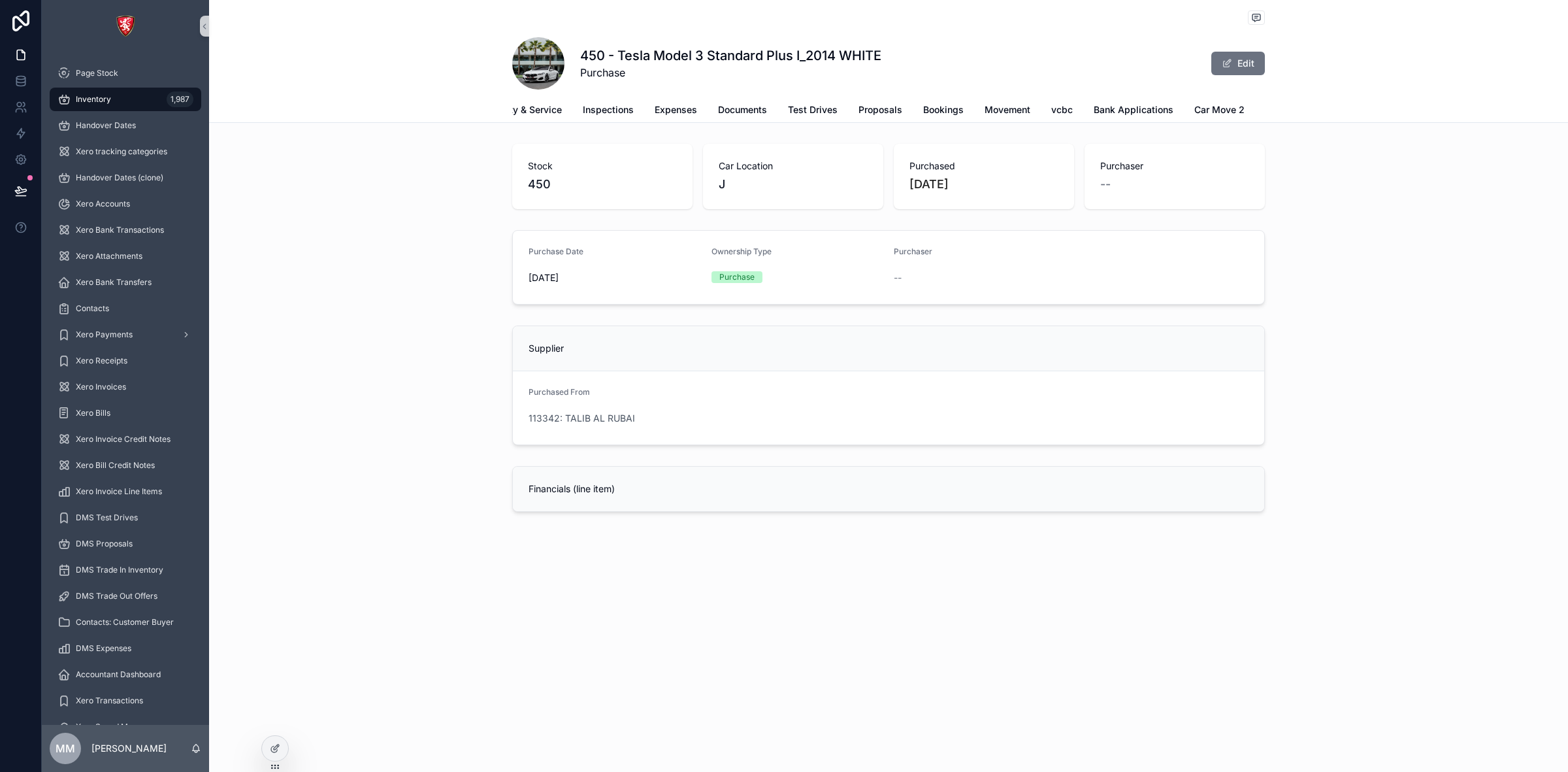
scroll to position [0, 325]
click at [1183, 105] on span "Car Move 2" at bounding box center [1178, 109] width 50 height 13
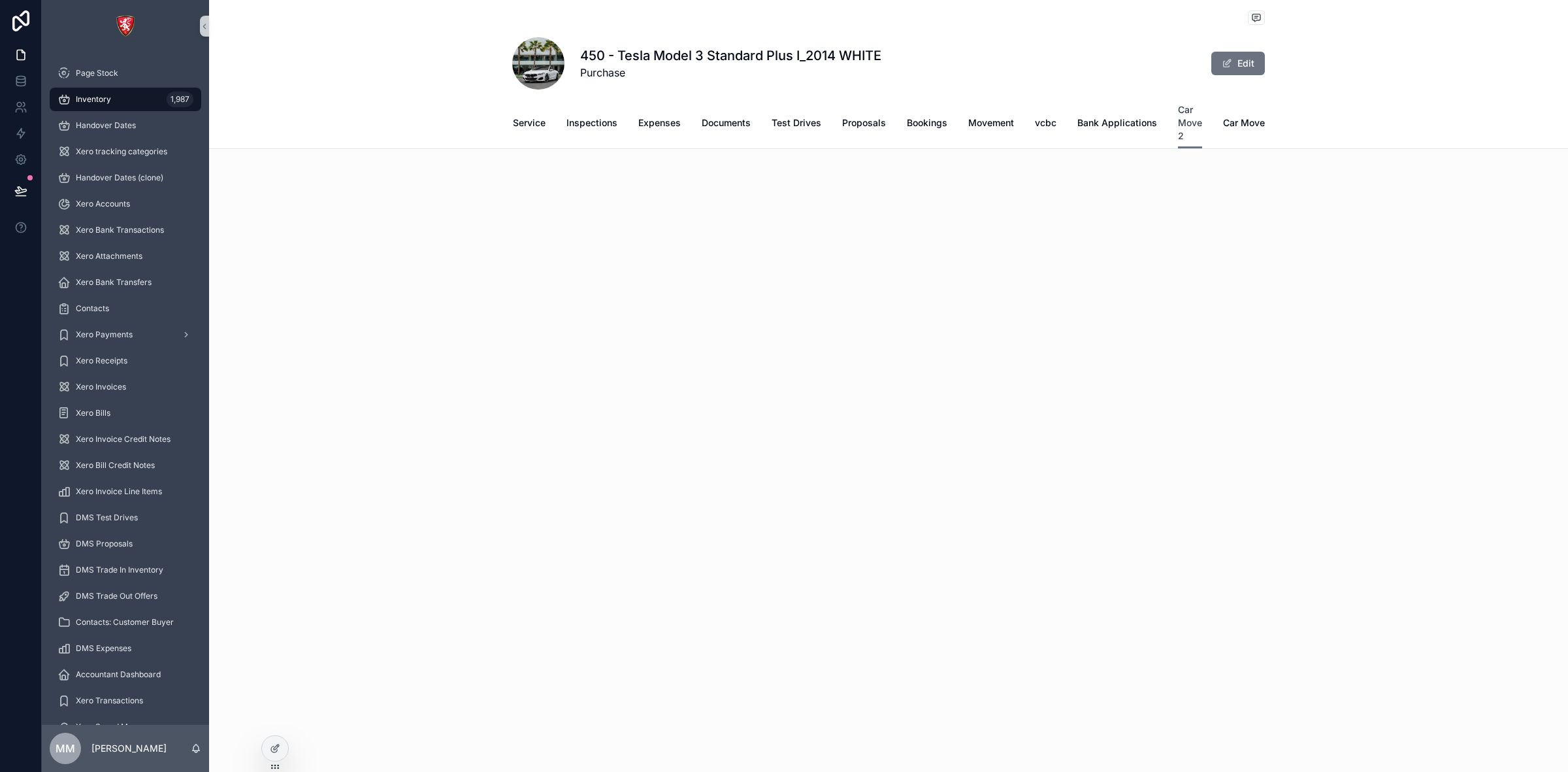
scroll to position [0, 299]
click at [1047, 125] on span "vcbc" at bounding box center [1048, 122] width 22 height 13
click at [962, 115] on span "Movement" at bounding box center [966, 109] width 46 height 13
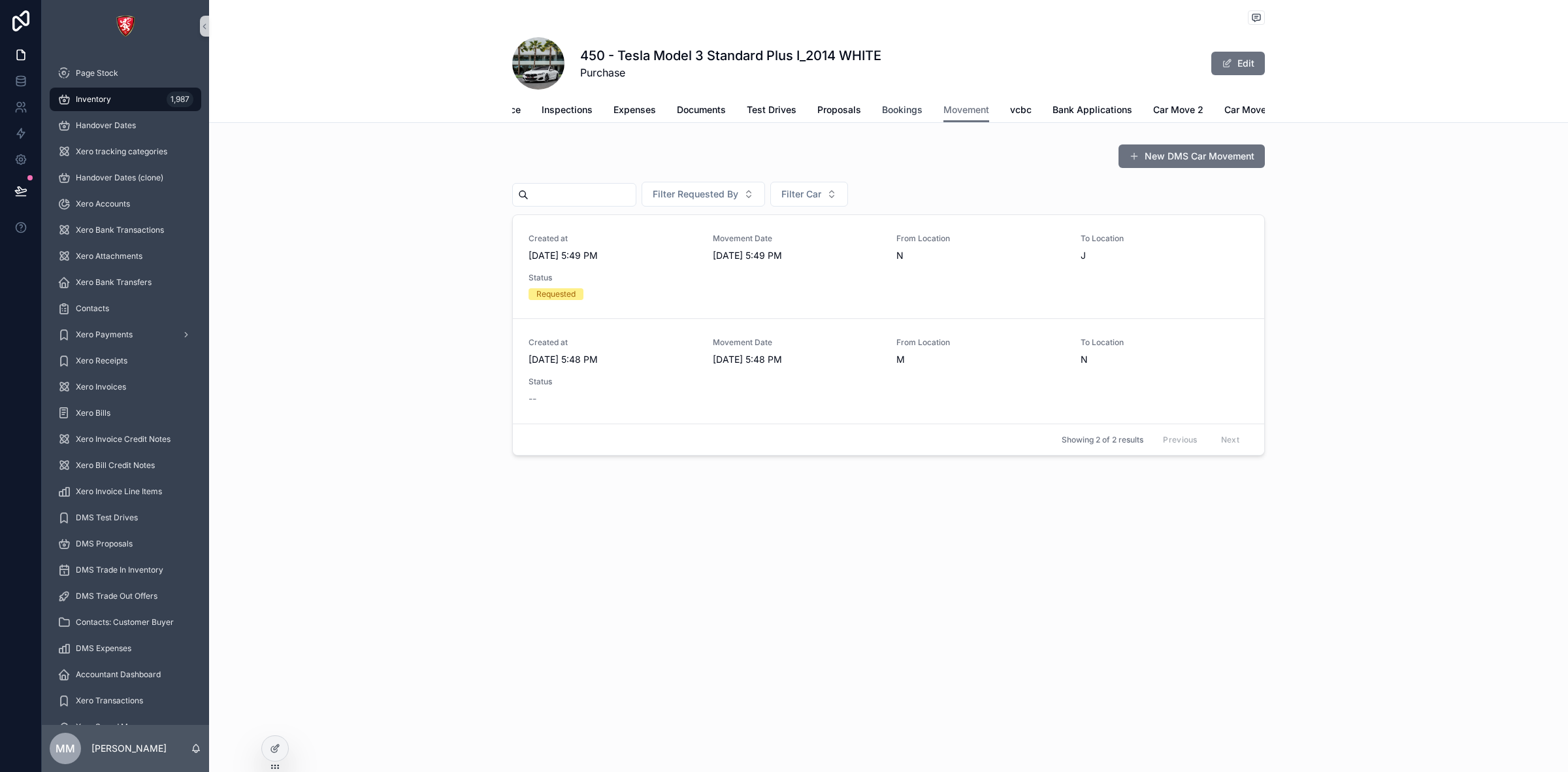
click at [904, 108] on span "Bookings" at bounding box center [902, 109] width 40 height 13
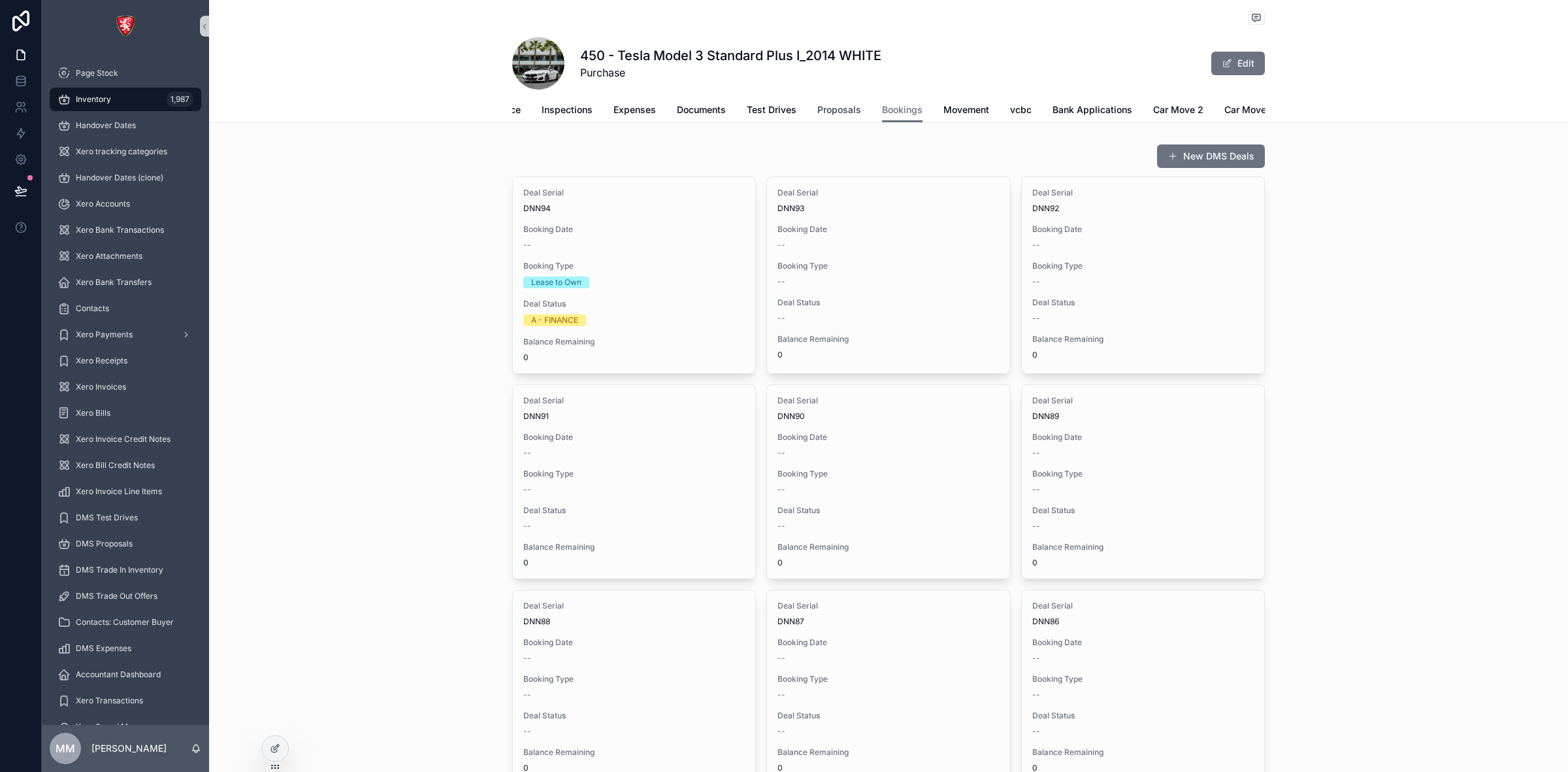
click at [827, 116] on span "Proposals" at bounding box center [839, 109] width 44 height 13
